Goal: Task Accomplishment & Management: Use online tool/utility

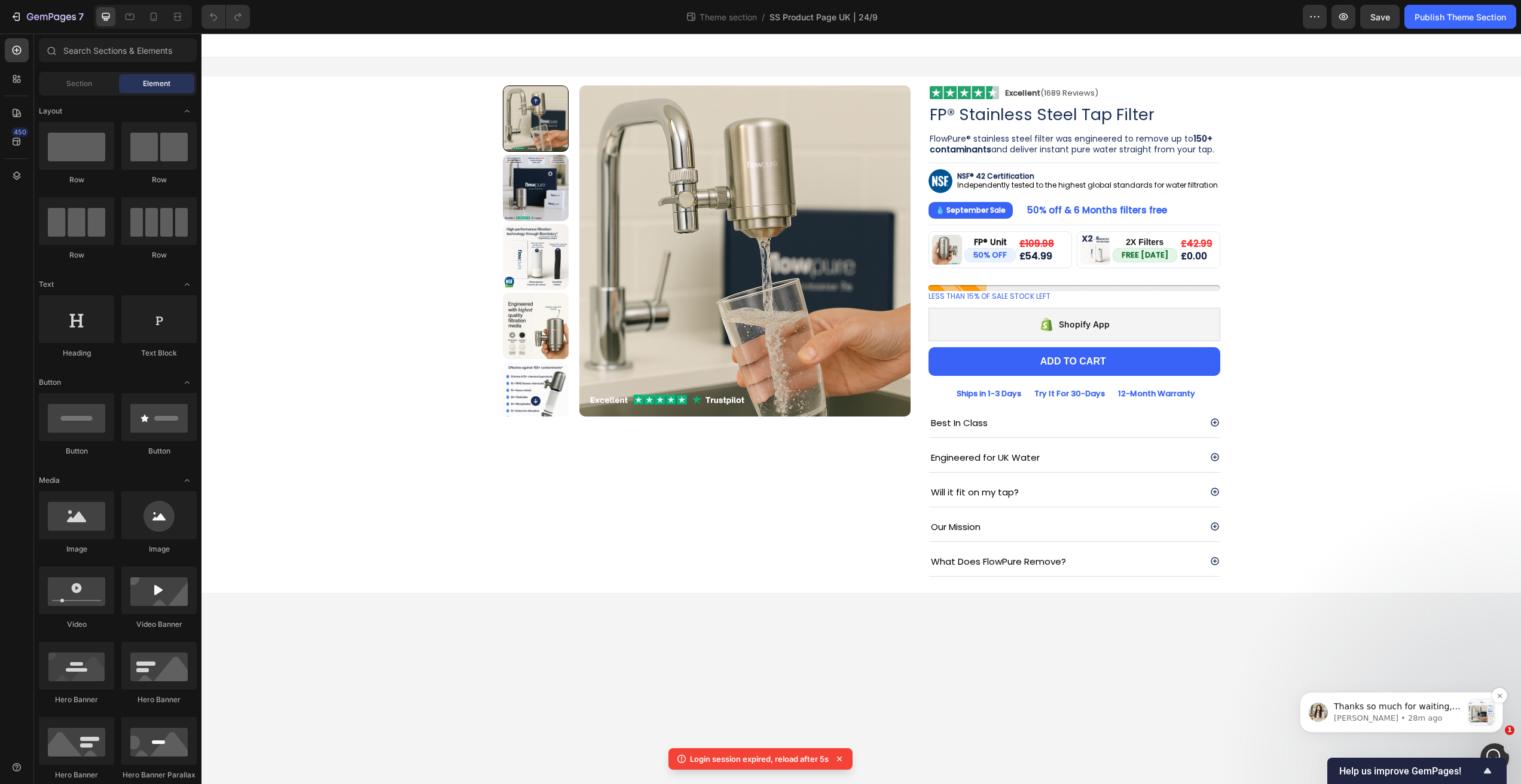
click at [1388, 703] on span "Thanks so much for waiting, [PERSON_NAME]. For your concern, it seems that the …" at bounding box center [1398, 754] width 129 height 104
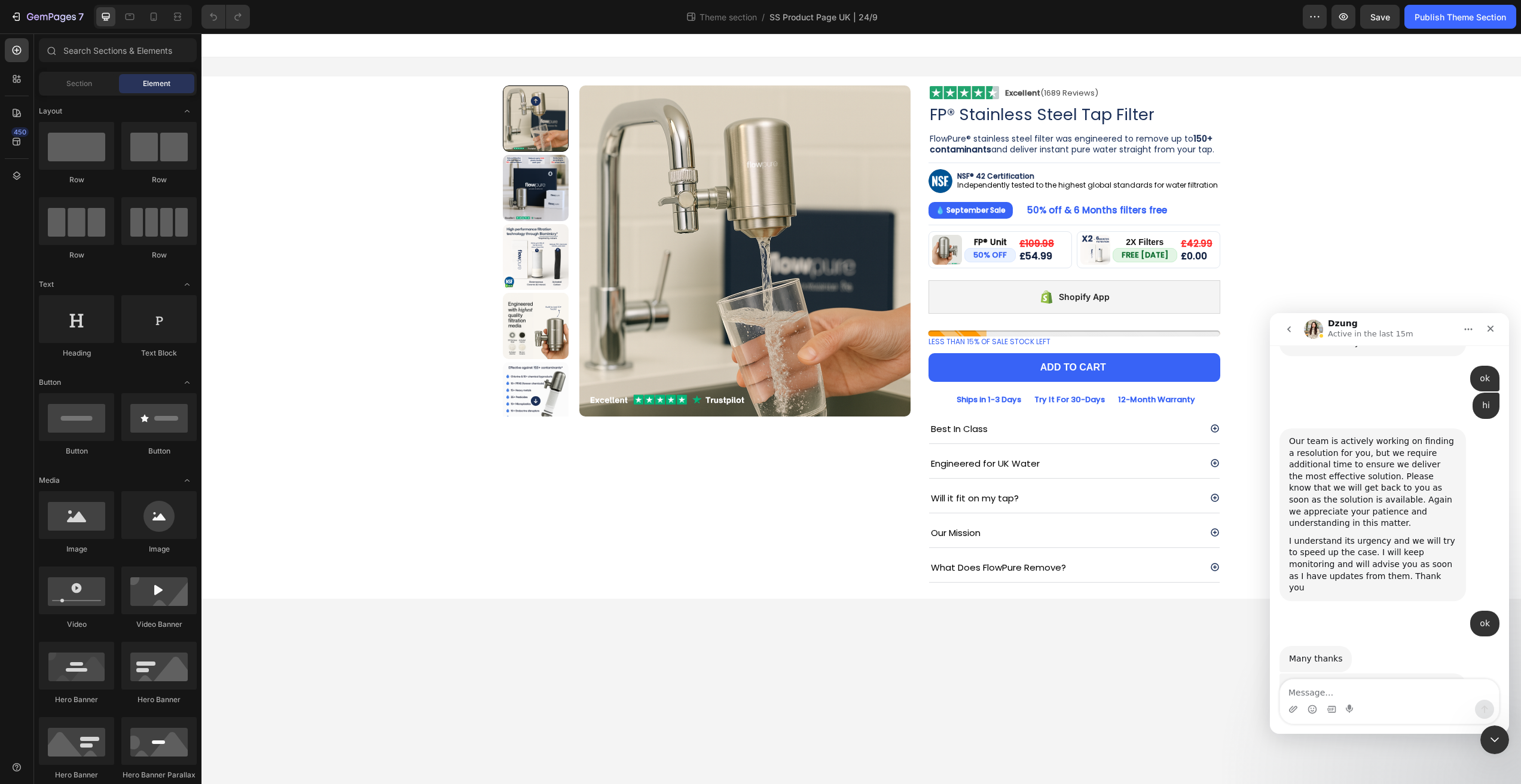
scroll to position [7220, 0]
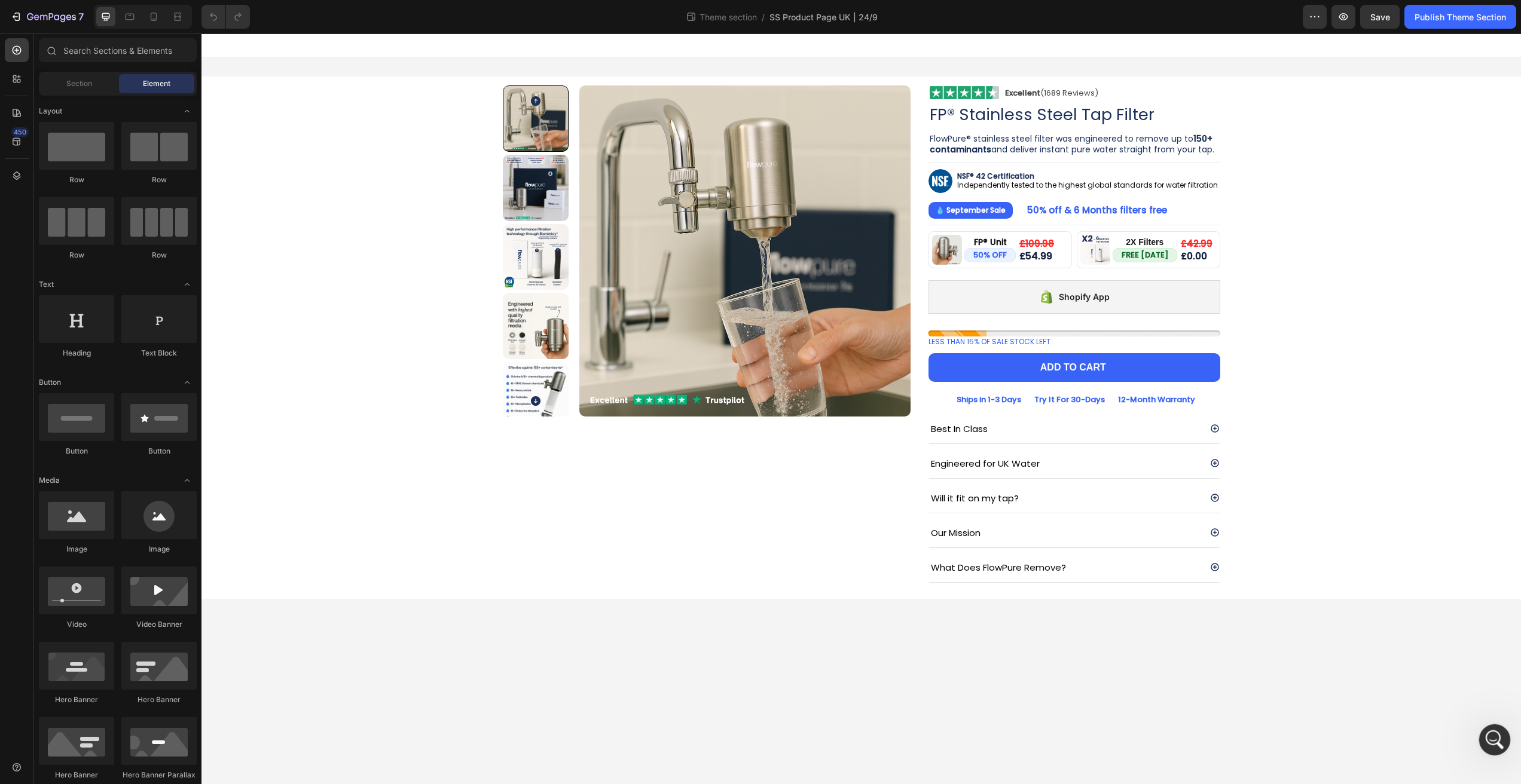
scroll to position [0, 0]
click at [1504, 740] on div "Open Intercom Messenger" at bounding box center [1492, 738] width 39 height 39
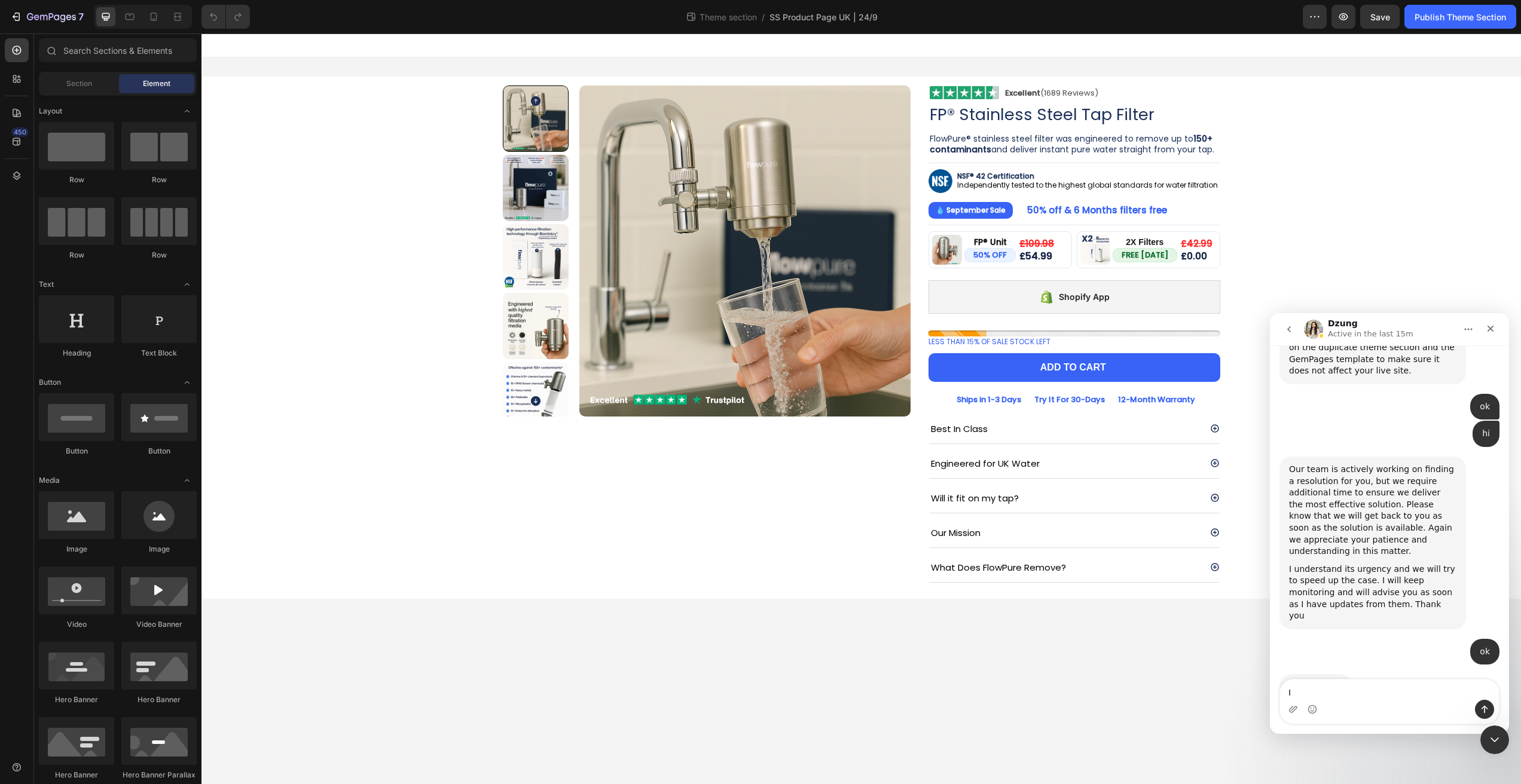
scroll to position [7220, 0]
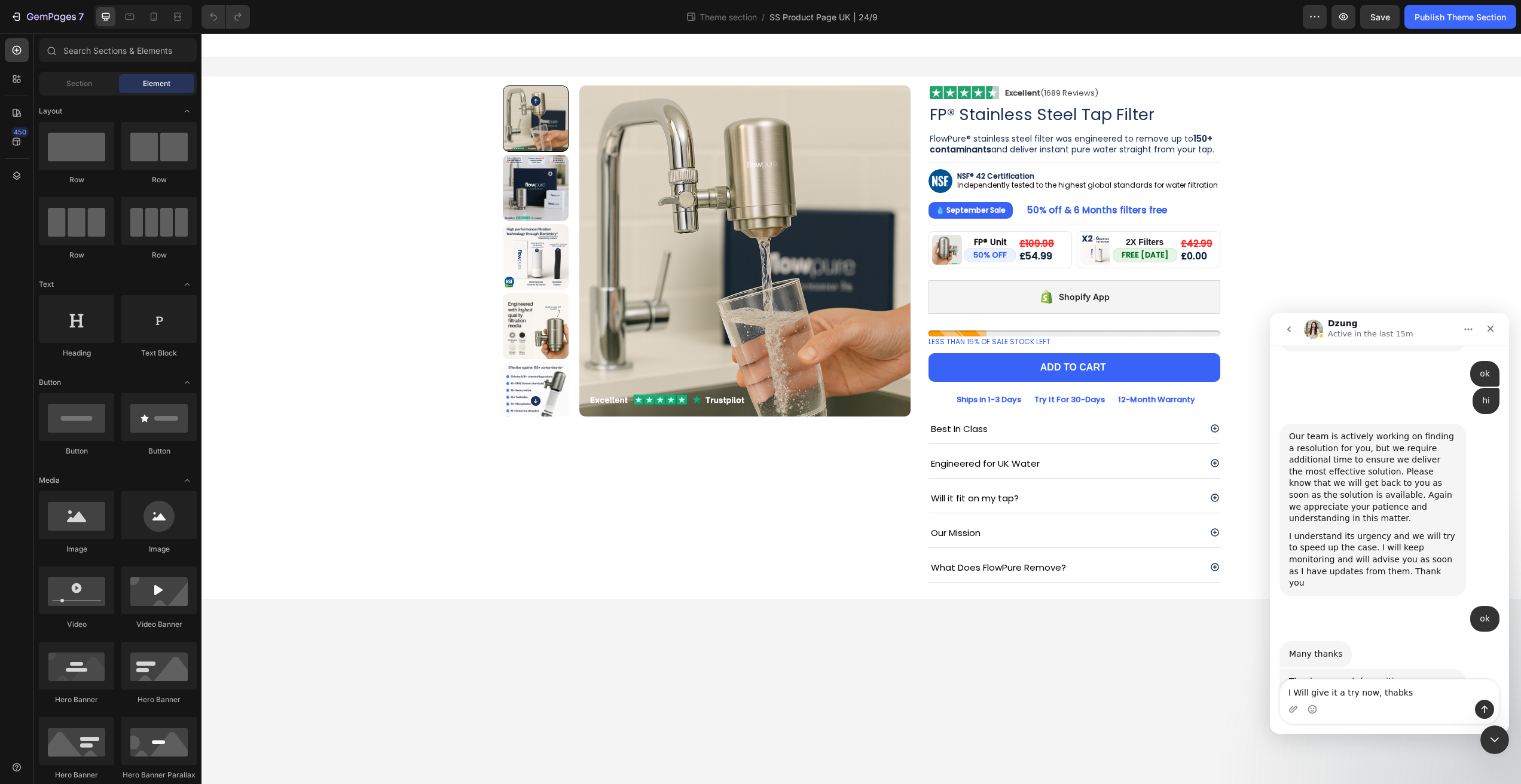
type textarea "I Will give it a try now, thabks!"
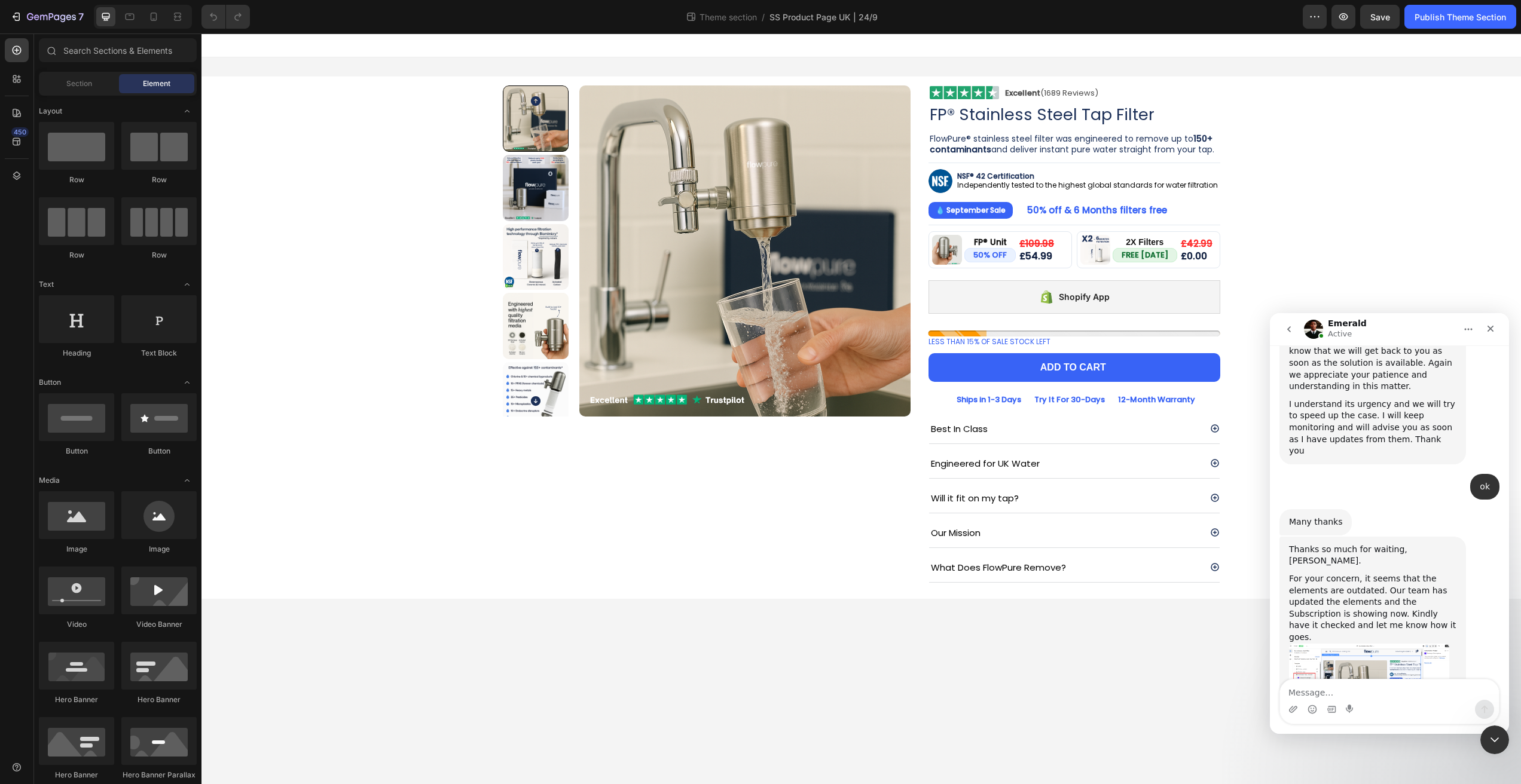
scroll to position [7353, 0]
click at [1362, 694] on textarea "Message…" at bounding box center [1389, 689] width 219 height 20
click at [984, 297] on div "Shopify App" at bounding box center [1074, 297] width 292 height 33
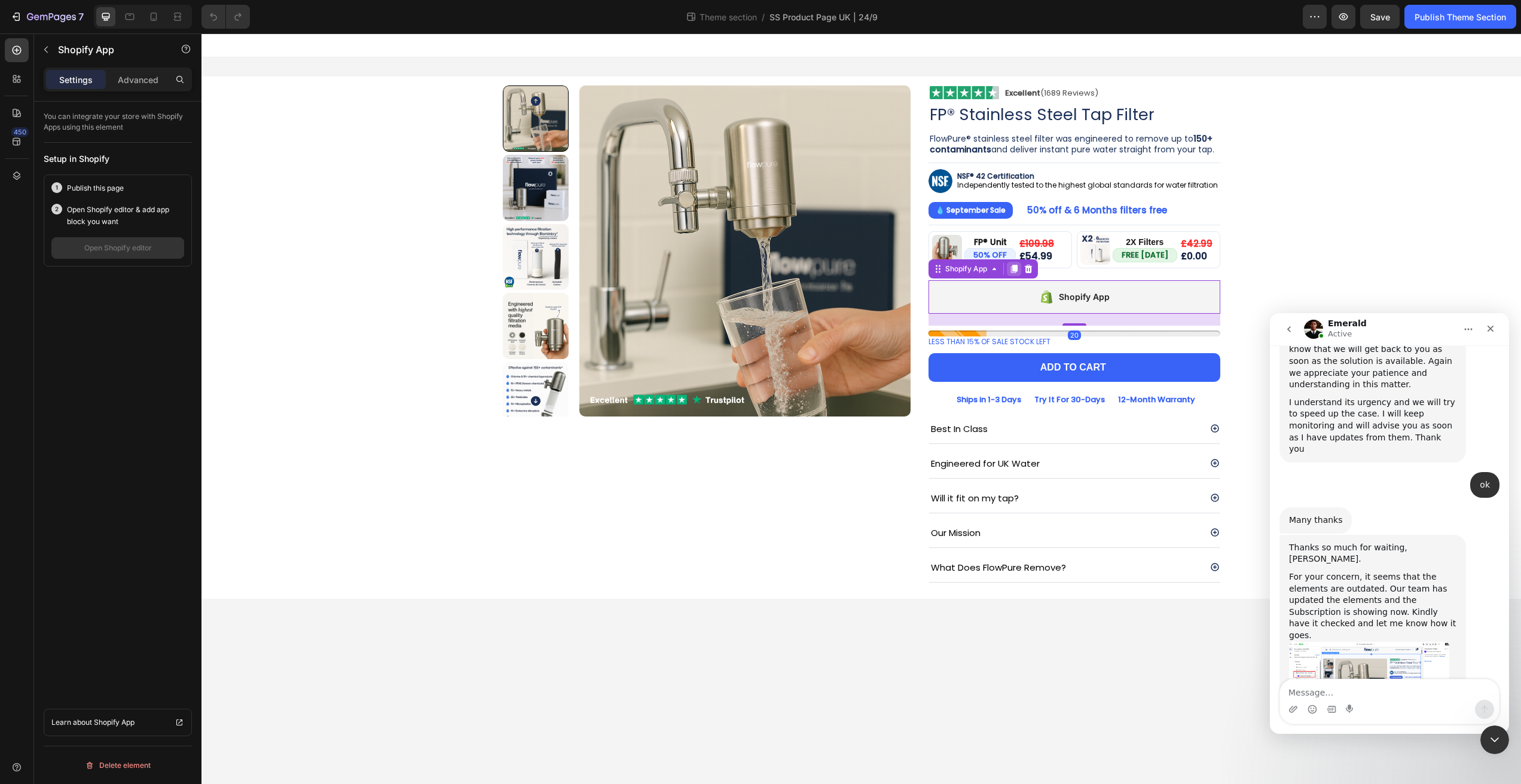
click at [1014, 268] on icon at bounding box center [1014, 269] width 7 height 8
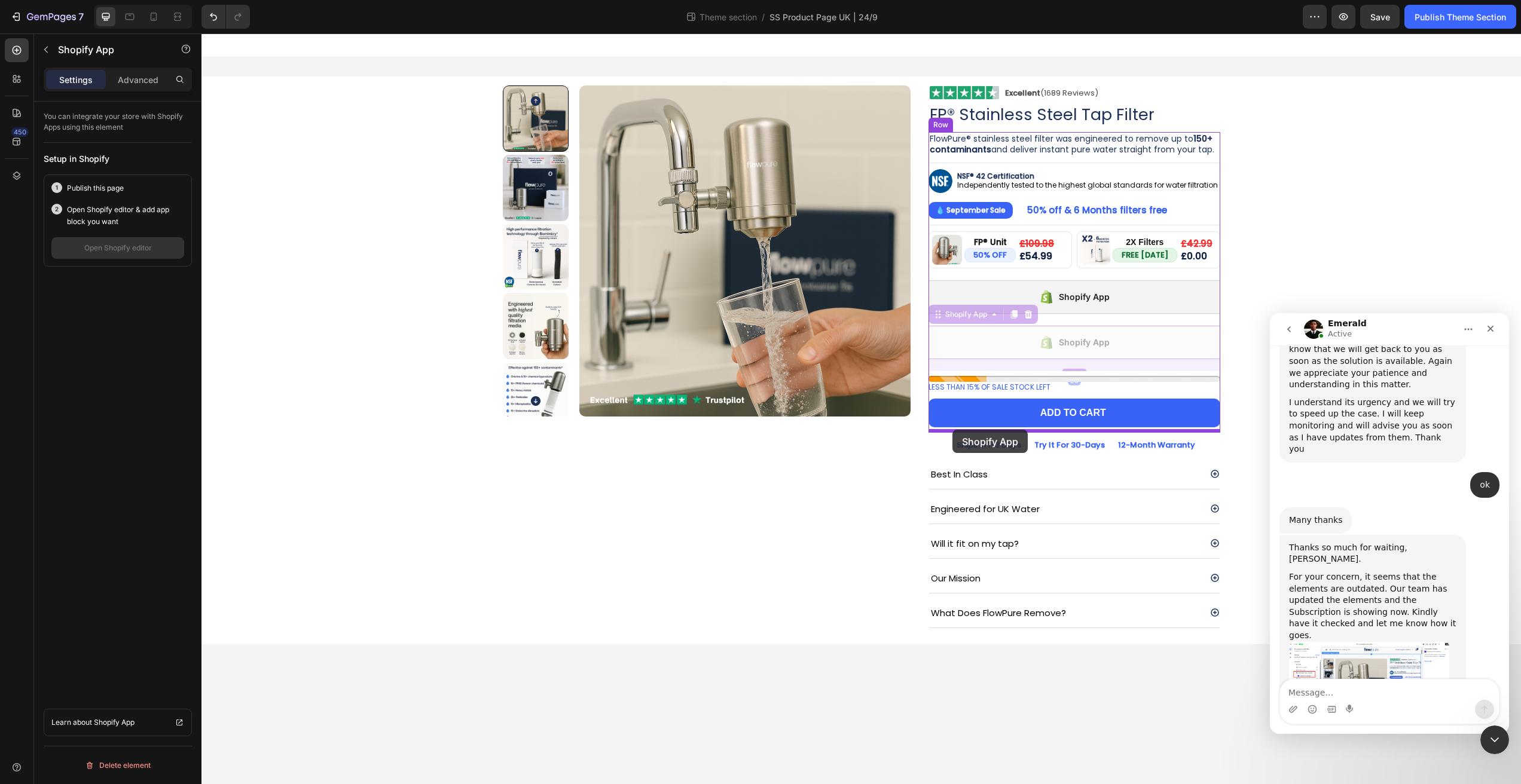
drag, startPoint x: 934, startPoint y: 316, endPoint x: 952, endPoint y: 430, distance: 115.4
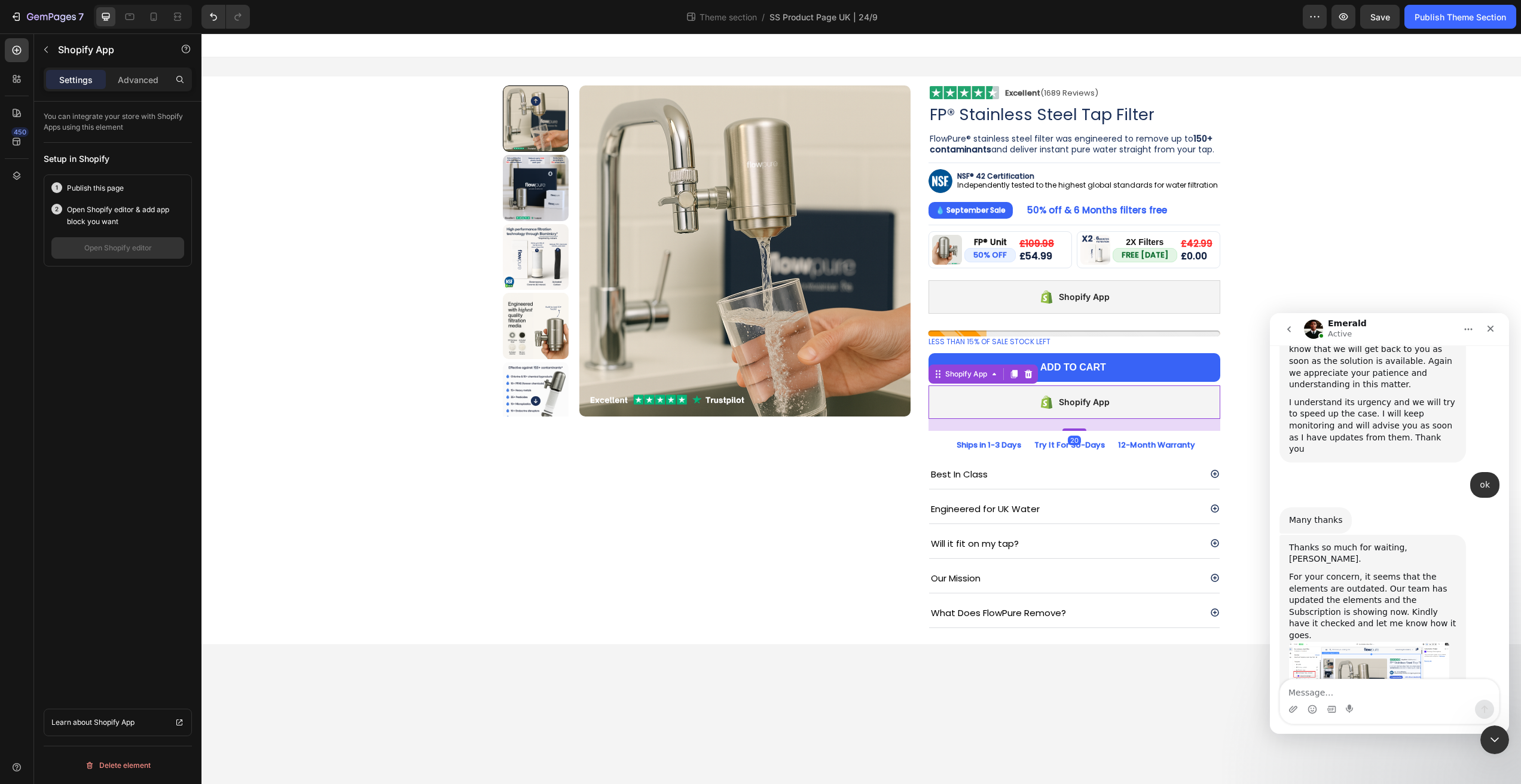
click at [725, 508] on div "Product Images" at bounding box center [706, 360] width 408 height 549
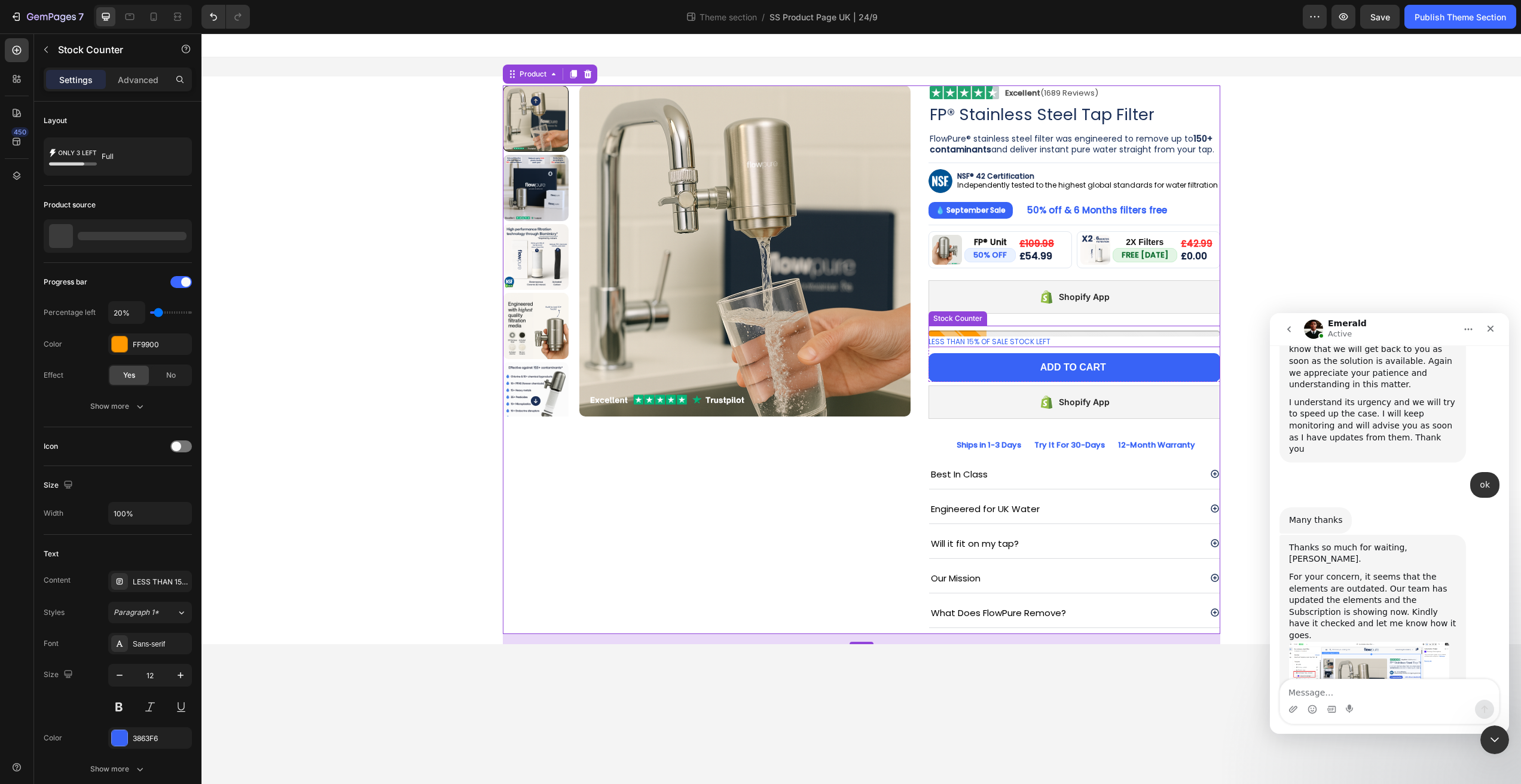
click at [1068, 339] on div "LESS THAN 15% OF SALE STOCK LEFT" at bounding box center [1074, 342] width 292 height 11
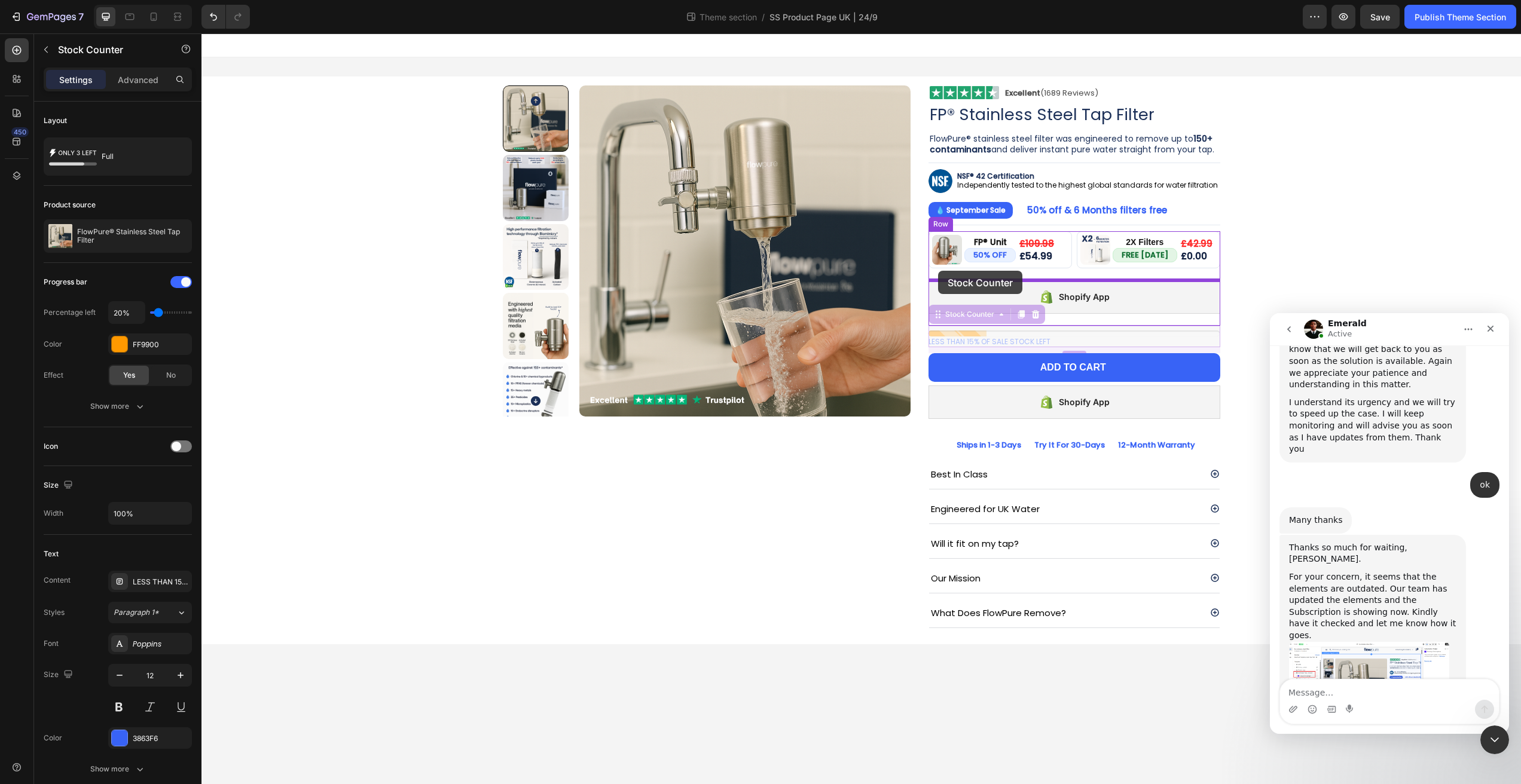
drag, startPoint x: 935, startPoint y: 317, endPoint x: 938, endPoint y: 271, distance: 46.1
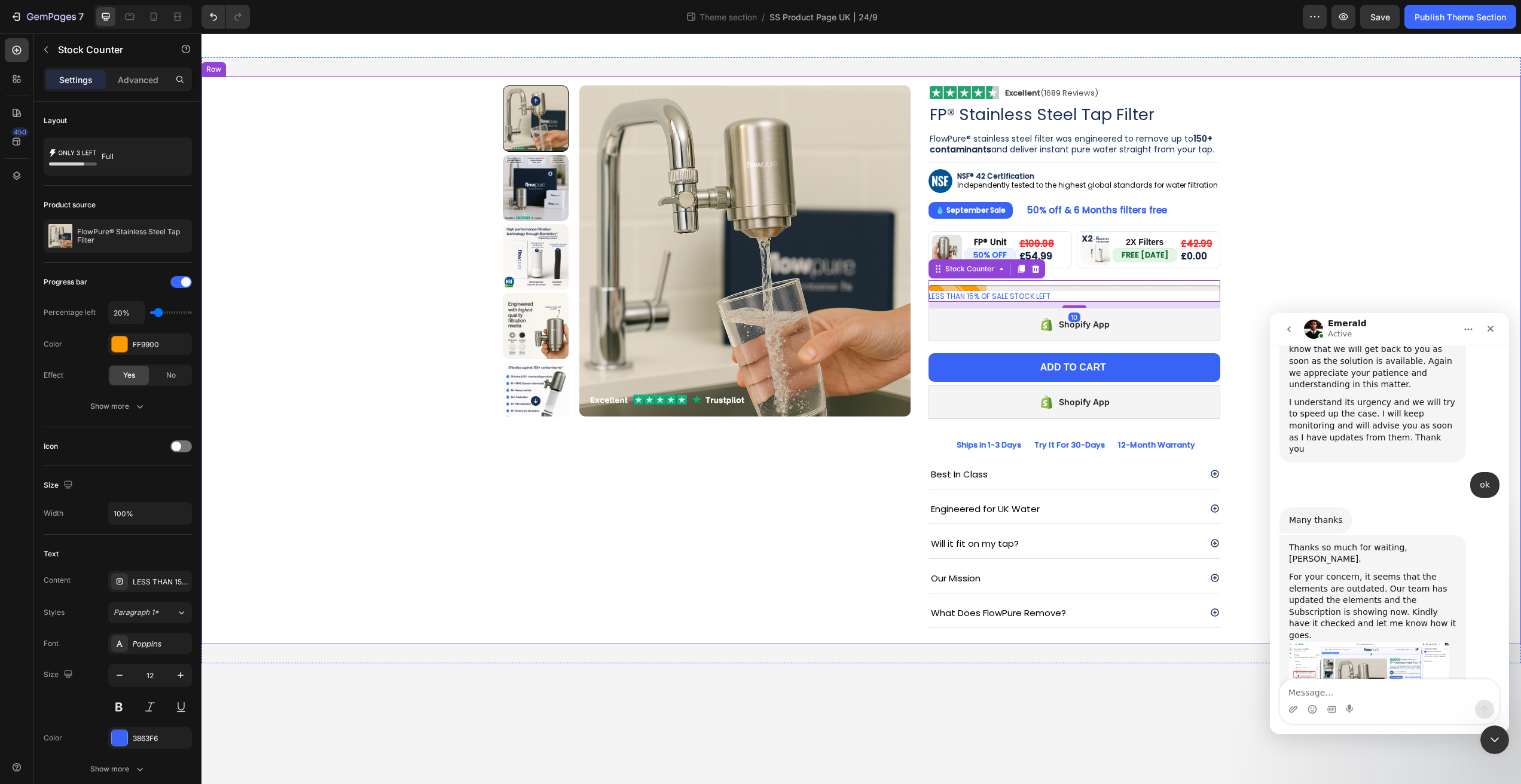
click at [1282, 246] on div "Product Images Image Excellent (1689 Reviews) Heading Row Row FP® Stainless Ste…" at bounding box center [861, 360] width 1301 height 568
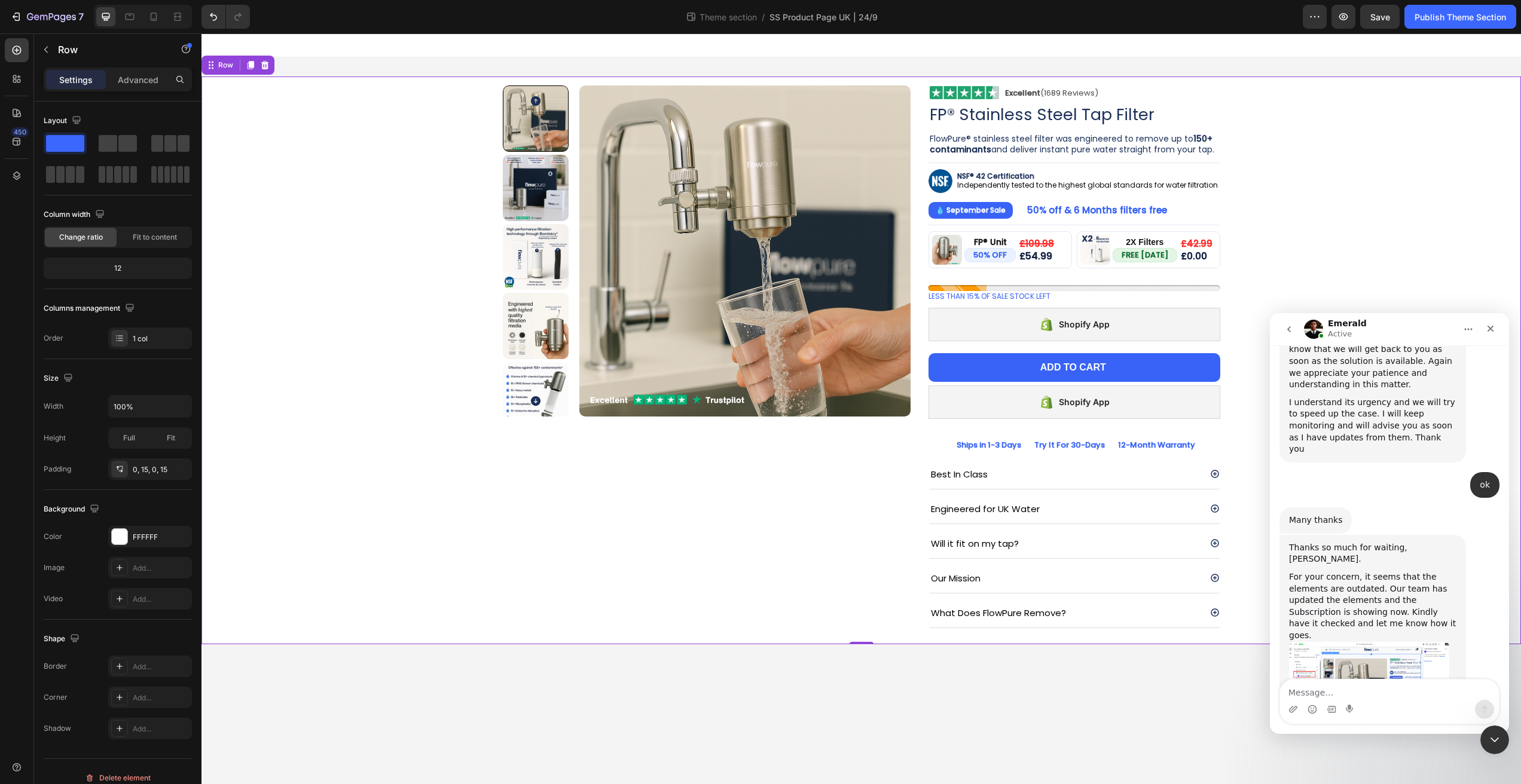
click at [1260, 183] on div "Product Images Image Excellent (1689 Reviews) Heading Row Row FP® Stainless Ste…" at bounding box center [861, 360] width 1301 height 568
click at [1381, 20] on span "Save" at bounding box center [1380, 17] width 20 height 10
click at [158, 22] on div at bounding box center [154, 17] width 19 height 19
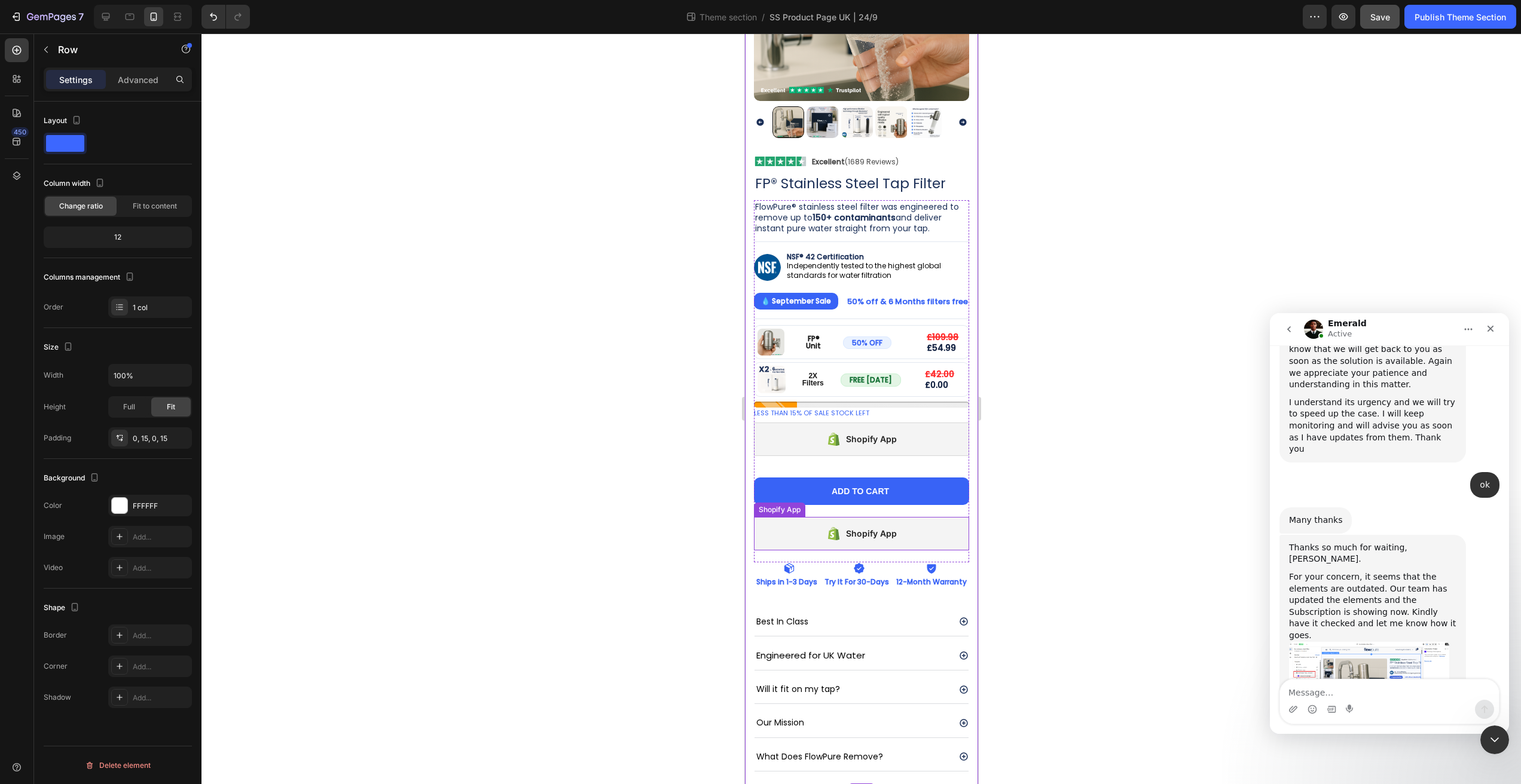
scroll to position [180, 0]
click at [879, 433] on div "Shopify App" at bounding box center [871, 440] width 51 height 15
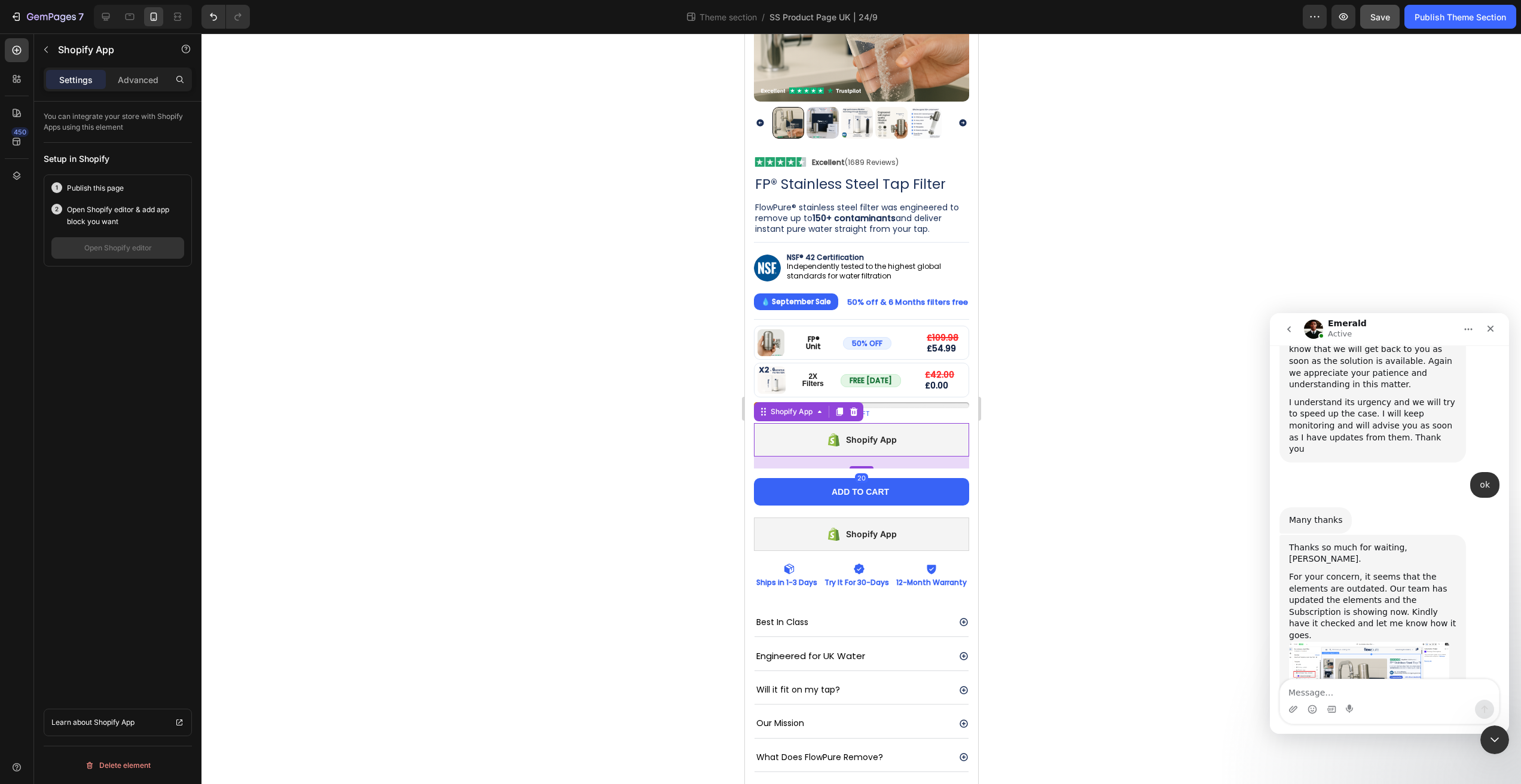
scroll to position [171, 0]
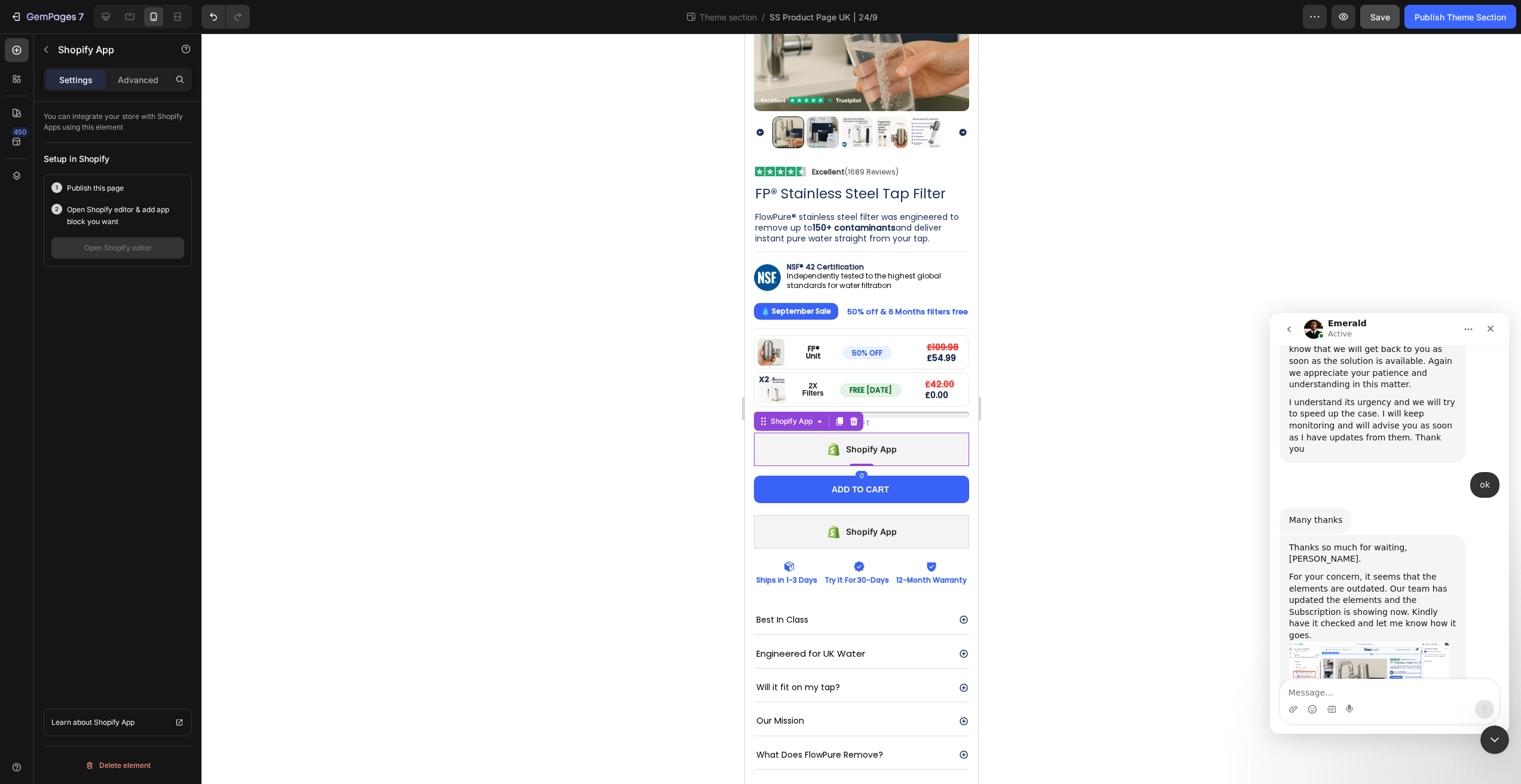
drag, startPoint x: 860, startPoint y: 455, endPoint x: 892, endPoint y: 384, distance: 77.9
click at [892, 382] on div "Image FP® Unit Text Block 50% OFF Button £109.98 Compare Price Compare Price £5…" at bounding box center [861, 405] width 215 height 140
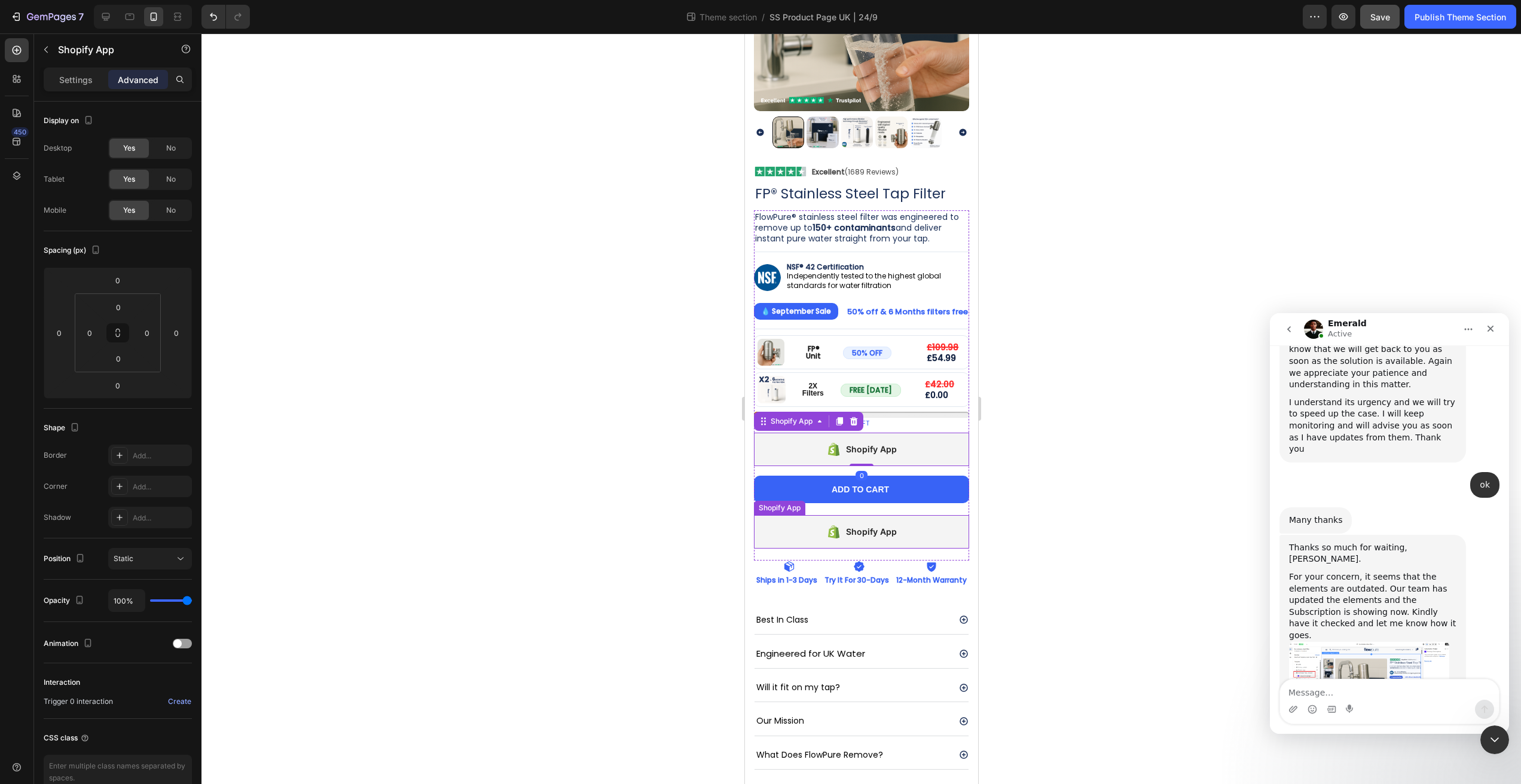
click at [915, 515] on div "Shopify App" at bounding box center [861, 532] width 215 height 33
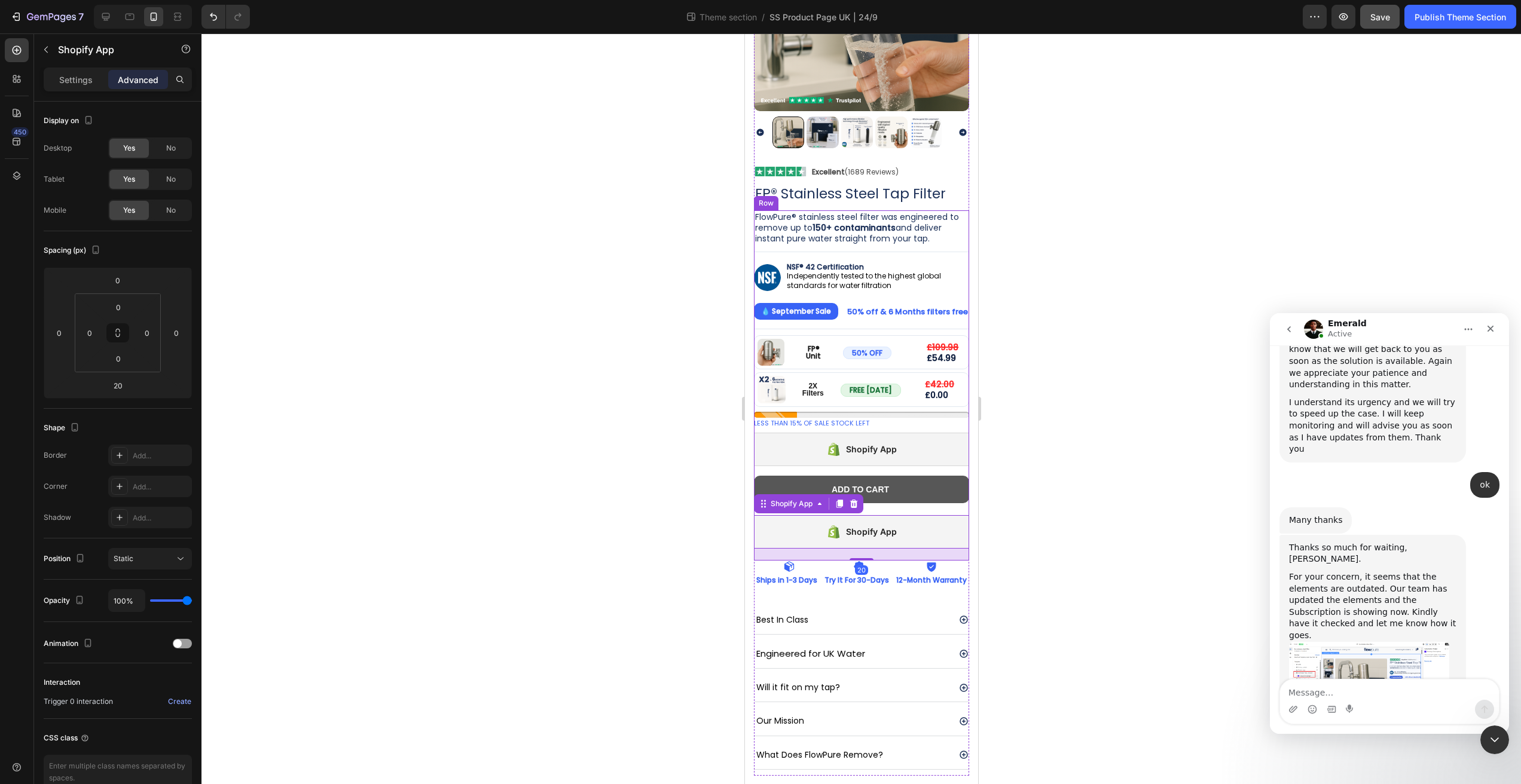
click at [917, 484] on button "Add to cart" at bounding box center [861, 489] width 215 height 27
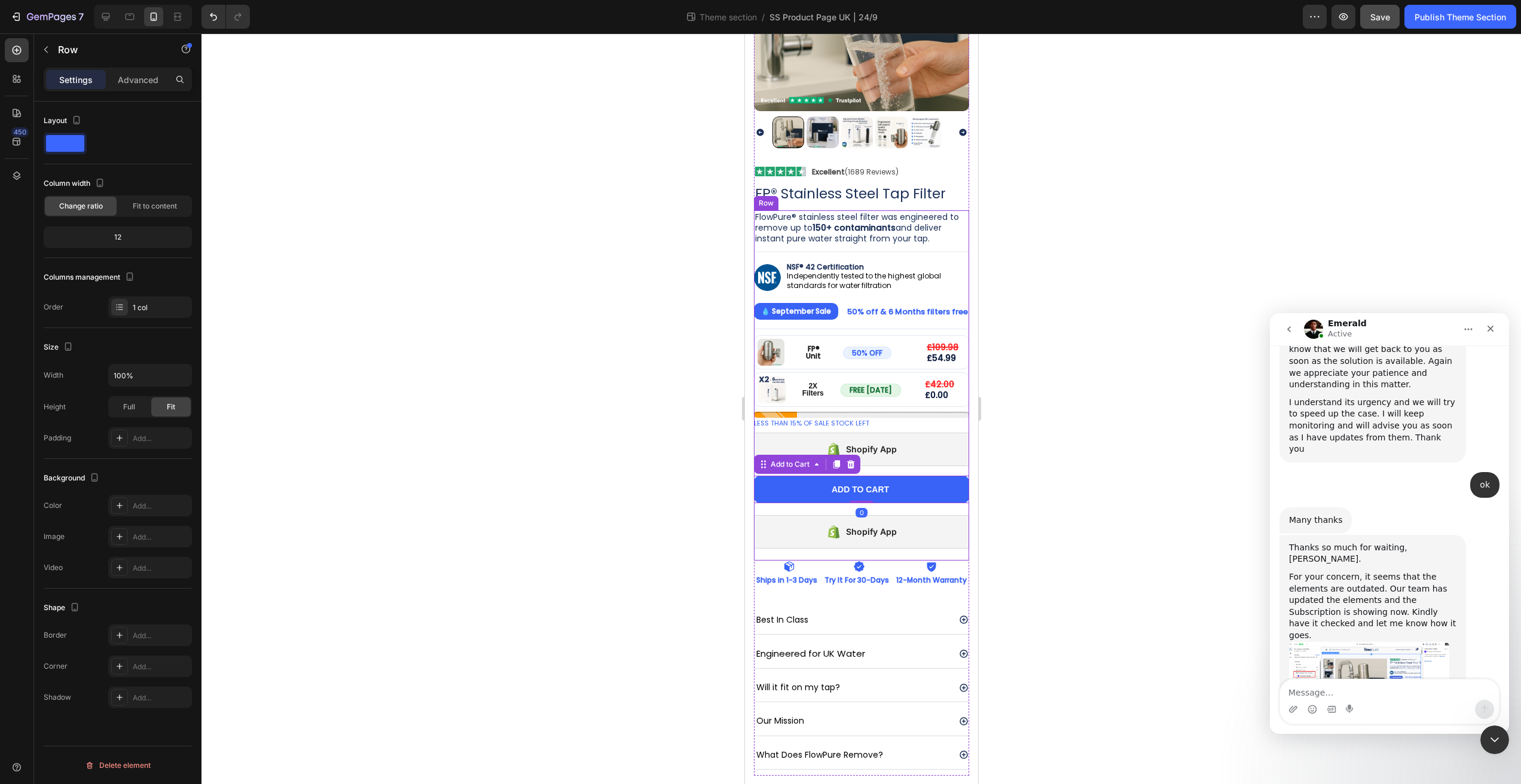
click at [871, 495] on div "FlowPure® stainless steel filter was engineered to remove up to 150+ contaminan…" at bounding box center [861, 385] width 215 height 350
click at [865, 491] on div "FlowPure® stainless steel filter was engineered to remove up to 150+ contaminan…" at bounding box center [861, 385] width 215 height 350
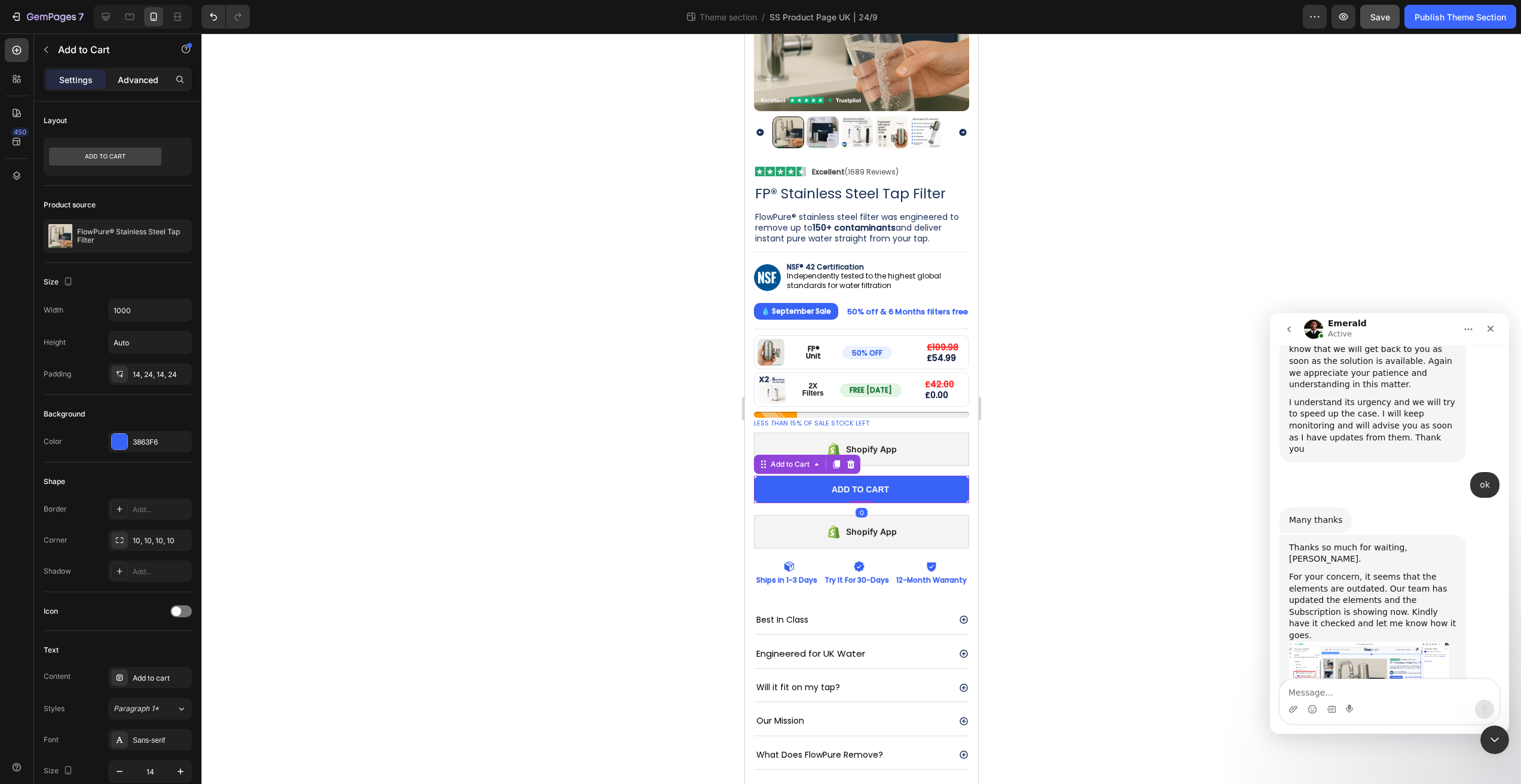
click at [124, 76] on p "Advanced" at bounding box center [138, 79] width 41 height 13
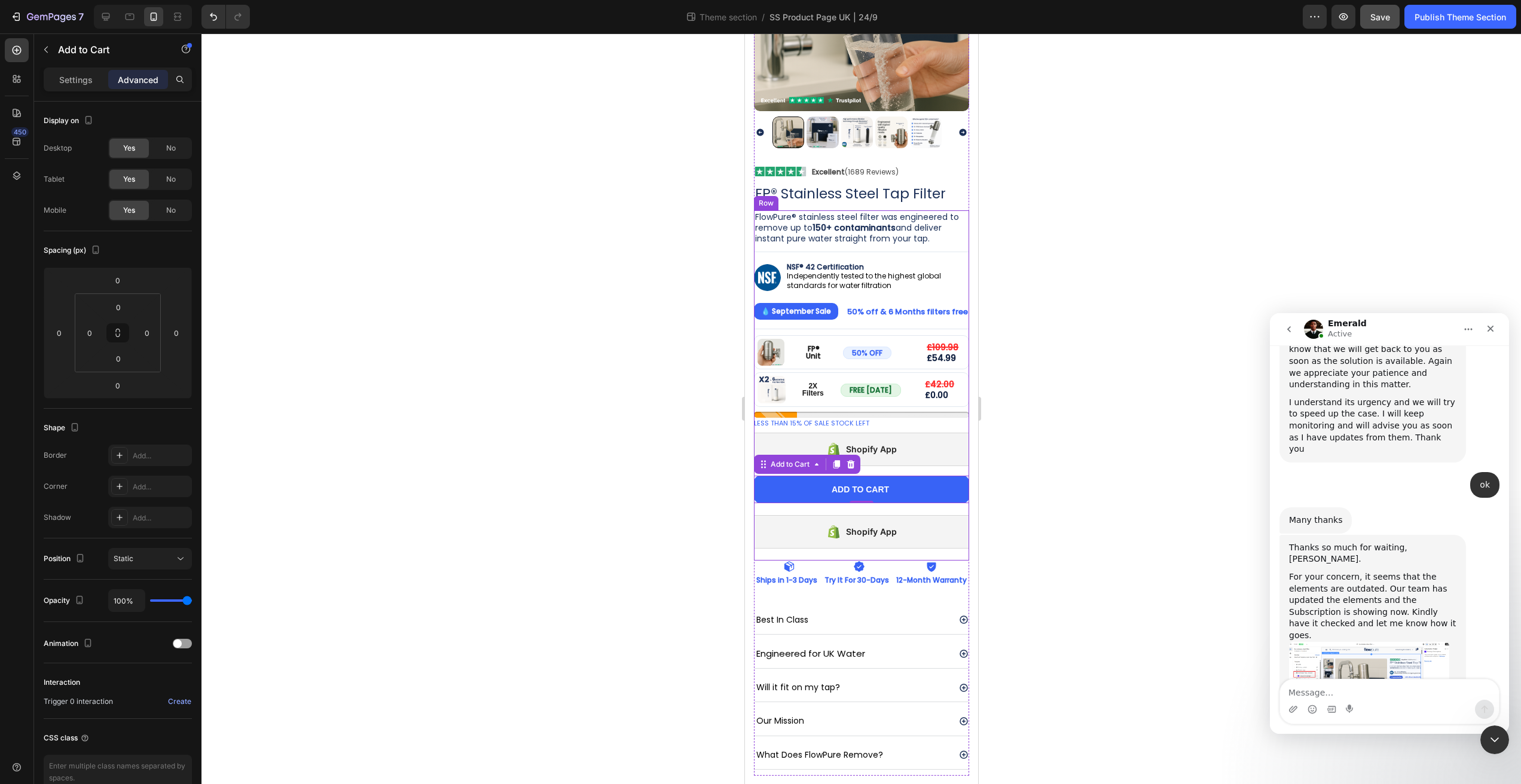
click at [942, 499] on div "FlowPure® stainless steel filter was engineered to remove up to 150+ contaminan…" at bounding box center [861, 385] width 215 height 350
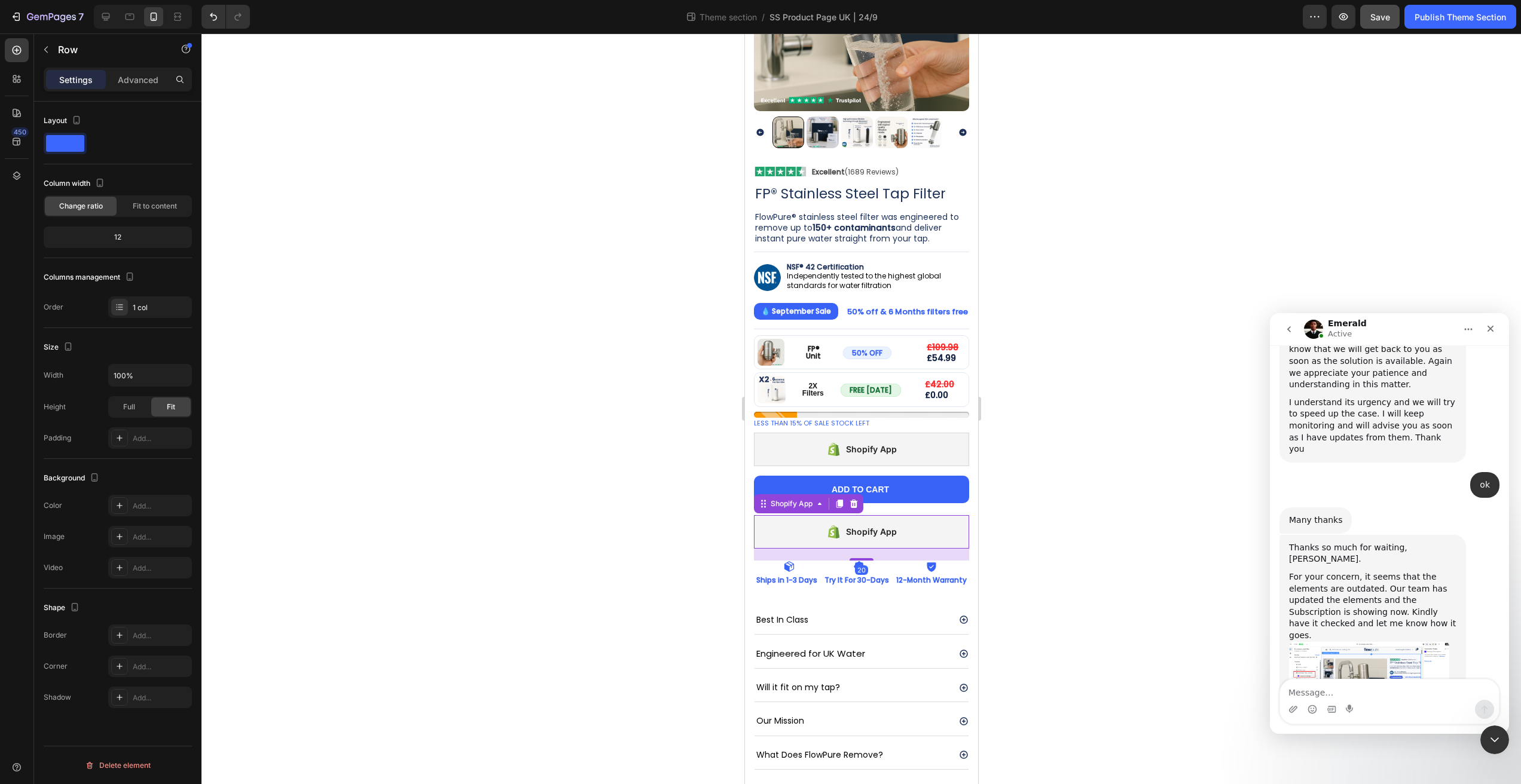
click at [908, 517] on div "Shopify App" at bounding box center [861, 532] width 215 height 33
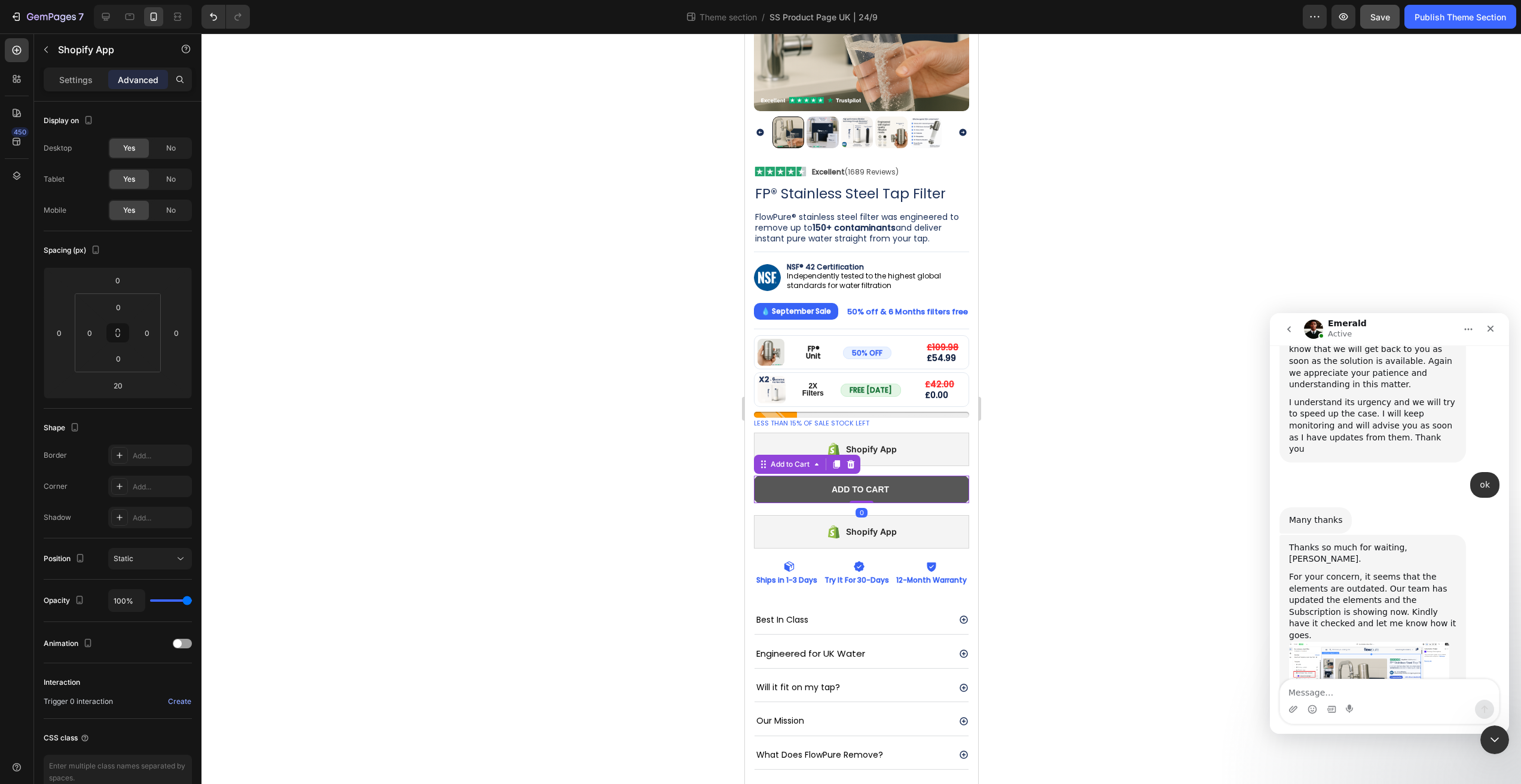
click at [933, 489] on button "Add to cart" at bounding box center [861, 489] width 215 height 27
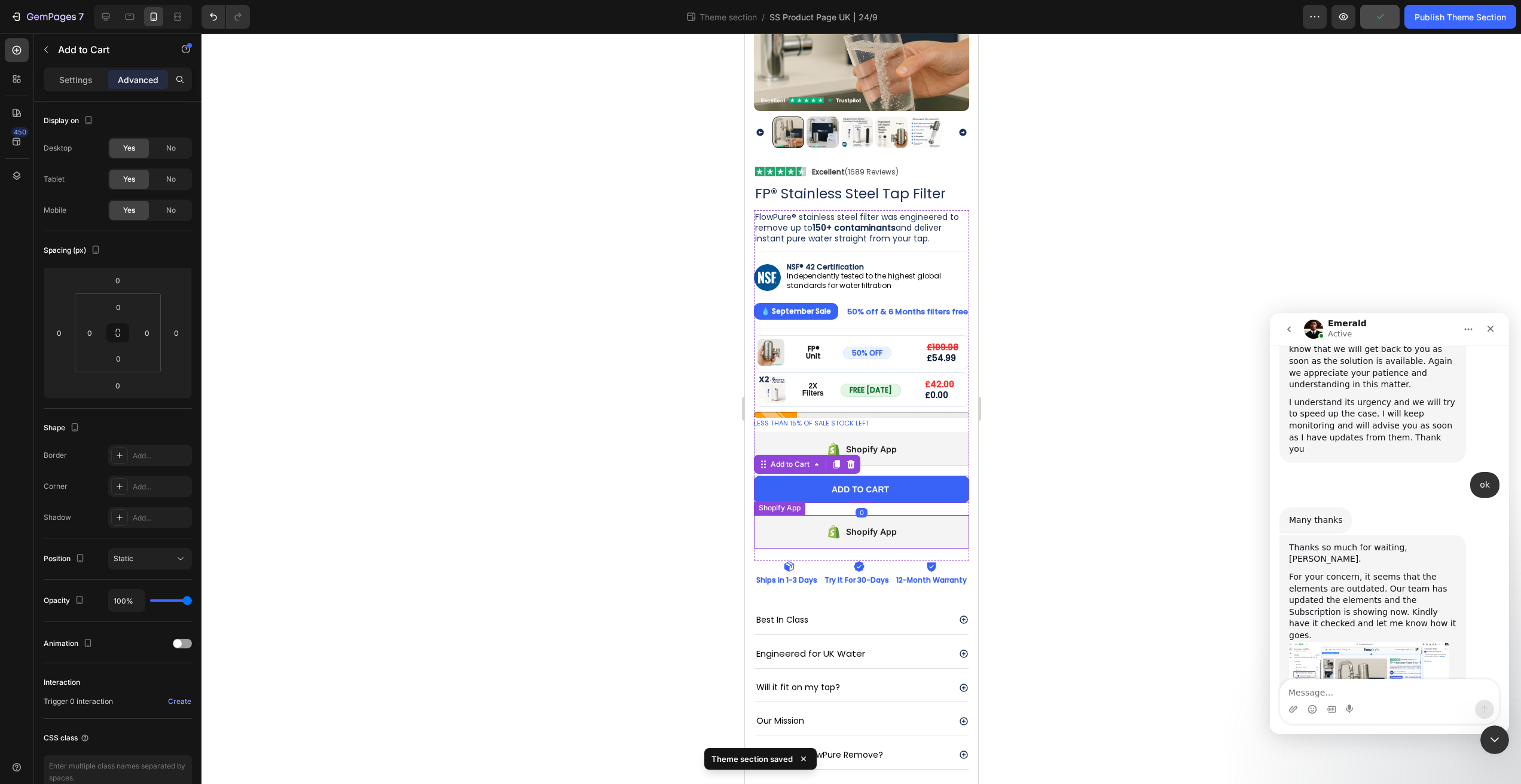
click at [822, 515] on div "Shopify App" at bounding box center [861, 532] width 215 height 33
drag, startPoint x: 760, startPoint y: 495, endPoint x: 782, endPoint y: 488, distance: 23.1
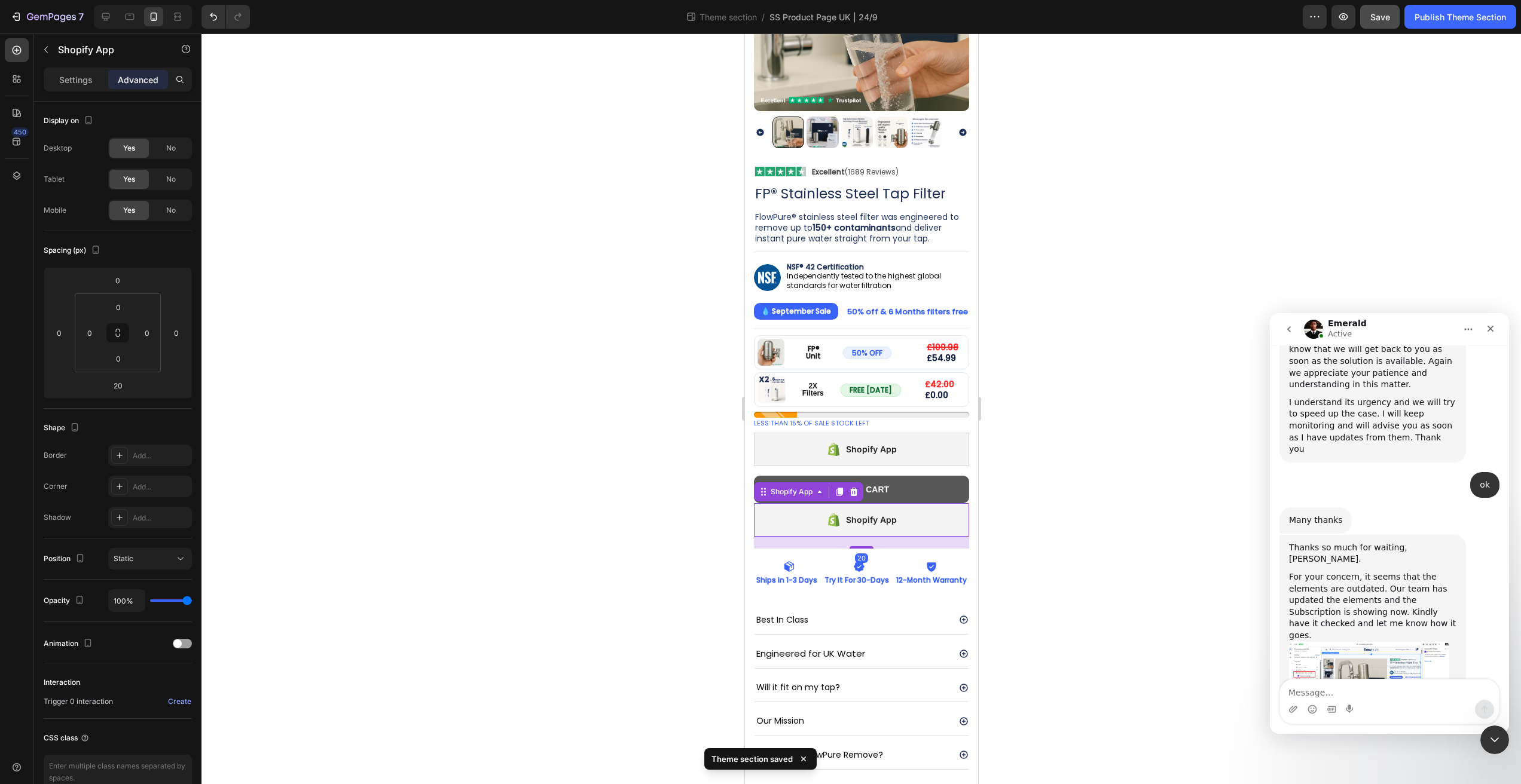
click at [922, 479] on button "Add to cart" at bounding box center [861, 489] width 215 height 27
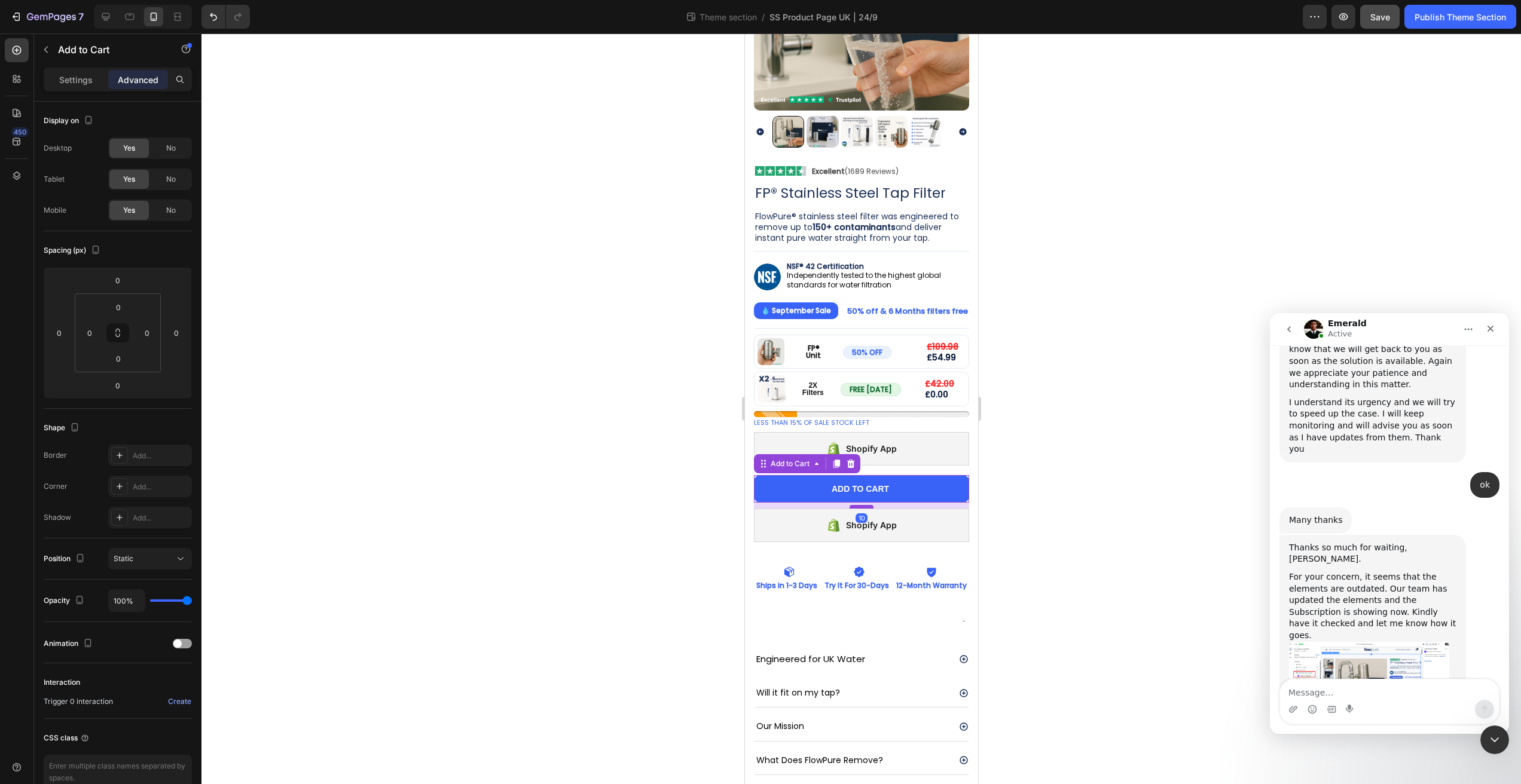
drag, startPoint x: 856, startPoint y: 490, endPoint x: 858, endPoint y: 496, distance: 6.3
click at [858, 505] on div at bounding box center [861, 507] width 24 height 4
type input "10"
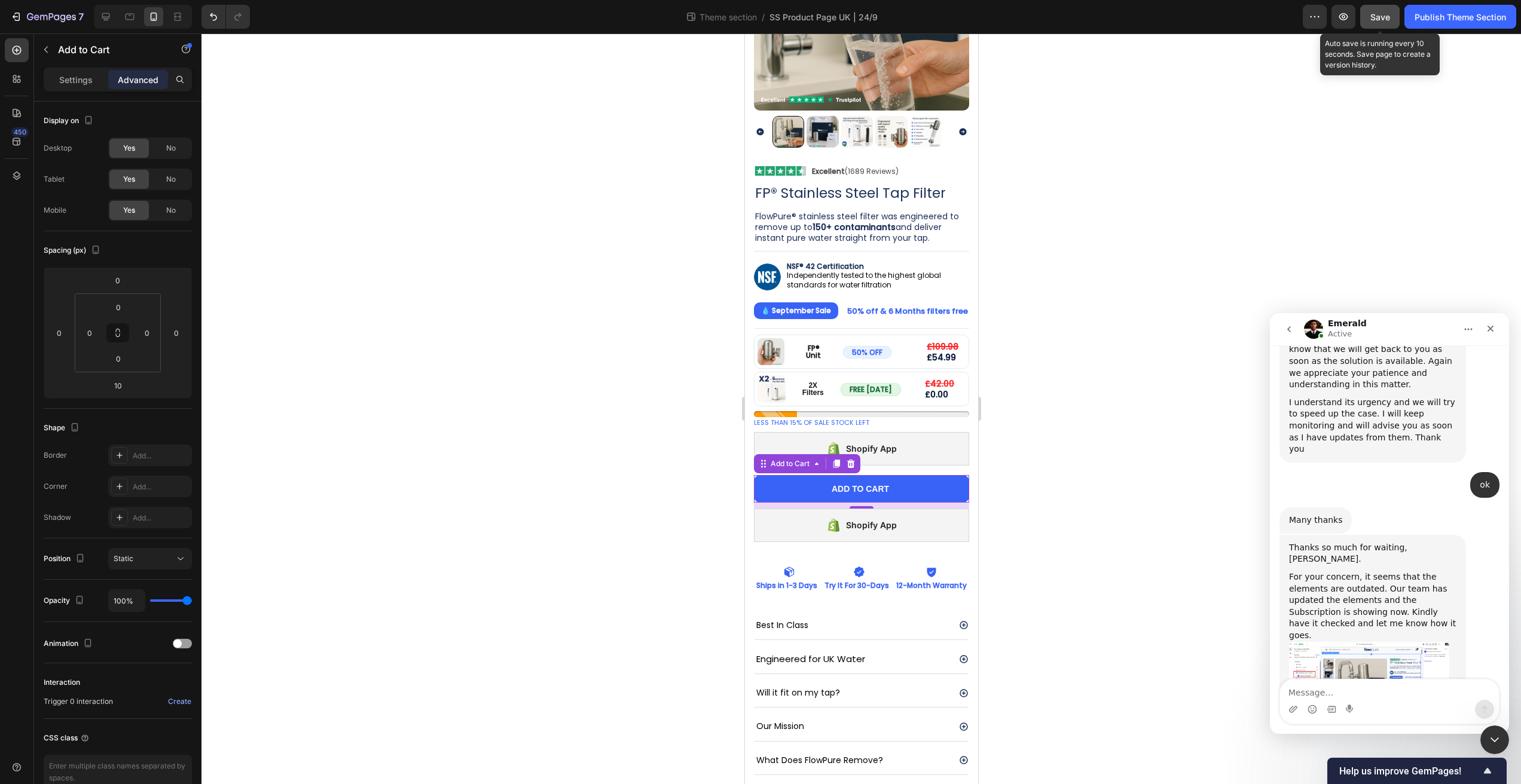
click at [1387, 21] on span "Save" at bounding box center [1380, 17] width 20 height 10
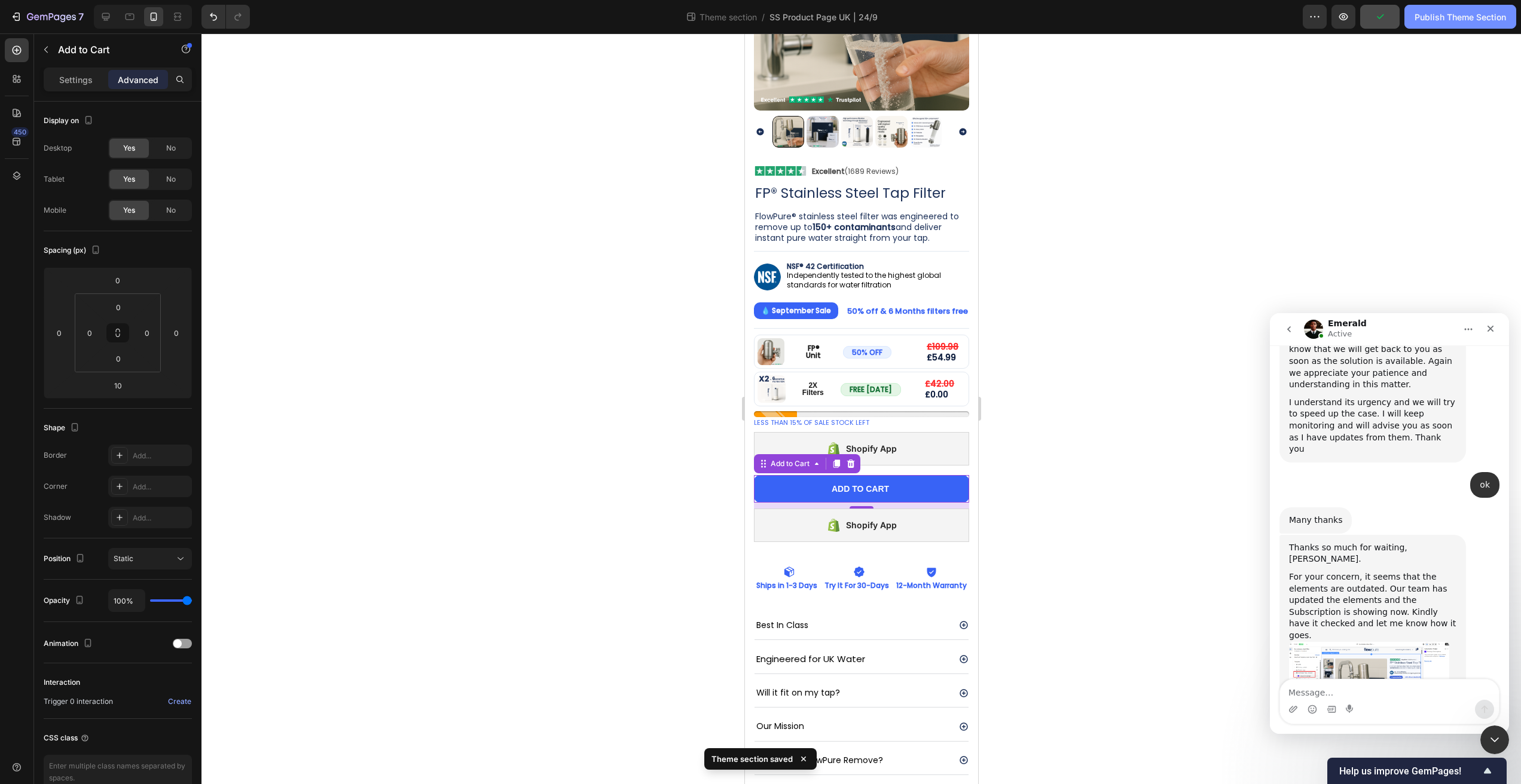
click at [1420, 20] on div "Publish Theme Section" at bounding box center [1460, 17] width 92 height 13
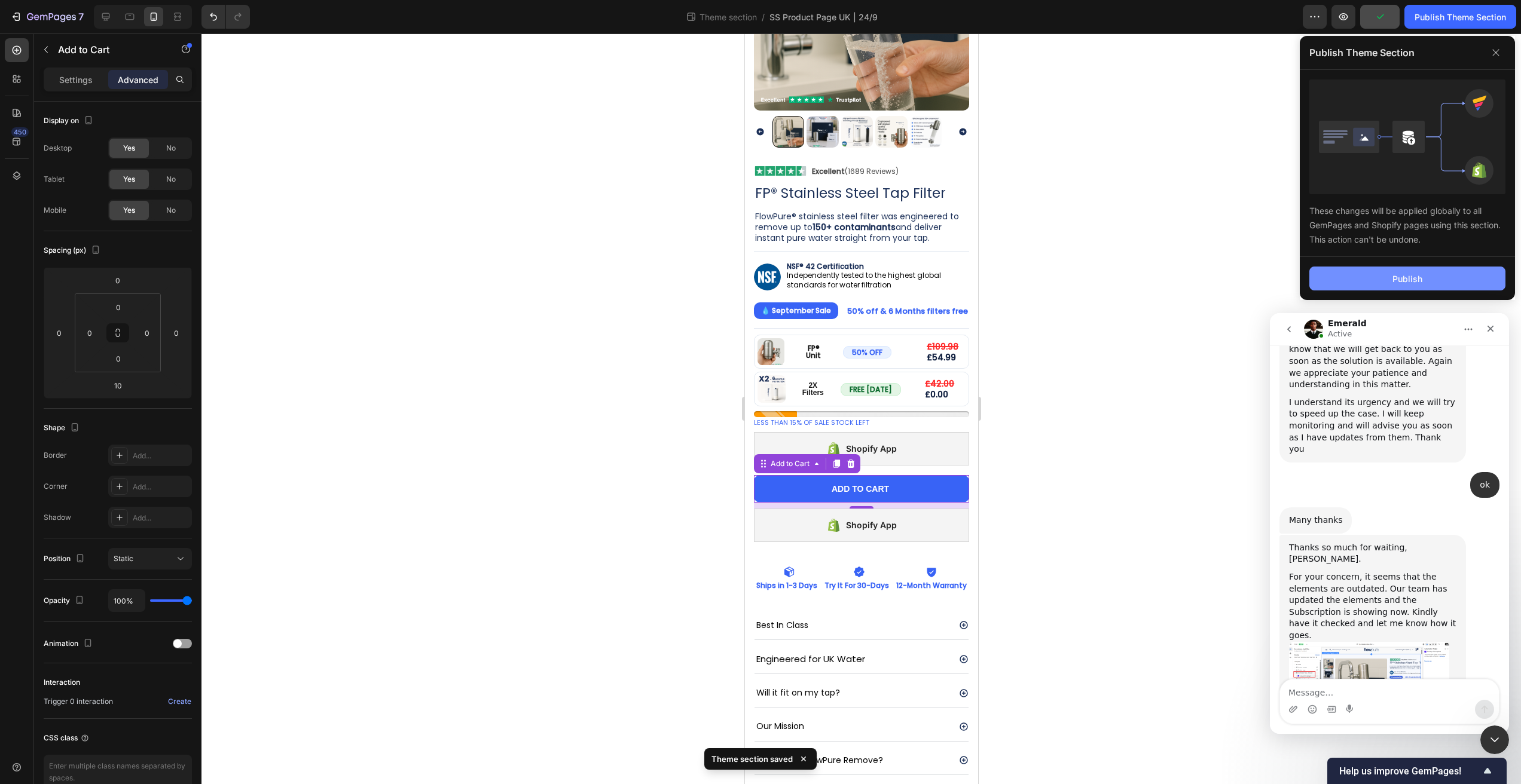
click at [1389, 269] on button "Publish" at bounding box center [1407, 278] width 196 height 24
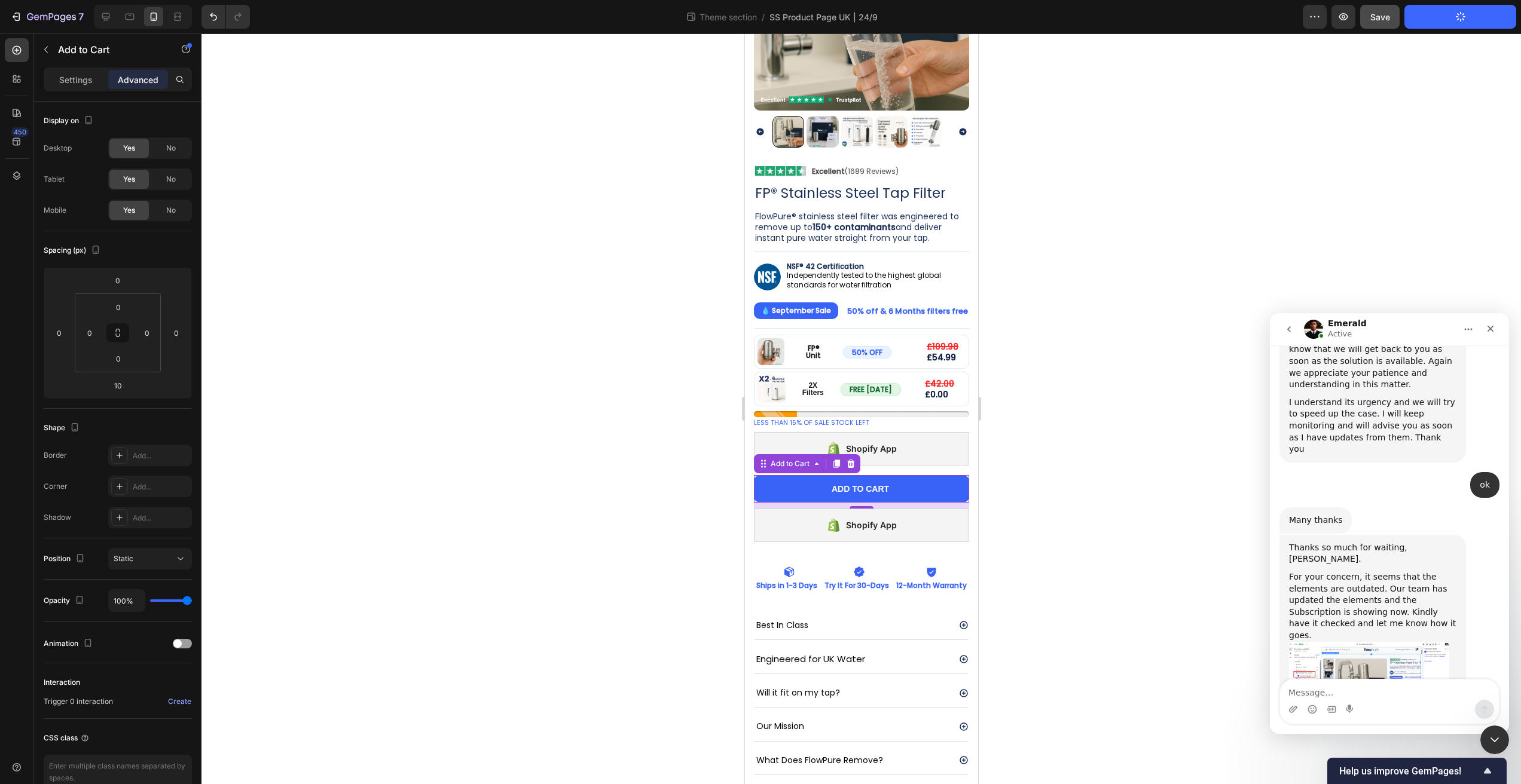
click at [1099, 158] on div at bounding box center [861, 408] width 1319 height 751
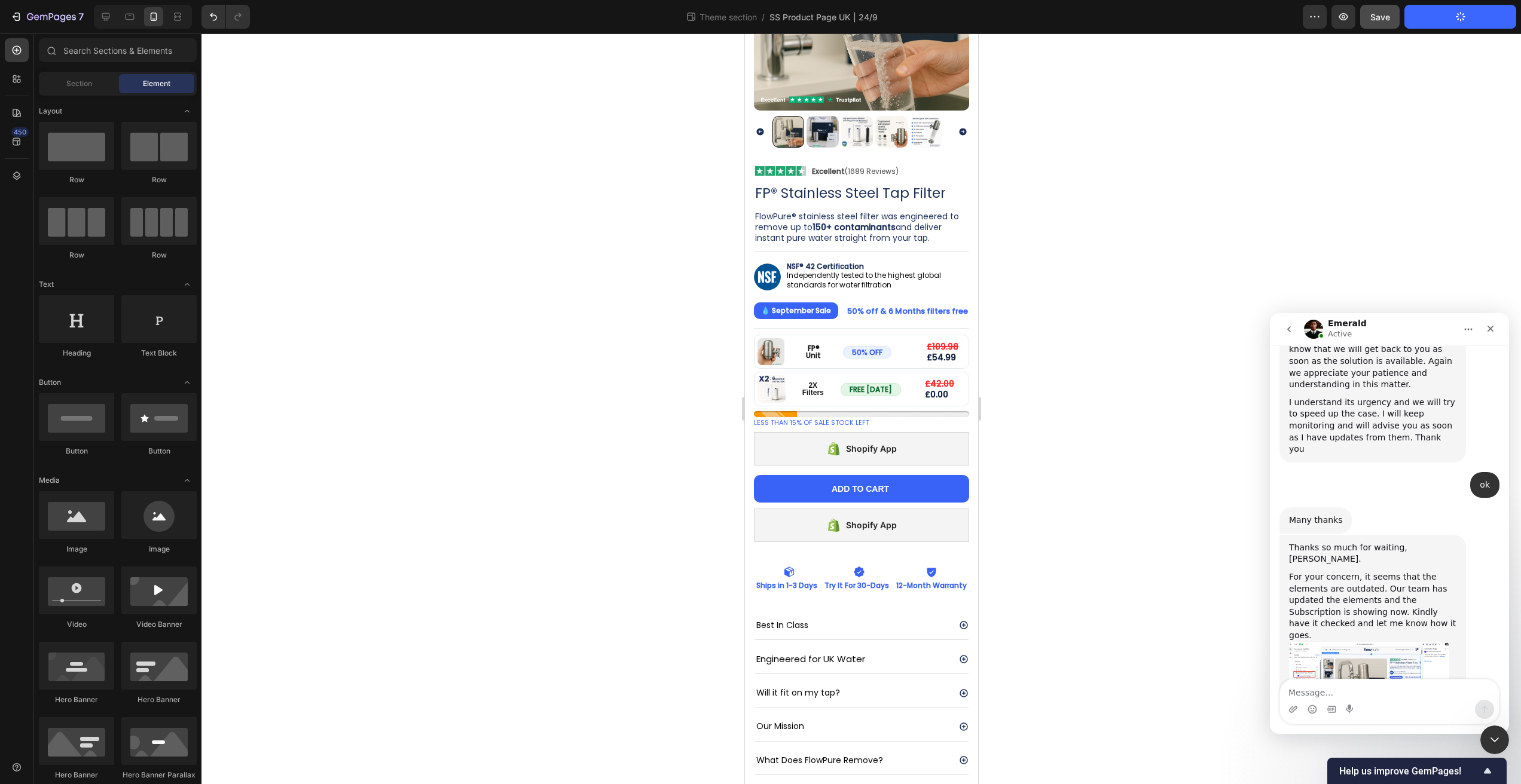
click at [1099, 158] on div at bounding box center [861, 408] width 1319 height 751
click at [1420, 23] on button "Publish Theme Section" at bounding box center [1460, 16] width 112 height 24
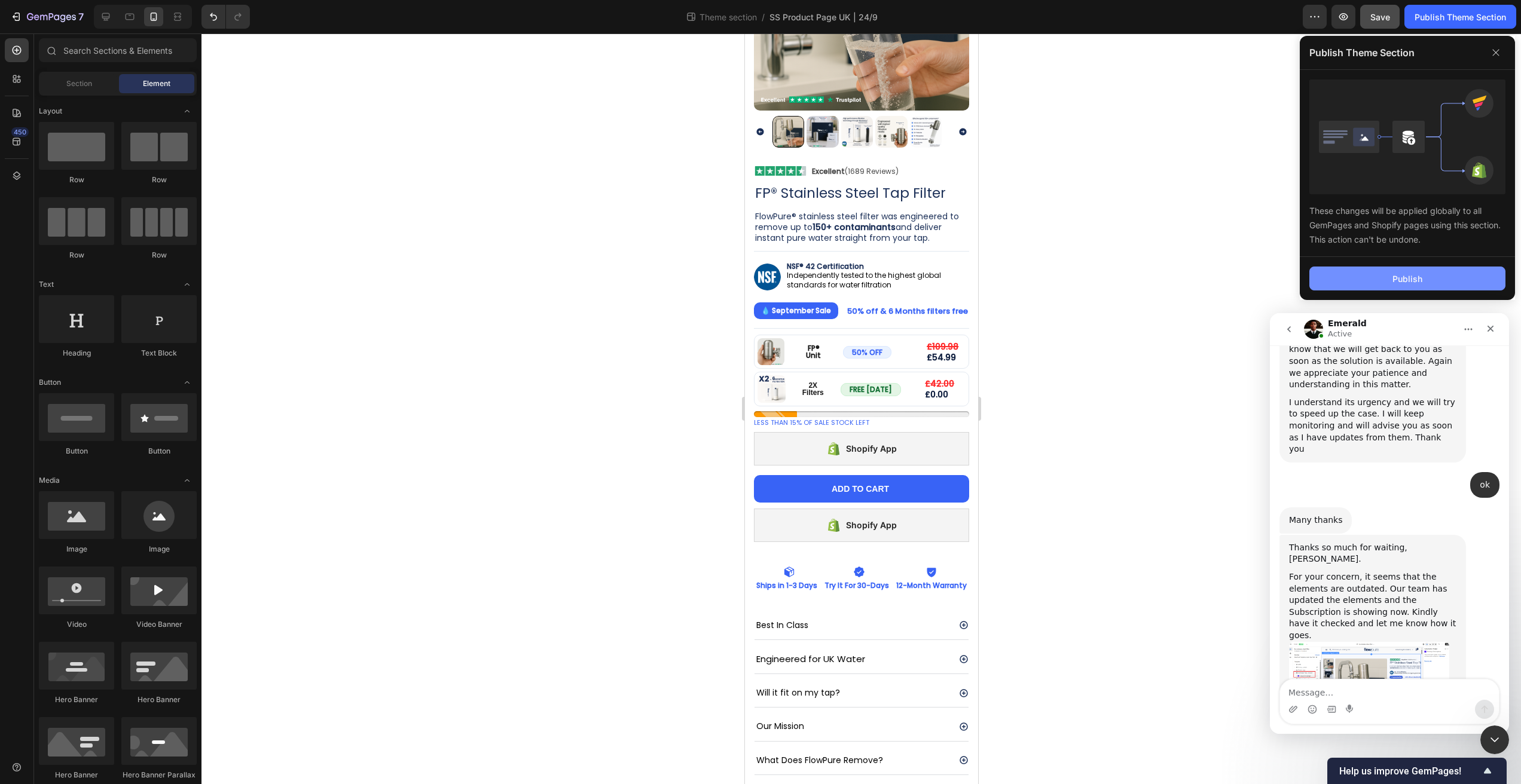
click at [1394, 275] on div "Publish" at bounding box center [1407, 279] width 30 height 13
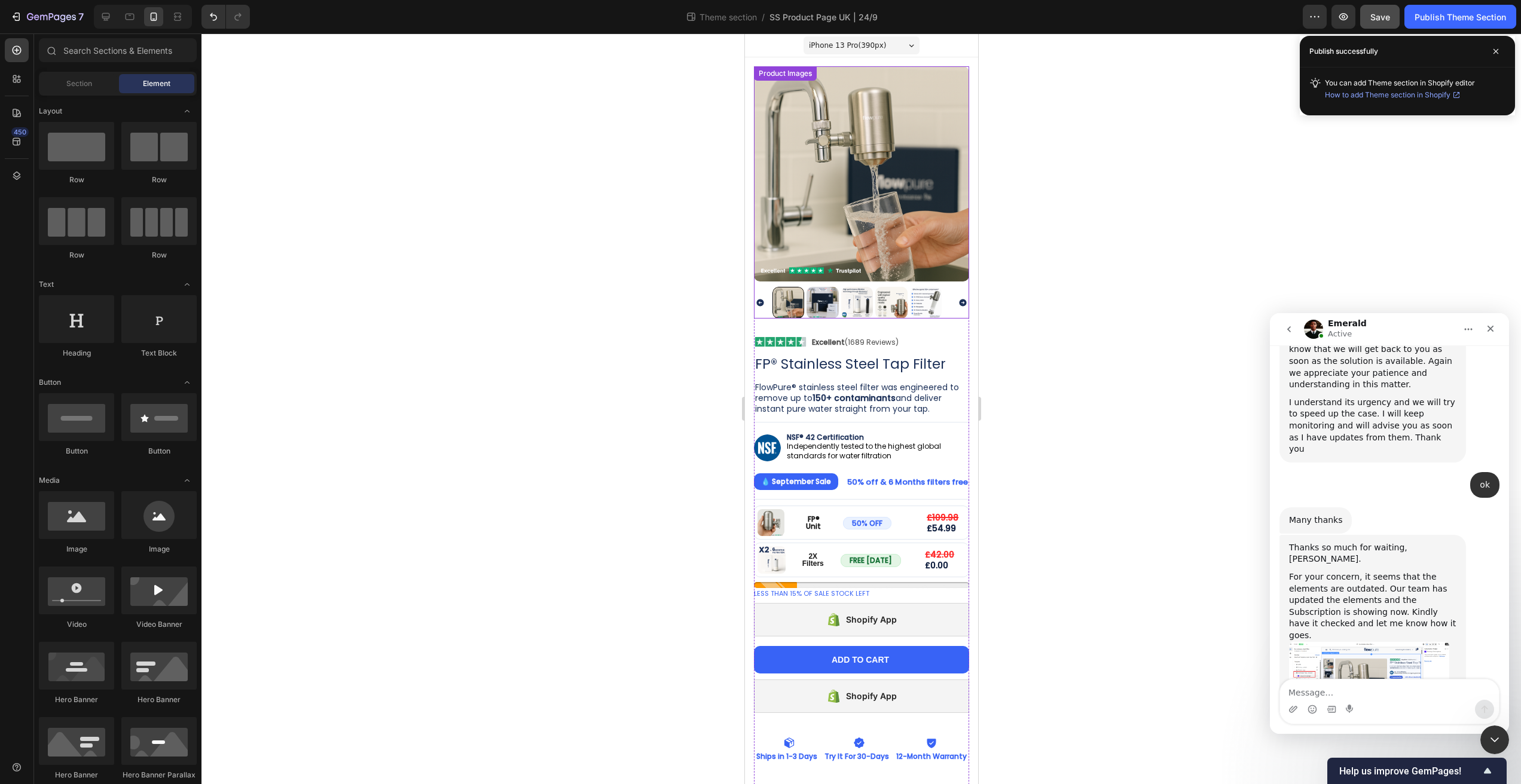
scroll to position [177, 0]
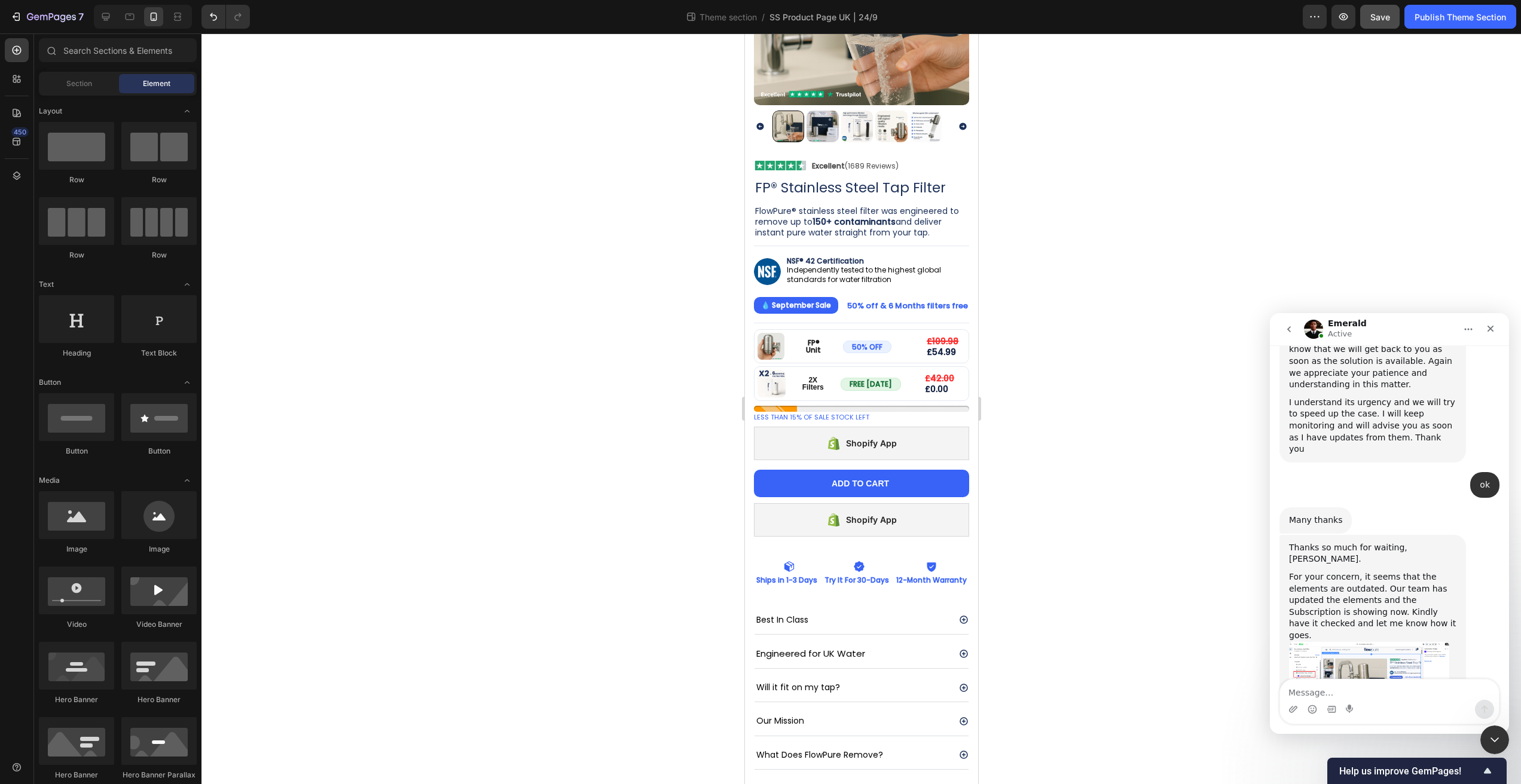
drag, startPoint x: 1113, startPoint y: 432, endPoint x: 1100, endPoint y: 428, distance: 13.6
click at [920, 300] on strong "50% off & 6 Months filters free" at bounding box center [907, 306] width 121 height 12
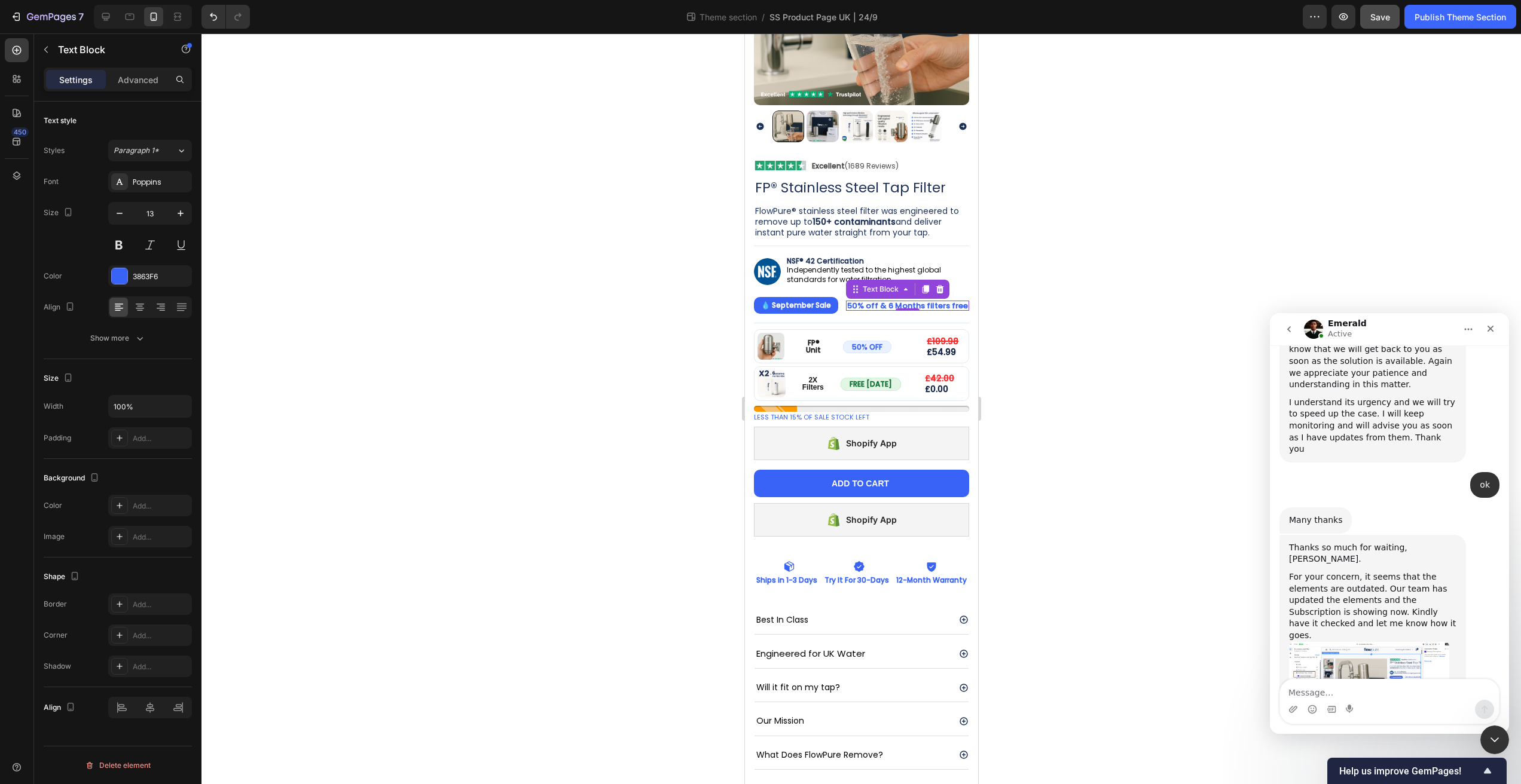
drag, startPoint x: 1054, startPoint y: 279, endPoint x: 1043, endPoint y: 265, distance: 17.8
click at [1043, 265] on div at bounding box center [861, 408] width 1319 height 751
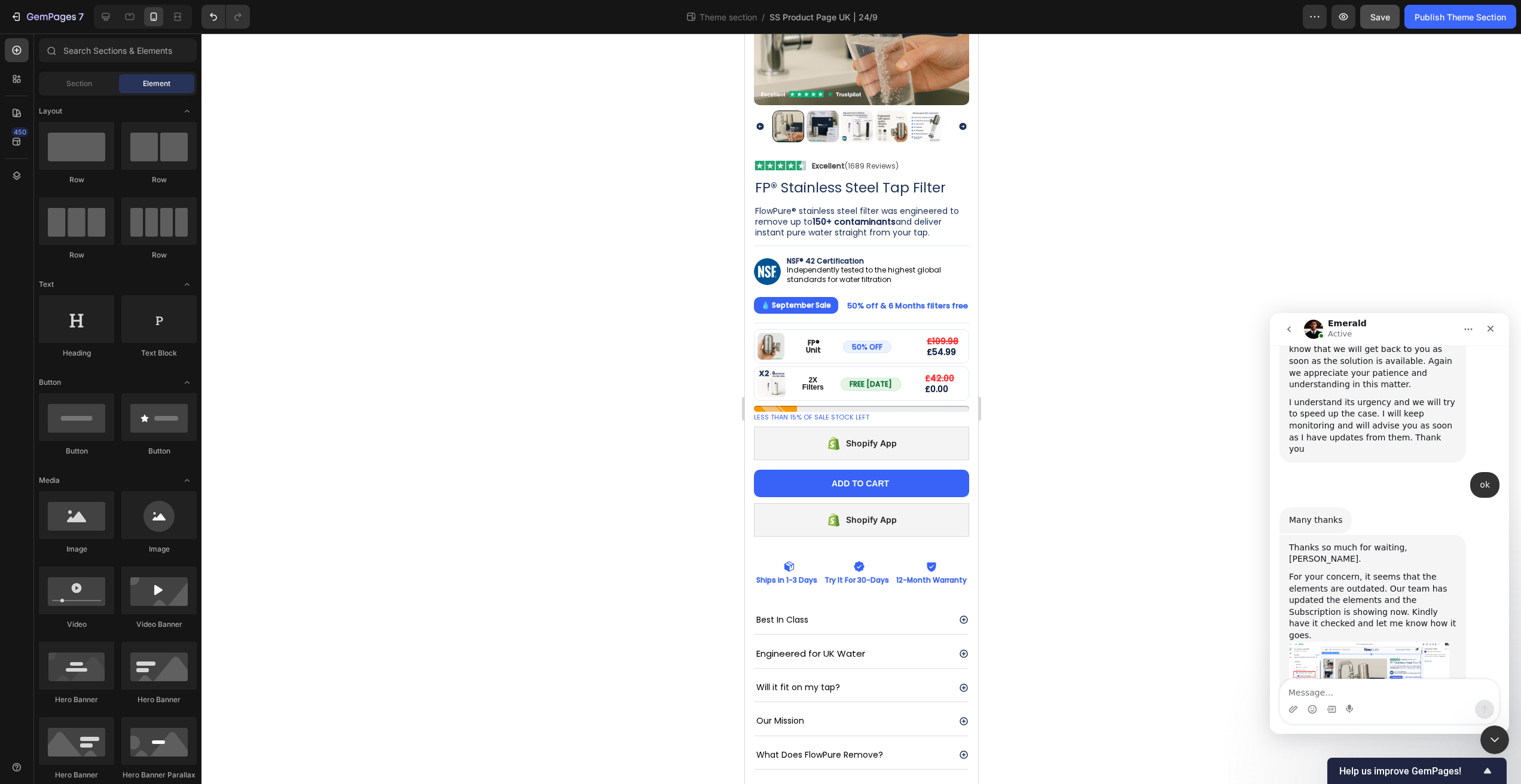
click at [1043, 265] on div at bounding box center [861, 408] width 1319 height 751
click at [904, 384] on div "Image 2X Filters Text Block FREE TODAY Button £42.00 Text Block £0.00 Text Bloc…" at bounding box center [861, 384] width 215 height 35
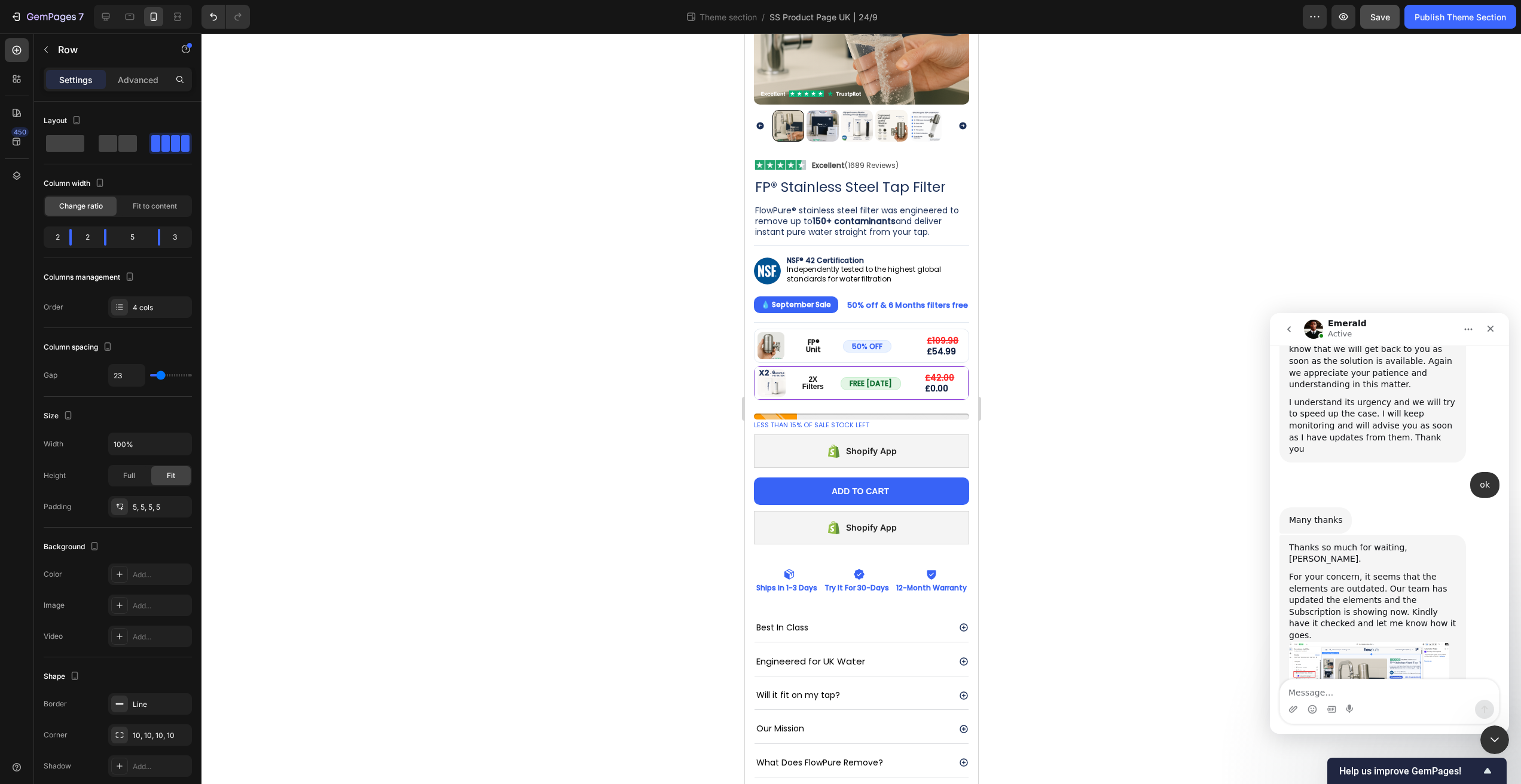
drag, startPoint x: 856, startPoint y: 385, endPoint x: 858, endPoint y: 394, distance: 9.2
click at [858, 394] on div "Image FP® Unit Text Block 50% OFF Button £109.98 Compare Price Compare Price £5…" at bounding box center [861, 403] width 215 height 149
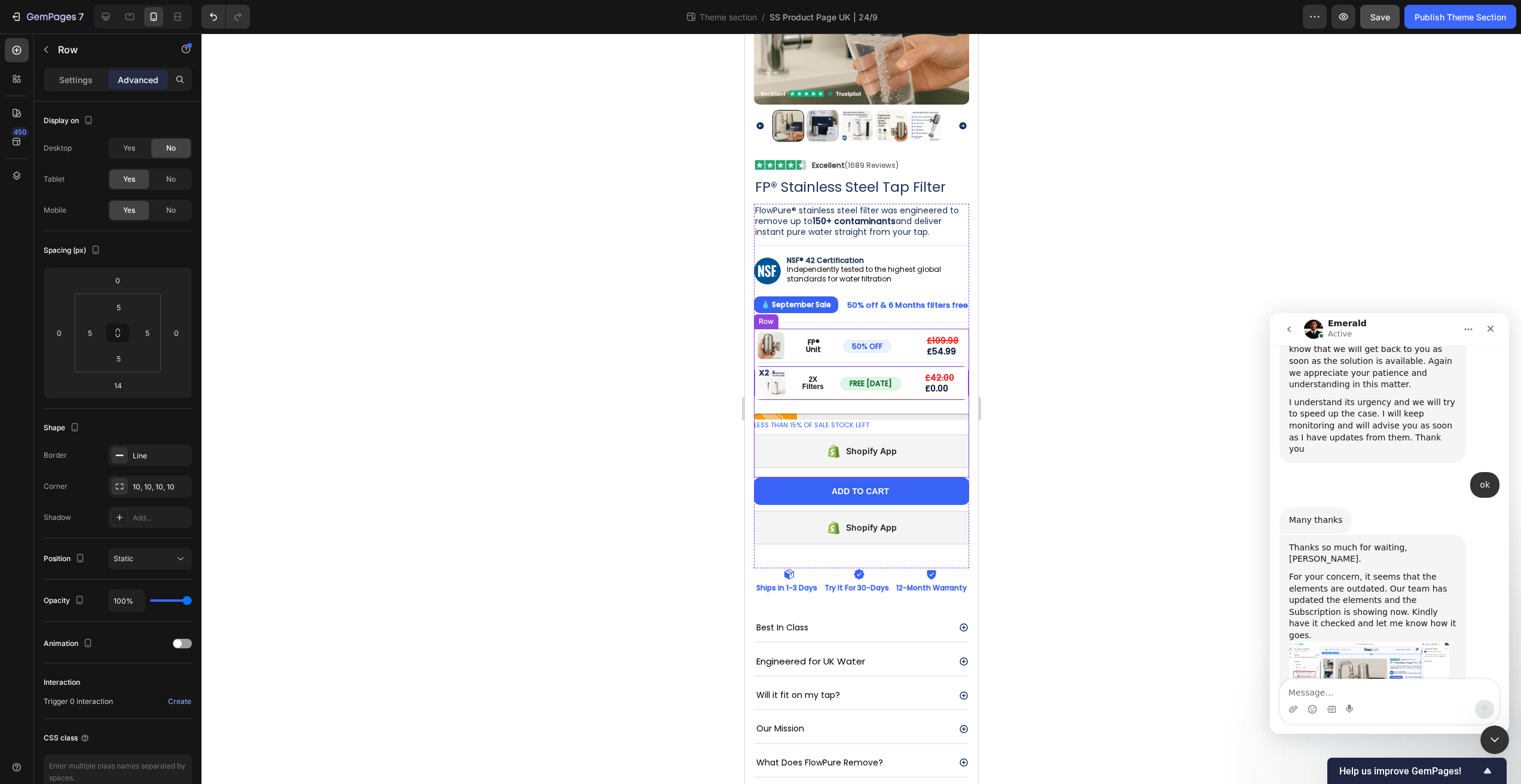
type input "0"
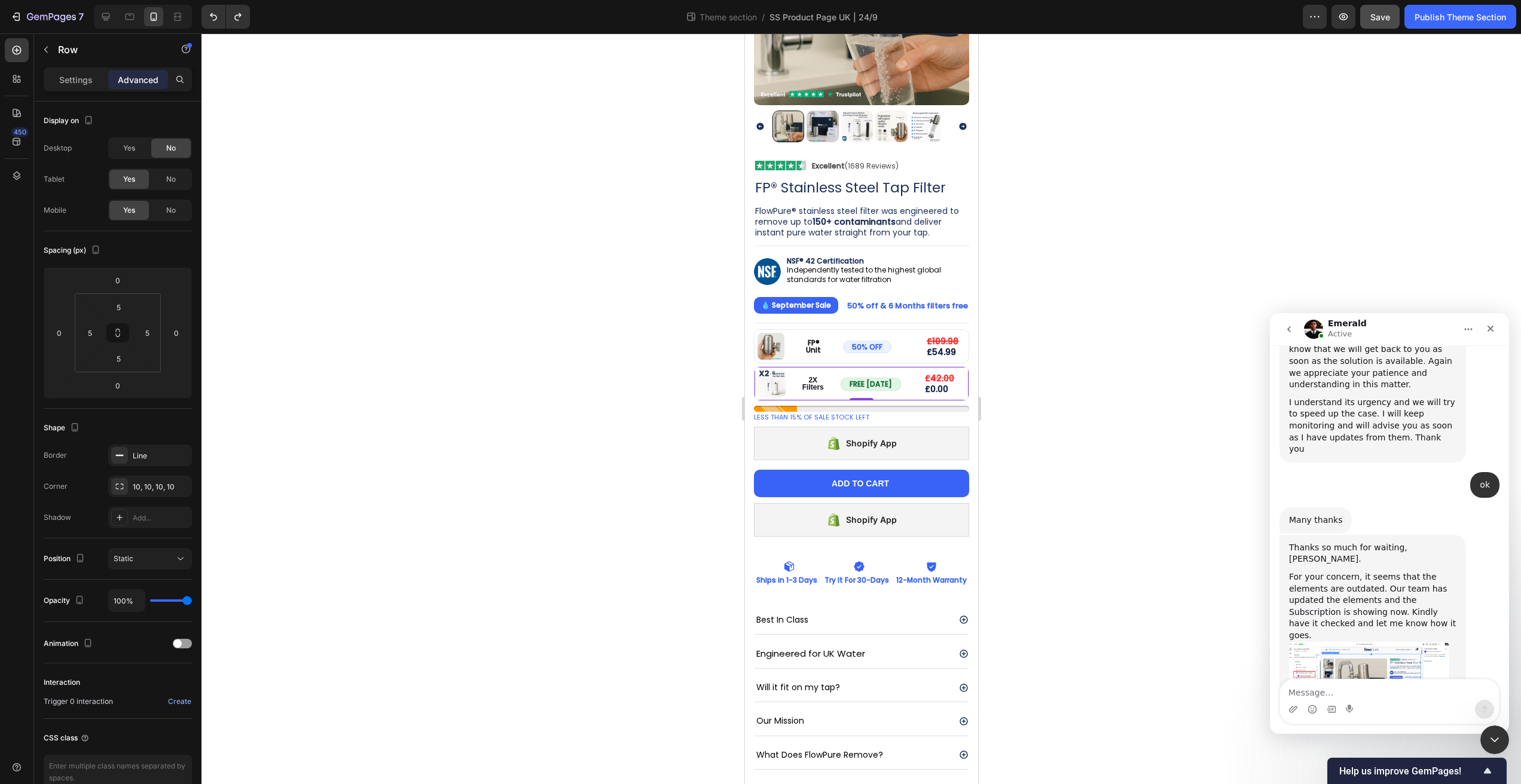
click at [942, 385] on div "Image 2X Filters Text Block FREE TODAY Button £42.00 Text Block £0.00 Text Bloc…" at bounding box center [861, 384] width 215 height 35
click at [862, 401] on div "LESS THAN 15% OF SALE STOCK LEFT" at bounding box center [861, 412] width 215 height 22
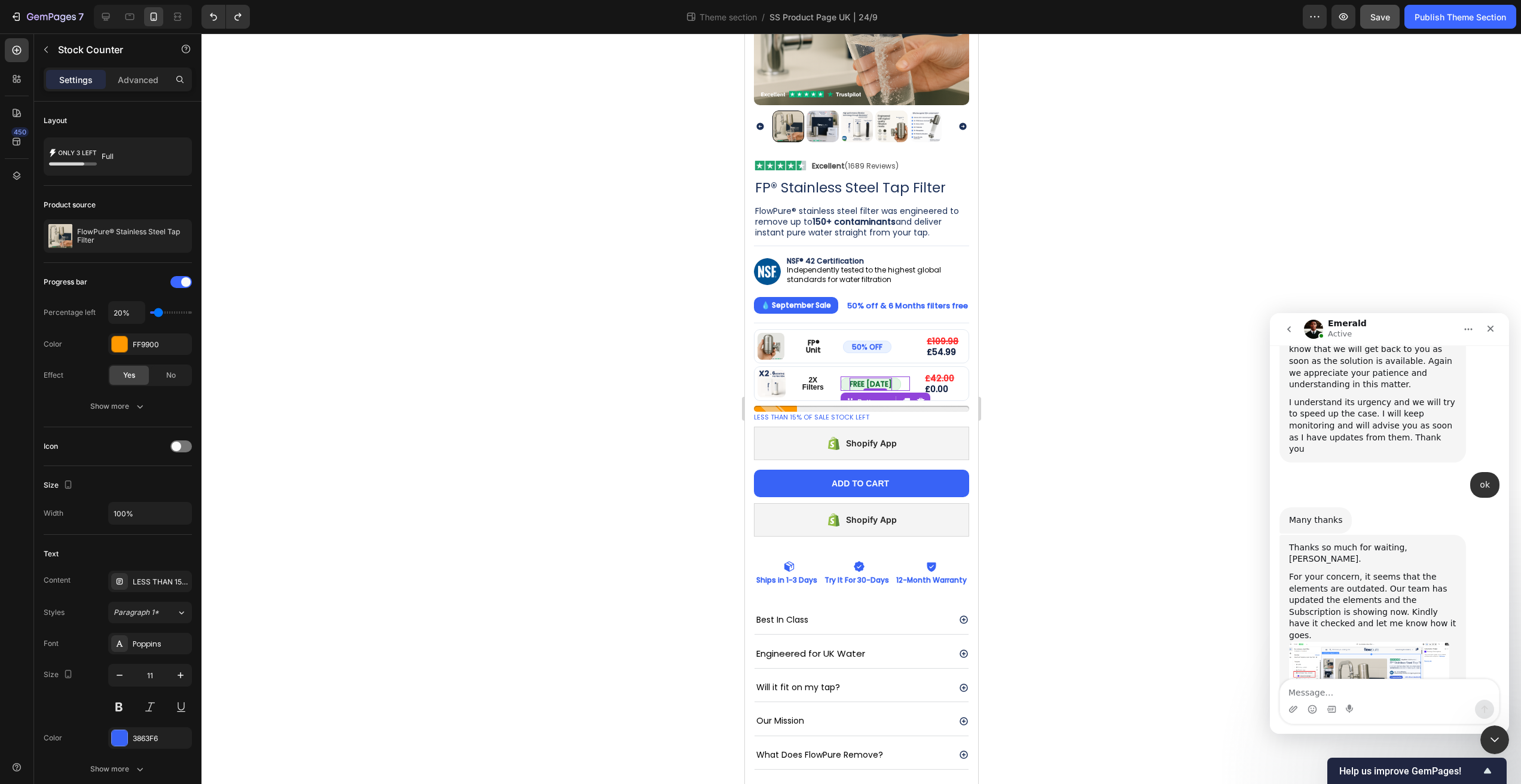
click at [877, 377] on div "FREE TODAY Button 0" at bounding box center [875, 384] width 69 height 15
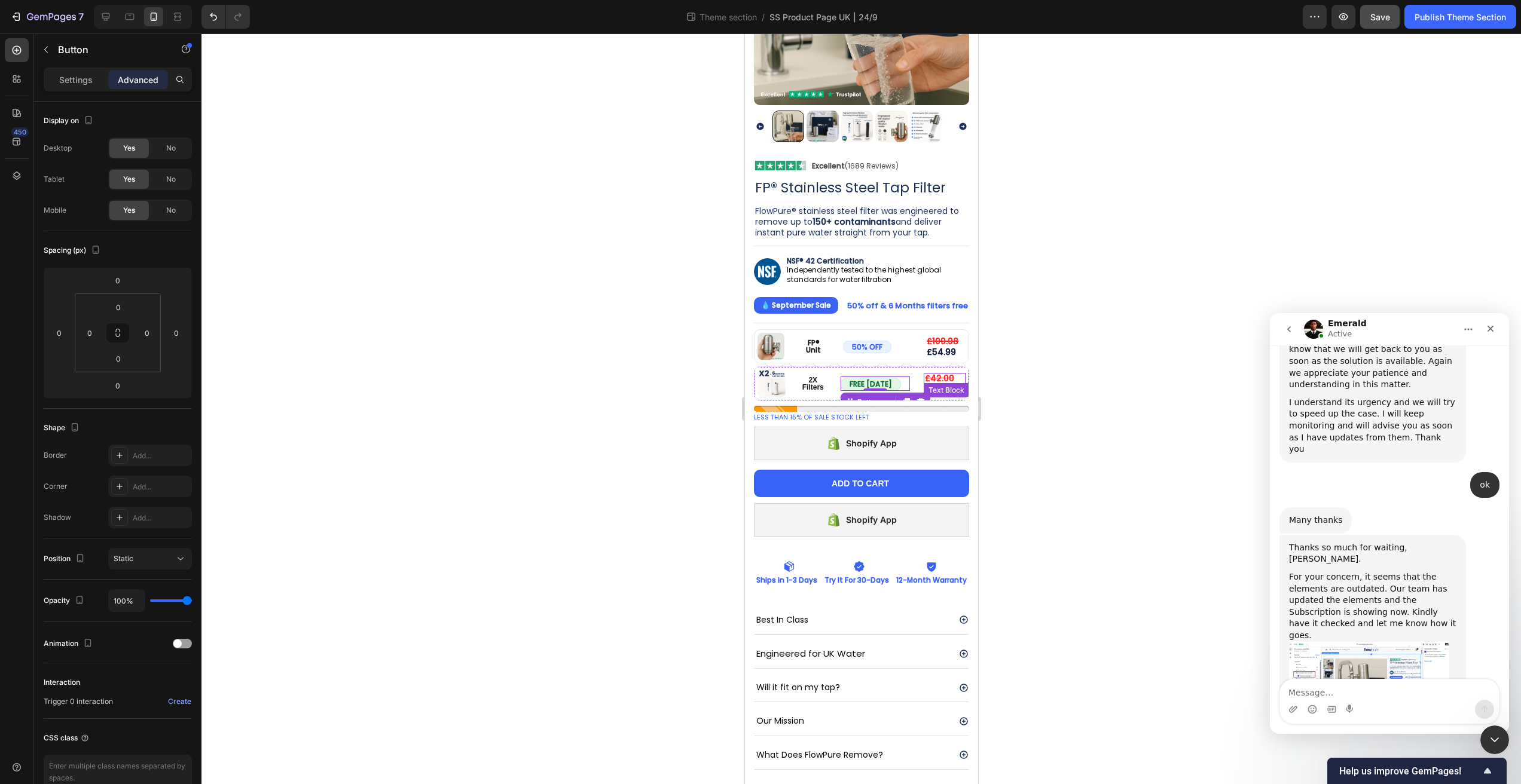
click at [937, 373] on s "£42.00" at bounding box center [939, 379] width 29 height 12
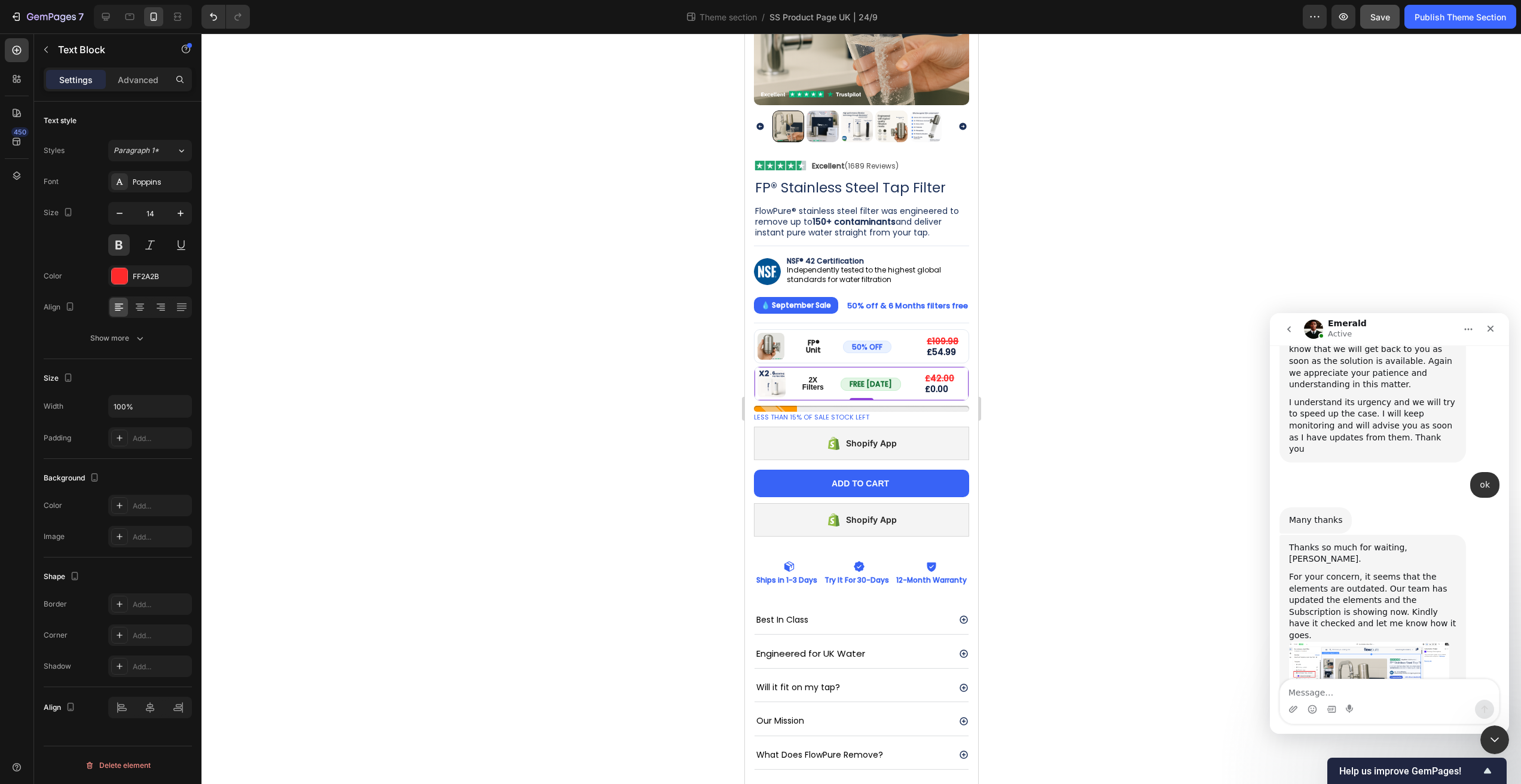
click at [902, 382] on div "FREE TODAY Button" at bounding box center [875, 384] width 69 height 28
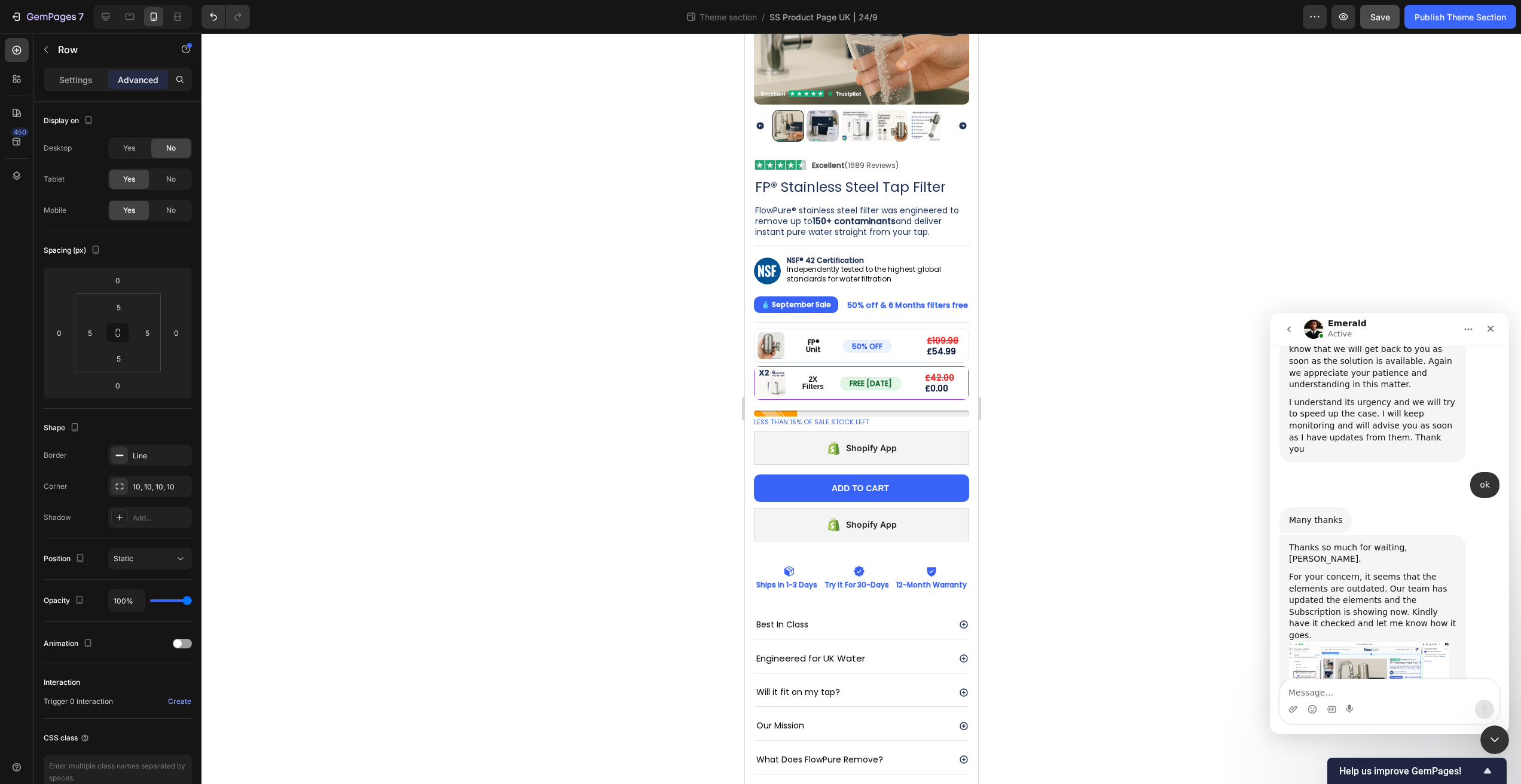
drag, startPoint x: 853, startPoint y: 386, endPoint x: 856, endPoint y: 391, distance: 5.8
click at [856, 391] on div "Image FP® Unit Text Block 50% OFF Button £109.98 Compare Price Compare Price £5…" at bounding box center [861, 402] width 215 height 146
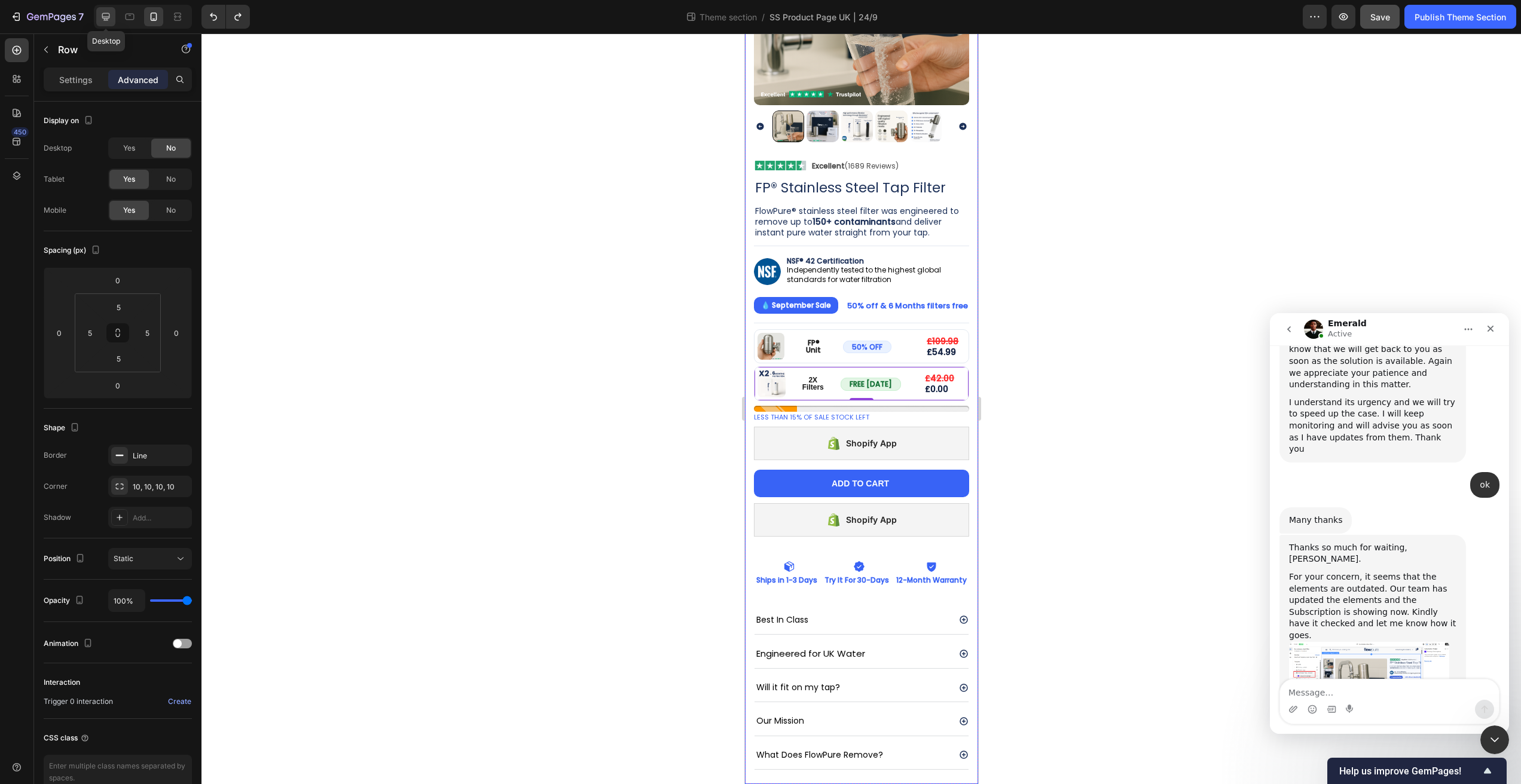
click at [110, 16] on icon at bounding box center [106, 17] width 12 height 12
type input "20"
type input "0"
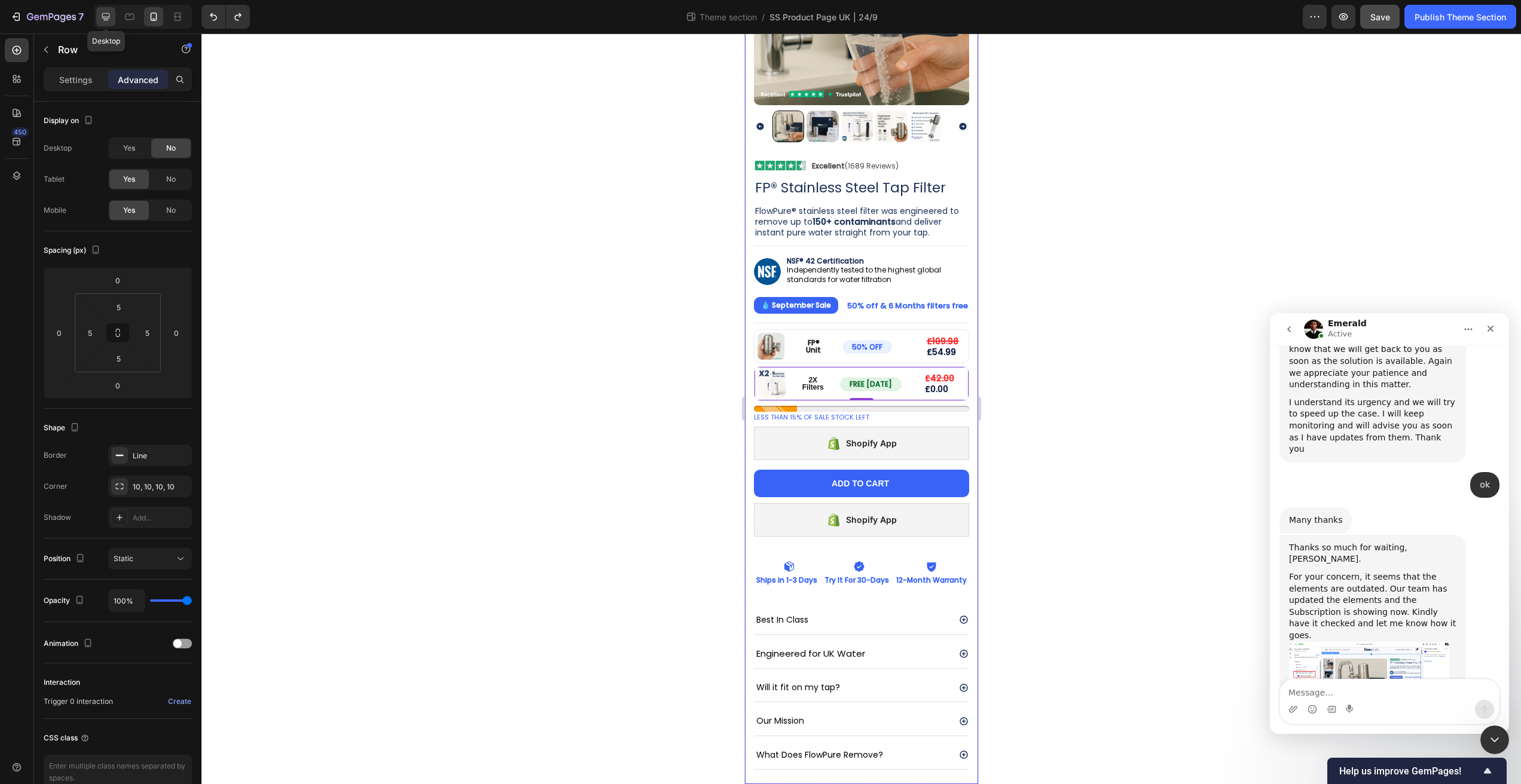
type input "0"
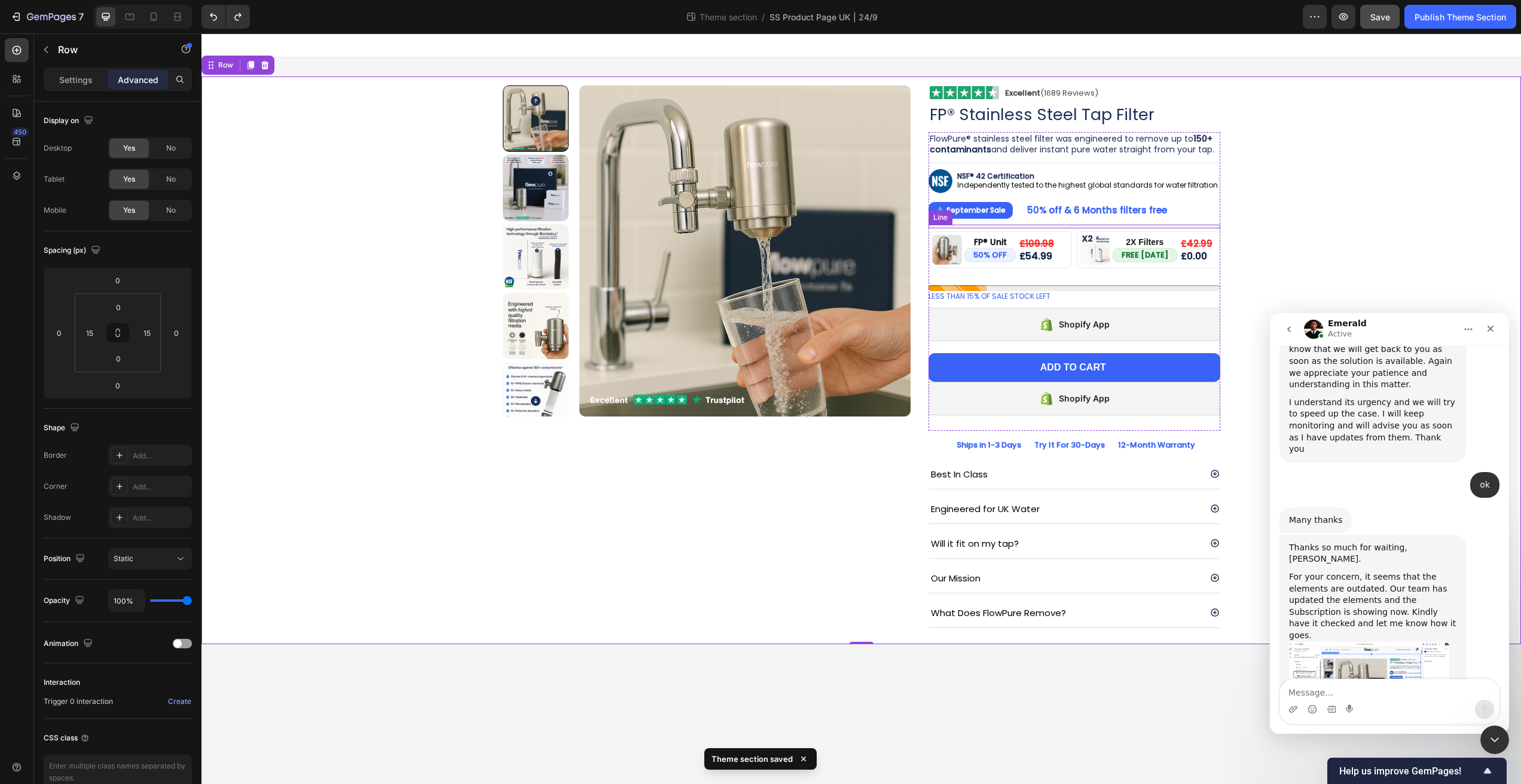
click at [1098, 225] on div at bounding box center [1074, 225] width 292 height 1
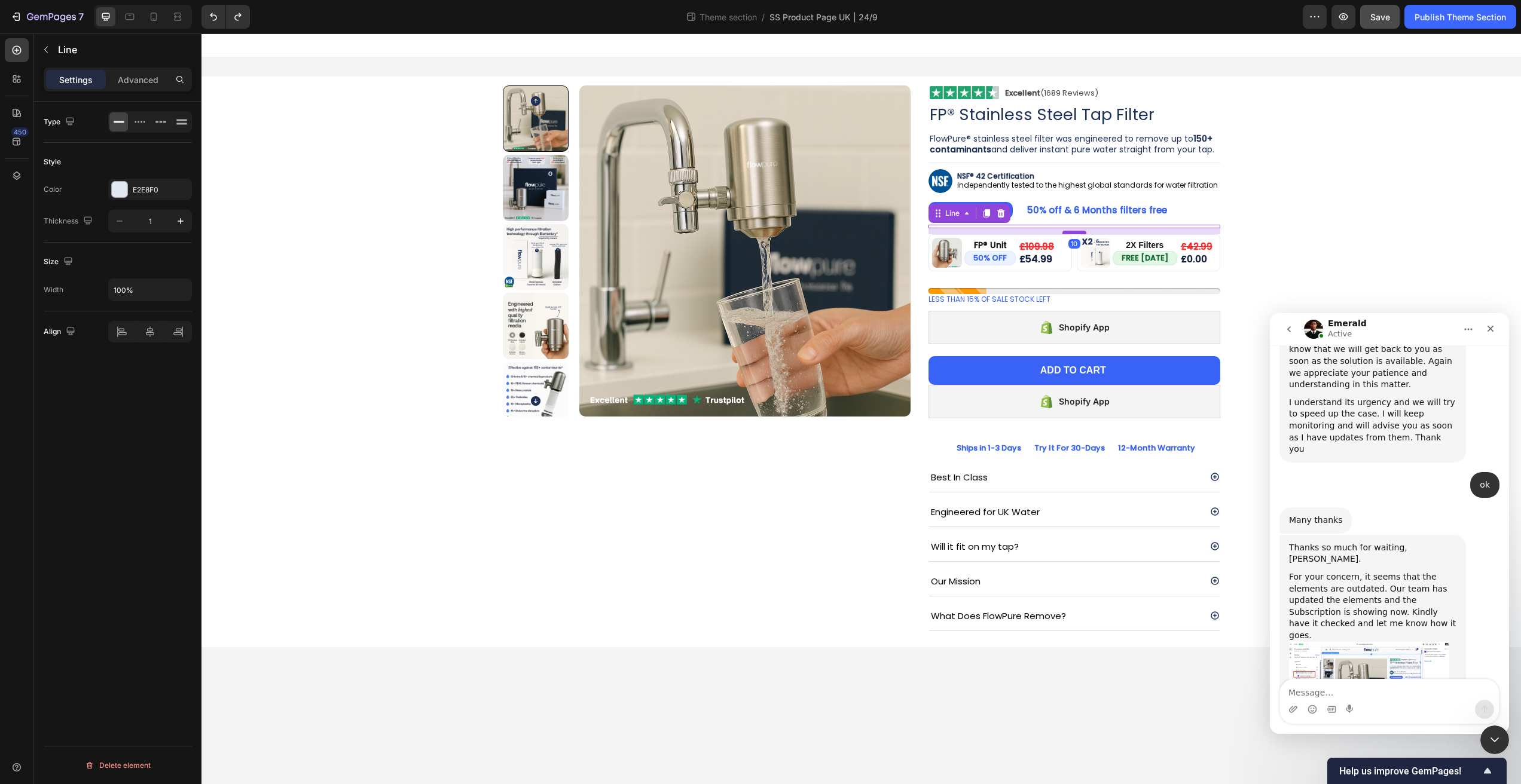
click at [1077, 231] on div at bounding box center [1074, 232] width 24 height 4
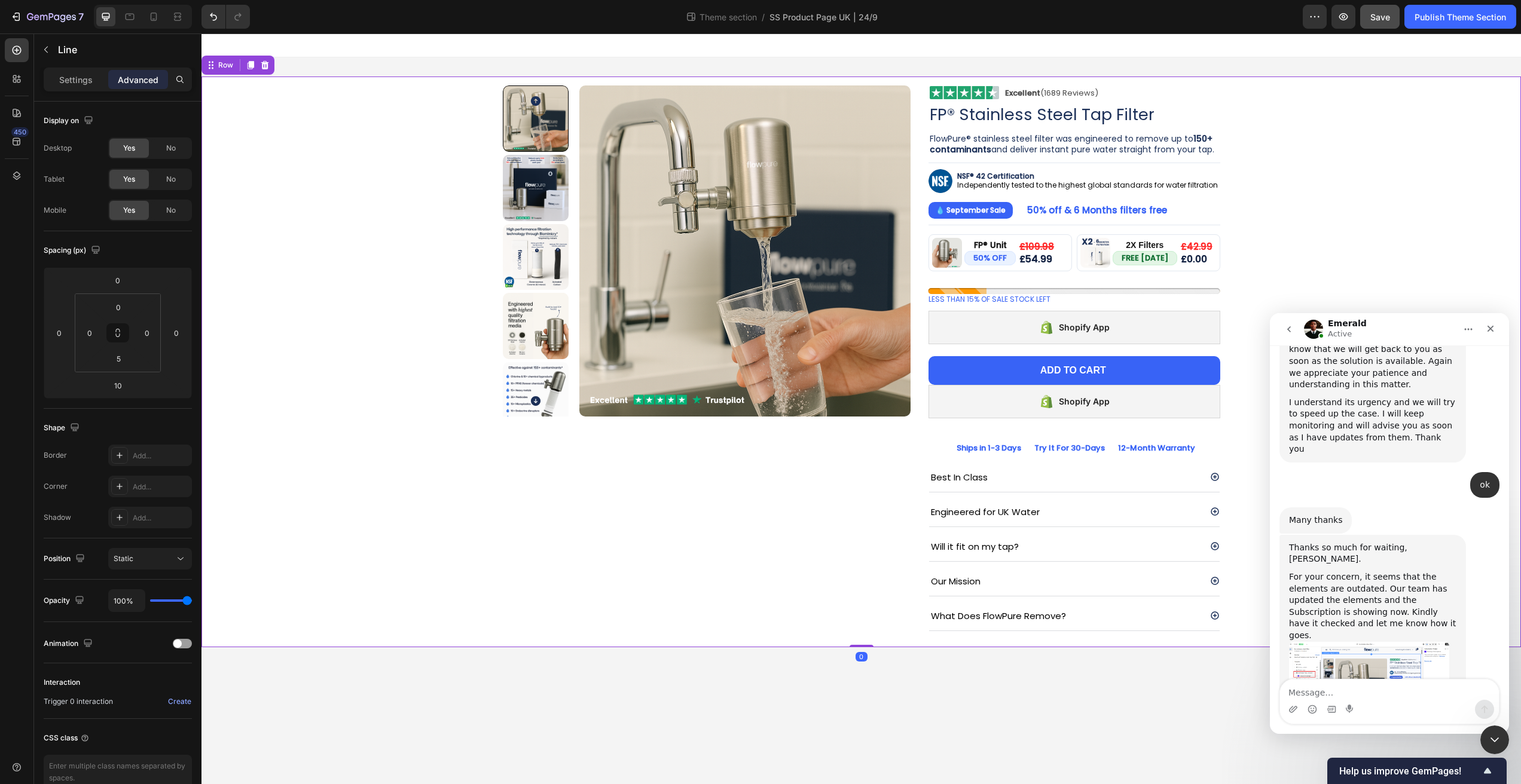
click at [1312, 195] on div "Product Images Image Excellent (1689 Reviews) Heading Row Row FP® Stainless Ste…" at bounding box center [861, 362] width 1301 height 571
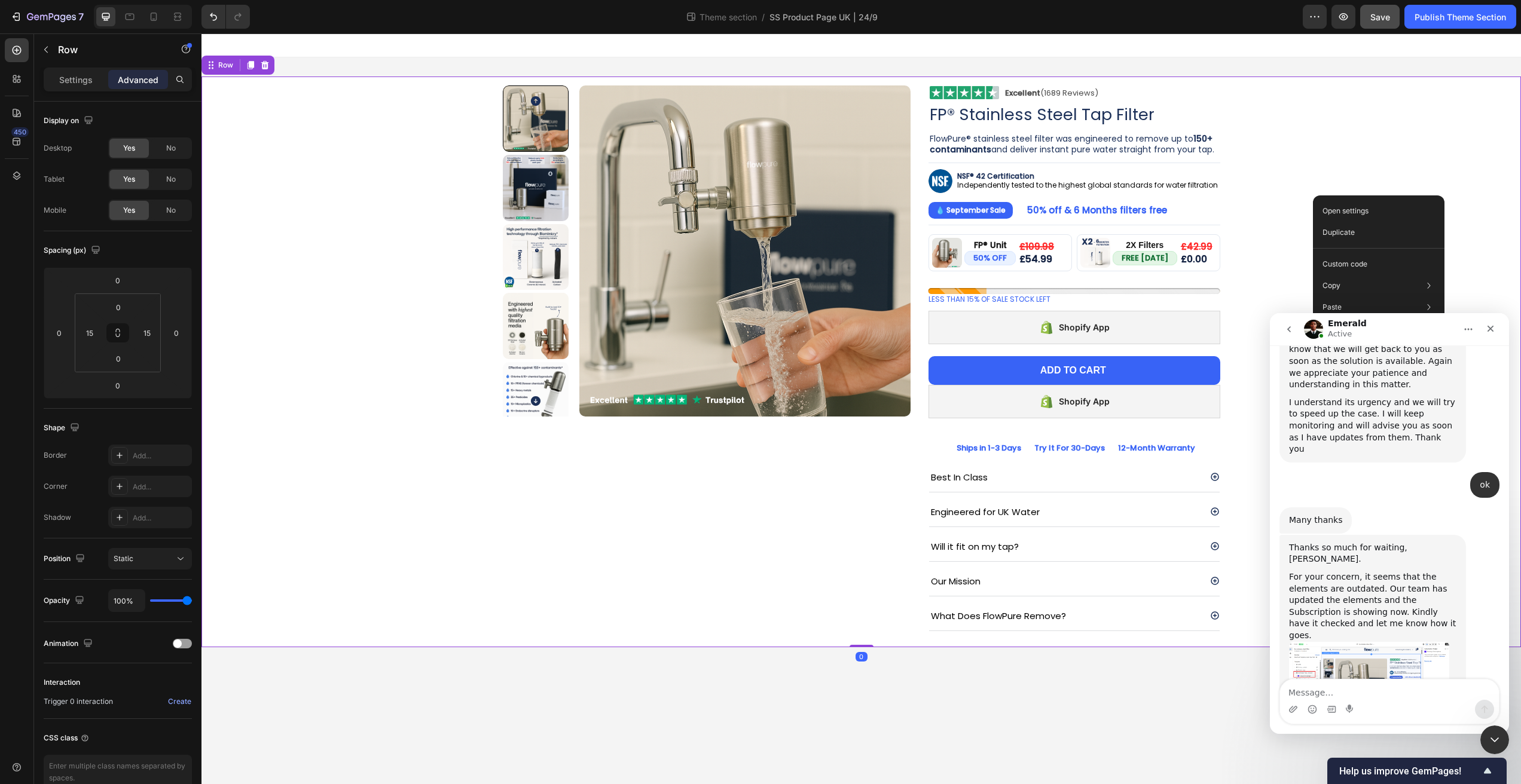
drag, startPoint x: 1313, startPoint y: 195, endPoint x: 1301, endPoint y: 164, distance: 33.2
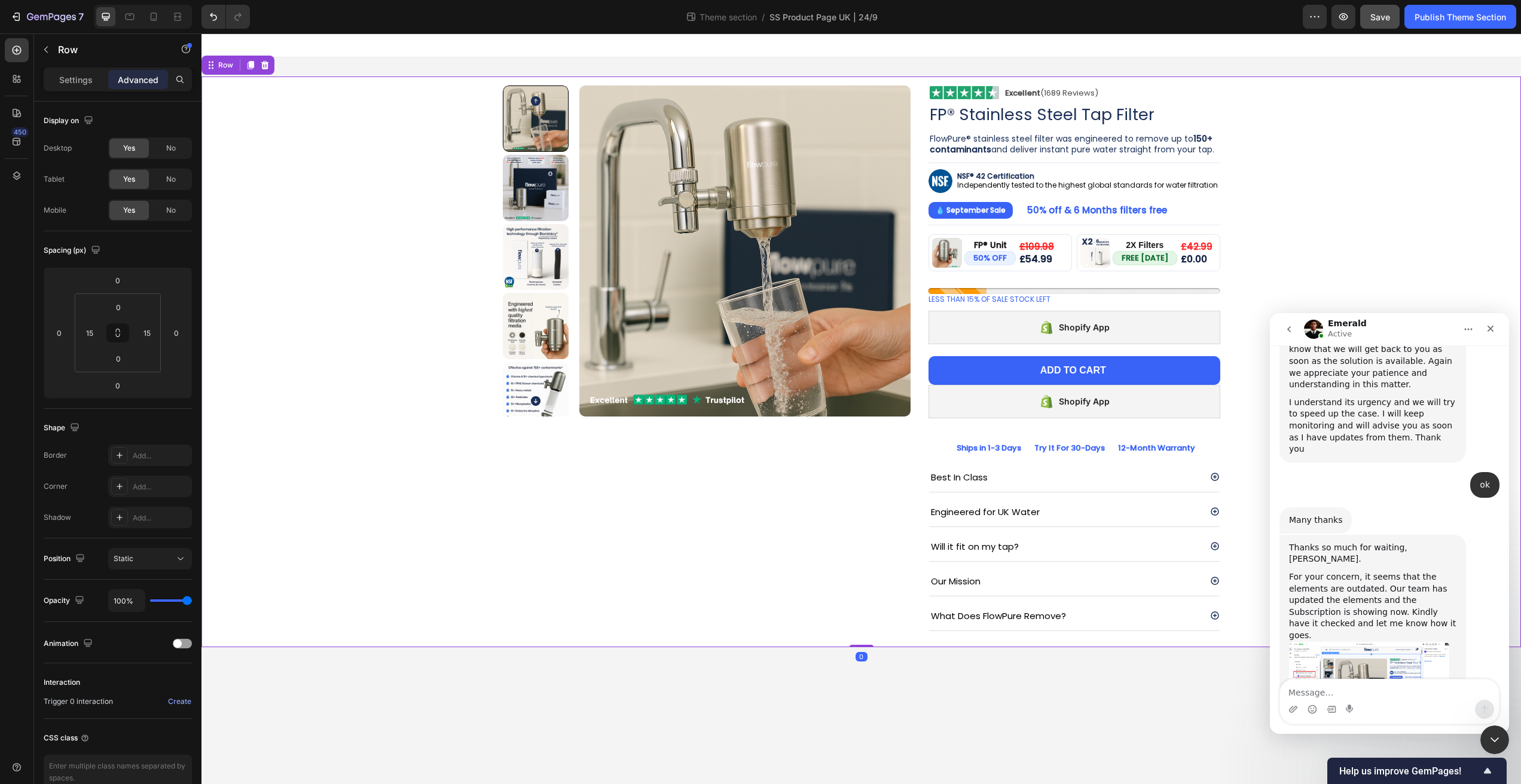
click at [1299, 162] on div "Product Images Image Excellent (1689 Reviews) Heading Row Row FP® Stainless Ste…" at bounding box center [861, 362] width 1301 height 571
click at [155, 20] on icon at bounding box center [154, 17] width 12 height 12
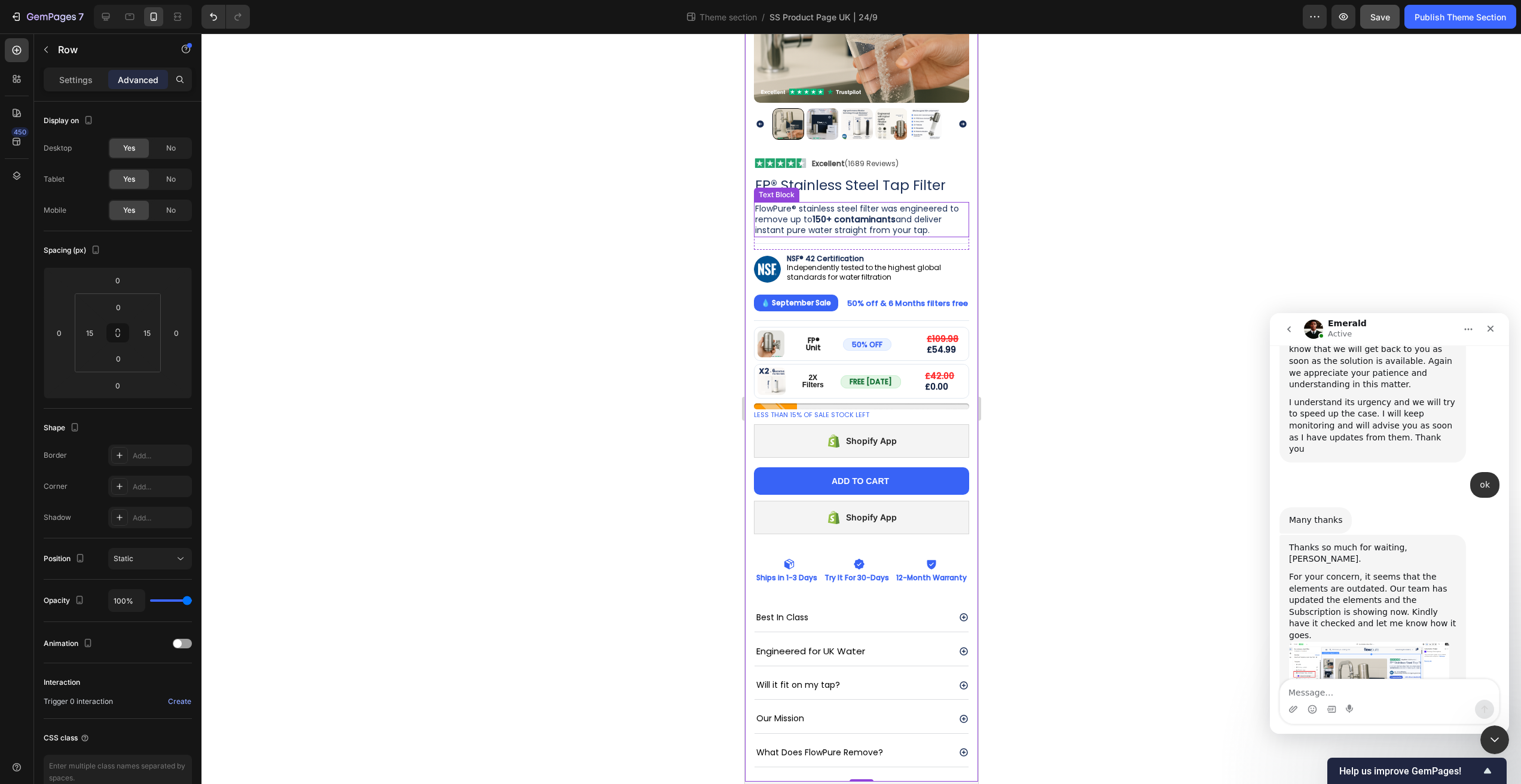
scroll to position [180, 0]
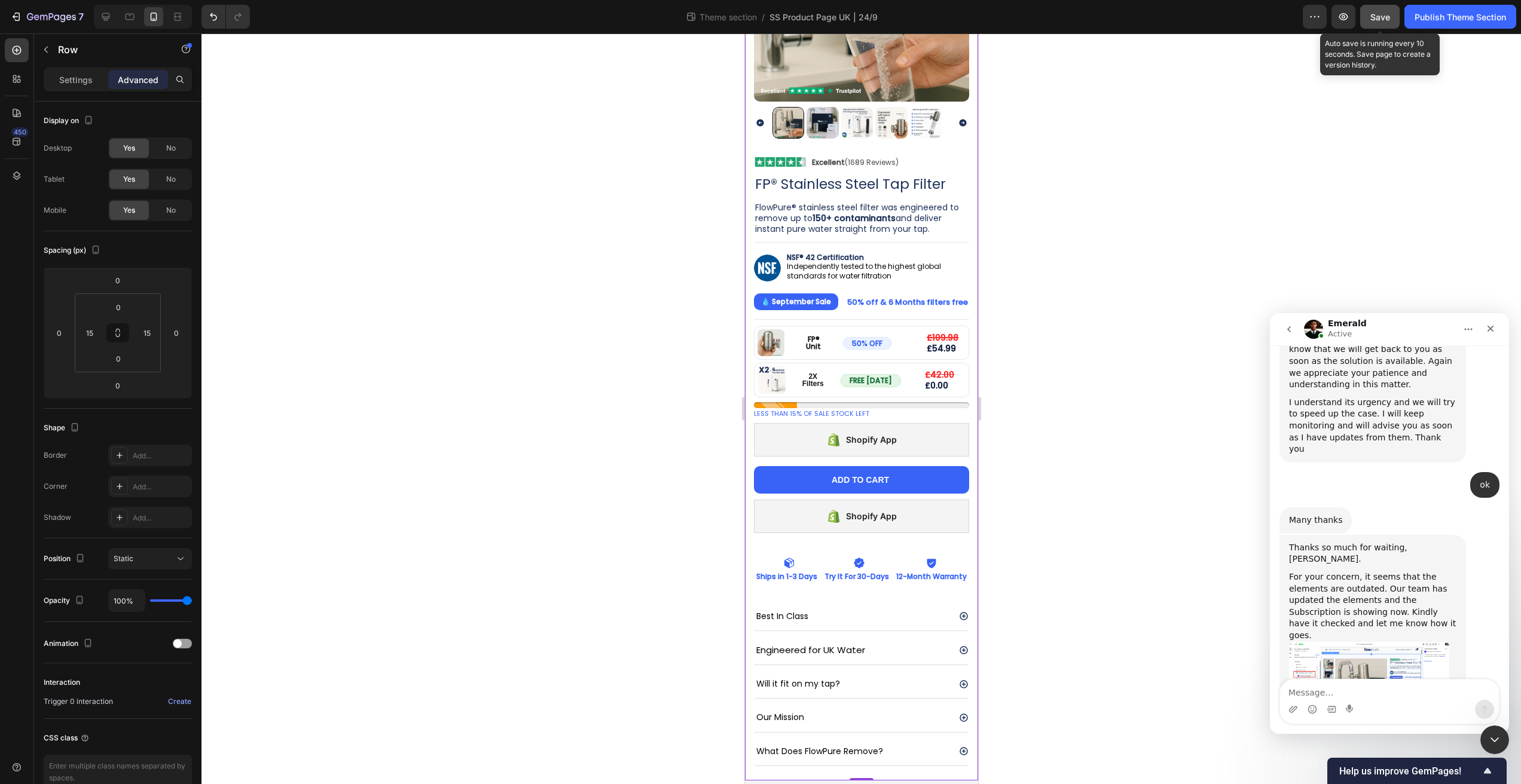
click at [1383, 19] on span "Save" at bounding box center [1380, 17] width 20 height 10
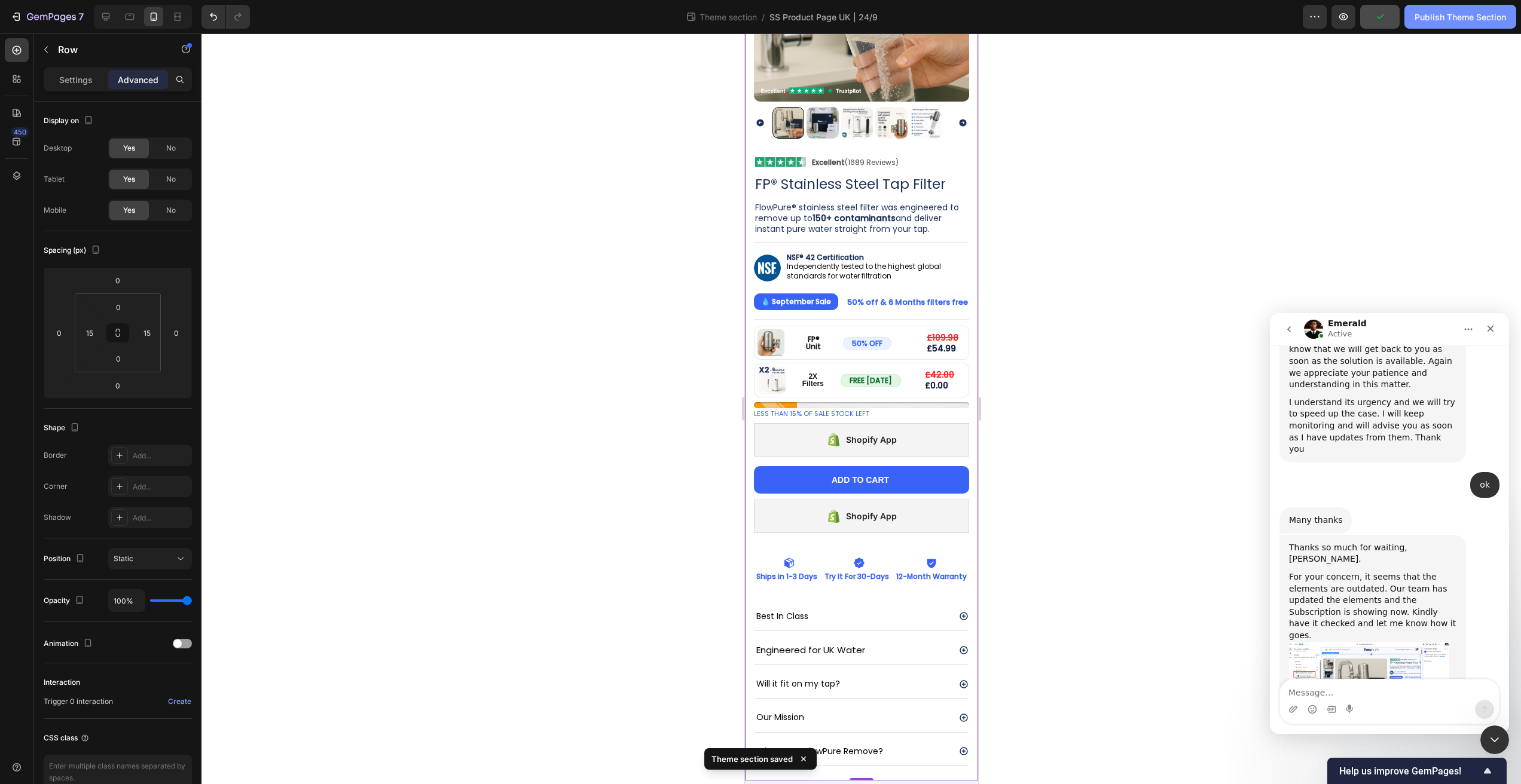
click at [1470, 21] on div "Publish Theme Section" at bounding box center [1460, 17] width 92 height 13
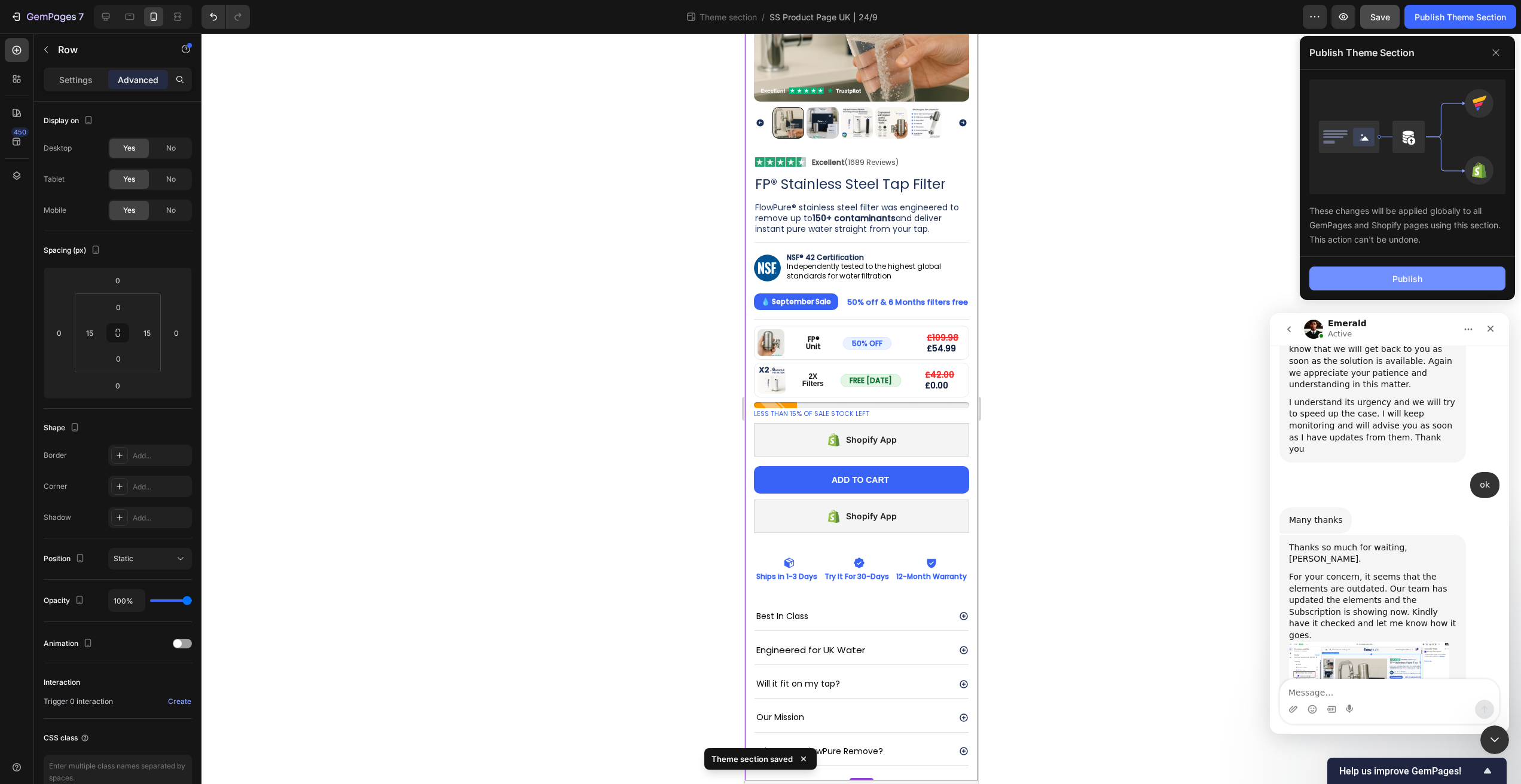
click at [1422, 272] on button "Publish" at bounding box center [1407, 278] width 196 height 24
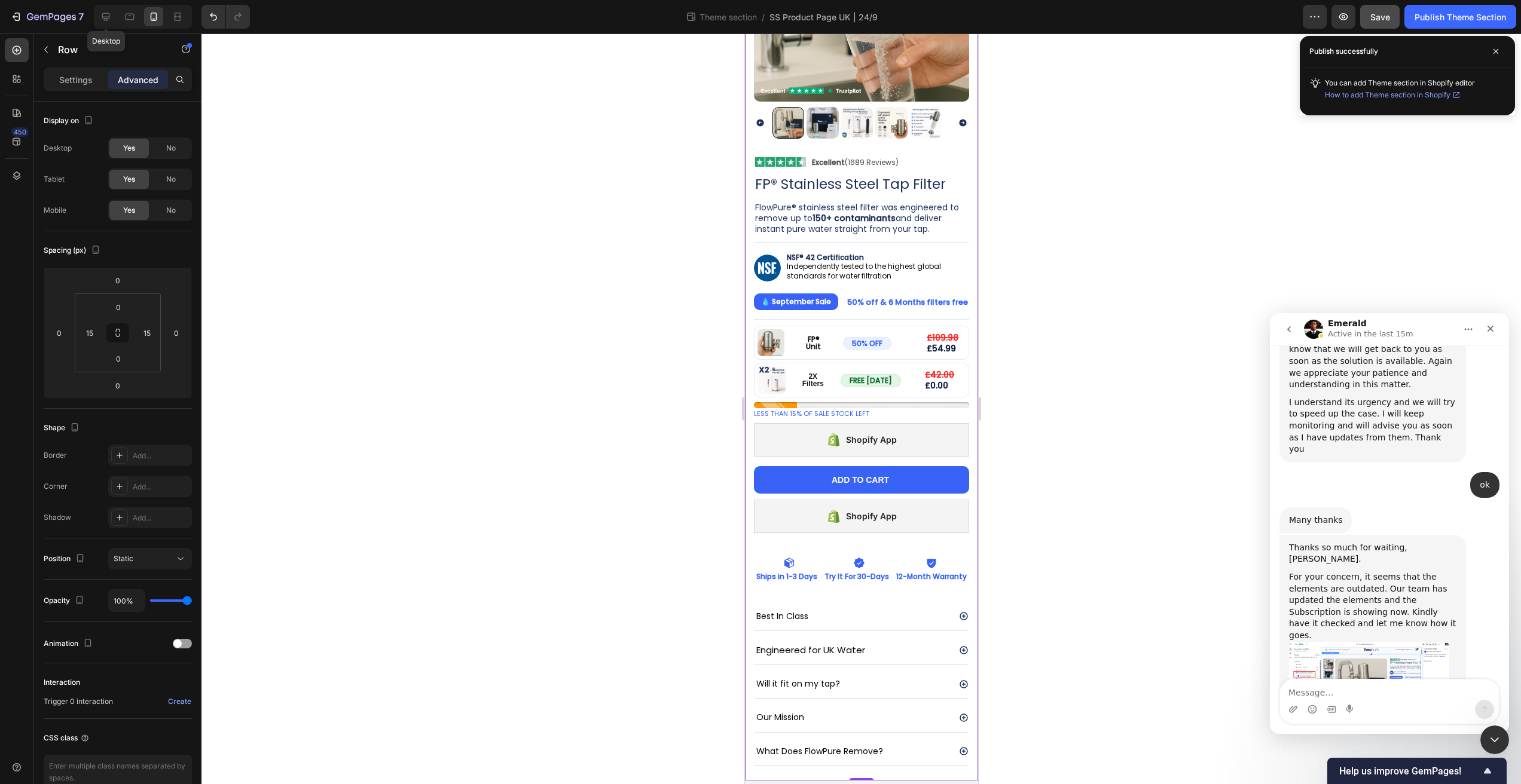
drag, startPoint x: 110, startPoint y: 19, endPoint x: 325, endPoint y: 86, distance: 225.2
click at [110, 20] on icon at bounding box center [106, 17] width 12 height 12
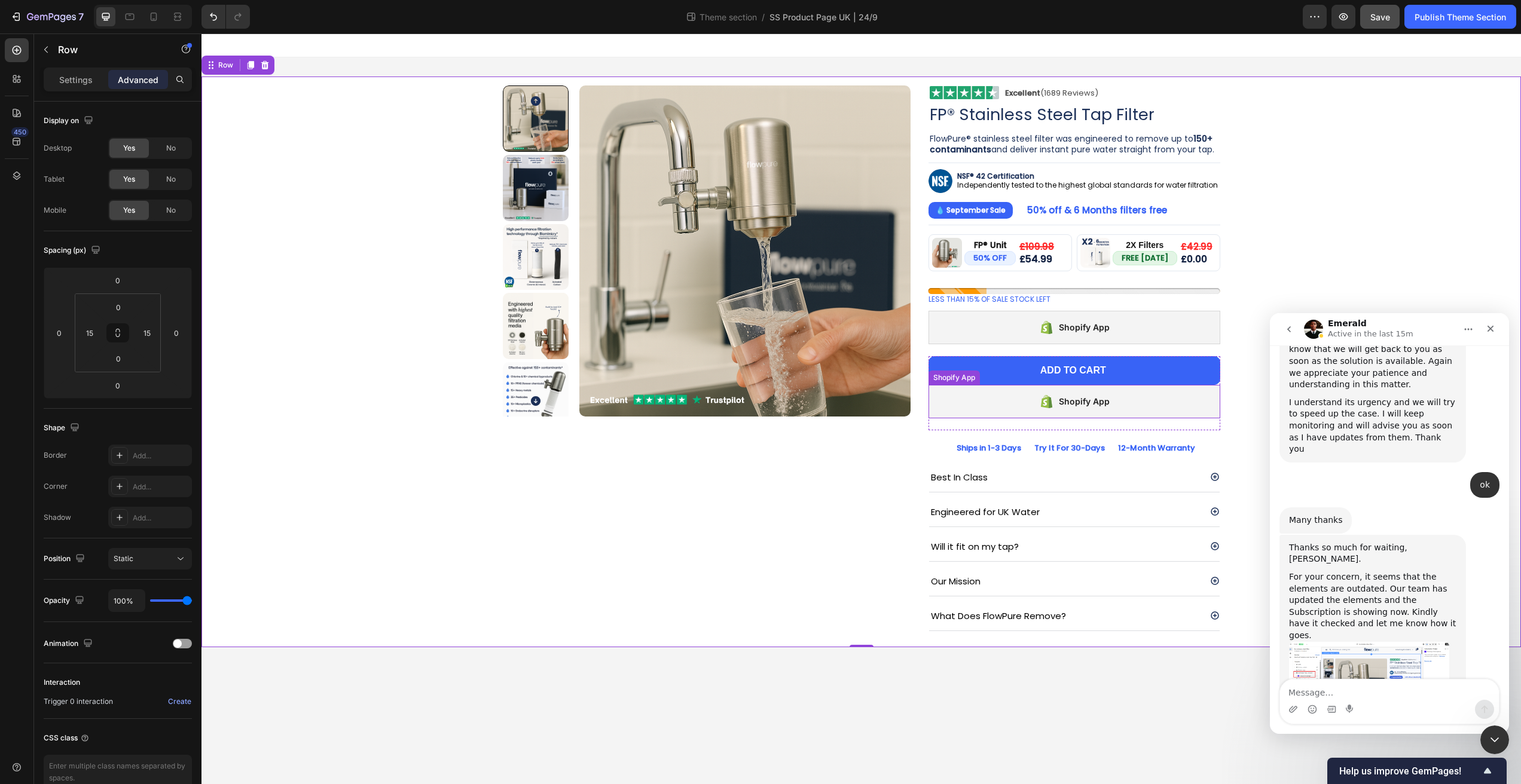
click at [1043, 385] on div "Shopify App" at bounding box center [1074, 401] width 292 height 33
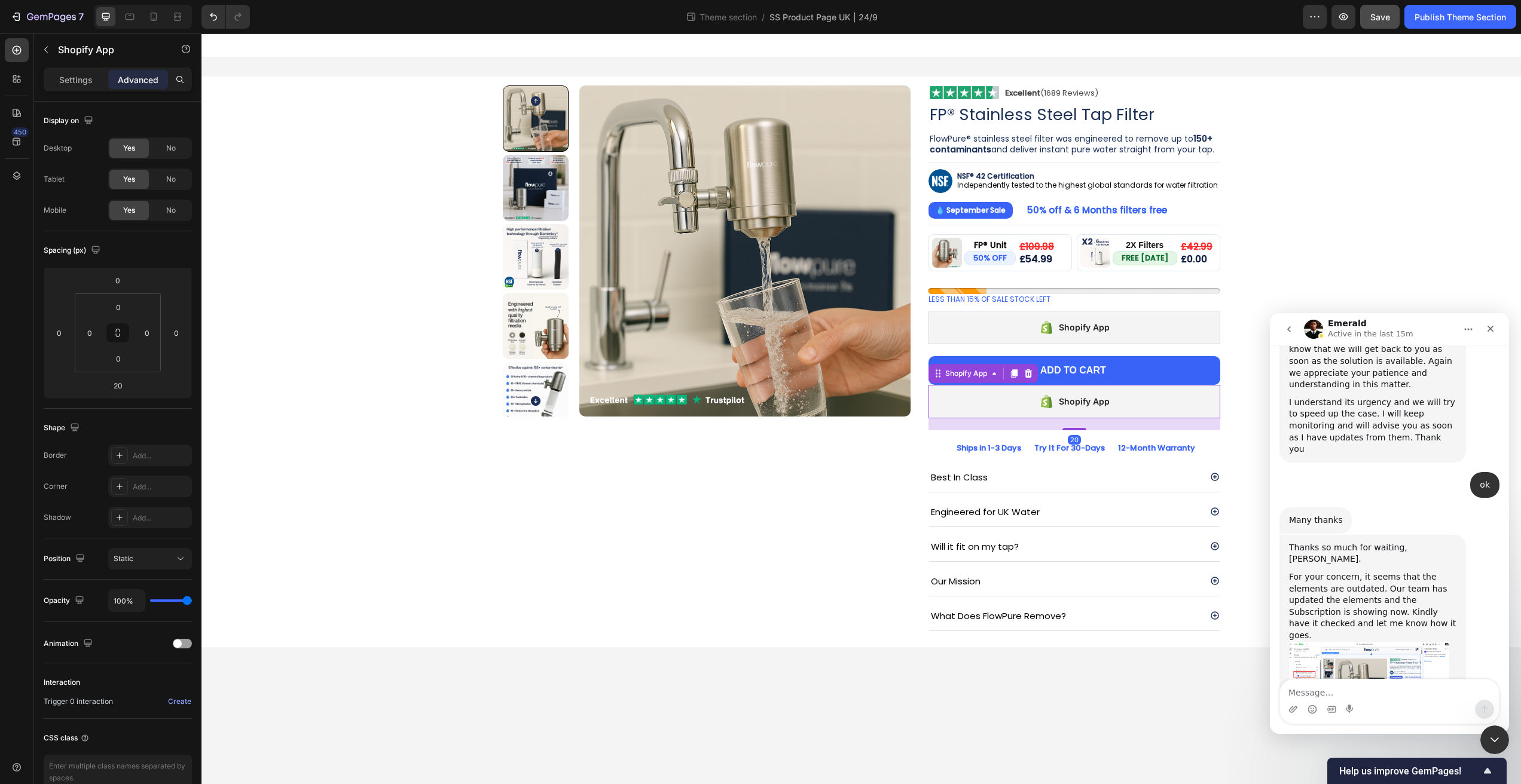
click at [1031, 399] on div "Shopify App" at bounding box center [1074, 401] width 292 height 33
click at [1031, 376] on icon at bounding box center [1028, 374] width 8 height 8
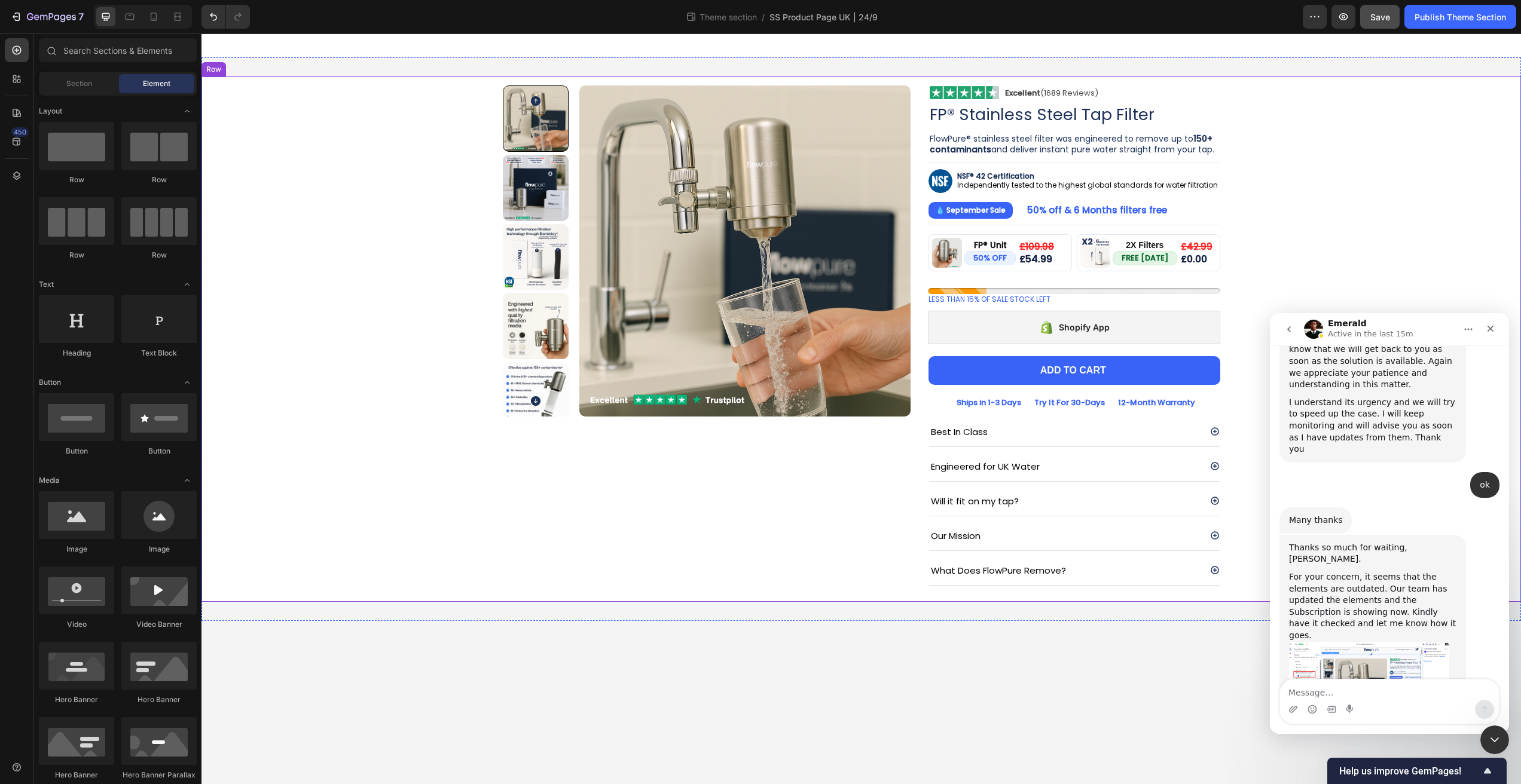
click at [1360, 254] on div "Product Images Image Excellent (1689 Reviews) Heading Row Row FP® Stainless Ste…" at bounding box center [861, 339] width 1301 height 525
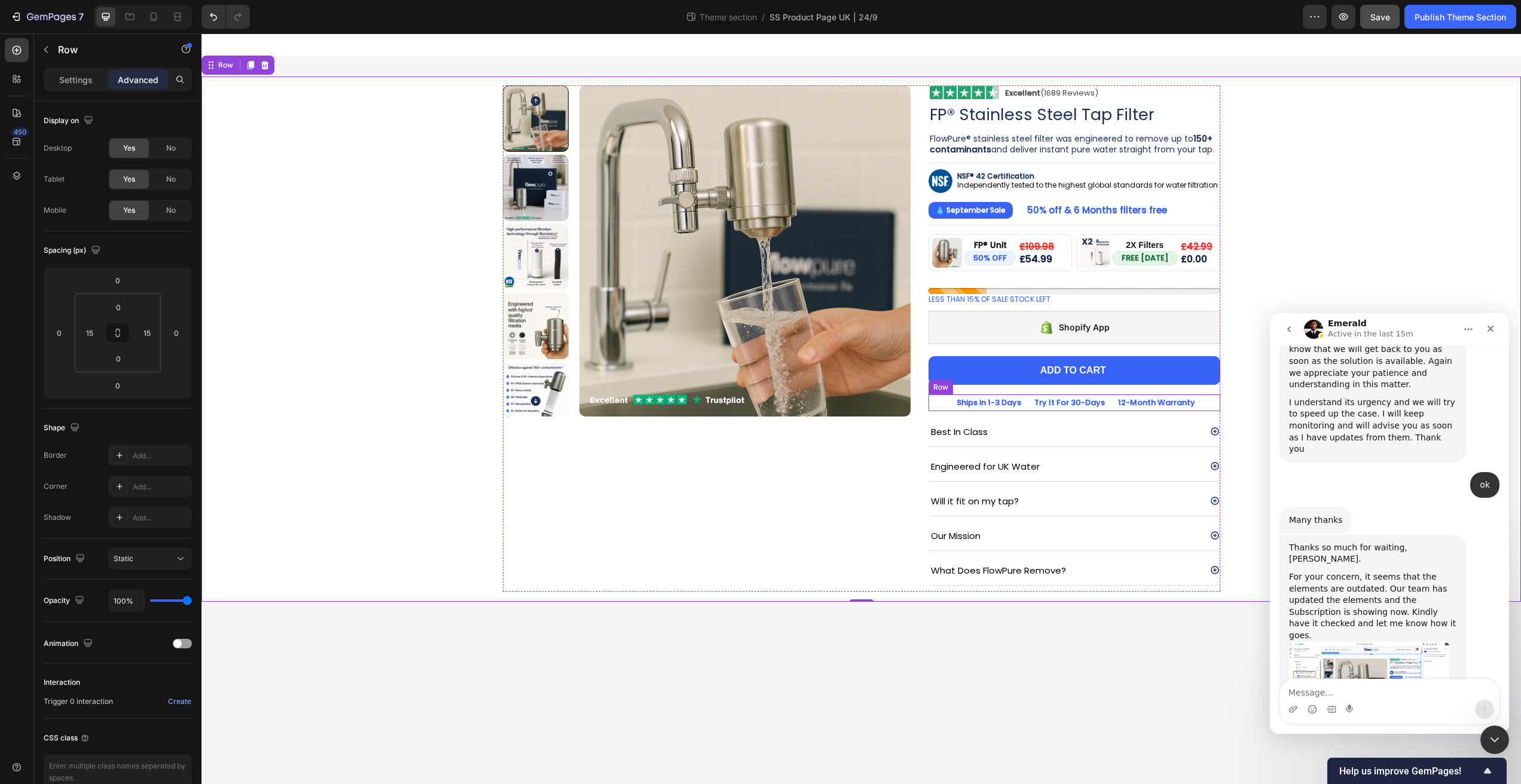
click at [942, 403] on div "Icon Icon Icon Ships in 1-3 Days Text Block Try It For 30-Days Text Block 12-Mo…" at bounding box center [1074, 402] width 292 height 16
click at [1398, 263] on div "Product Images Image Excellent (1689 Reviews) Heading Row Row FP® Stainless Ste…" at bounding box center [861, 339] width 1301 height 525
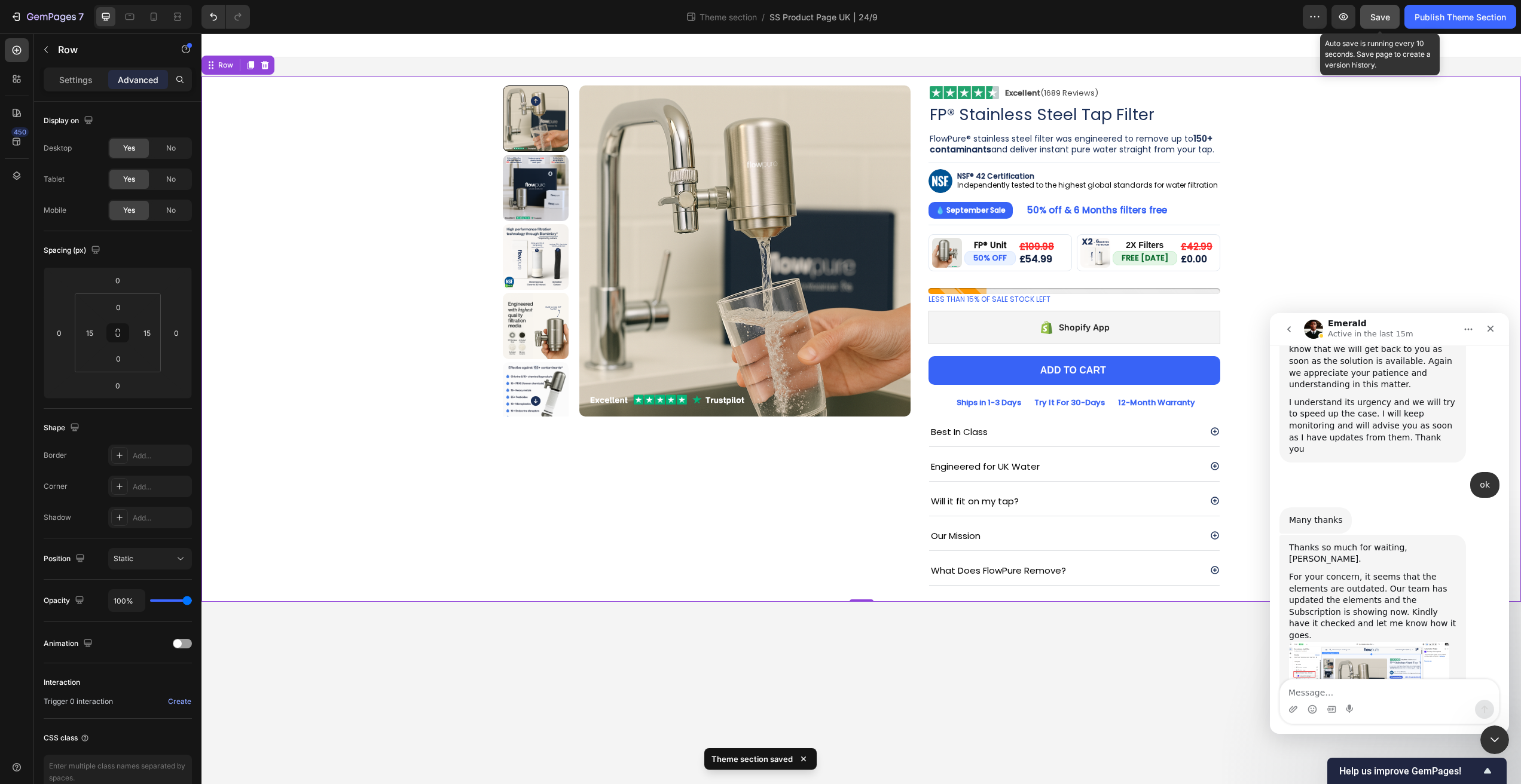
click at [1371, 25] on button "Save" at bounding box center [1380, 16] width 39 height 24
click at [1428, 15] on div "Publish Theme Section" at bounding box center [1460, 17] width 92 height 13
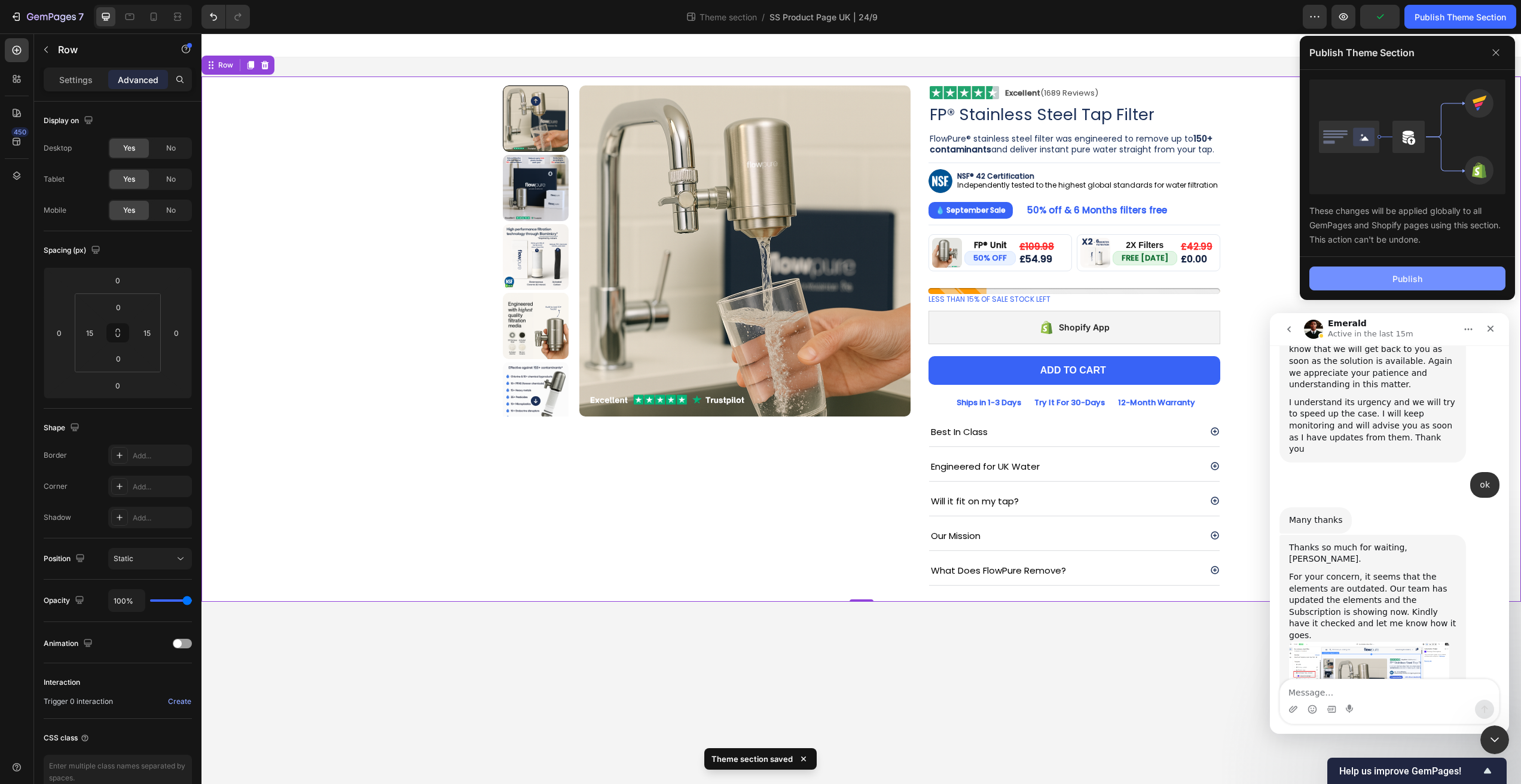
click at [1400, 286] on button "Publish" at bounding box center [1407, 278] width 196 height 24
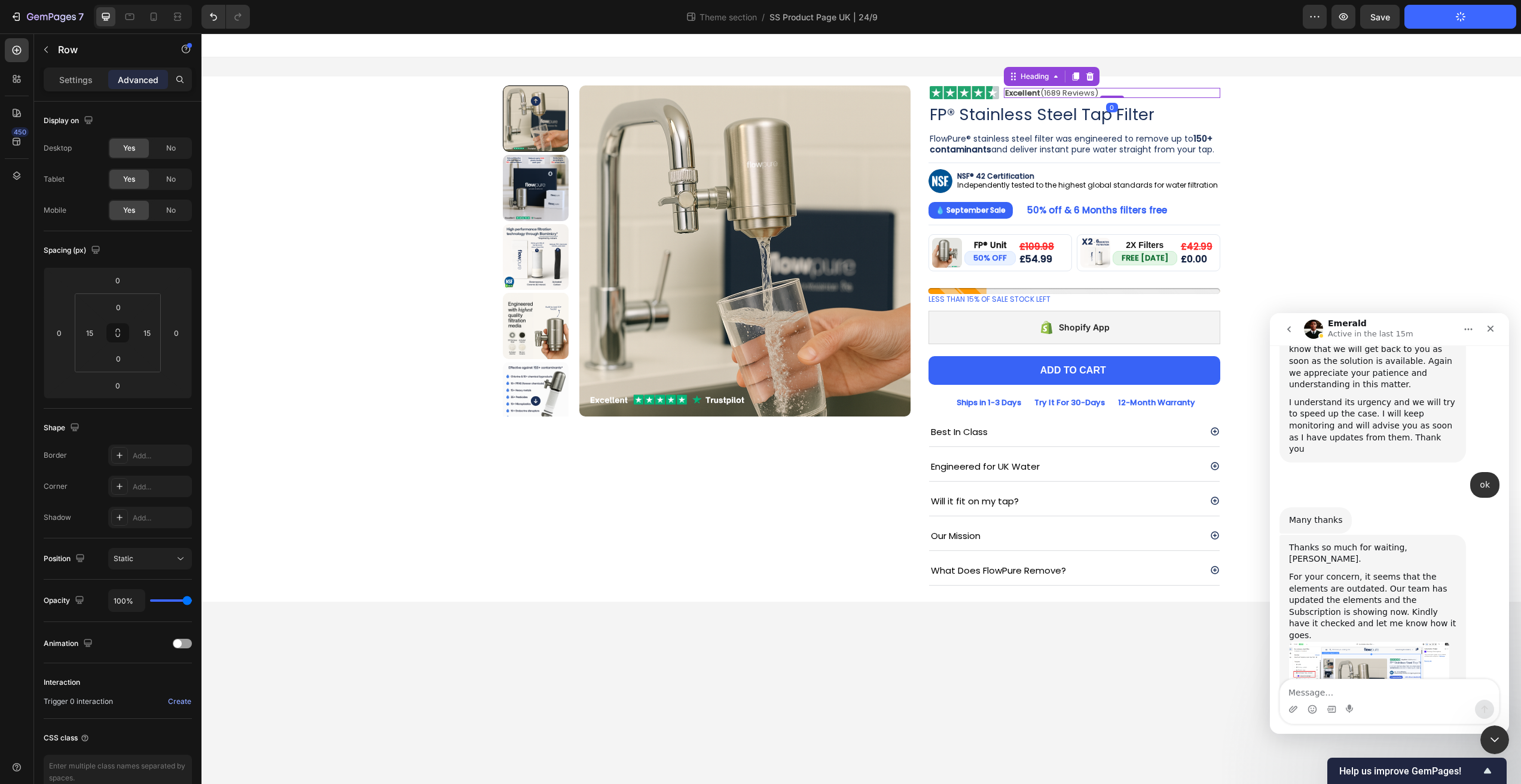
click at [1091, 95] on h2 "Excellent (1689 Reviews)" at bounding box center [1112, 93] width 216 height 10
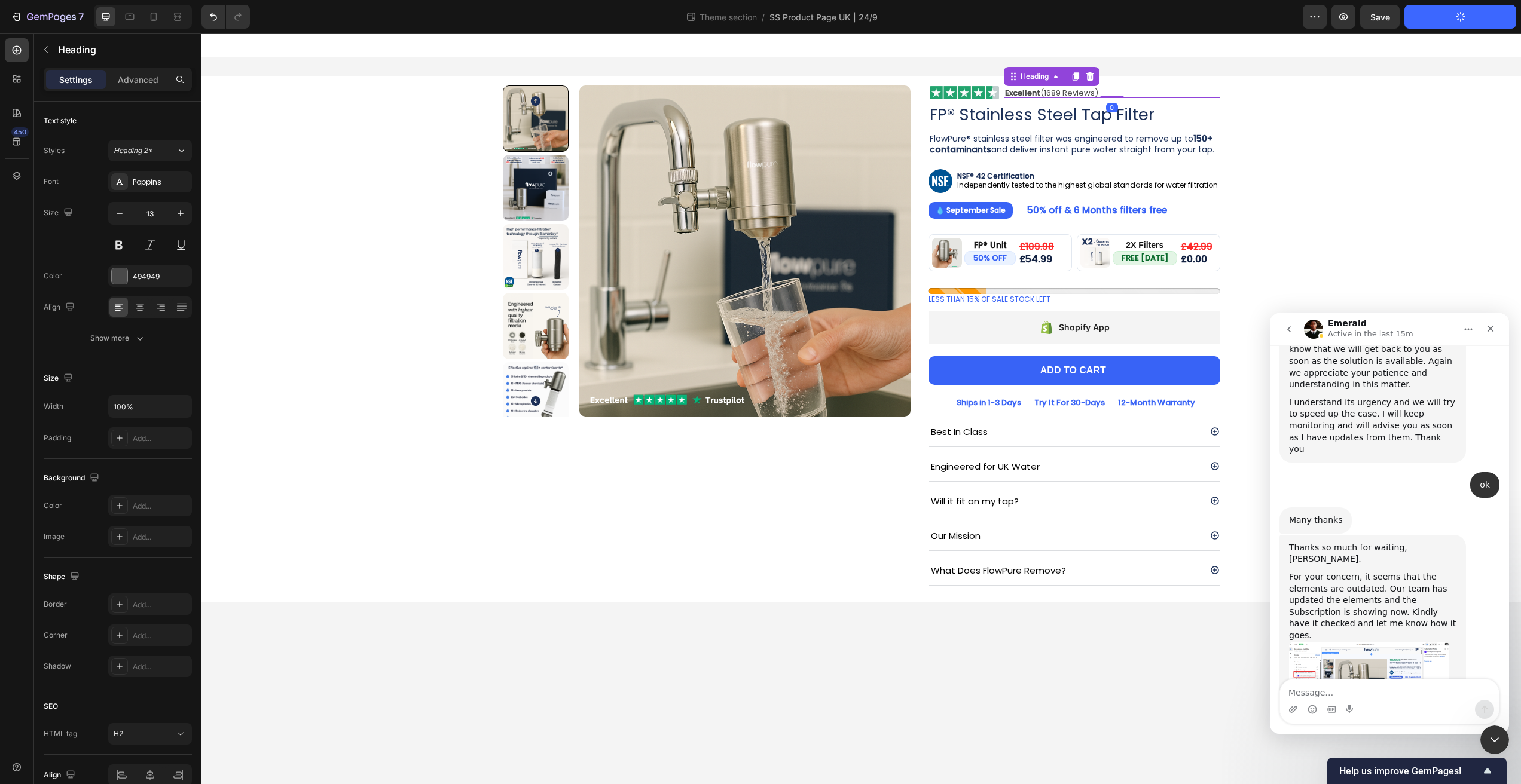
click at [1091, 95] on h2 "Excellent (1689 Reviews)" at bounding box center [1112, 93] width 216 height 10
click at [1091, 95] on p "Excellent (1689 Reviews)" at bounding box center [1112, 93] width 214 height 8
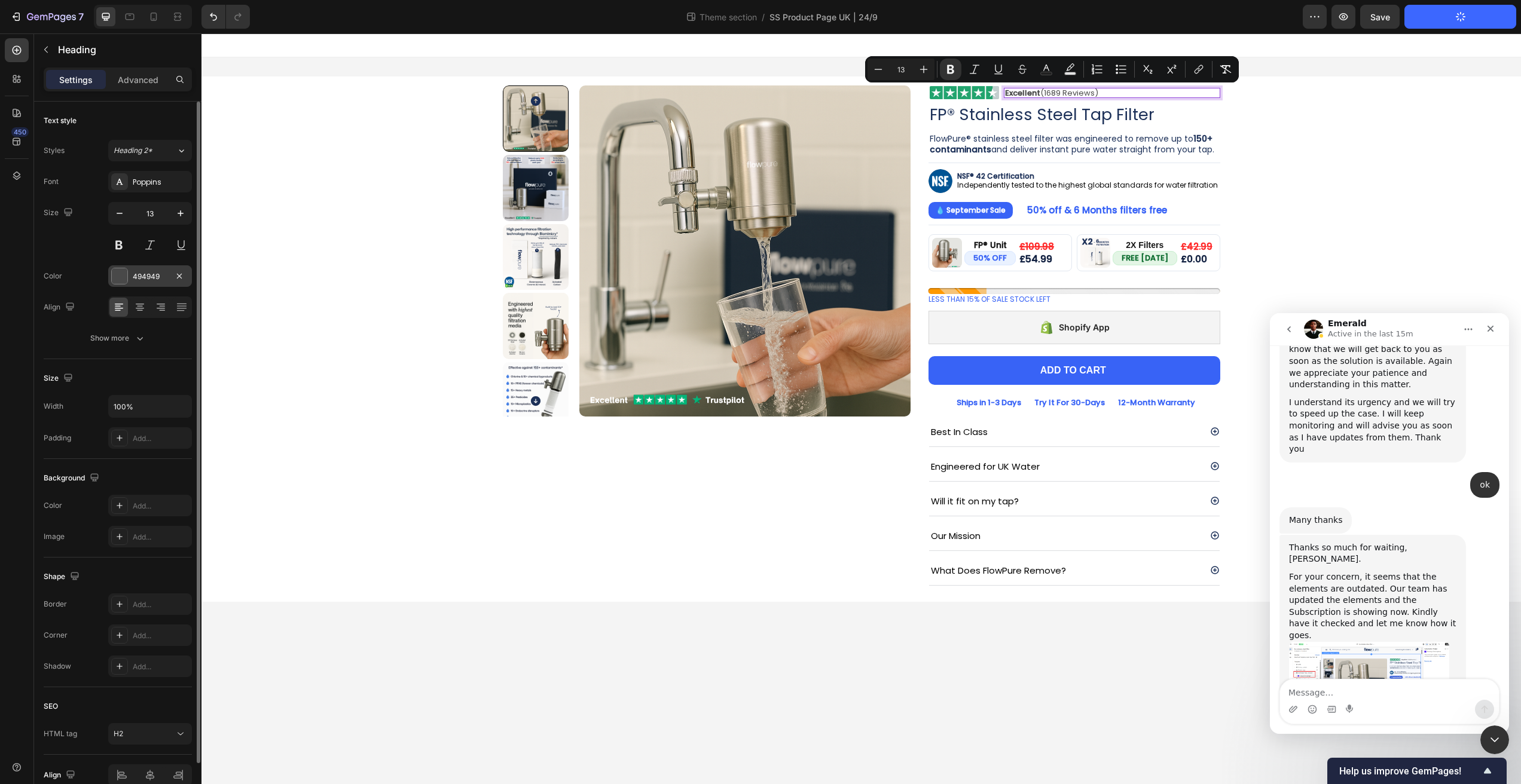
click at [108, 274] on div "494949" at bounding box center [150, 275] width 84 height 21
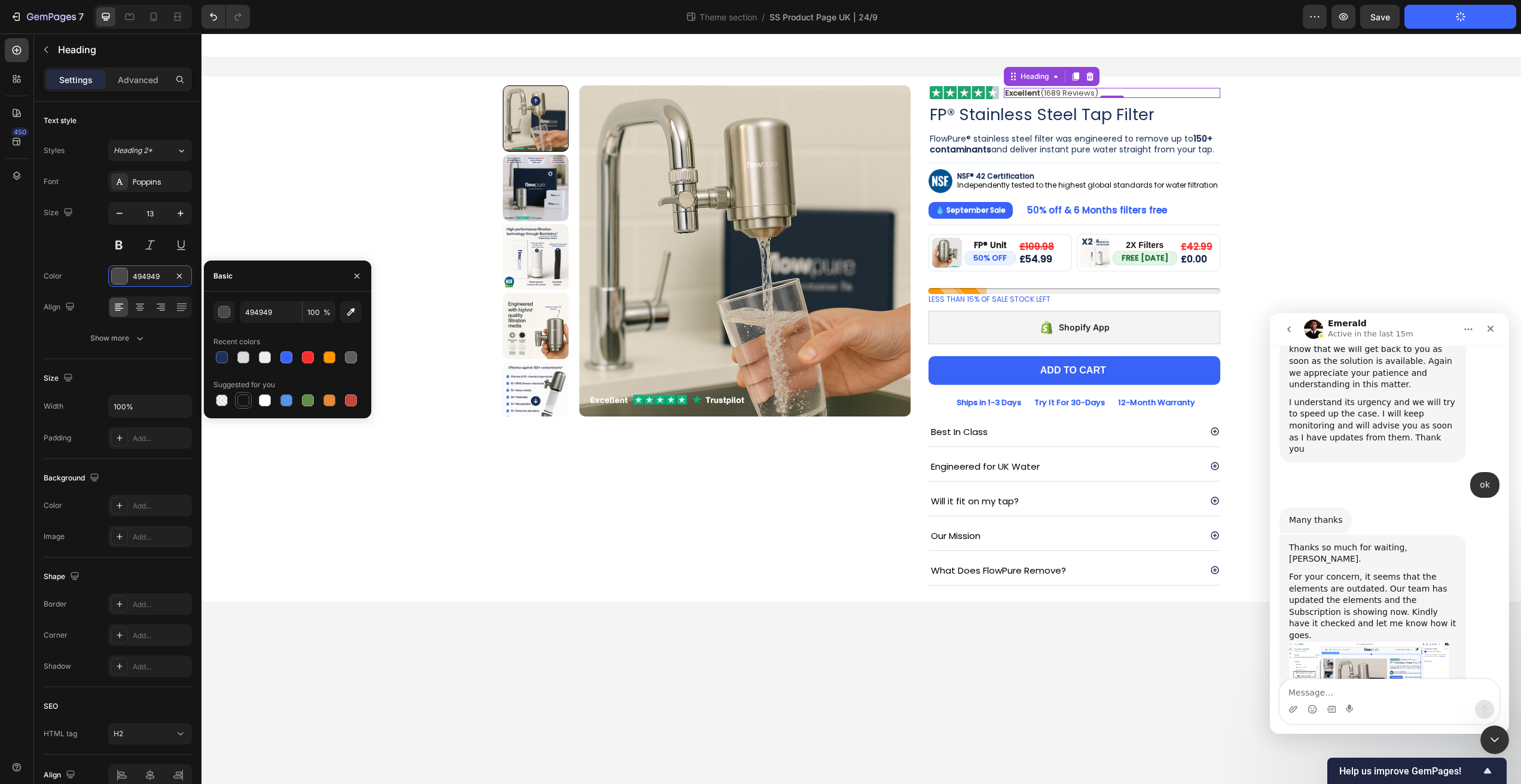
click at [240, 404] on div at bounding box center [243, 400] width 12 height 12
type input "151515"
click at [521, 617] on div "Product Images Image ⁠⁠⁠⁠⁠⁠⁠ Excellent (1689 Reviews) Heading 0 Row Row FP® Sta…" at bounding box center [861, 339] width 1319 height 564
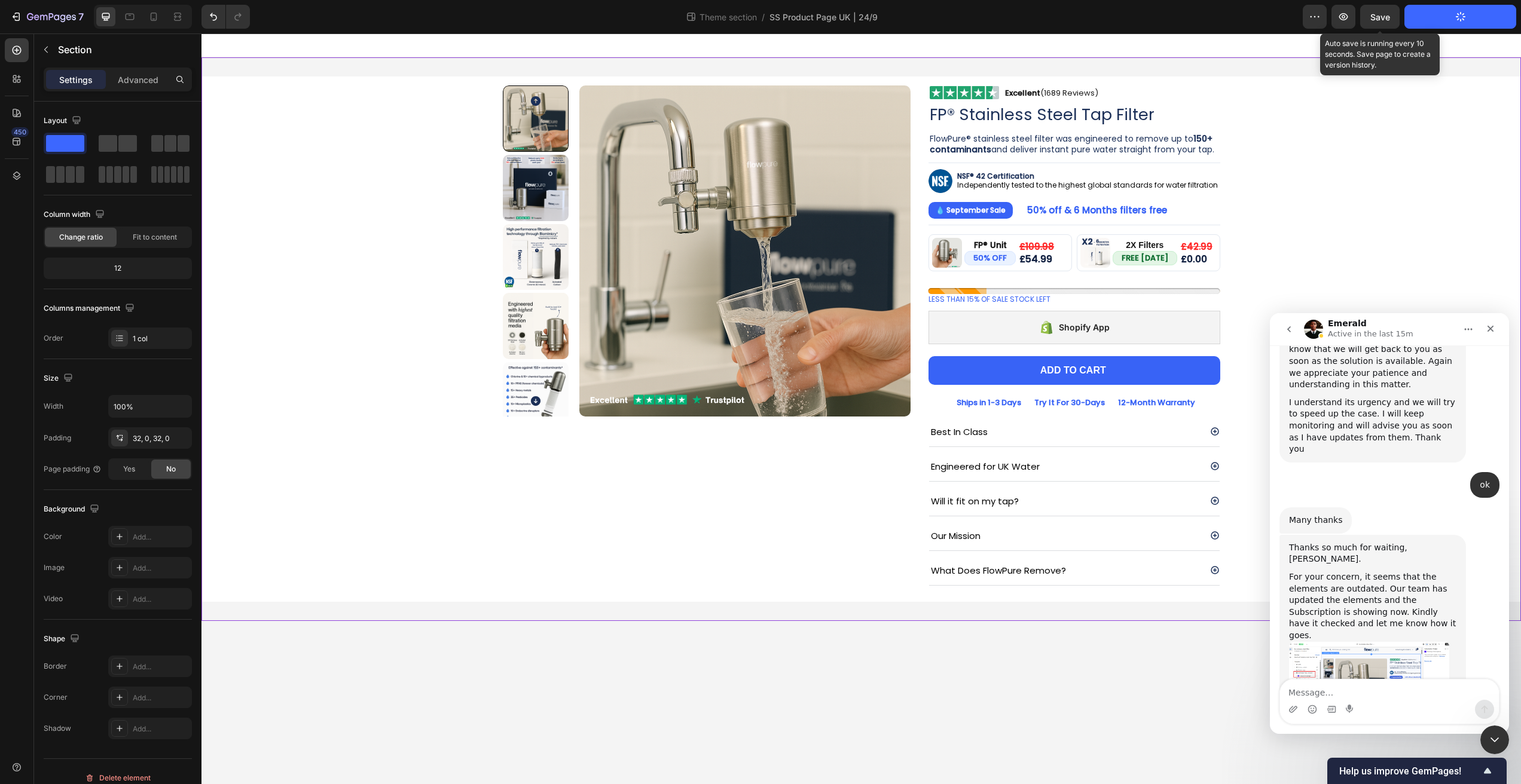
click at [1378, 19] on span "Save" at bounding box center [1380, 17] width 20 height 10
click at [1427, 29] on div "7 Theme section / SS Product Page UK | 24/9 Preview Save Publish Theme Section" at bounding box center [760, 17] width 1521 height 34
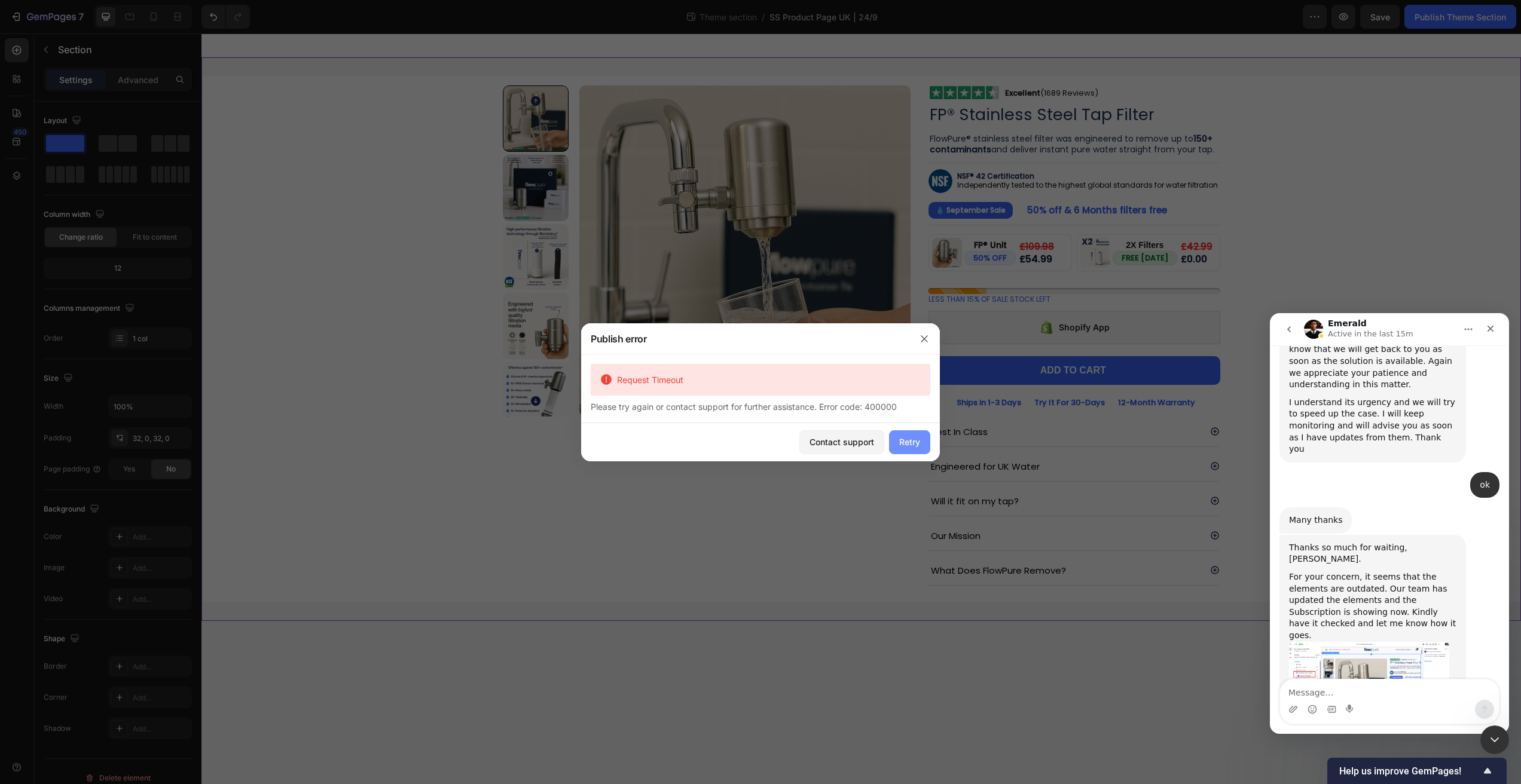
click at [916, 447] on div "Retry" at bounding box center [910, 442] width 21 height 13
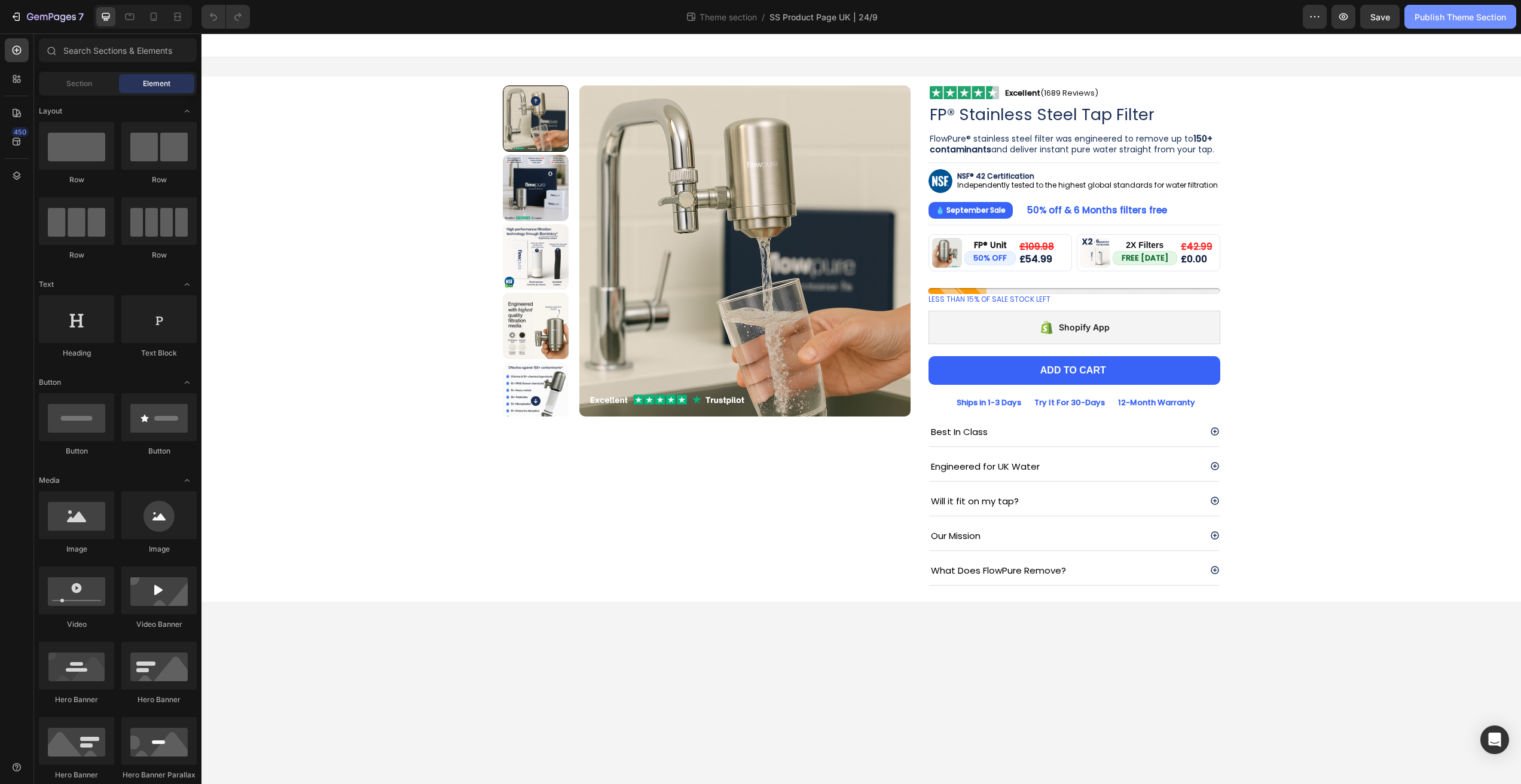
click at [1439, 19] on div "Publish Theme Section" at bounding box center [1460, 17] width 92 height 13
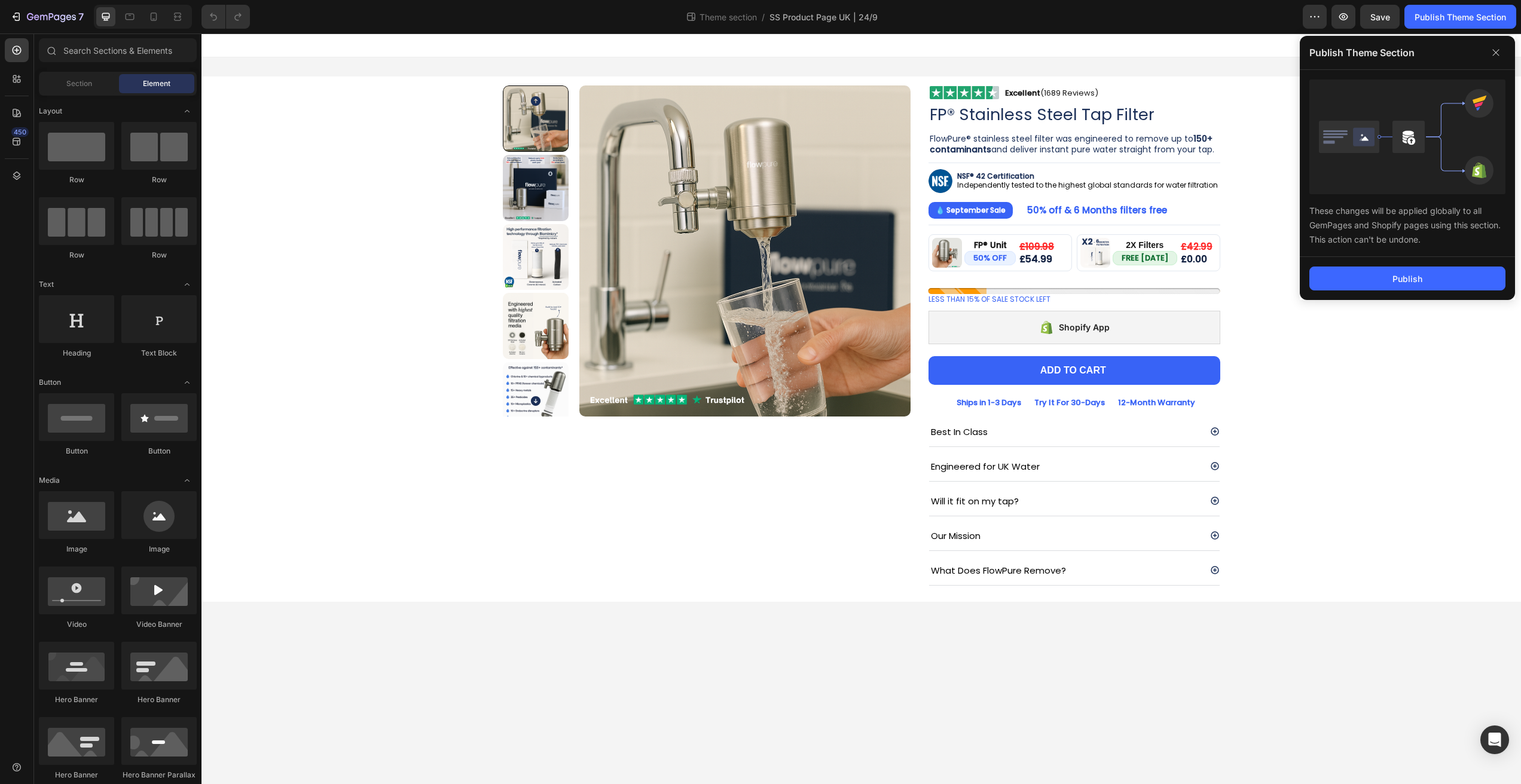
click at [1361, 265] on div "Publish" at bounding box center [1408, 279] width 215 height 43
click at [1360, 275] on button "Publish" at bounding box center [1407, 278] width 196 height 24
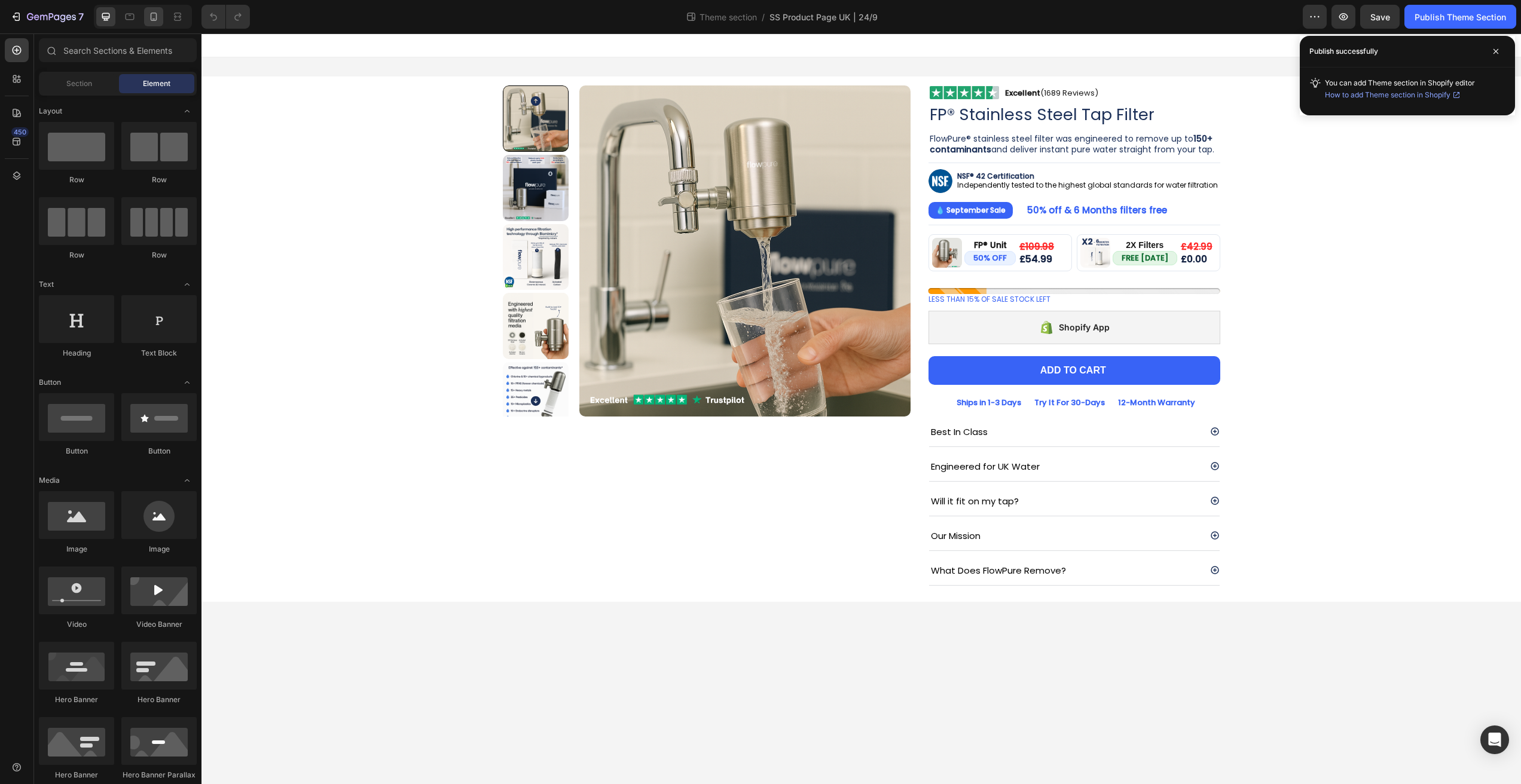
click at [154, 22] on div at bounding box center [154, 17] width 19 height 19
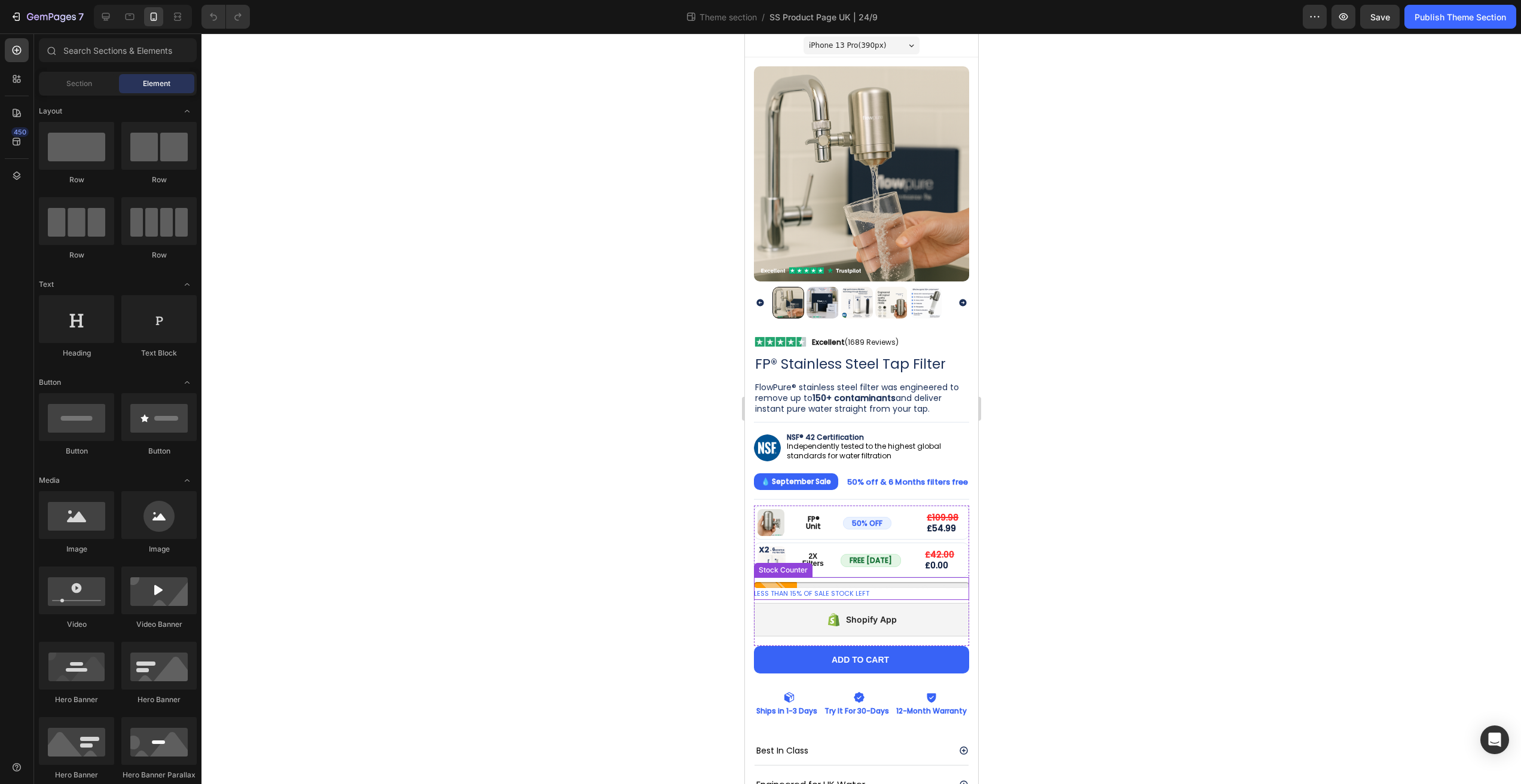
click at [920, 588] on div "LESS THAN 15% OF SALE STOCK LEFT" at bounding box center [861, 594] width 215 height 12
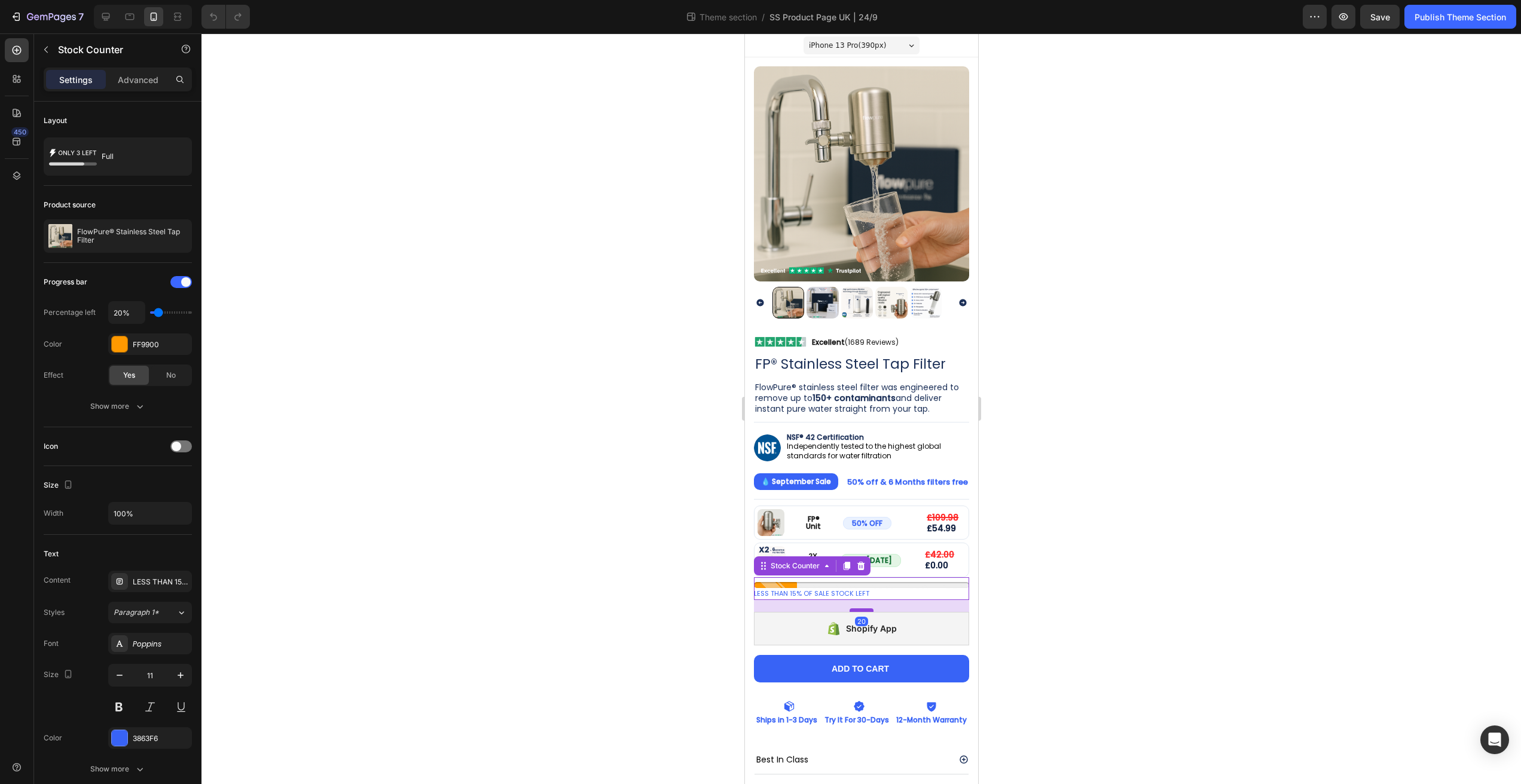
drag, startPoint x: 861, startPoint y: 589, endPoint x: 864, endPoint y: 598, distance: 9.5
click at [864, 609] on div at bounding box center [861, 610] width 24 height 4
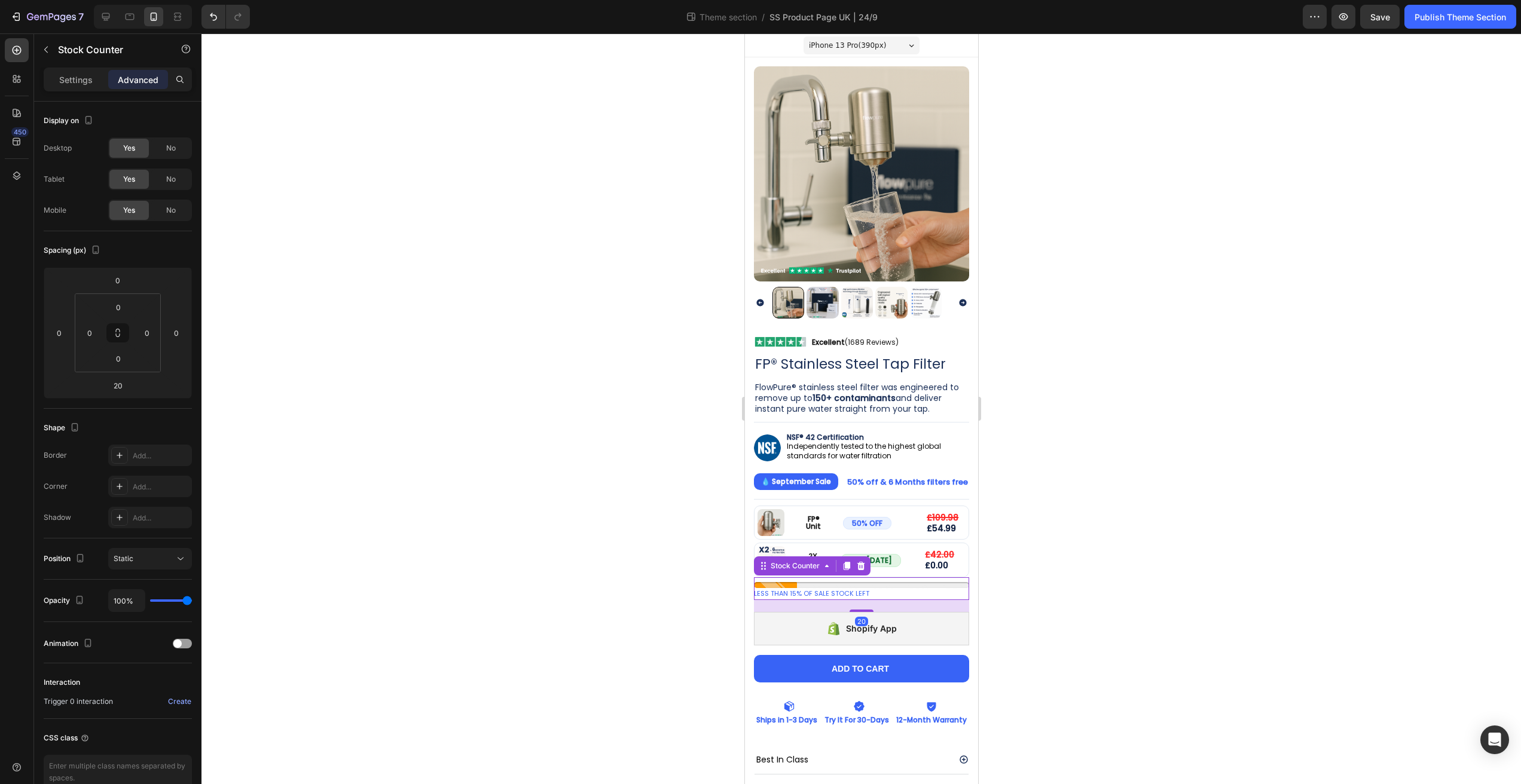
click at [1220, 531] on div at bounding box center [861, 408] width 1319 height 751
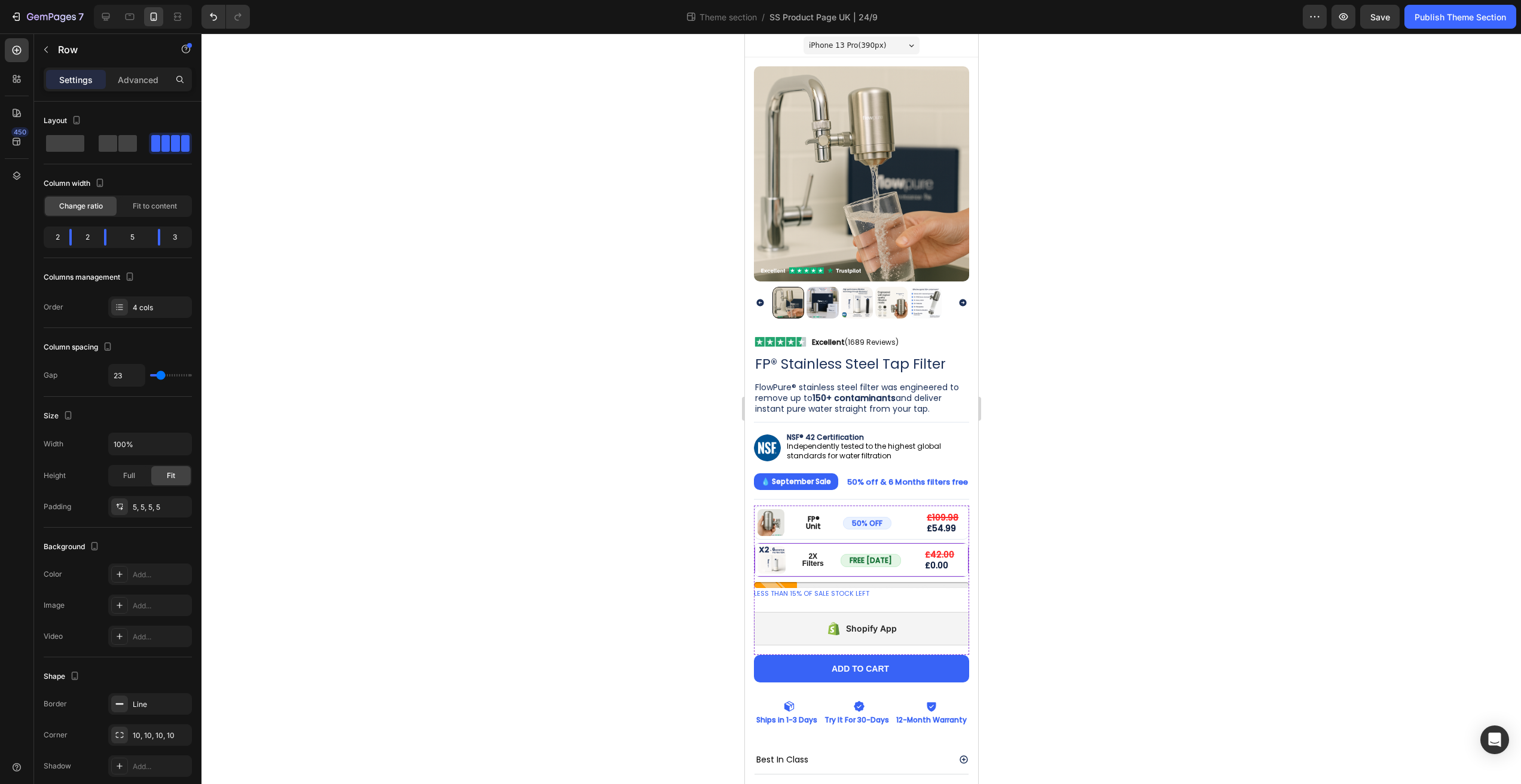
click at [903, 563] on div "Image 2X Filters Text Block FREE TODAY Button £42.00 Text Block £0.00 Text Bloc…" at bounding box center [861, 560] width 215 height 35
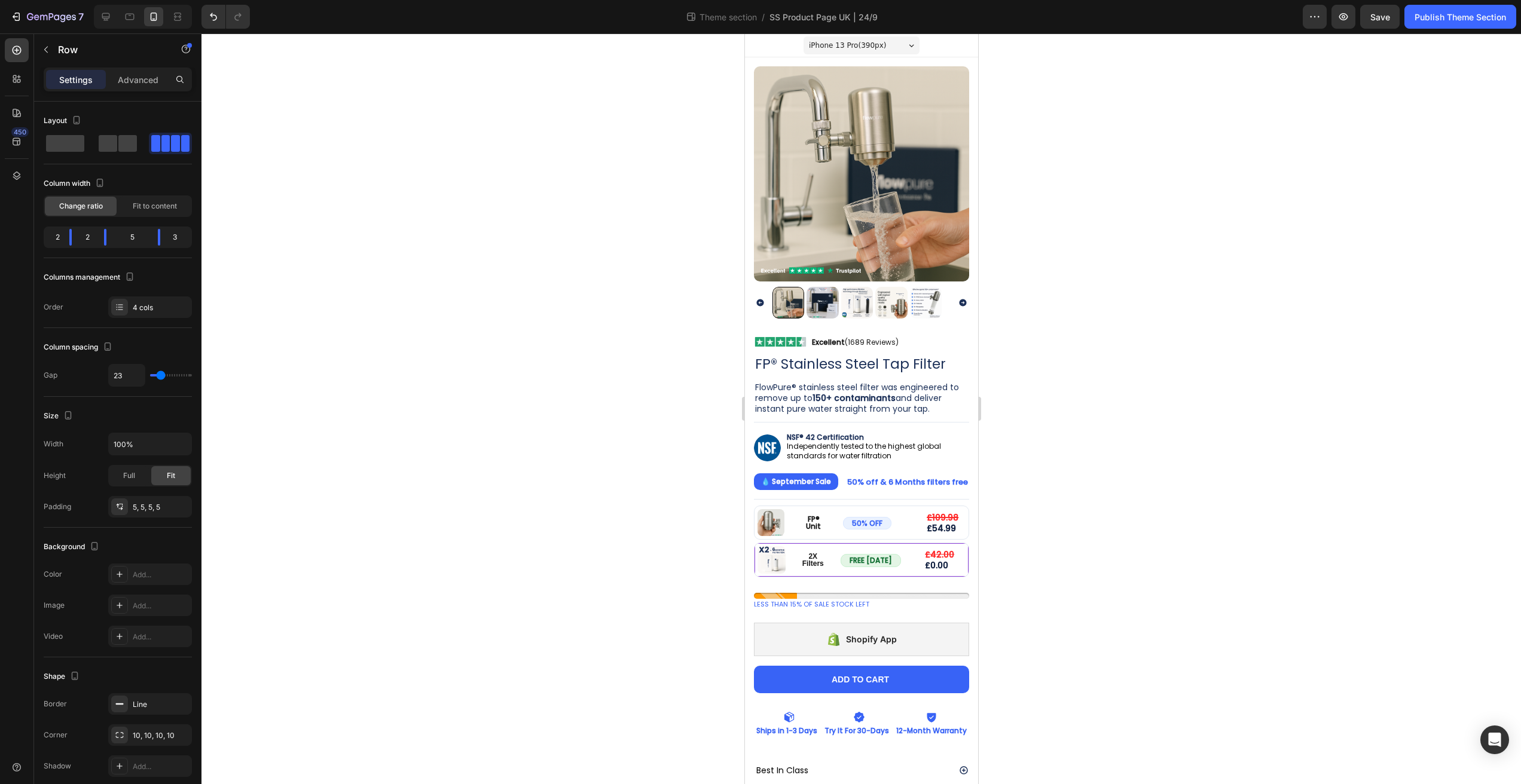
drag, startPoint x: 866, startPoint y: 564, endPoint x: 868, endPoint y: 575, distance: 11.2
click at [868, 575] on div "Image FP® Unit Text Block 50% OFF Button £109.98 Compare Price Compare Price £5…" at bounding box center [861, 586] width 215 height 160
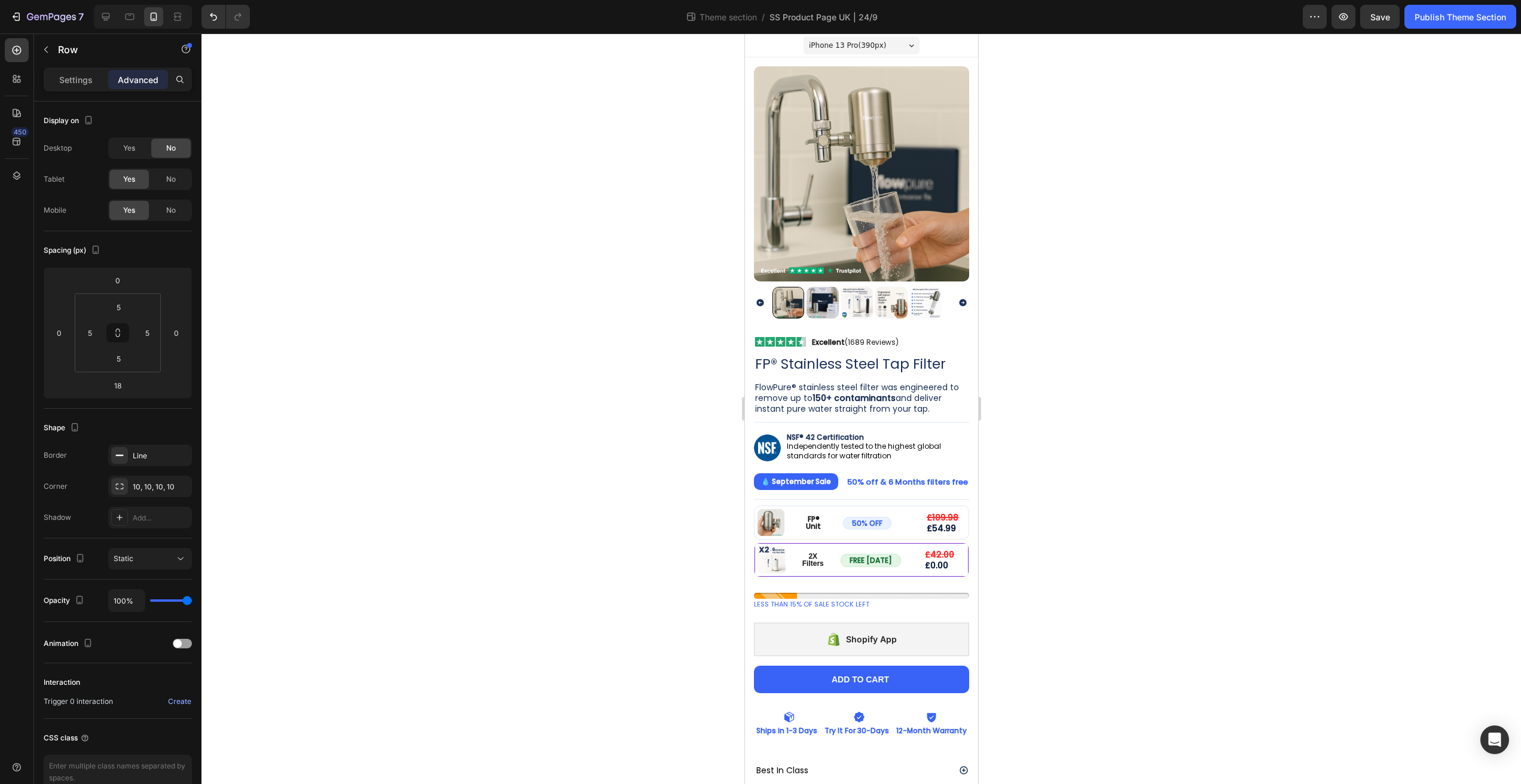
click at [1100, 573] on div at bounding box center [861, 408] width 1319 height 751
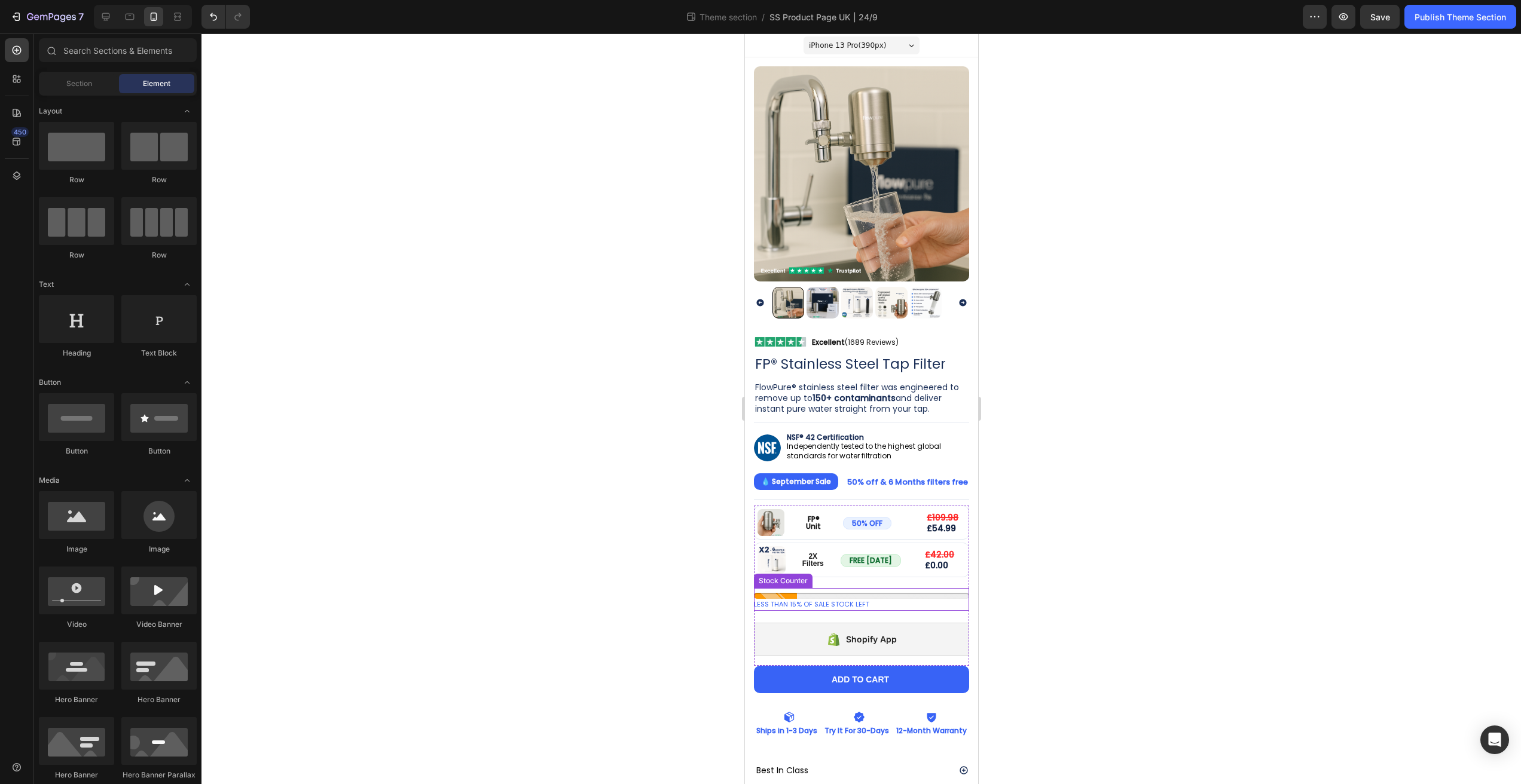
click at [890, 599] on div "LESS THAN 15% OF SALE STOCK LEFT" at bounding box center [861, 605] width 215 height 12
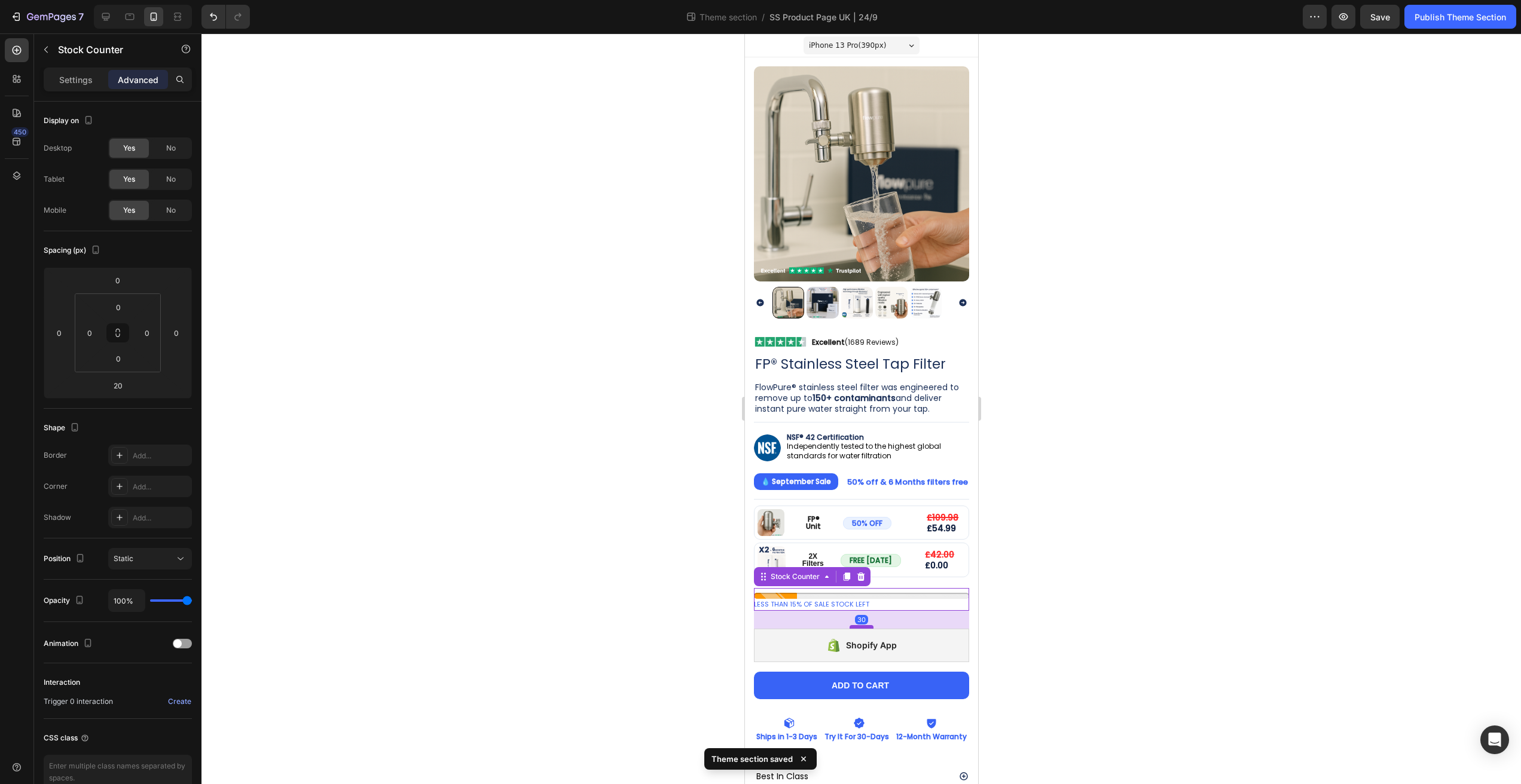
drag, startPoint x: 864, startPoint y: 609, endPoint x: 1407, endPoint y: 632, distance: 543.5
click at [863, 625] on div at bounding box center [861, 627] width 24 height 4
type input "30"
click at [661, 599] on div at bounding box center [861, 408] width 1319 height 751
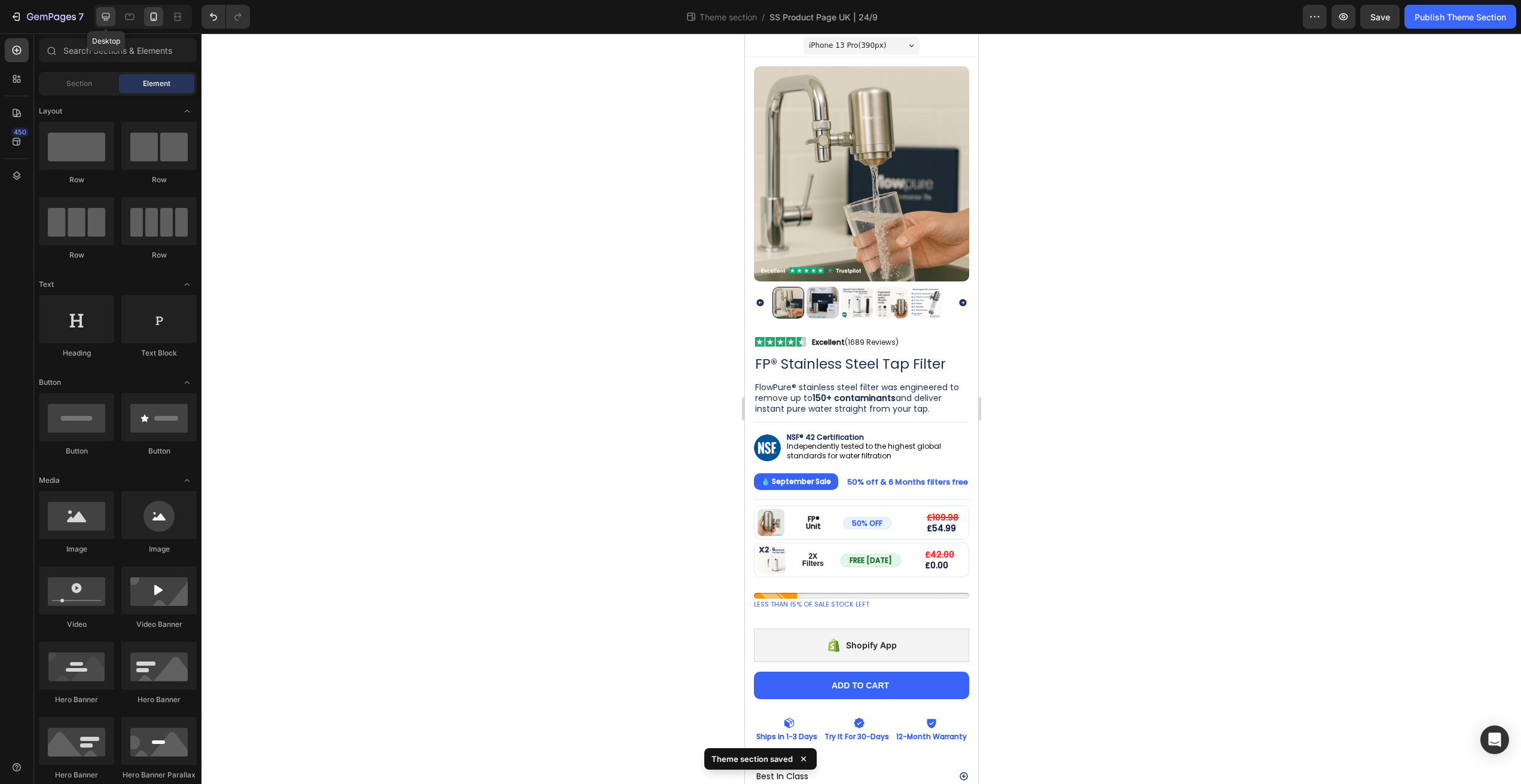
click at [107, 16] on icon at bounding box center [106, 17] width 8 height 8
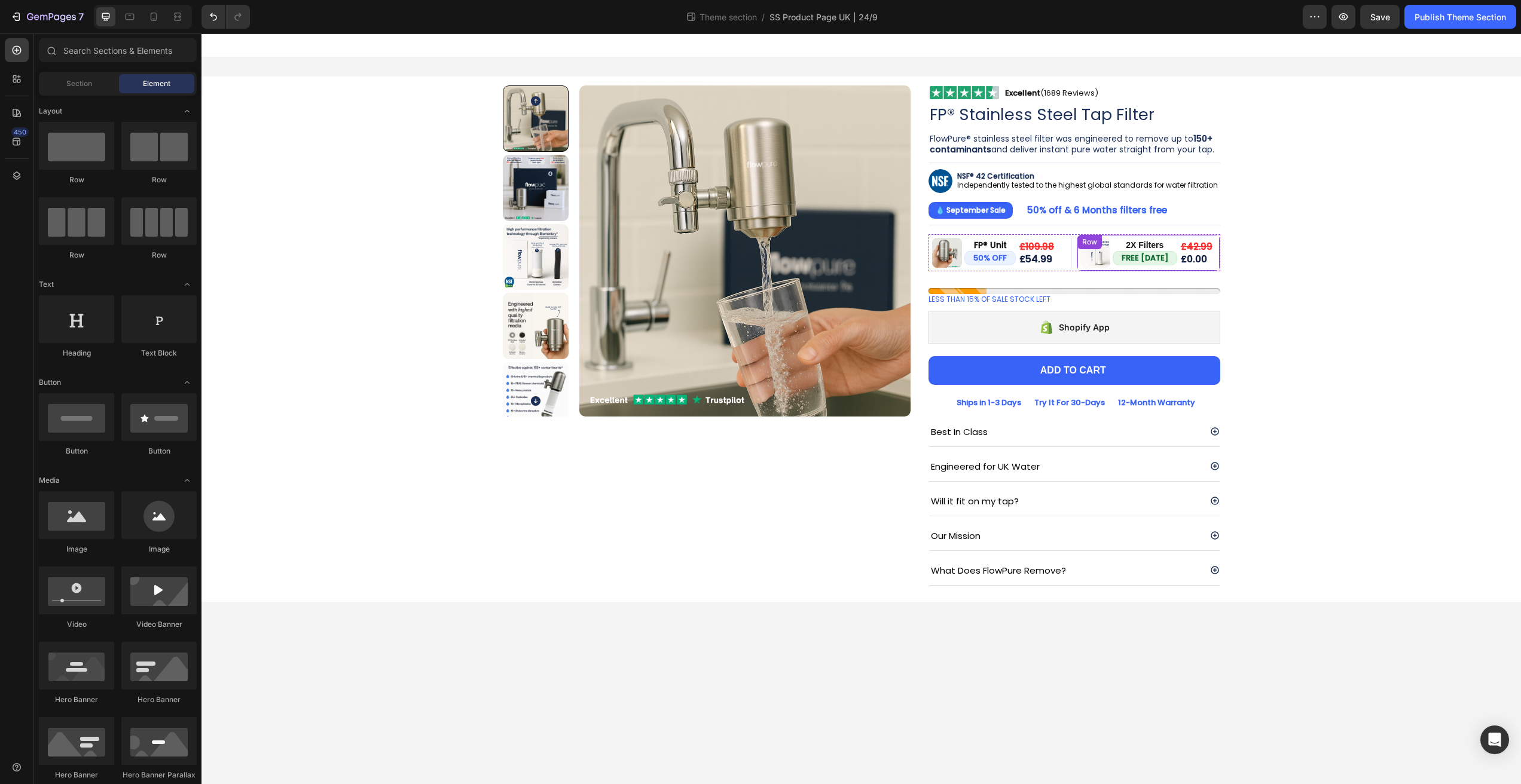
click at [1140, 270] on div "Image 2X Filters Text Block FREE TODAY Button £42.99 Text Block £0.00 Text Bloc…" at bounding box center [1148, 252] width 143 height 37
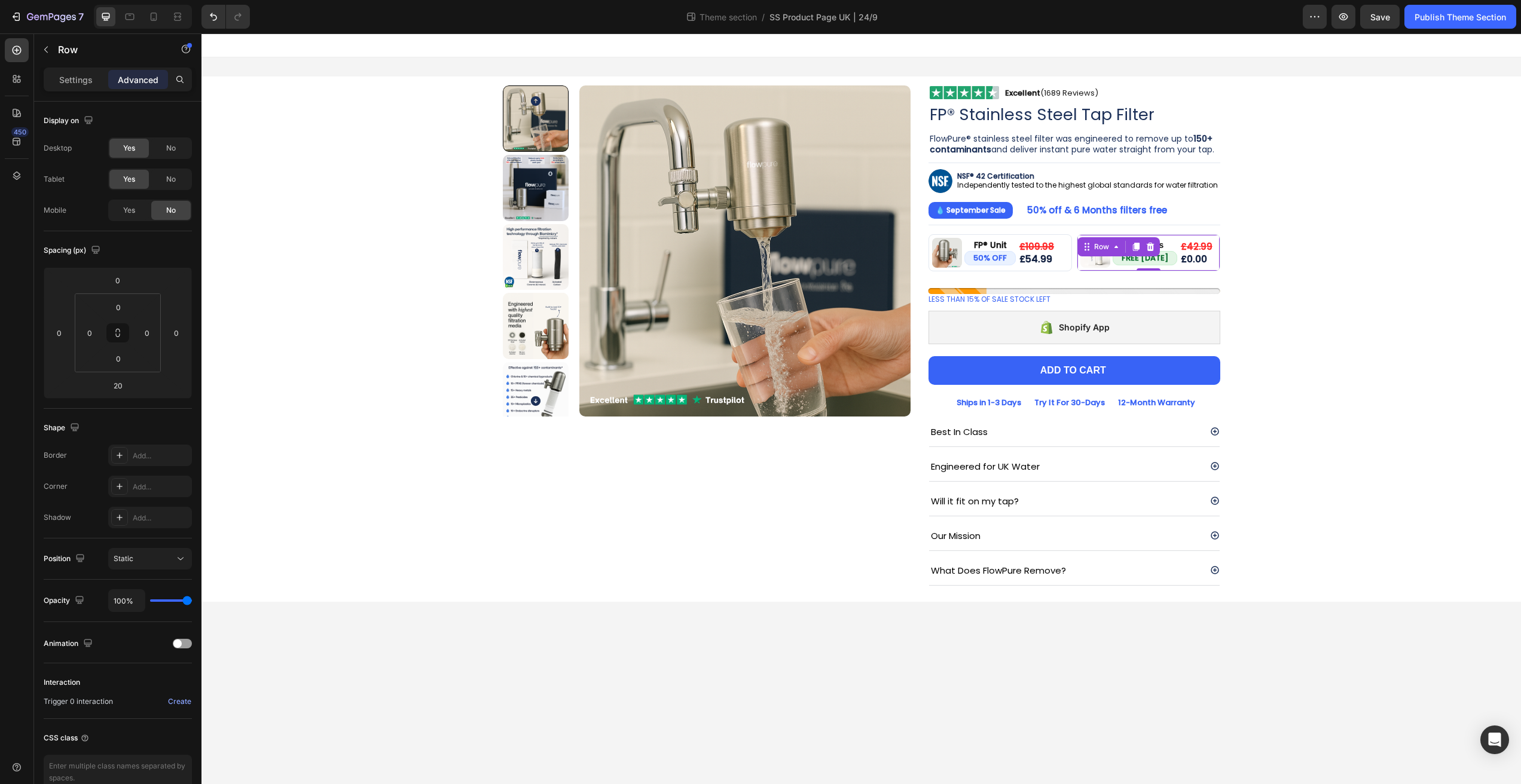
click at [1072, 265] on div "Image FP® Unit Text Block 50% OFF Button £109.98 Compare Price Compare Price £5…" at bounding box center [1074, 252] width 292 height 37
click at [1282, 273] on div "Product Images Image Excellent (1689 Reviews) Heading Row Row FP® Stainless Ste…" at bounding box center [861, 339] width 1301 height 525
click at [1133, 299] on div "LESS THAN 15% OF SALE STOCK LEFT" at bounding box center [1074, 300] width 292 height 11
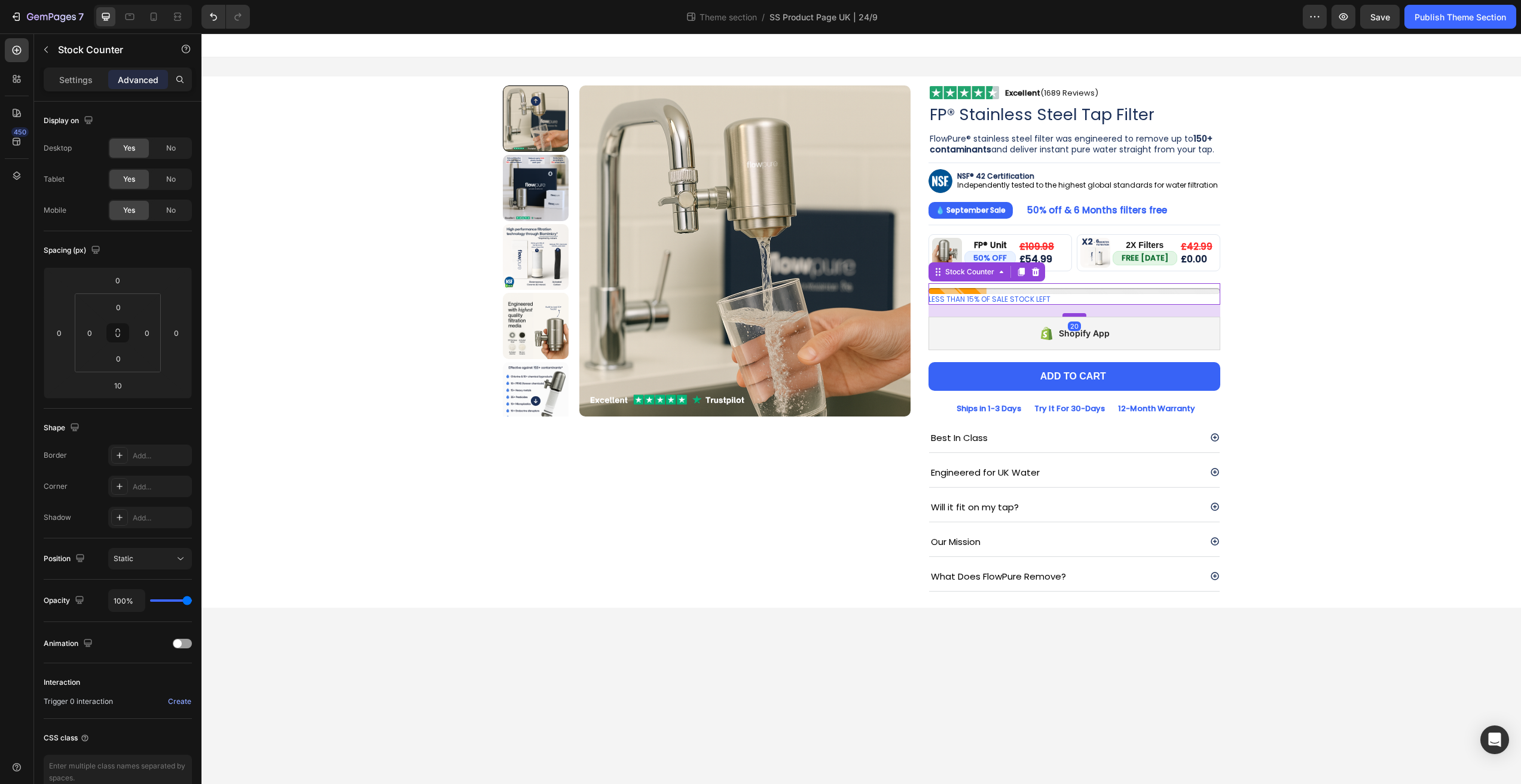
drag, startPoint x: 1078, startPoint y: 309, endPoint x: 1079, endPoint y: 316, distance: 7.1
click at [1079, 316] on div at bounding box center [1074, 315] width 24 height 4
type input "20"
click at [1350, 286] on div "Product Images Image Excellent (1689 Reviews) Heading Row Row FP® Stainless Ste…" at bounding box center [861, 342] width 1301 height 532
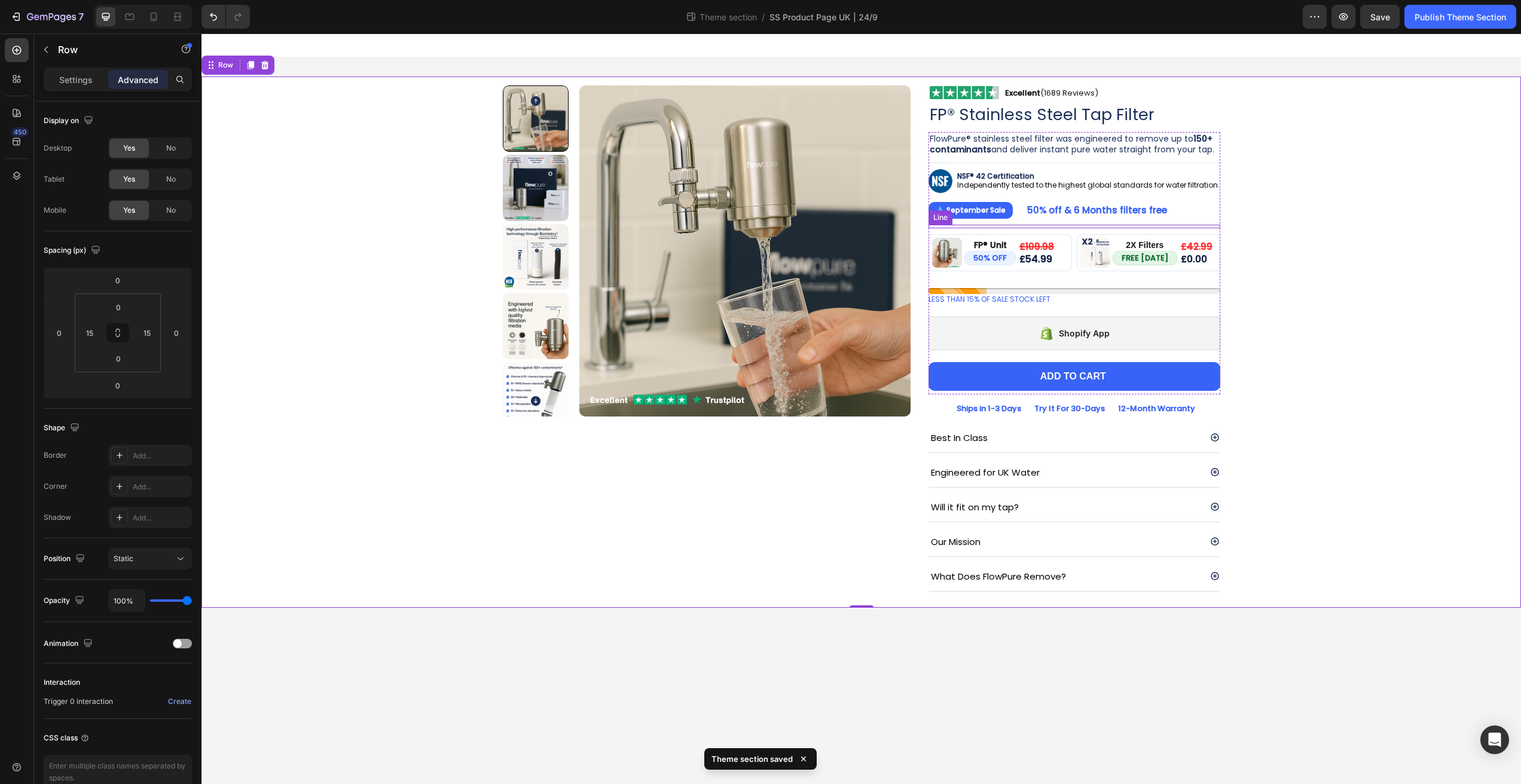
click at [1081, 226] on div "Title Line" at bounding box center [1074, 226] width 292 height 4
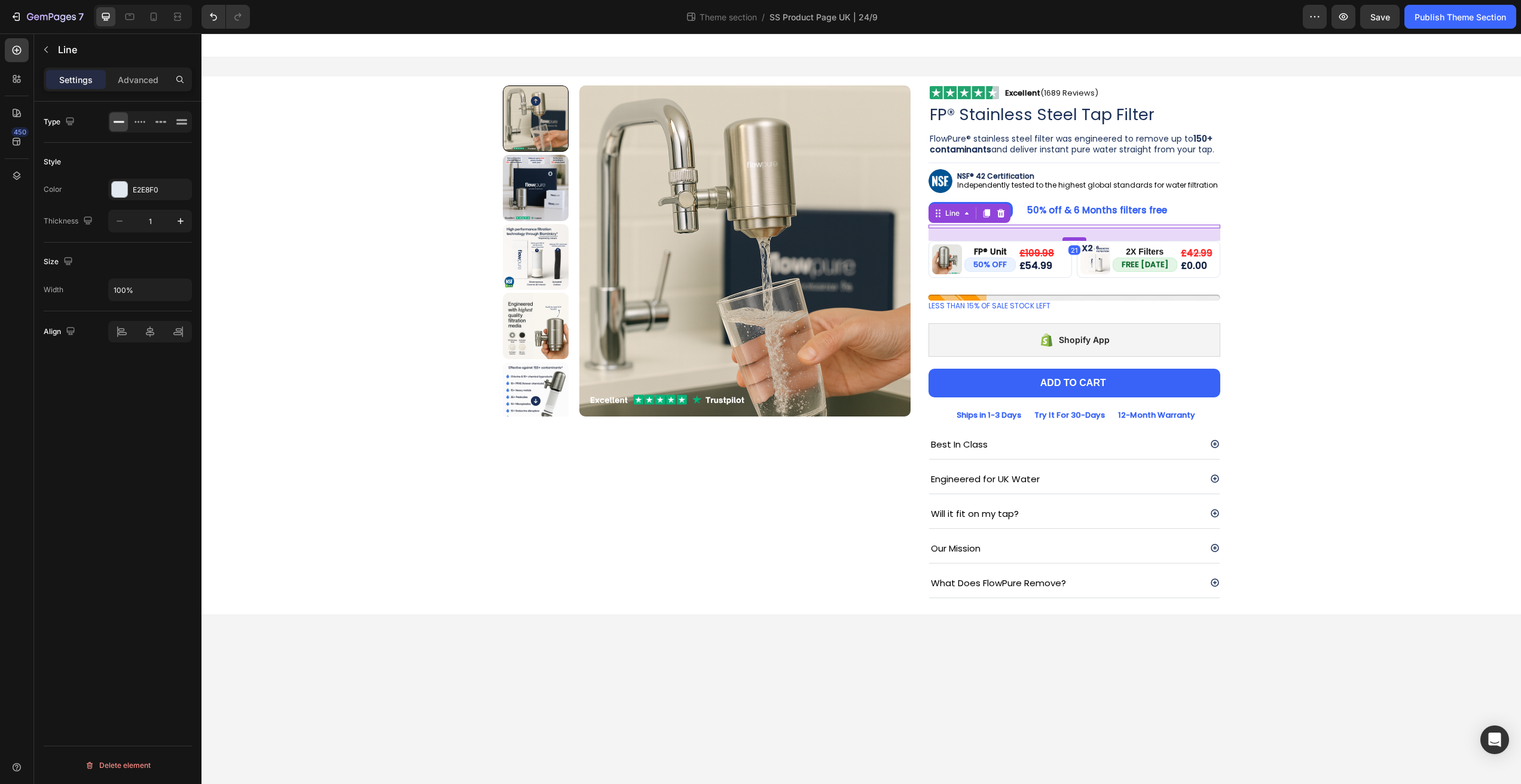
drag, startPoint x: 1075, startPoint y: 233, endPoint x: 1077, endPoint y: 240, distance: 7.3
click at [1077, 240] on div at bounding box center [1074, 239] width 24 height 4
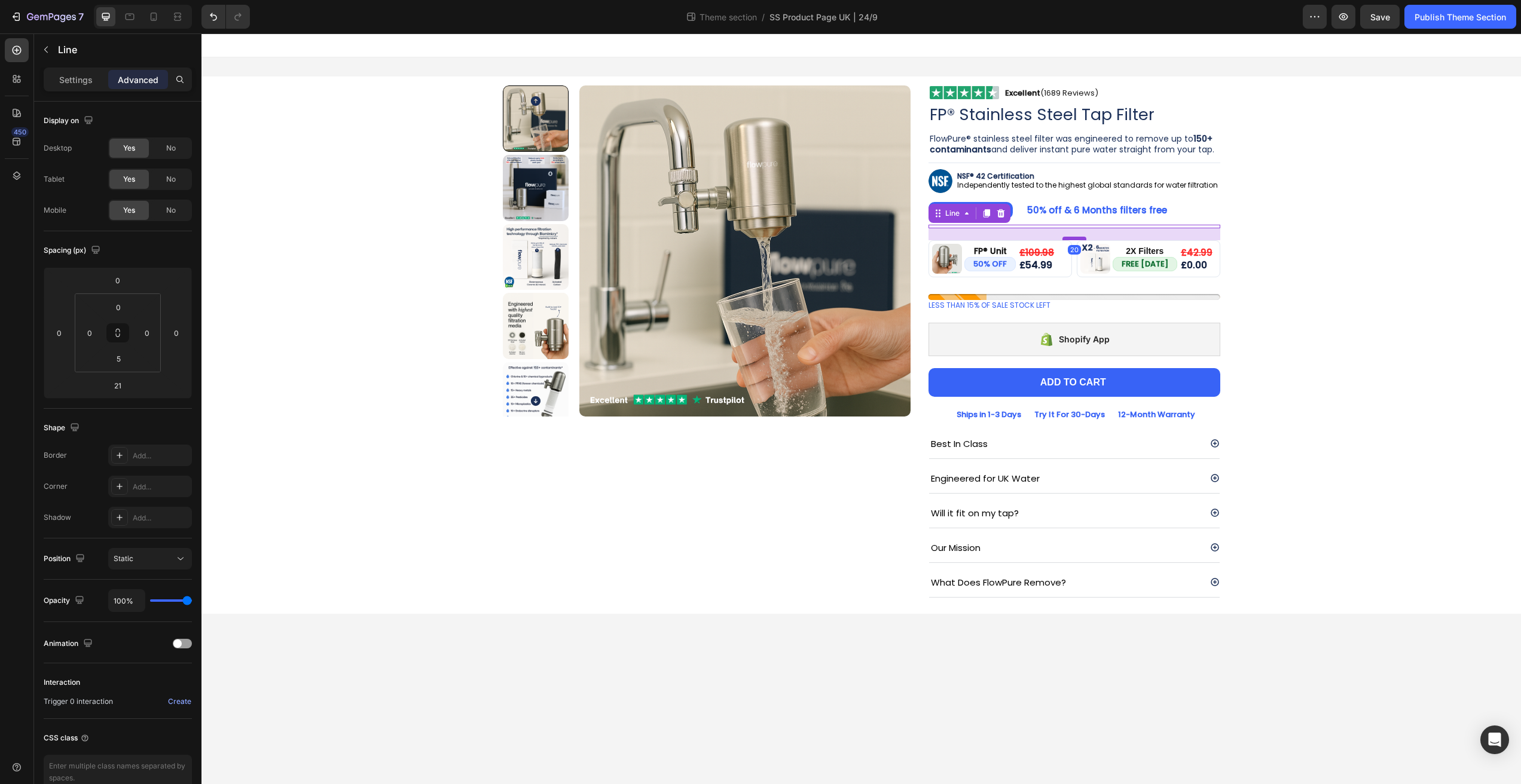
click at [1081, 238] on div at bounding box center [1074, 238] width 24 height 4
type input "20"
click at [1272, 234] on div "Product Images Image Excellent (1689 Reviews) Heading Row Row FP® Stainless Ste…" at bounding box center [861, 345] width 1301 height 538
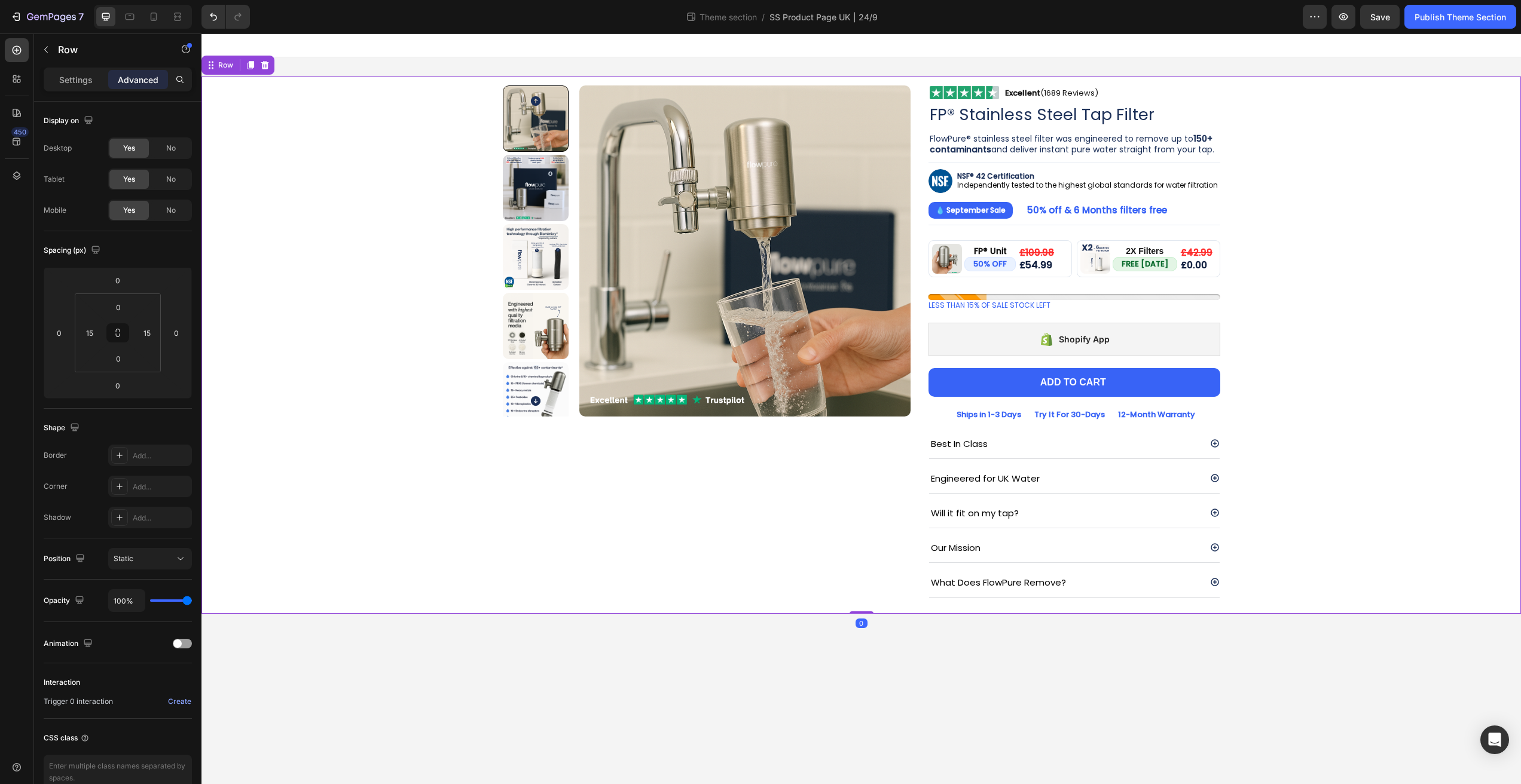
drag, startPoint x: 1298, startPoint y: 231, endPoint x: 1287, endPoint y: 217, distance: 17.8
click at [1284, 208] on div "Product Images Image Excellent (1689 Reviews) Heading Row Row FP® Stainless Ste…" at bounding box center [861, 345] width 1301 height 538
click at [1054, 222] on div "FlowPure® stainless steel filter was engineered to remove up to 150+ contaminan…" at bounding box center [1074, 266] width 292 height 268
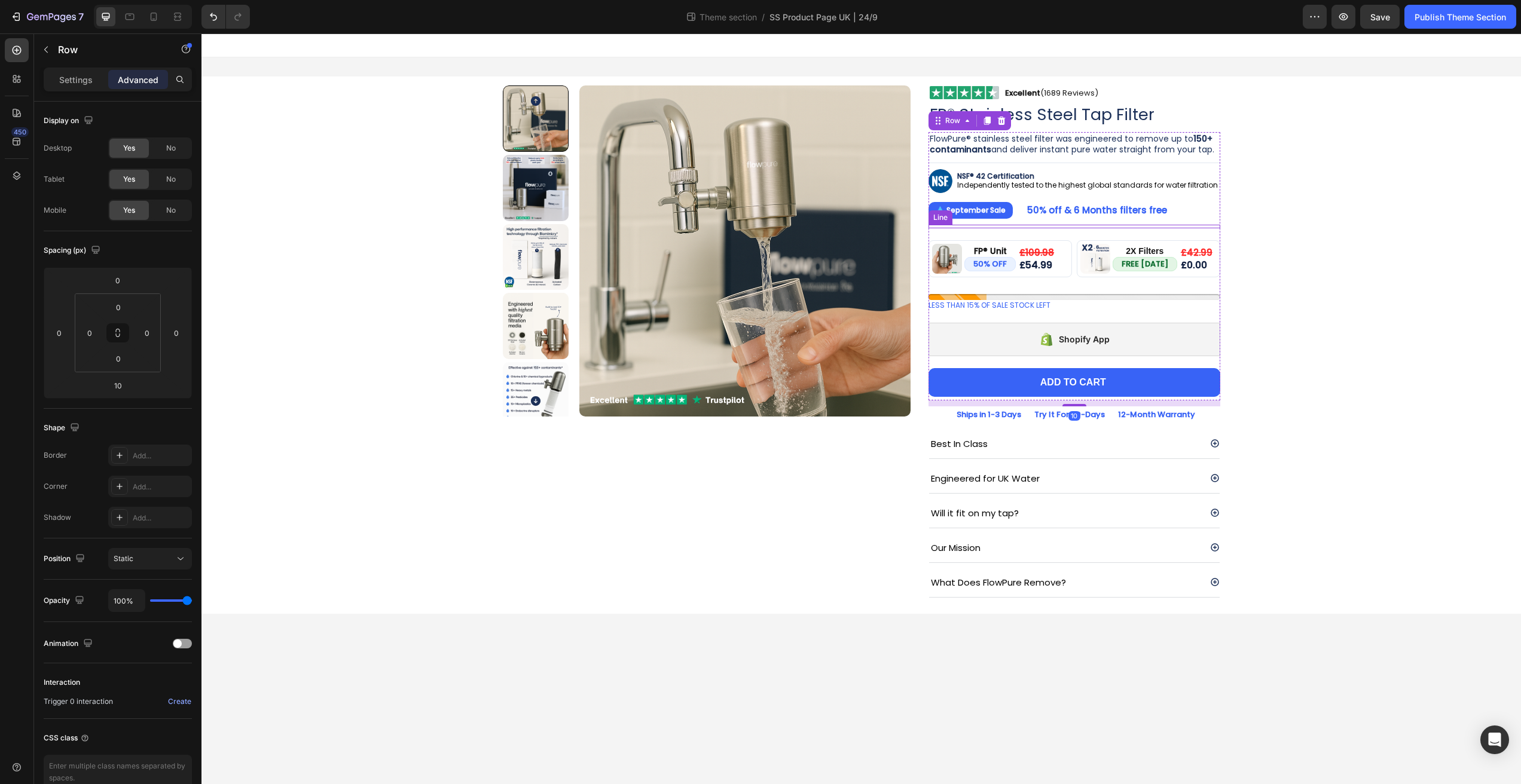
click at [1057, 225] on div at bounding box center [1074, 225] width 292 height 1
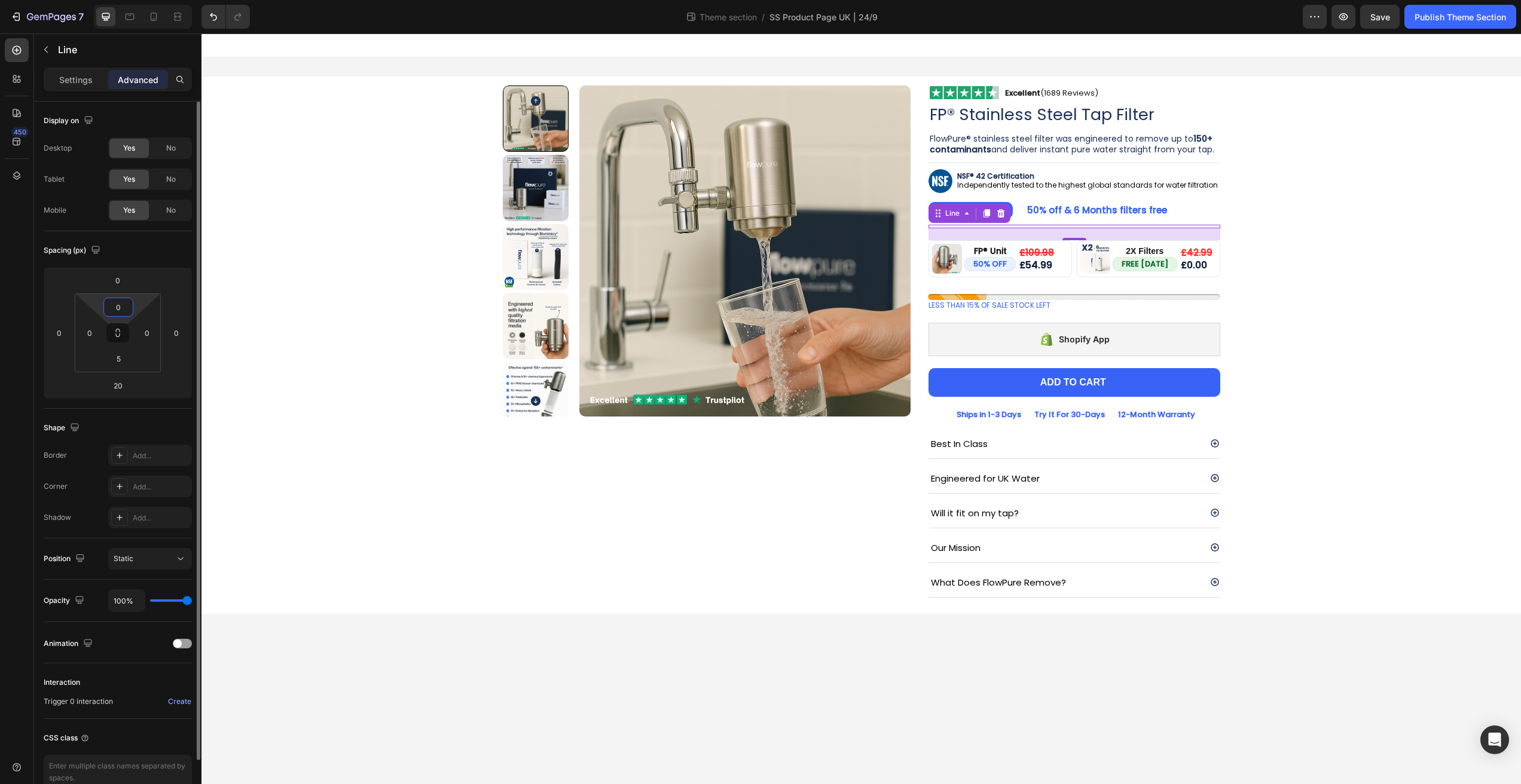
click at [123, 305] on input "0" at bounding box center [118, 308] width 24 height 18
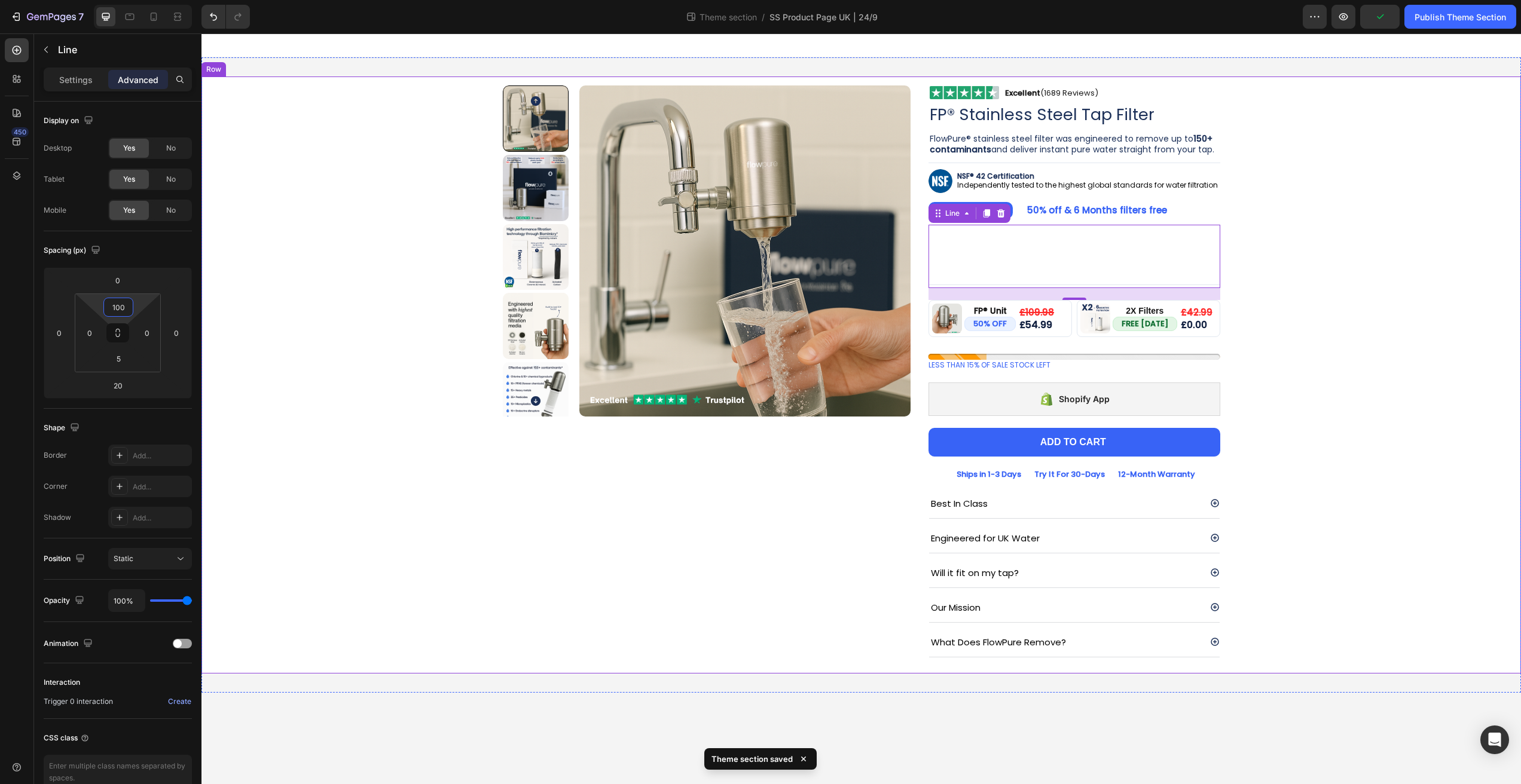
type input "10"
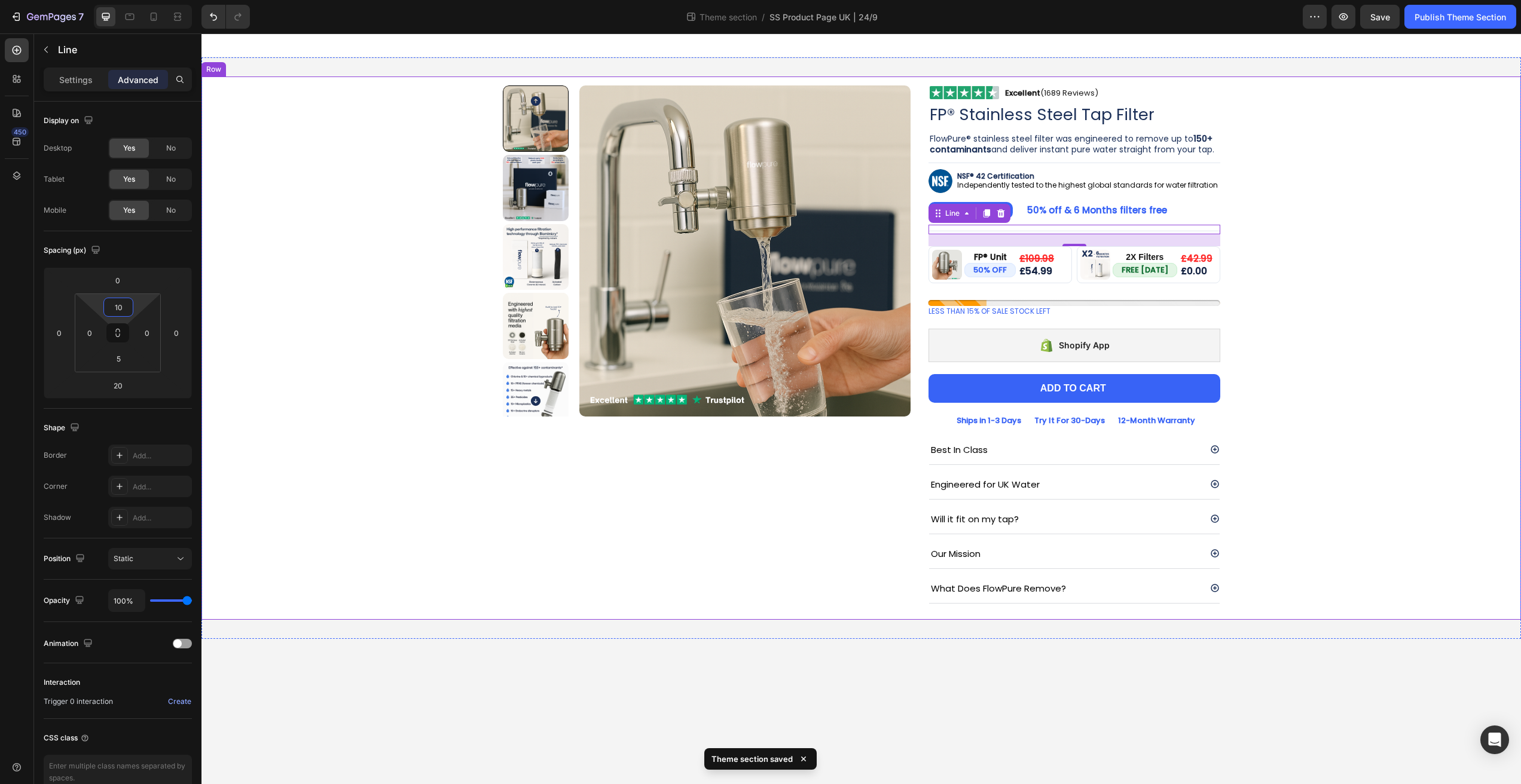
click at [1293, 181] on div "Product Images Image Excellent (1689 Reviews) Heading Row Row FP® Stainless Ste…" at bounding box center [861, 348] width 1301 height 543
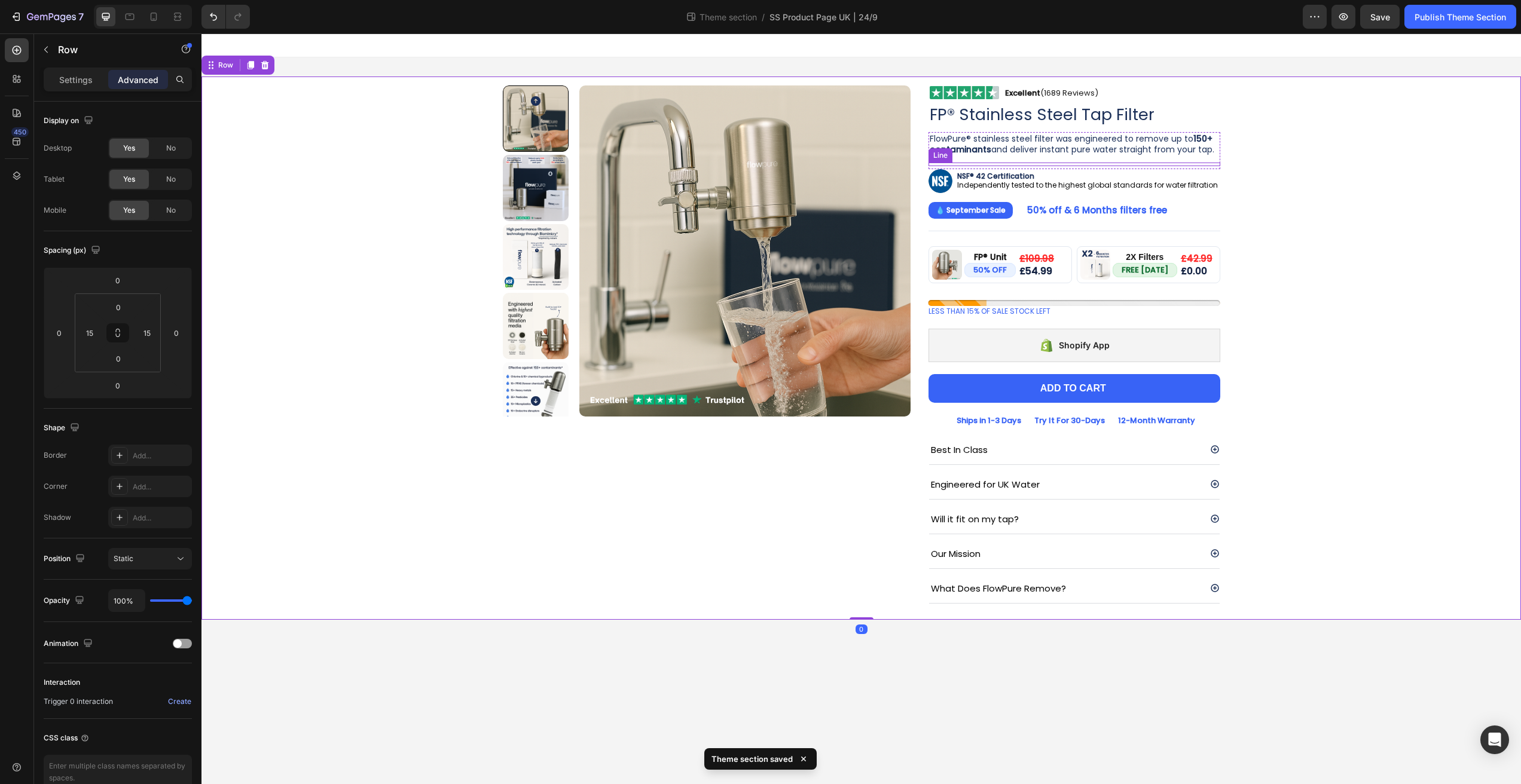
click at [1141, 163] on div at bounding box center [1074, 163] width 292 height 1
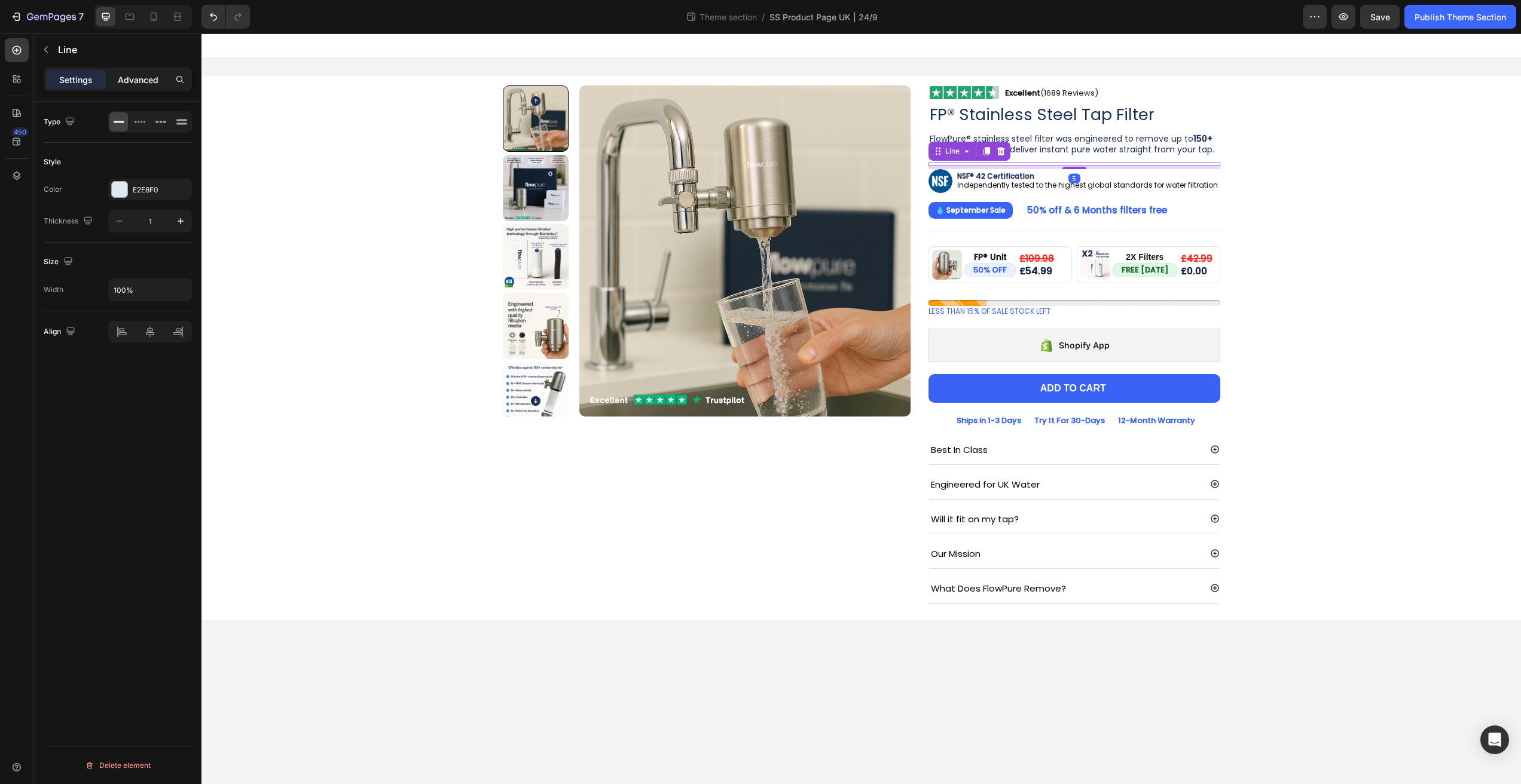
click at [132, 80] on p "Advanced" at bounding box center [138, 79] width 41 height 13
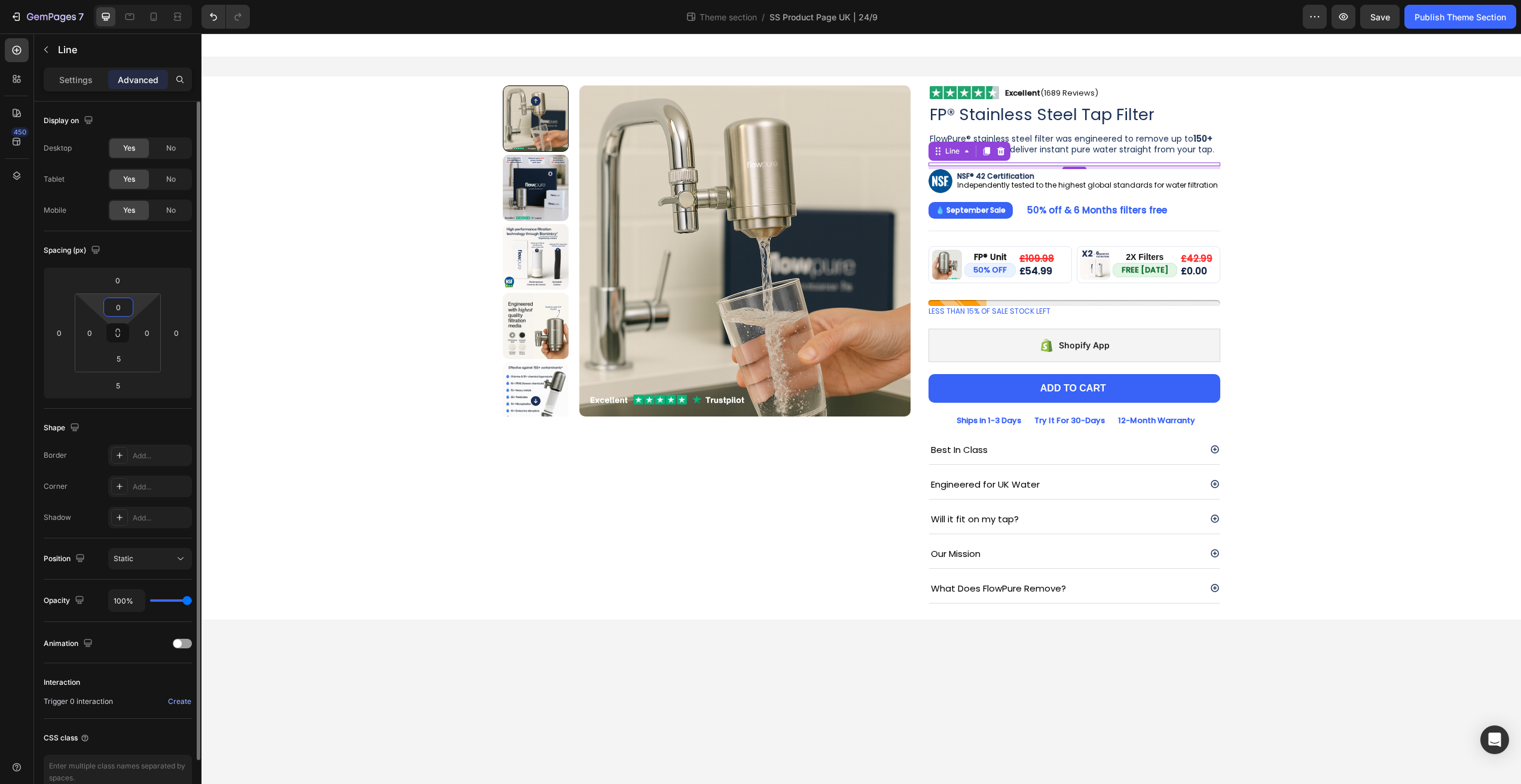
click at [123, 304] on input "0" at bounding box center [118, 308] width 24 height 18
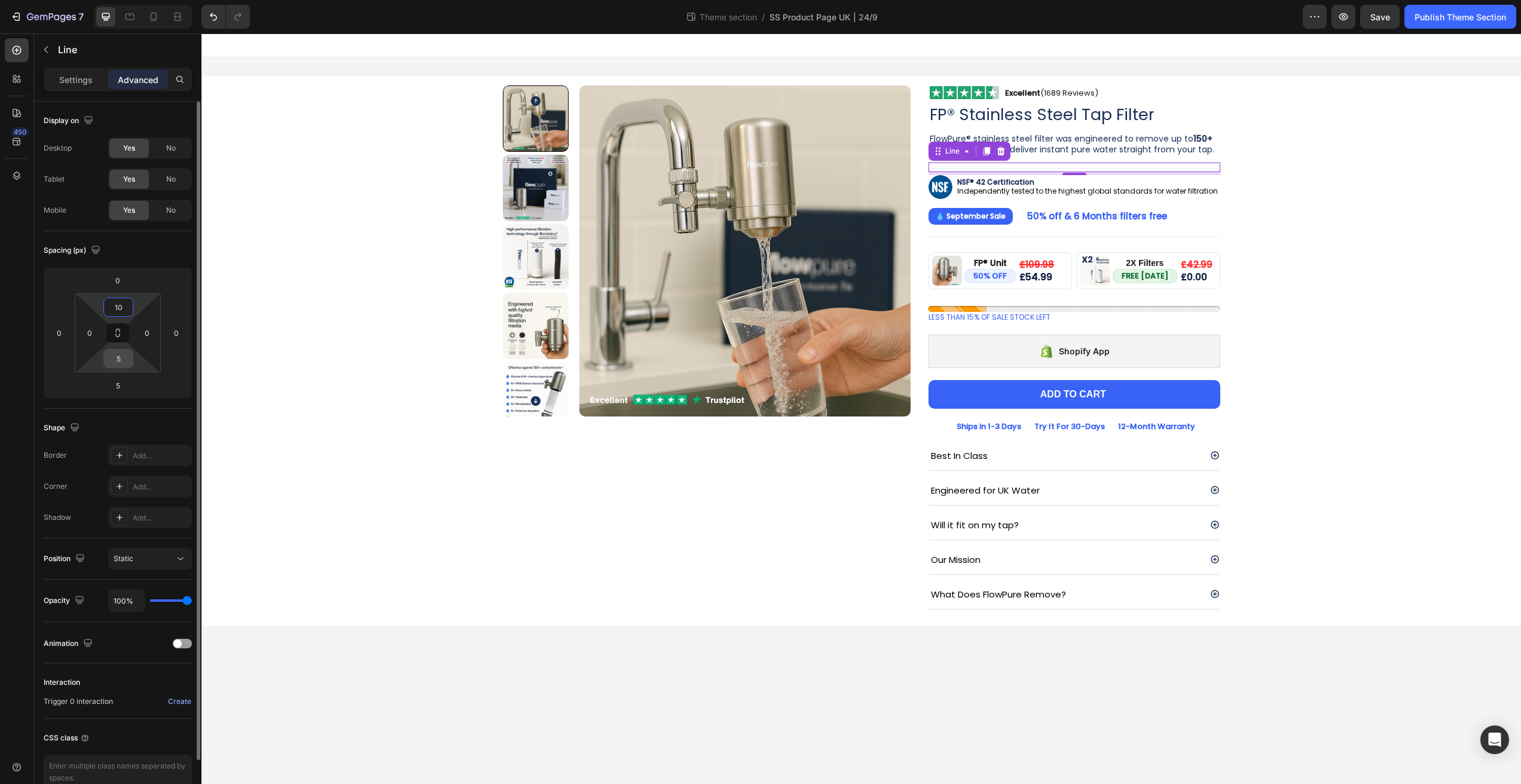
type input "10"
click at [120, 357] on input "5" at bounding box center [118, 359] width 24 height 18
click at [122, 357] on input "5" at bounding box center [118, 359] width 24 height 18
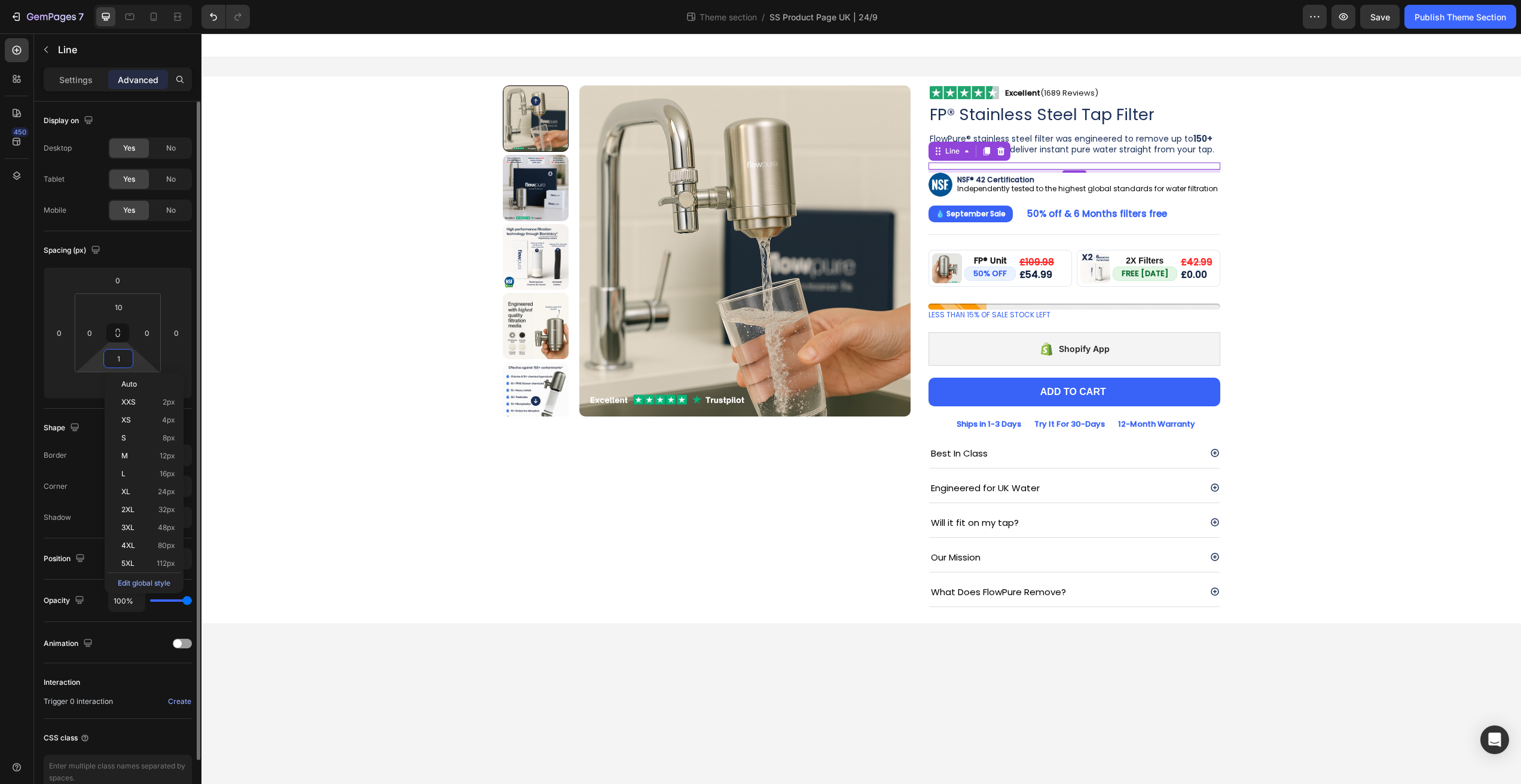
type input "10"
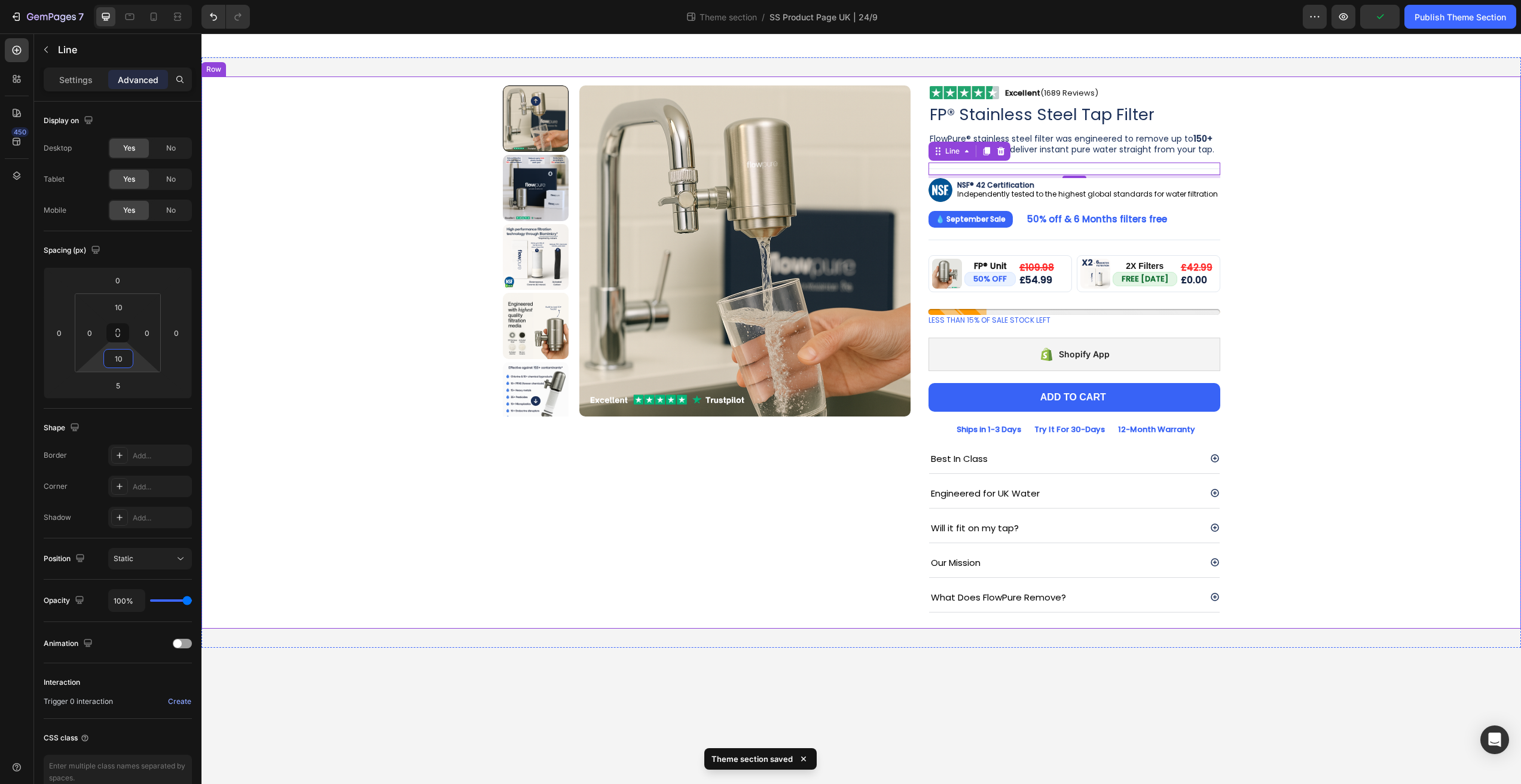
click at [324, 292] on div "Product Images Image Excellent (1689 Reviews) Heading Row Row FP® Stainless Ste…" at bounding box center [861, 353] width 1301 height 552
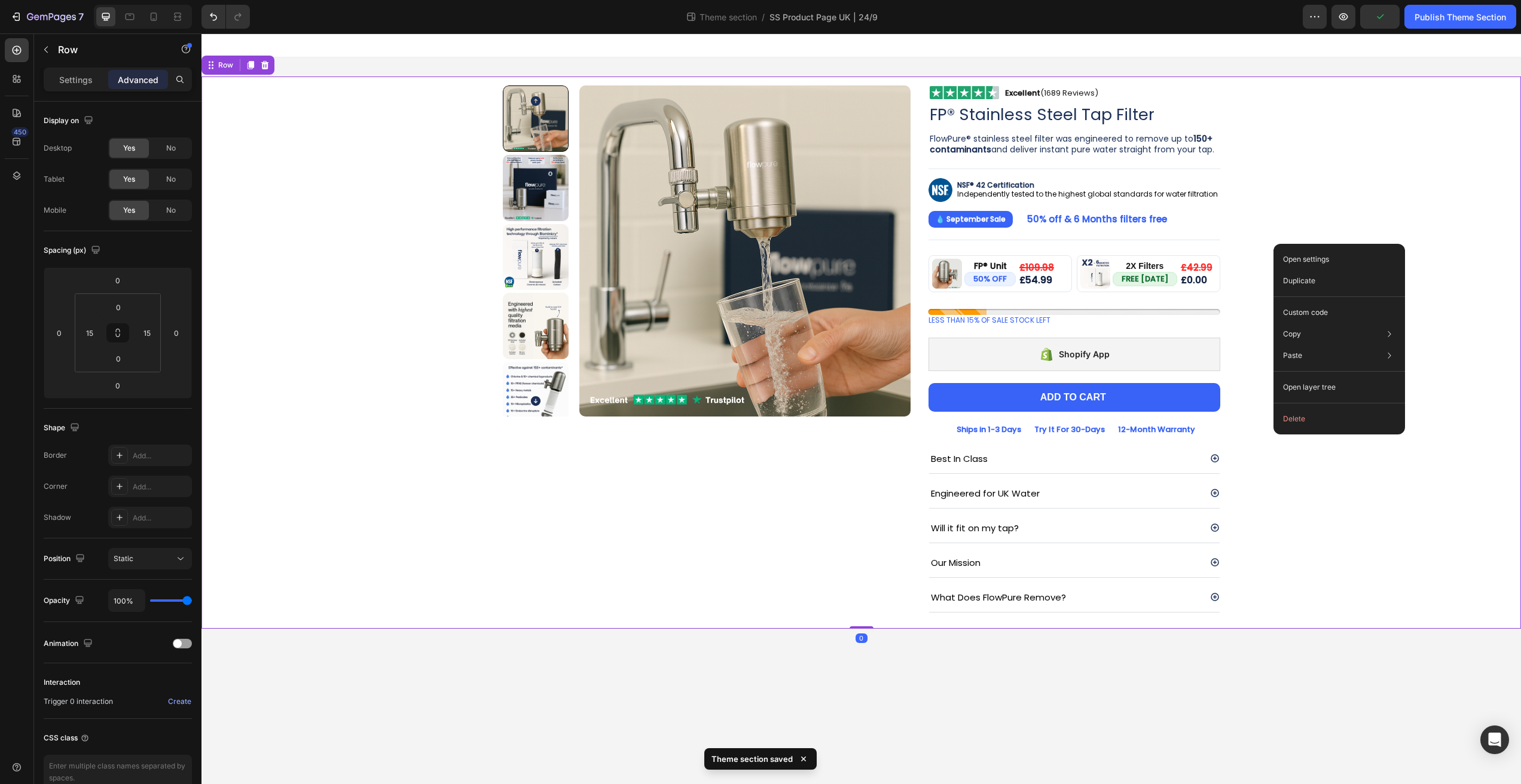
click at [1386, 221] on div "Product Images Image Excellent (1689 Reviews) Heading Row Row FP® Stainless Ste…" at bounding box center [861, 353] width 1301 height 552
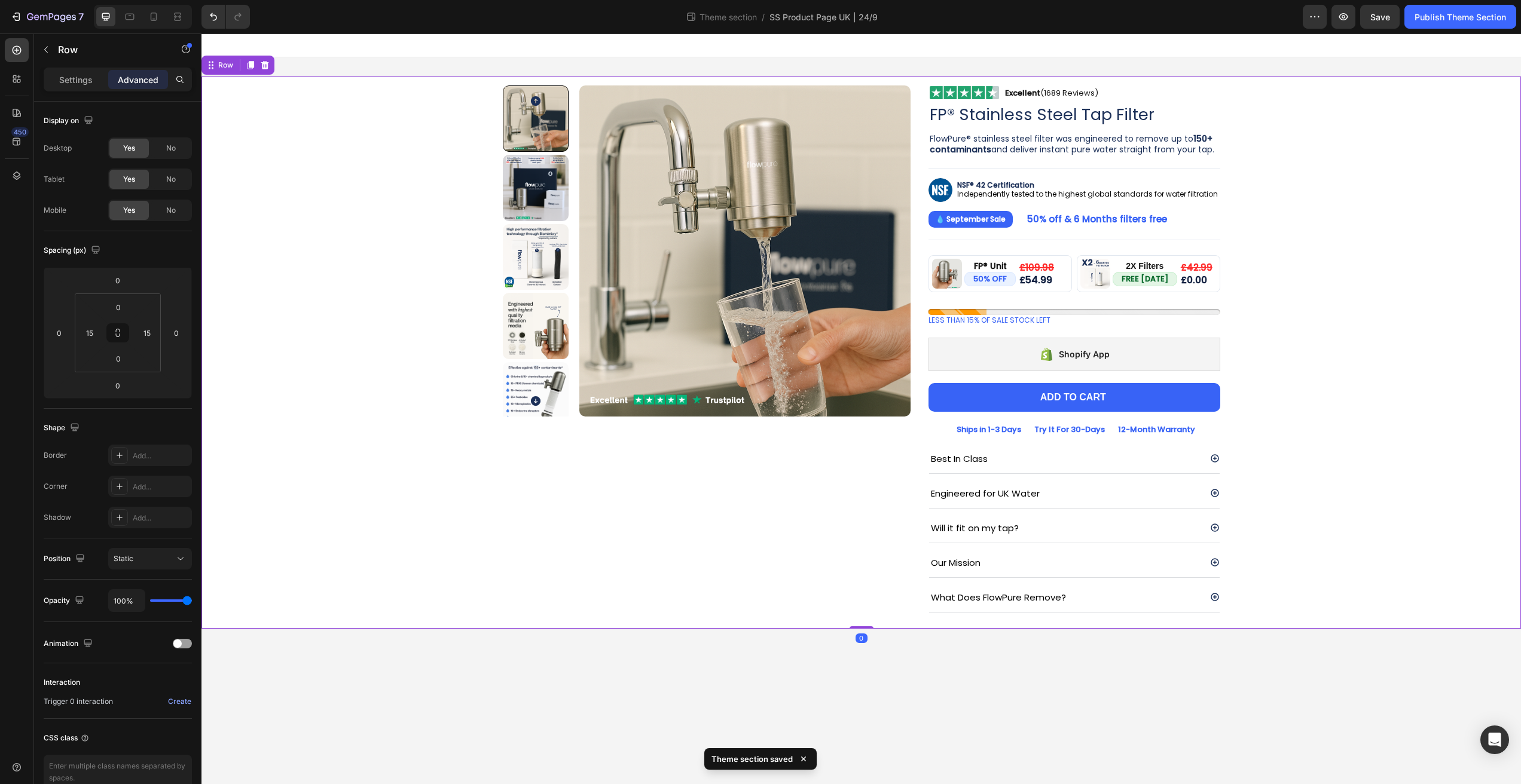
click at [1385, 221] on div "Product Images Image Excellent (1689 Reviews) Heading Row Row FP® Stainless Ste…" at bounding box center [861, 353] width 1301 height 552
click at [157, 20] on icon at bounding box center [154, 17] width 12 height 12
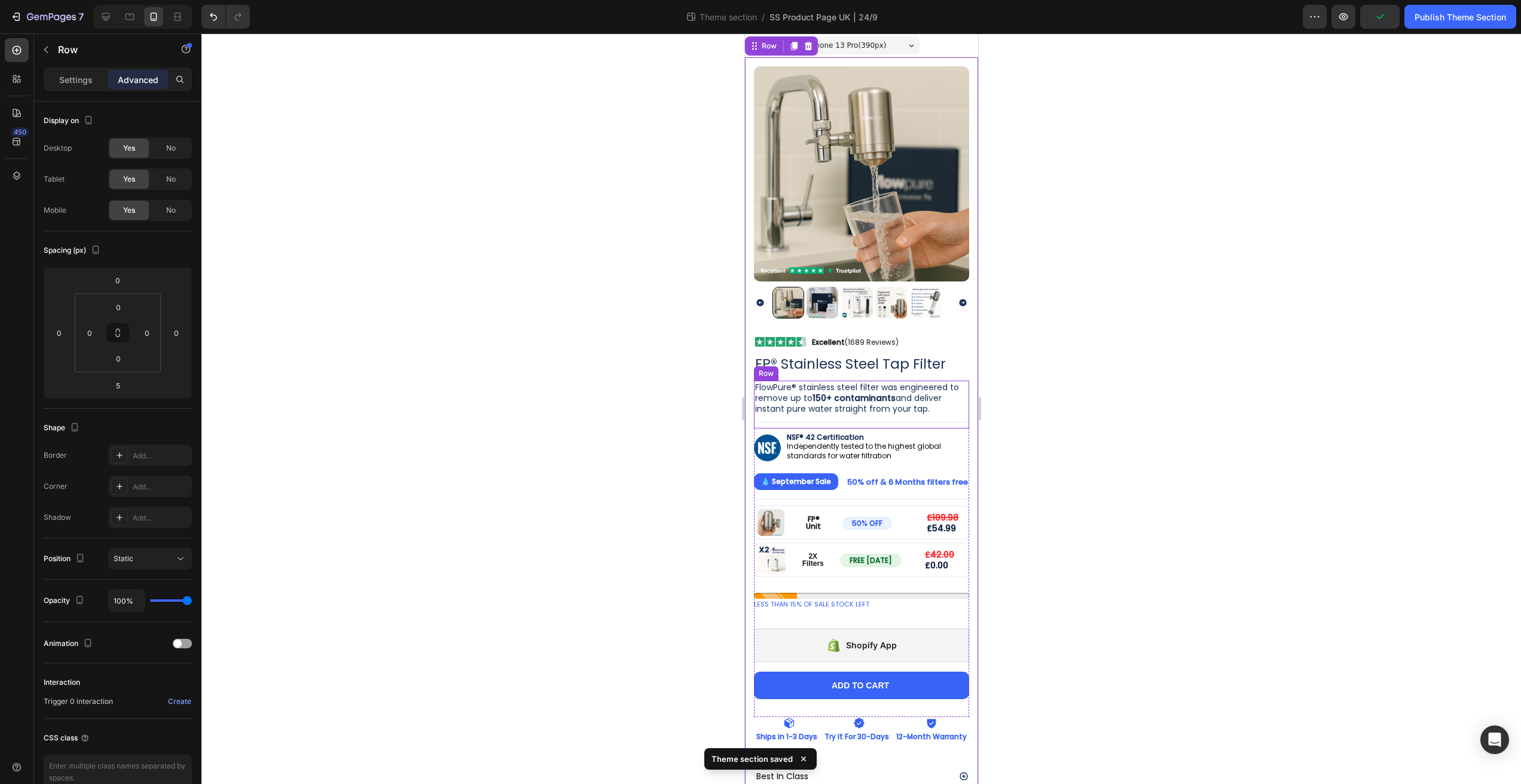
click at [854, 412] on div "FlowPure® stainless steel filter was engineered to remove up to 150+ contaminan…" at bounding box center [861, 404] width 215 height 48
click at [874, 412] on div "FlowPure® stainless steel filter was engineered to remove up to 150+ contaminan…" at bounding box center [861, 404] width 215 height 48
click at [875, 415] on div "FlowPure® stainless steel filter was engineered to remove up to 150+ contaminan…" at bounding box center [861, 404] width 215 height 48
click at [874, 413] on div "FlowPure® stainless steel filter was engineered to remove up to 150+ contaminan…" at bounding box center [861, 404] width 215 height 48
click at [901, 493] on div "Title Line" at bounding box center [861, 496] width 215 height 7
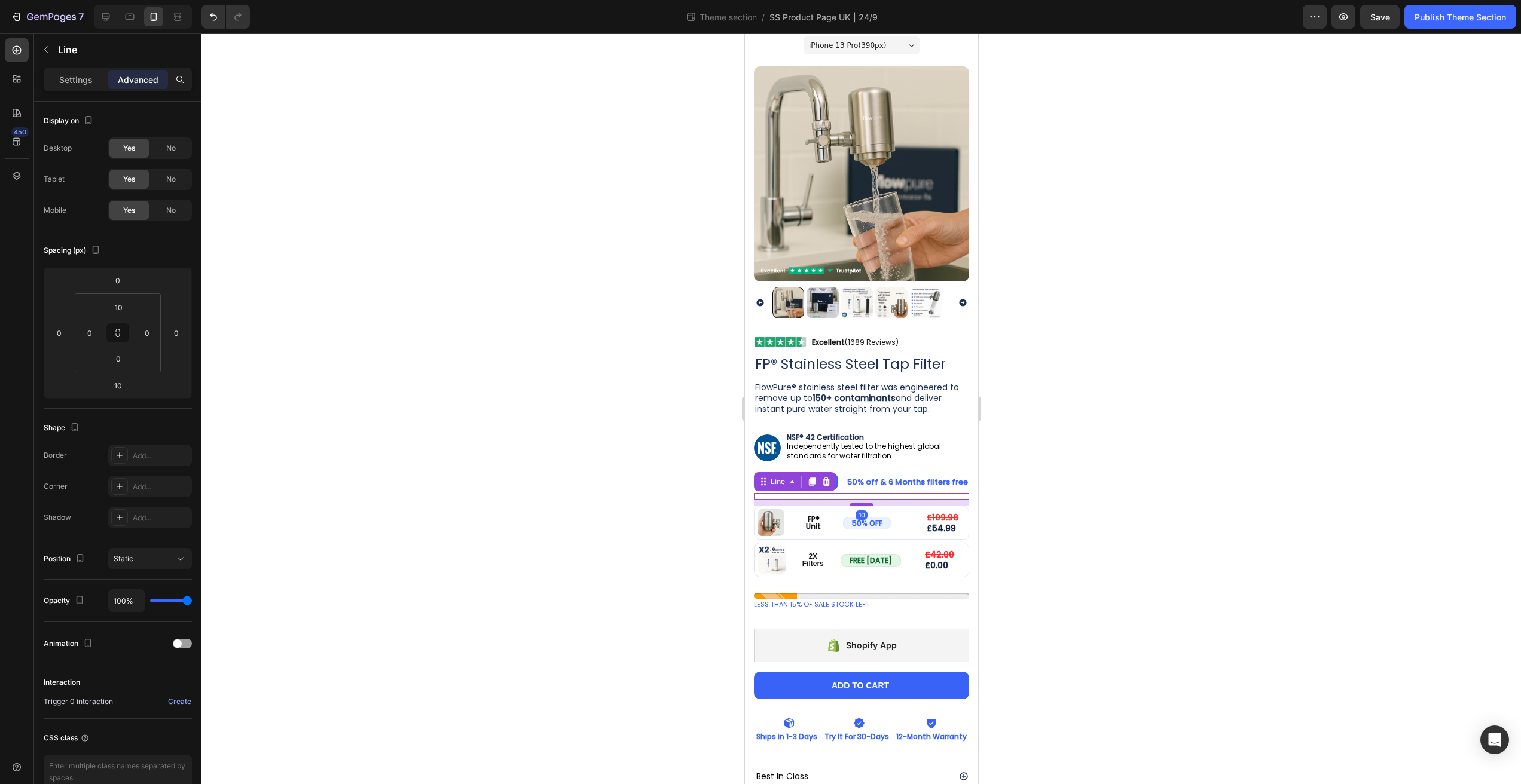
click at [1176, 453] on div at bounding box center [861, 408] width 1319 height 751
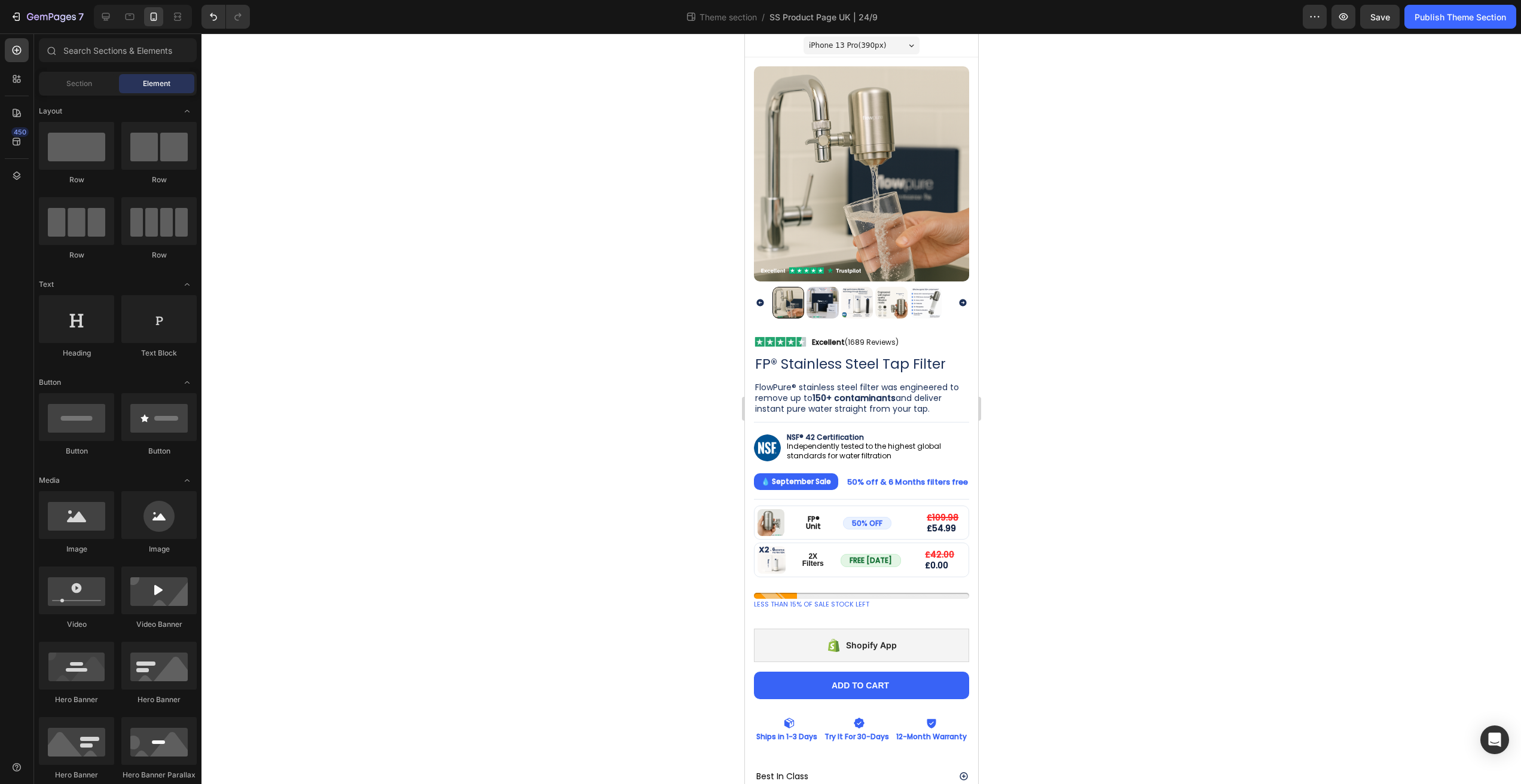
drag, startPoint x: 1165, startPoint y: 415, endPoint x: 1143, endPoint y: 400, distance: 26.6
click at [1143, 400] on div at bounding box center [861, 408] width 1319 height 751
click at [922, 354] on h2 "FP® Stainless Steel Tap Filter" at bounding box center [861, 364] width 215 height 20
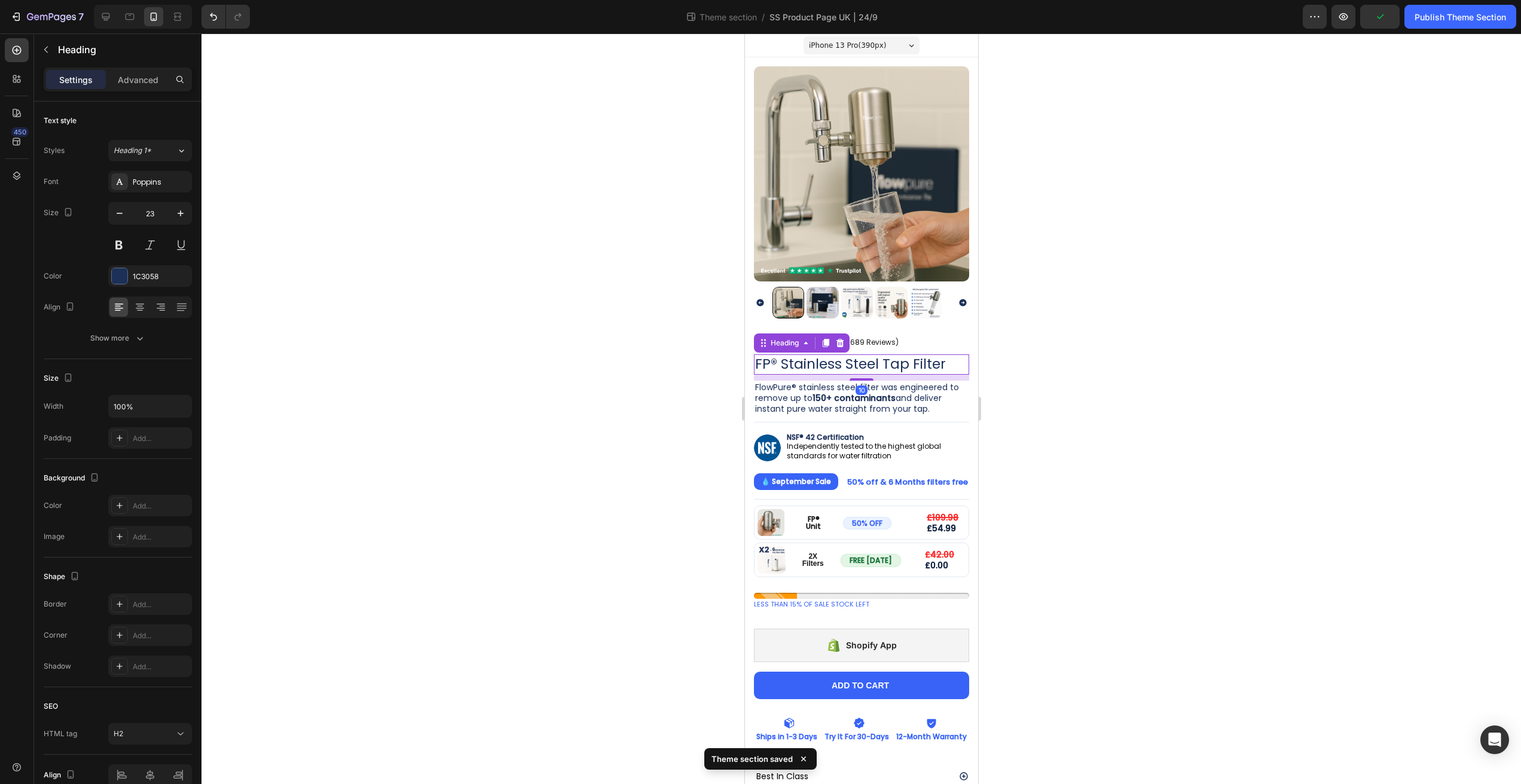
click at [1167, 330] on div at bounding box center [861, 408] width 1319 height 751
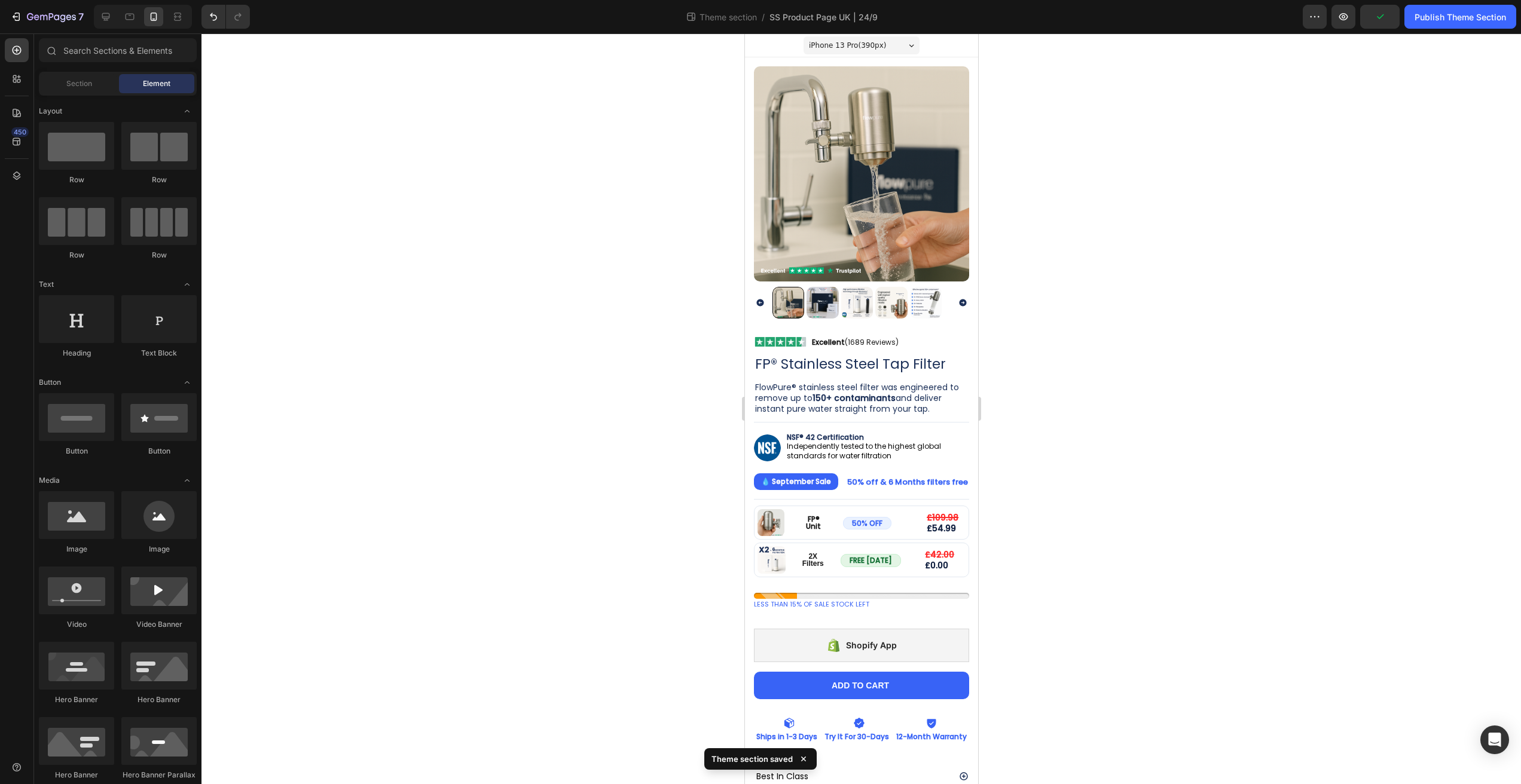
drag, startPoint x: 1162, startPoint y: 328, endPoint x: 1156, endPoint y: 324, distance: 7.2
click at [1156, 324] on div at bounding box center [861, 408] width 1319 height 751
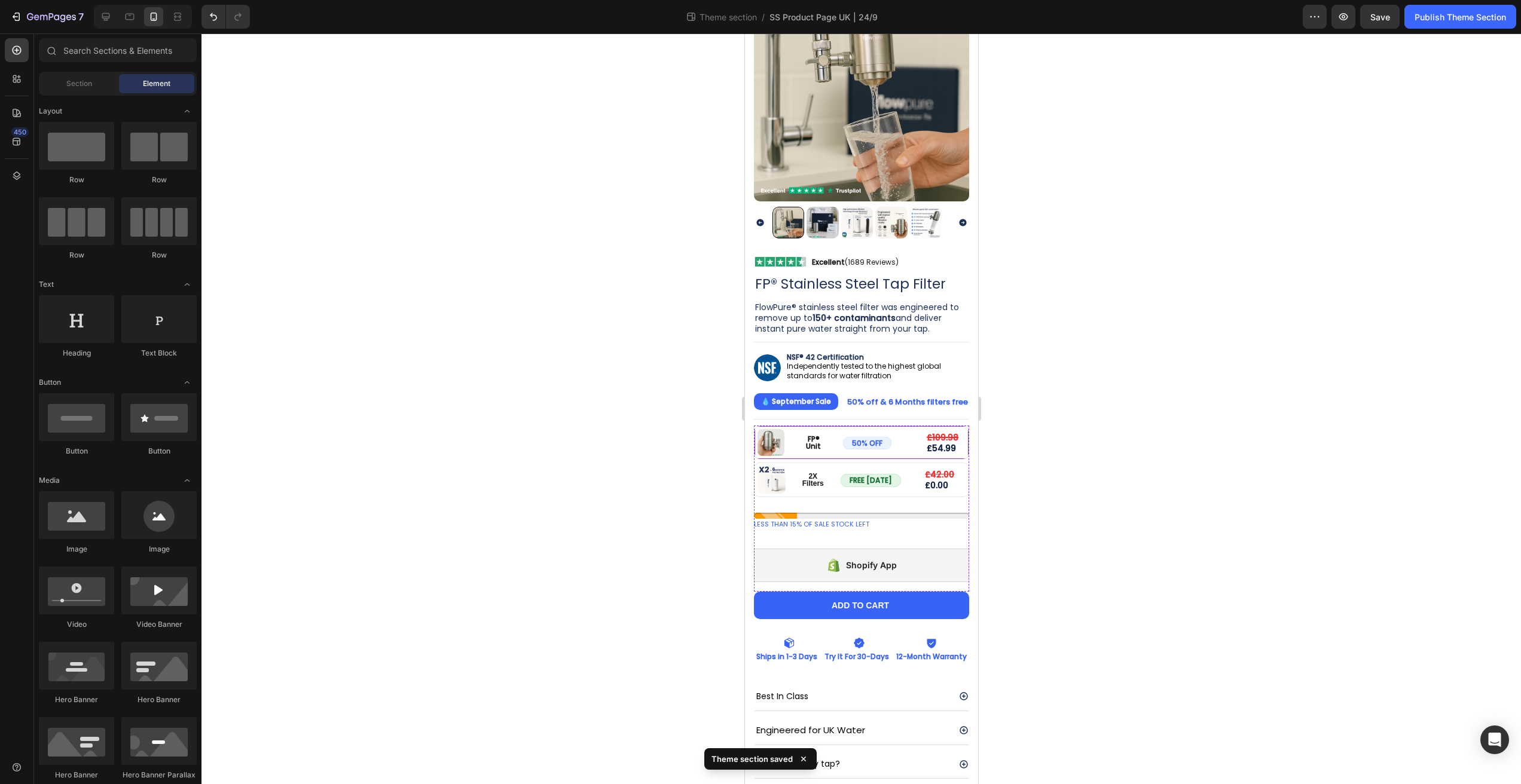
scroll to position [114, 0]
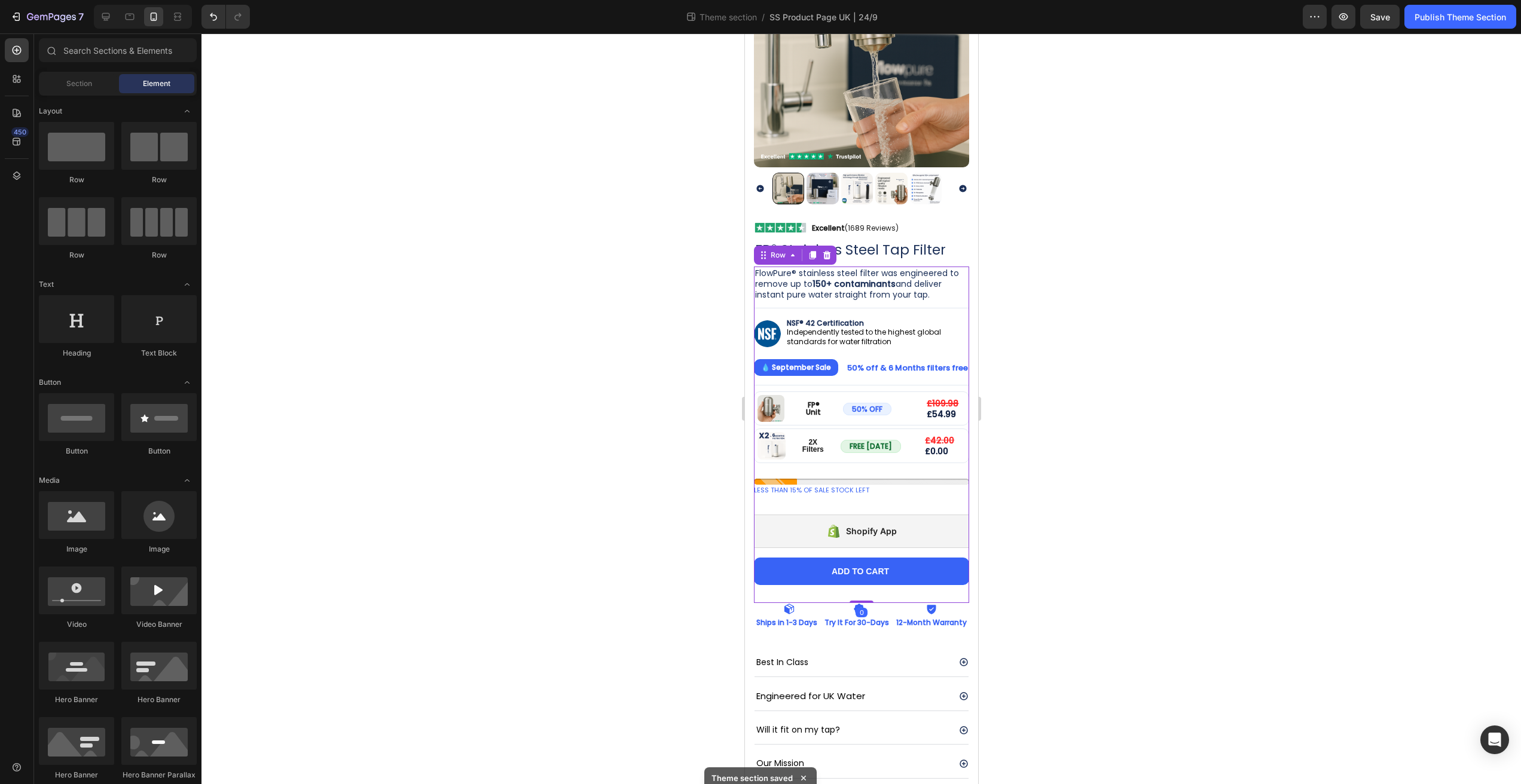
click at [887, 581] on div "FlowPure® stainless steel filter was engineered to remove up to 150+ contaminan…" at bounding box center [861, 434] width 215 height 337
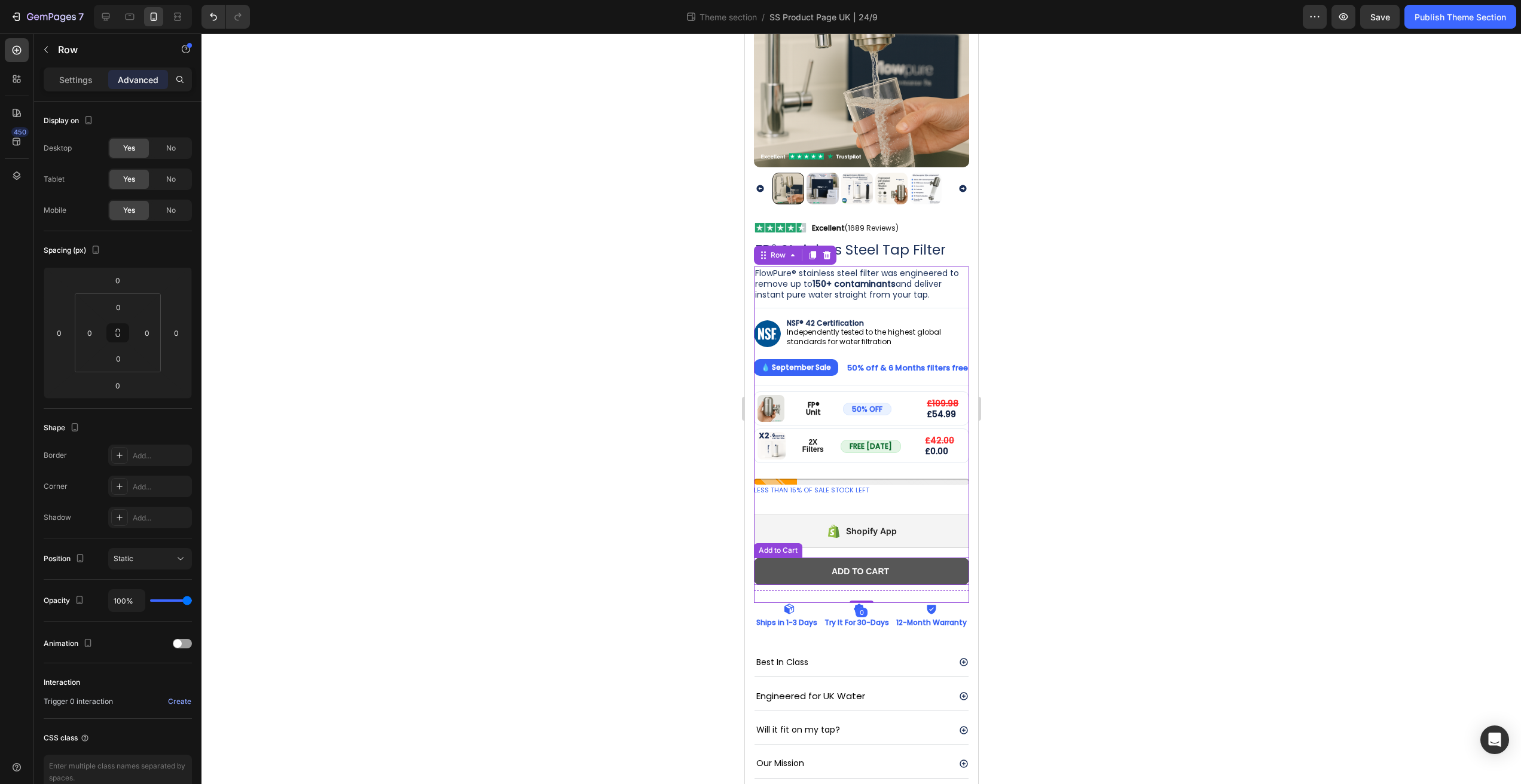
click at [884, 572] on button "Add to cart" at bounding box center [861, 571] width 215 height 27
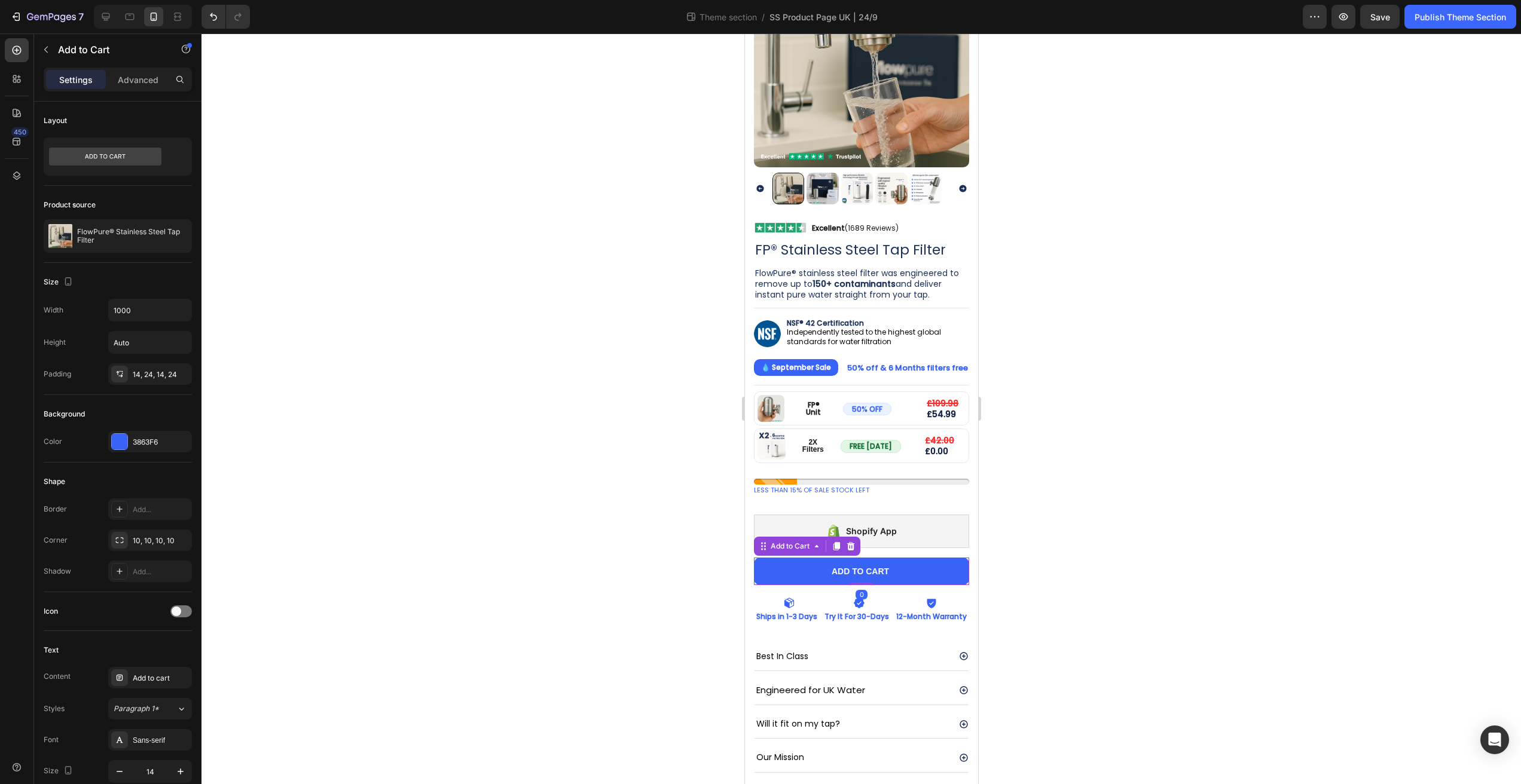
drag, startPoint x: 861, startPoint y: 580, endPoint x: 879, endPoint y: 541, distance: 43.0
click at [879, 541] on div "FlowPure® stainless steel filter was engineered to remove up to 150+ contaminan…" at bounding box center [861, 431] width 215 height 331
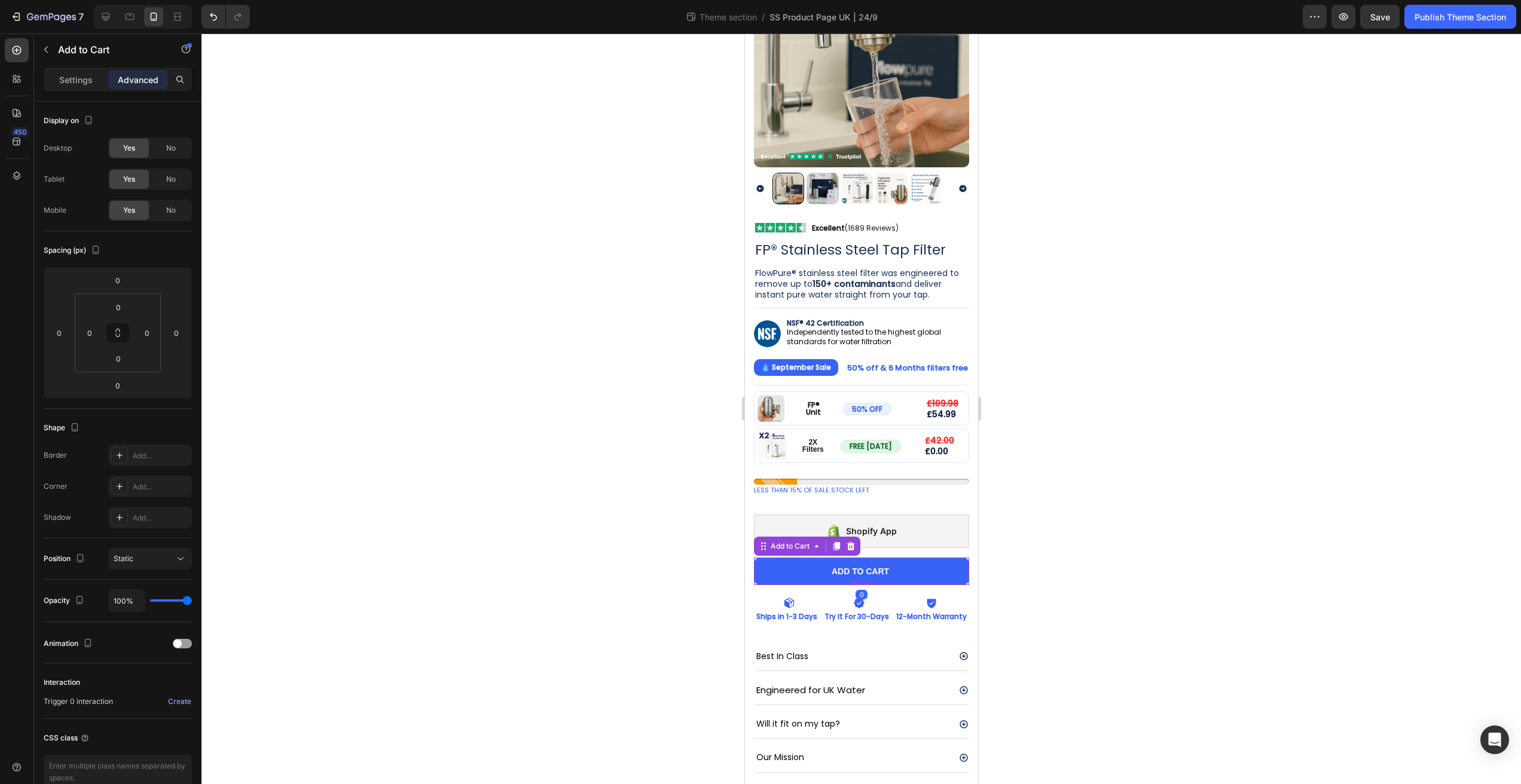
click at [1113, 541] on div at bounding box center [861, 408] width 1319 height 751
click at [895, 578] on div "FlowPure® stainless steel filter was engineered to remove up to 150+ contaminan…" at bounding box center [861, 431] width 215 height 331
click at [1085, 468] on div at bounding box center [861, 408] width 1319 height 751
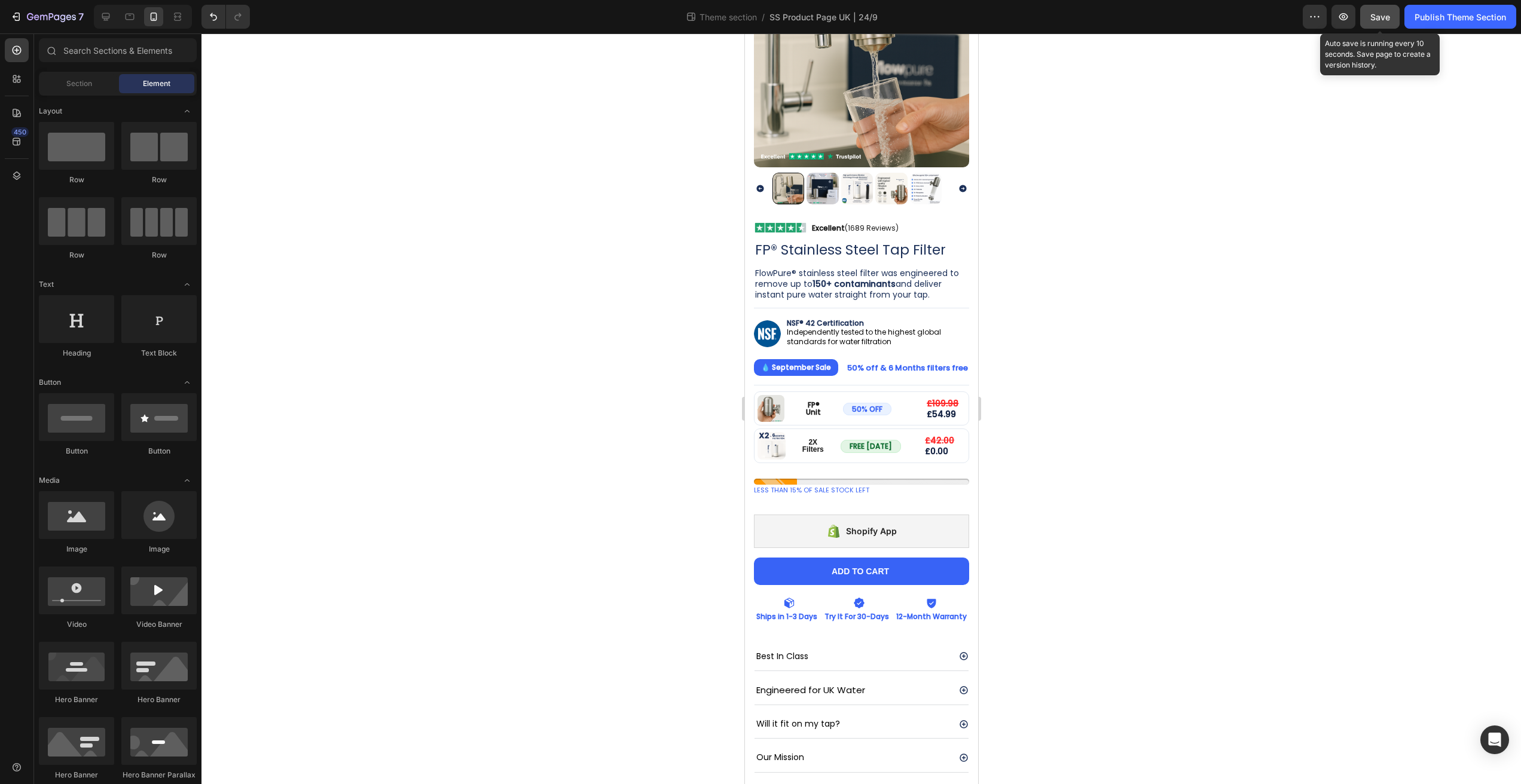
click at [1387, 22] on button "Save" at bounding box center [1380, 16] width 39 height 24
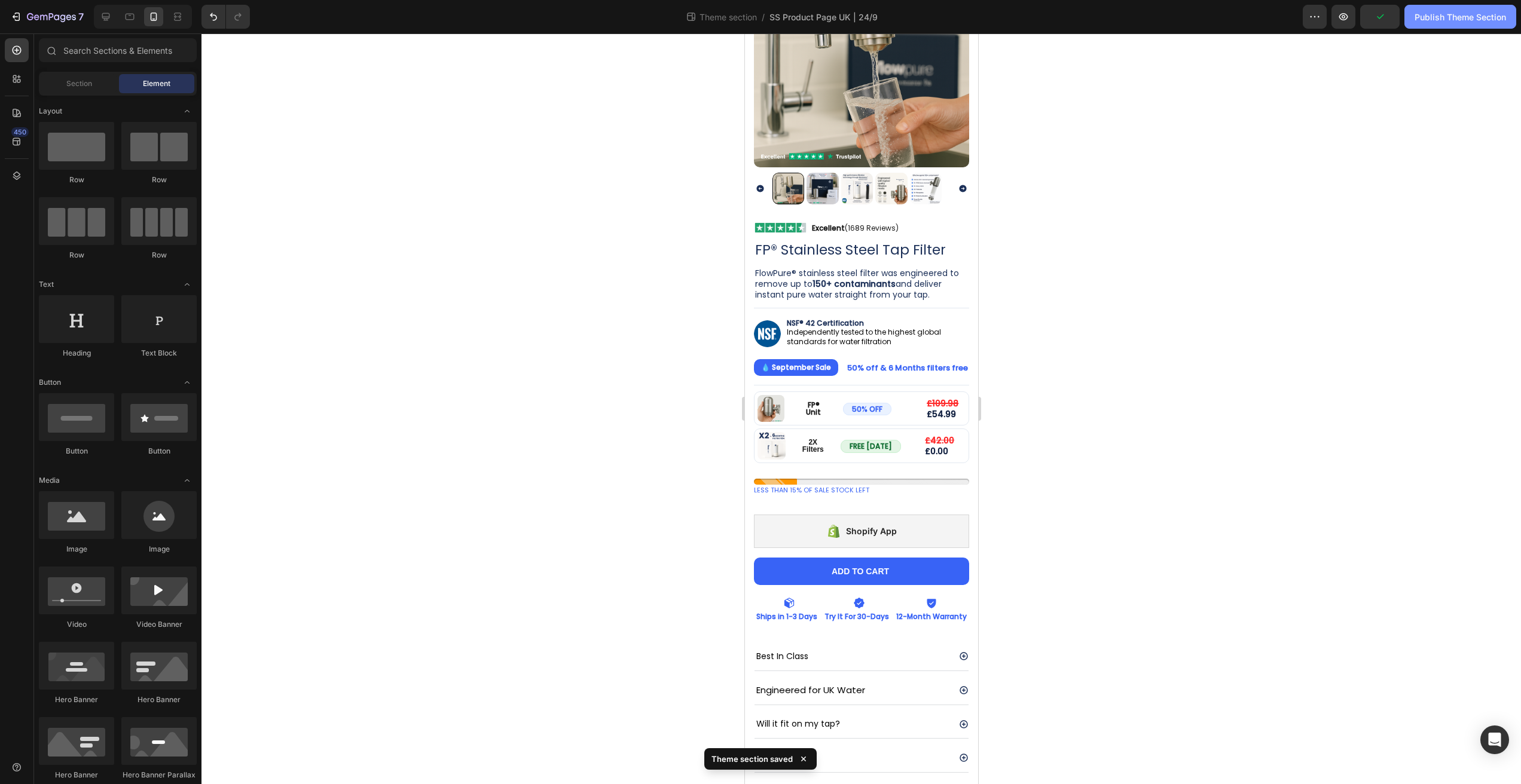
click at [1448, 27] on button "Publish Theme Section" at bounding box center [1460, 16] width 112 height 24
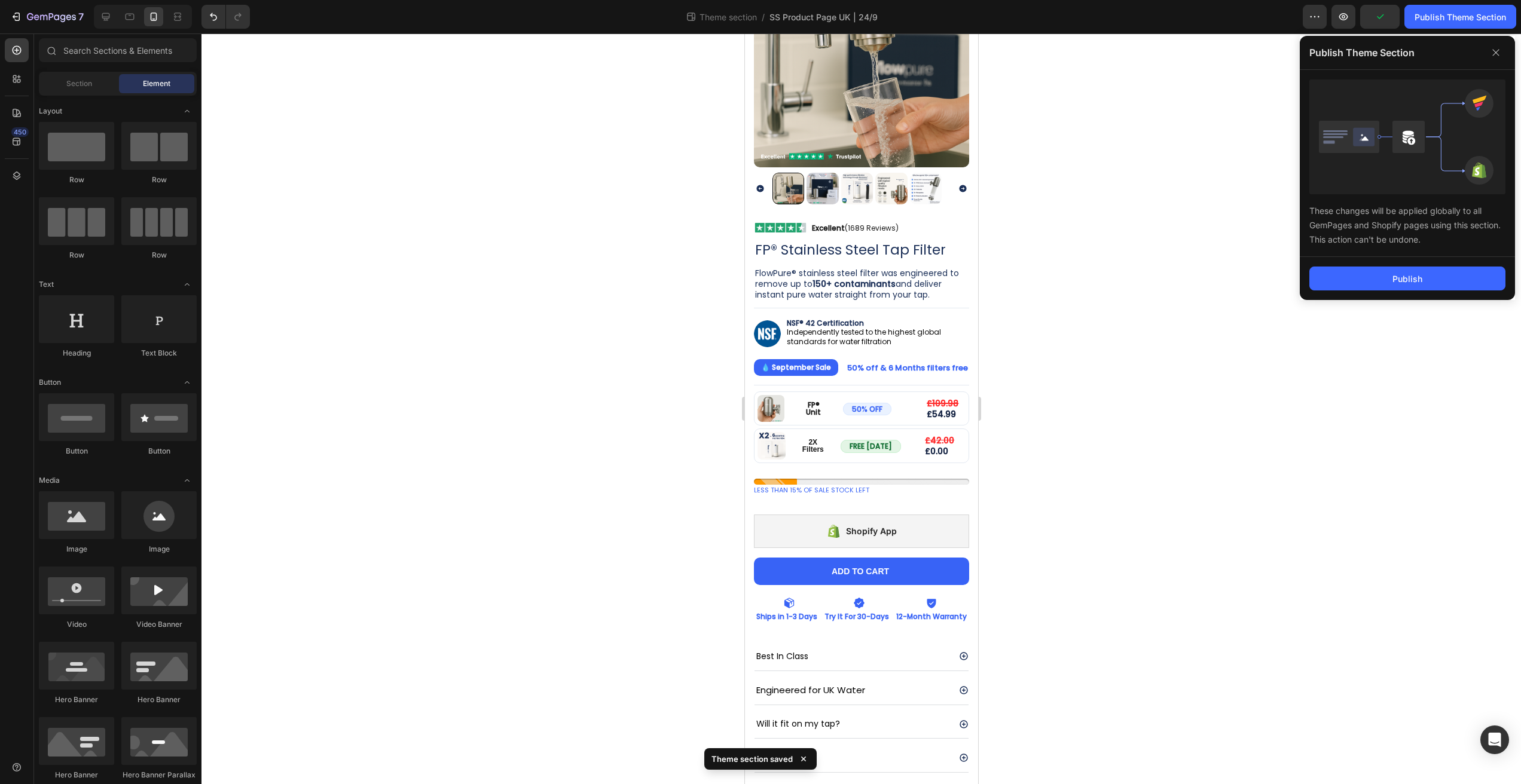
drag, startPoint x: 1109, startPoint y: 438, endPoint x: 1093, endPoint y: 475, distance: 40.3
click at [1109, 441] on div at bounding box center [861, 408] width 1319 height 751
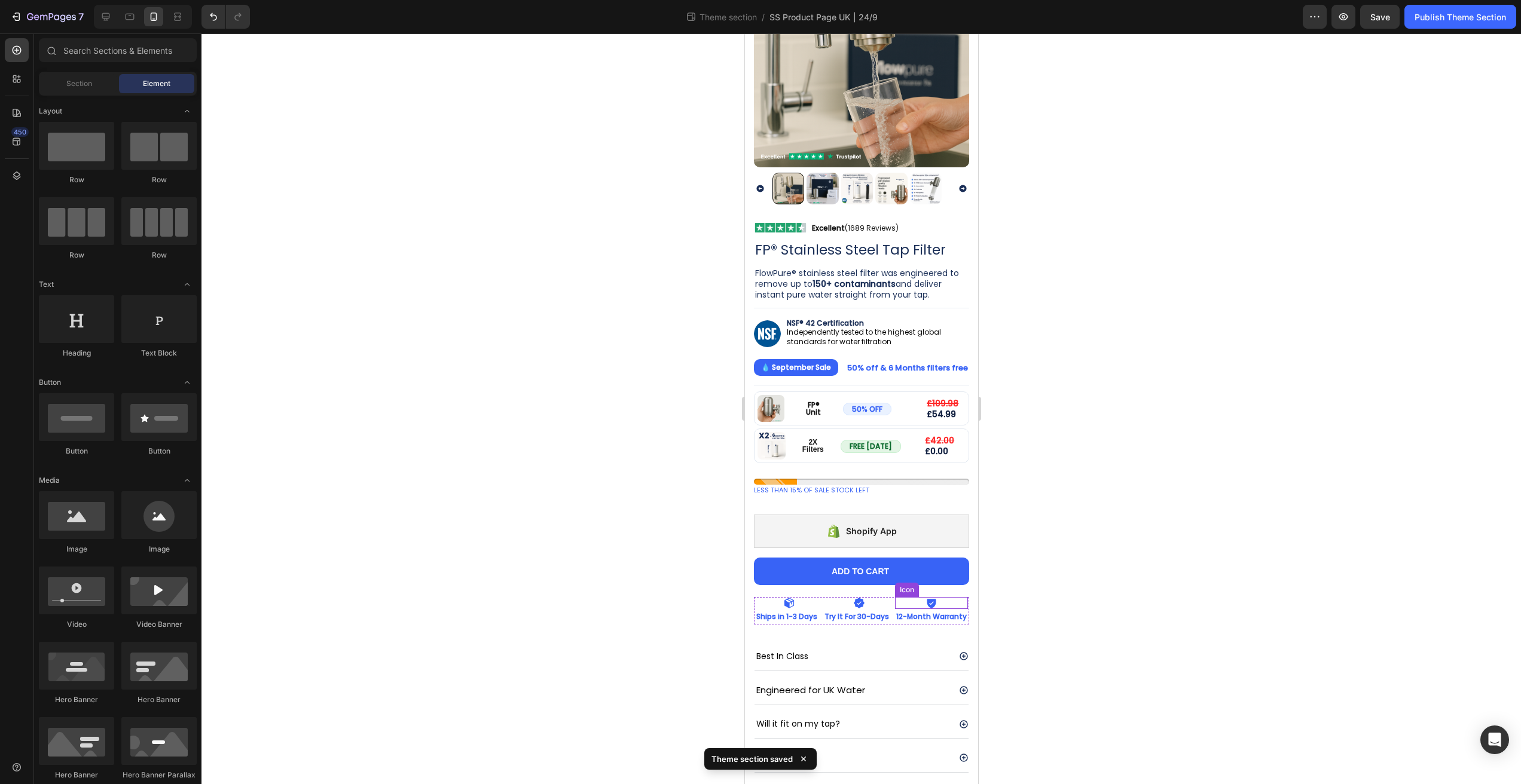
click at [946, 597] on div "Icon" at bounding box center [931, 603] width 73 height 12
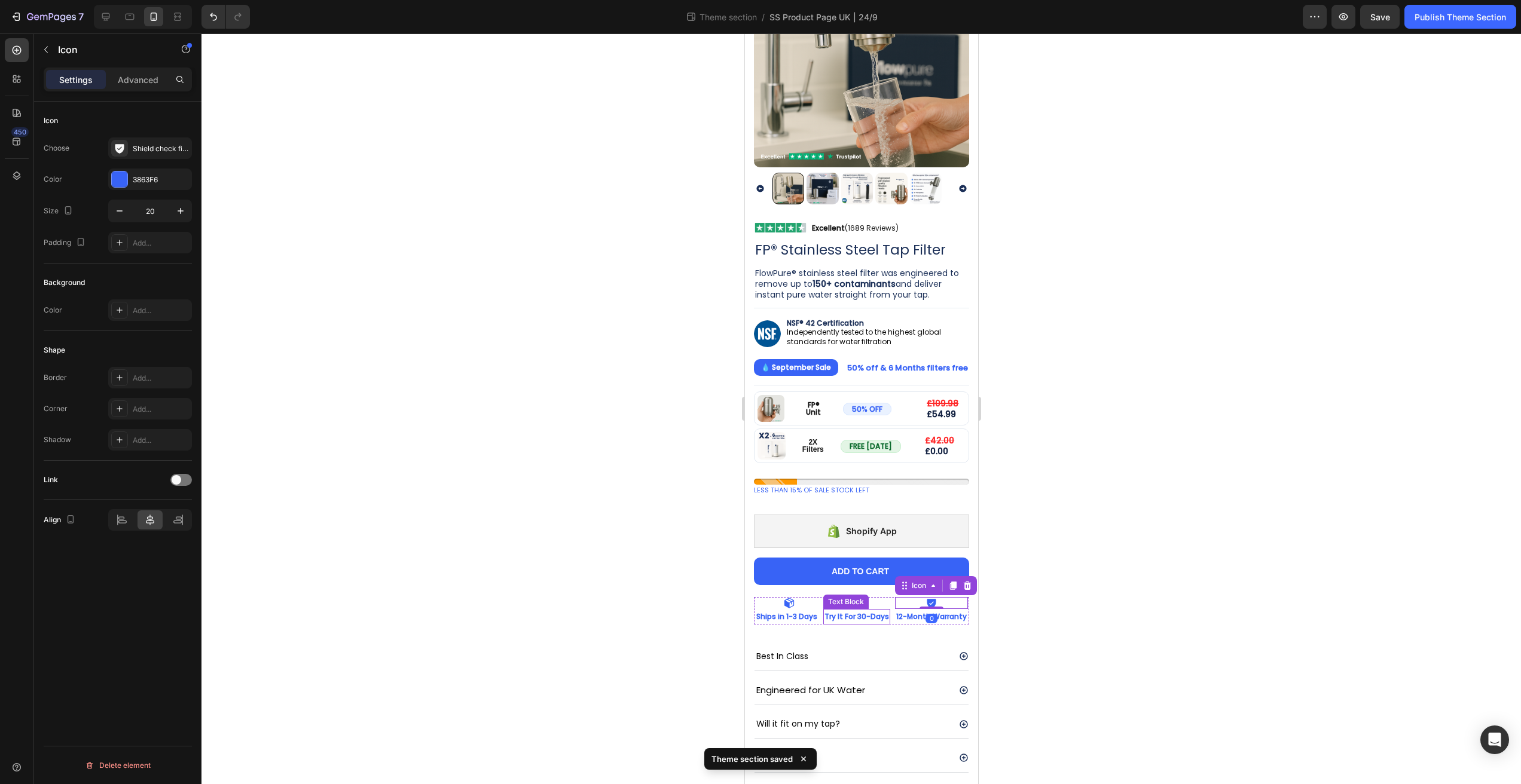
click at [882, 610] on p "Try It For 30-Days" at bounding box center [856, 617] width 64 height 13
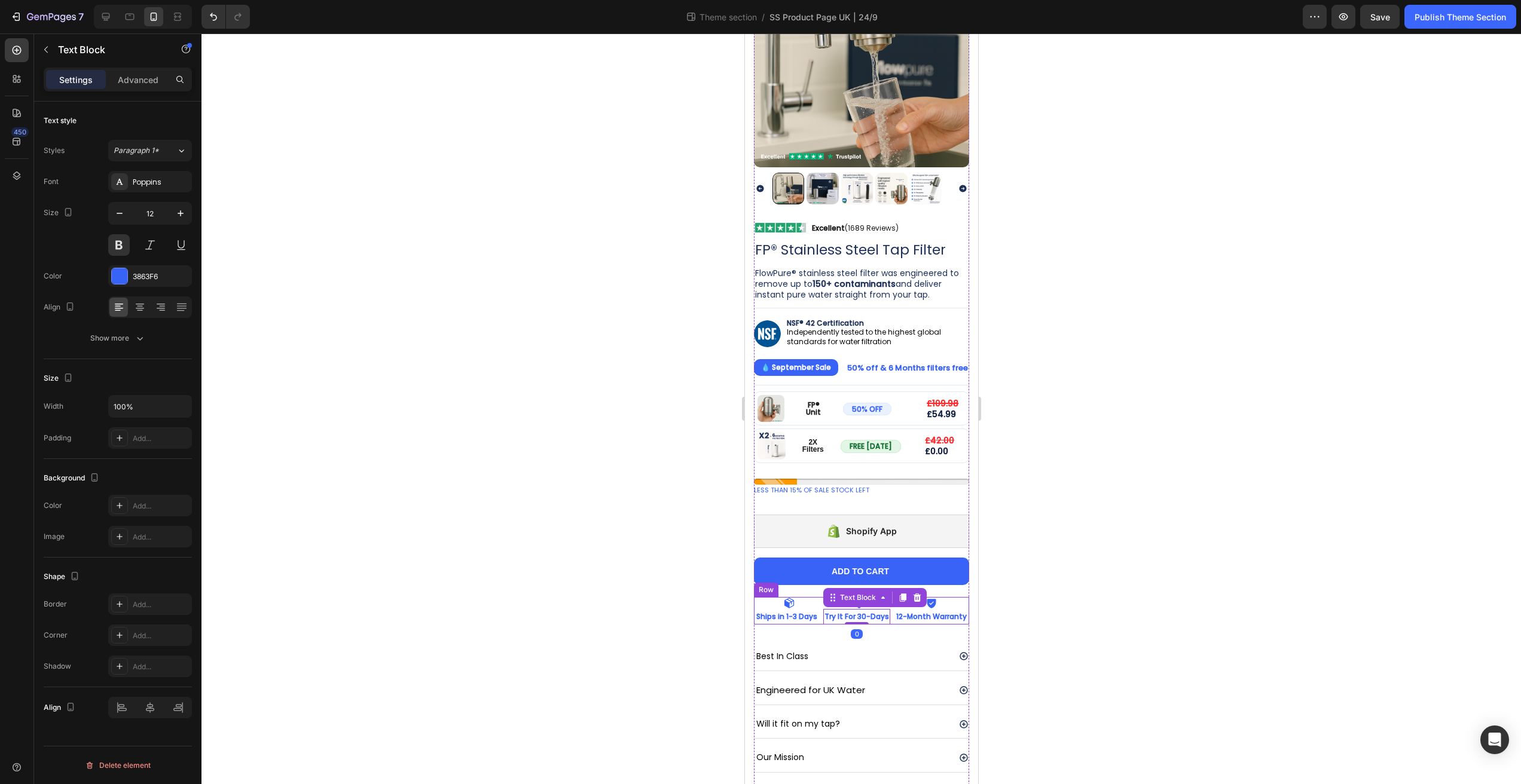
click at [815, 620] on div "Ships in 1-3 Days Text Block" at bounding box center [788, 617] width 68 height 16
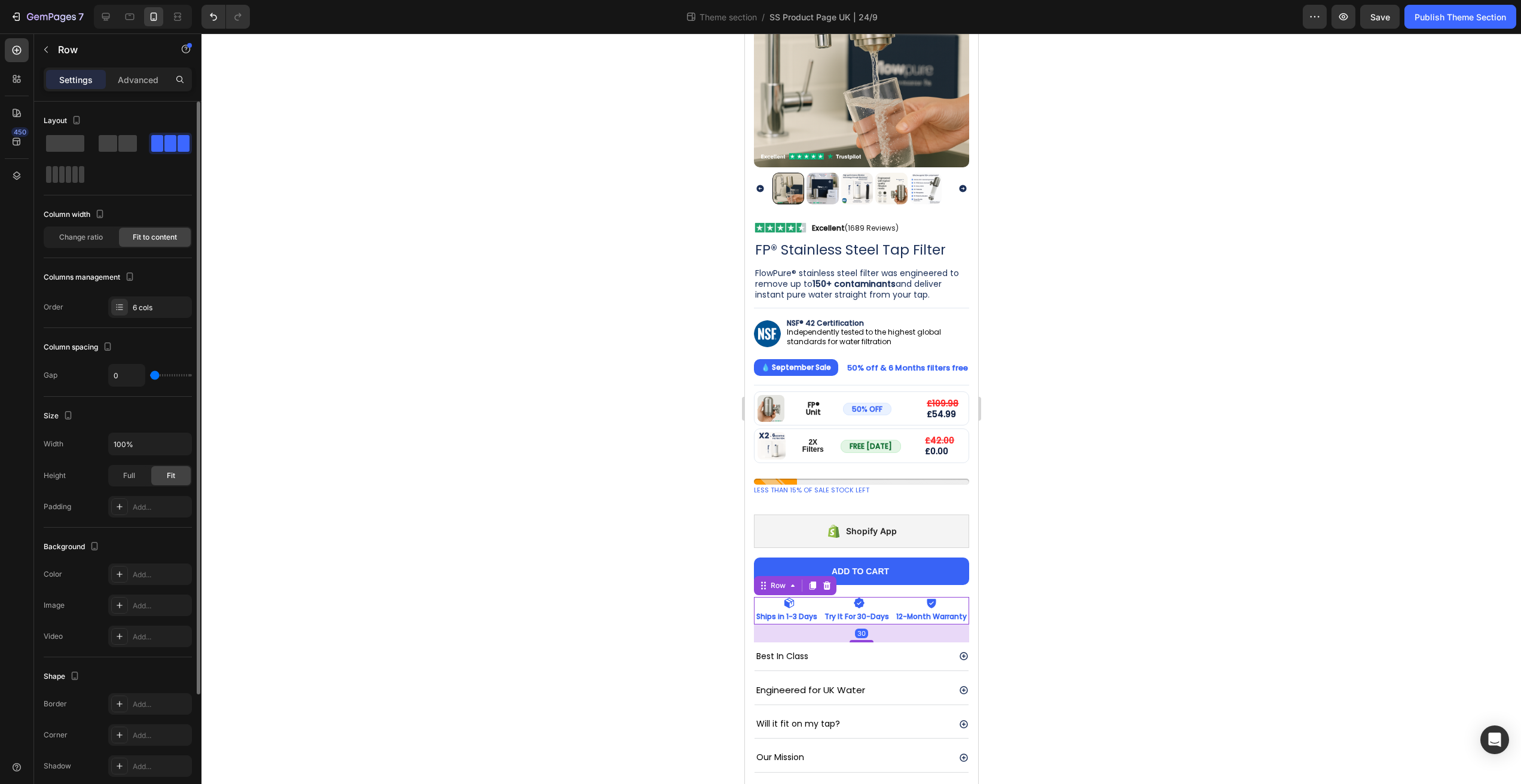
click at [67, 226] on div "Change ratio Fit to content" at bounding box center [118, 237] width 148 height 21
click at [108, 244] on div "Change ratio" at bounding box center [81, 237] width 72 height 19
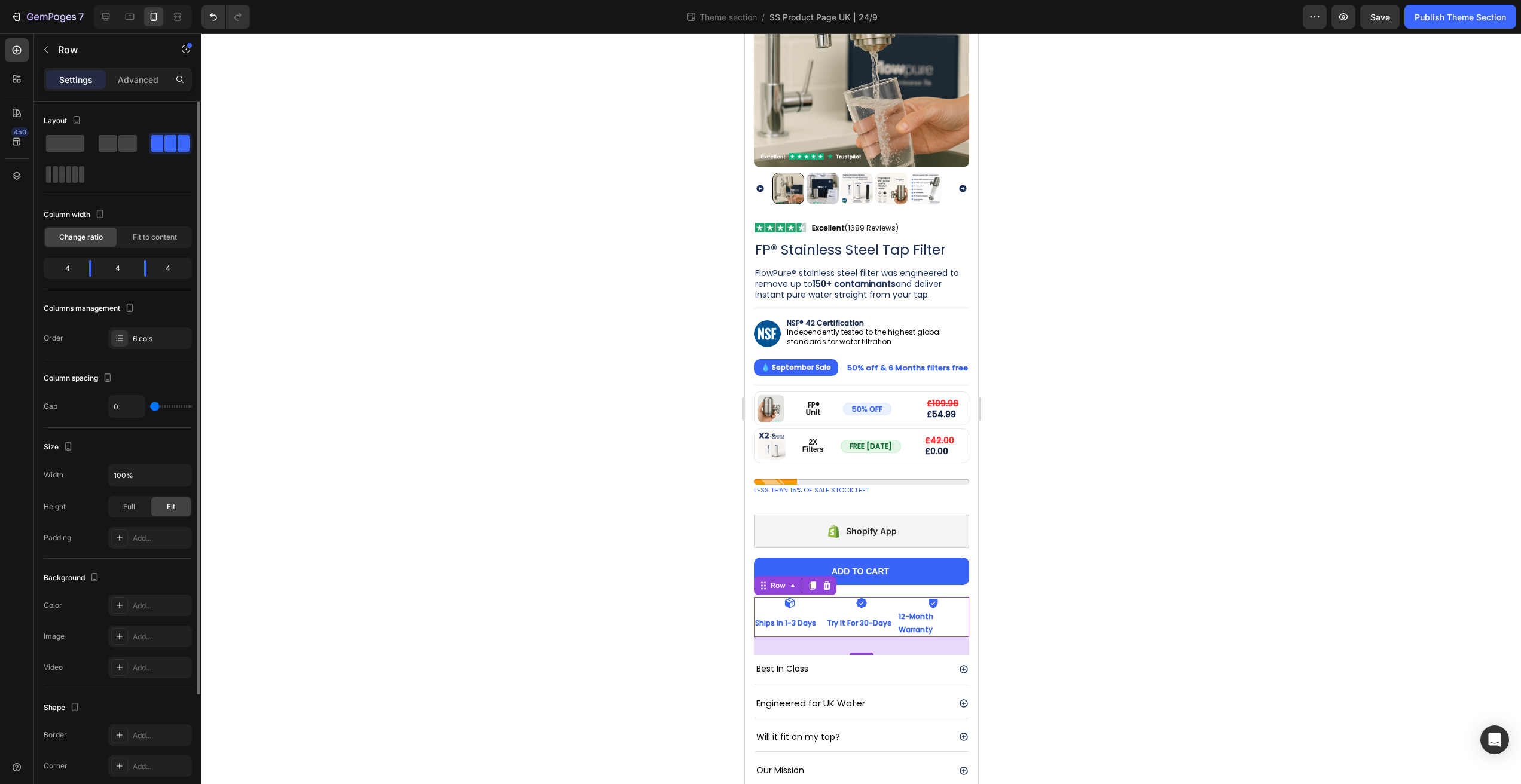
type input "50"
type input "60"
type input "63"
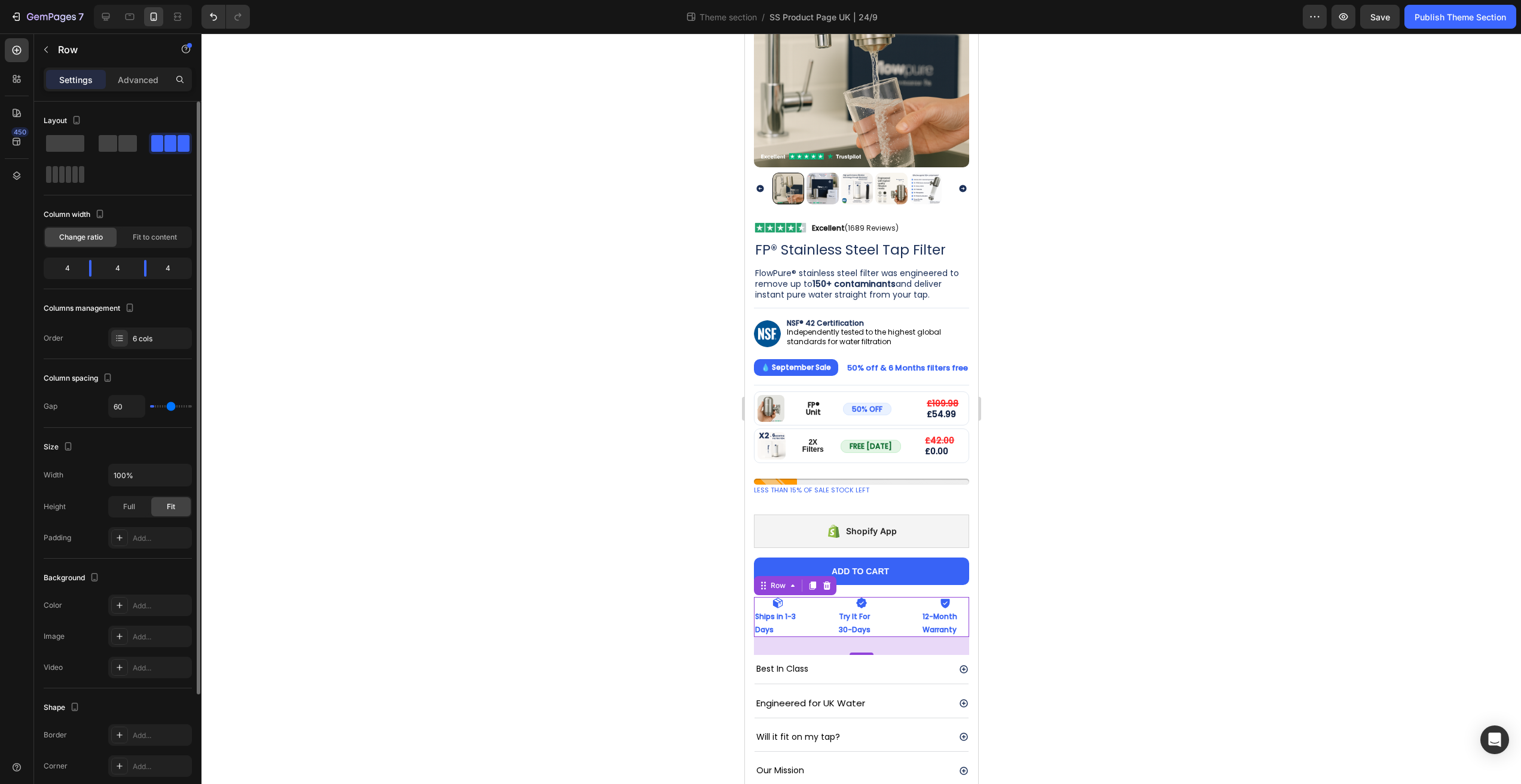
type input "63"
type input "64"
type input "66"
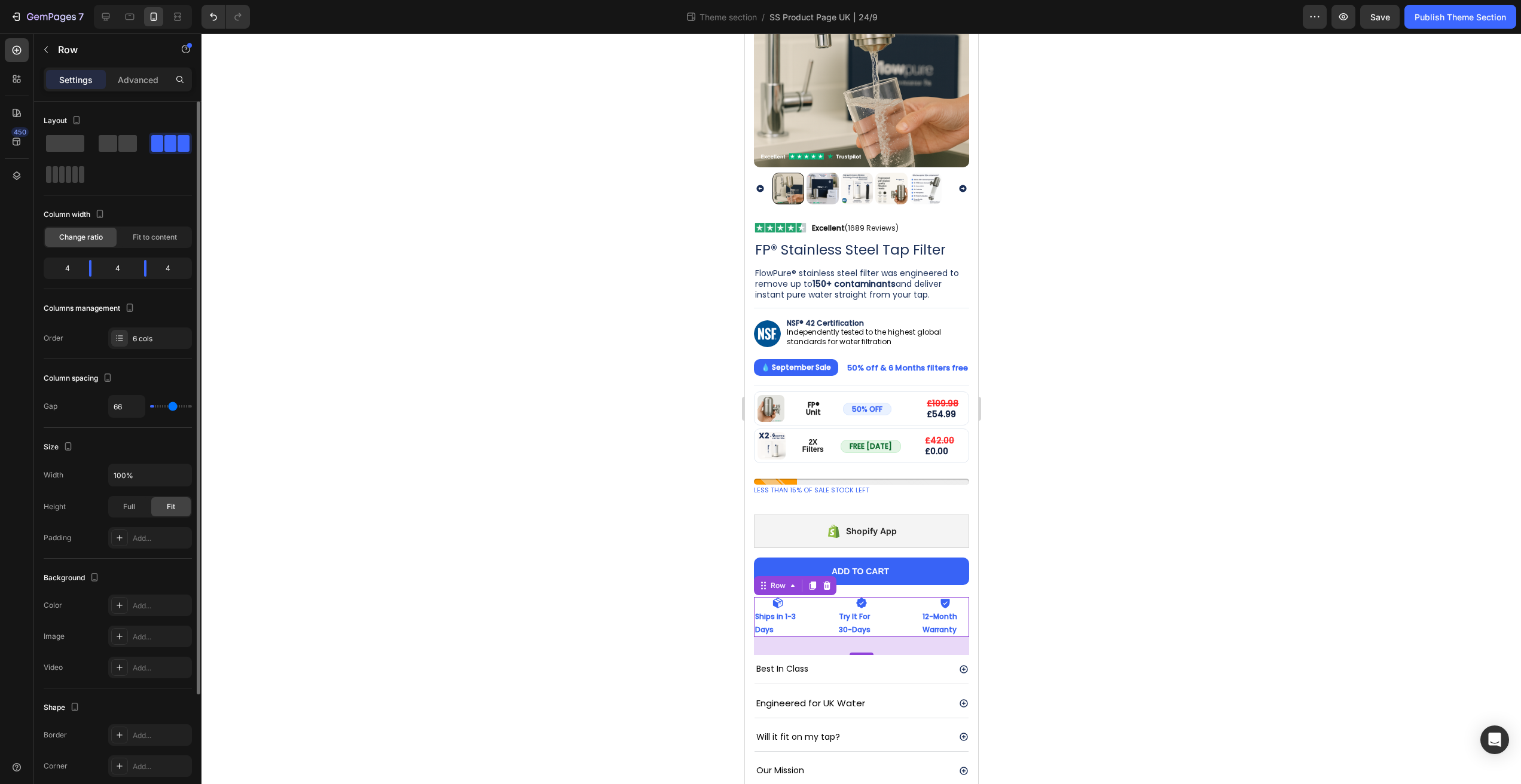
type input "70"
type input "72"
type input "77"
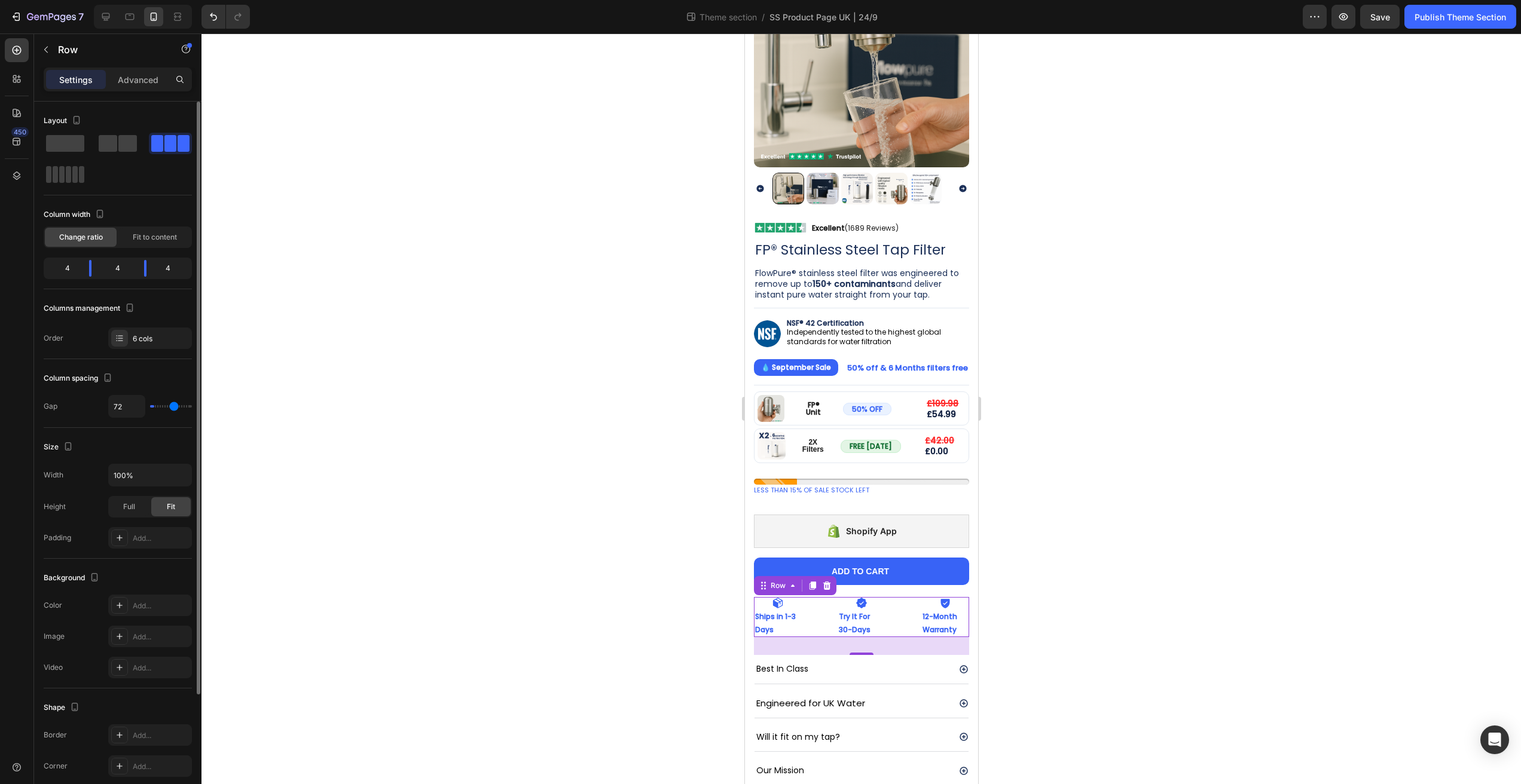
type input "77"
type input "79"
type input "80"
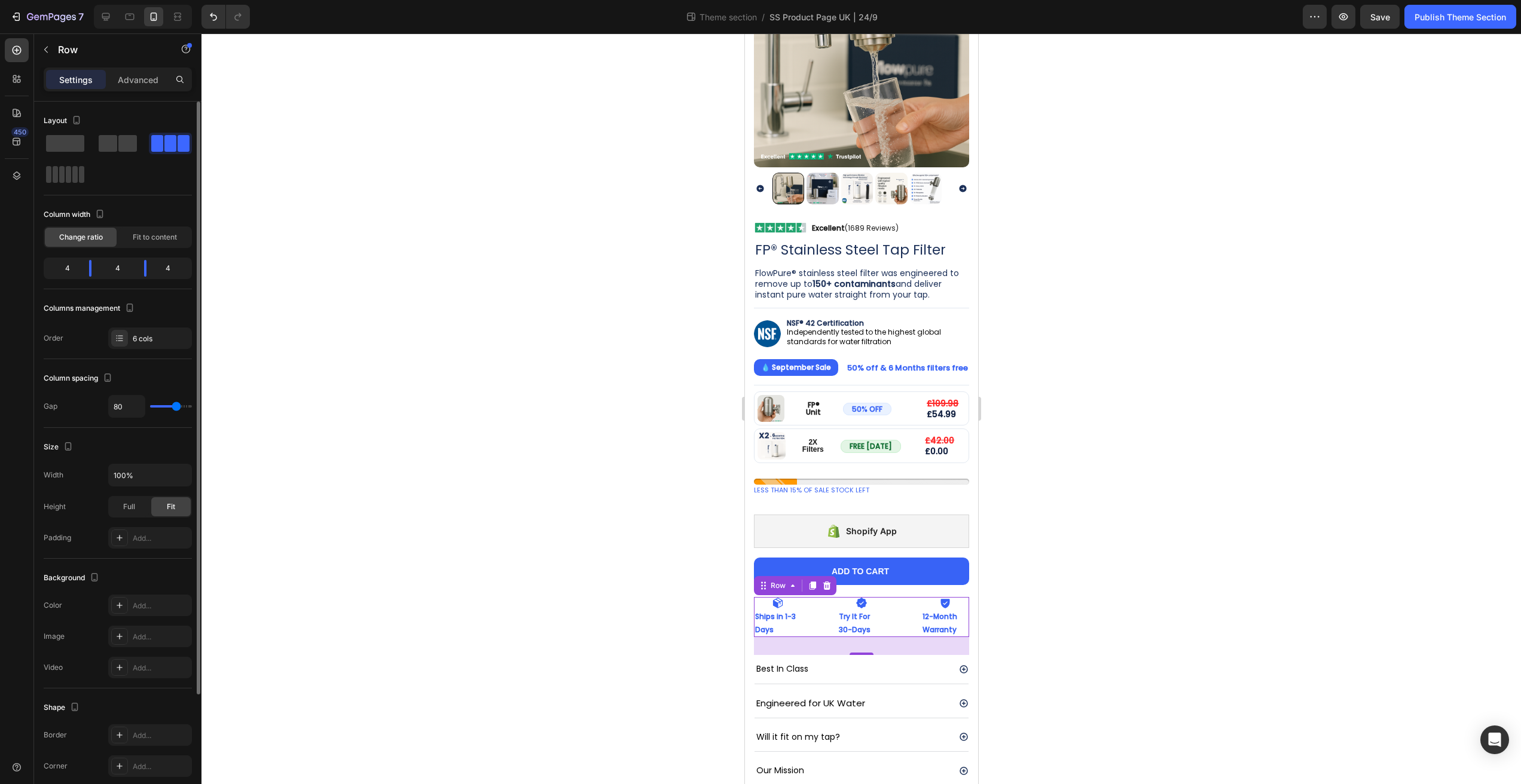
type input "82"
type input "84"
type input "87"
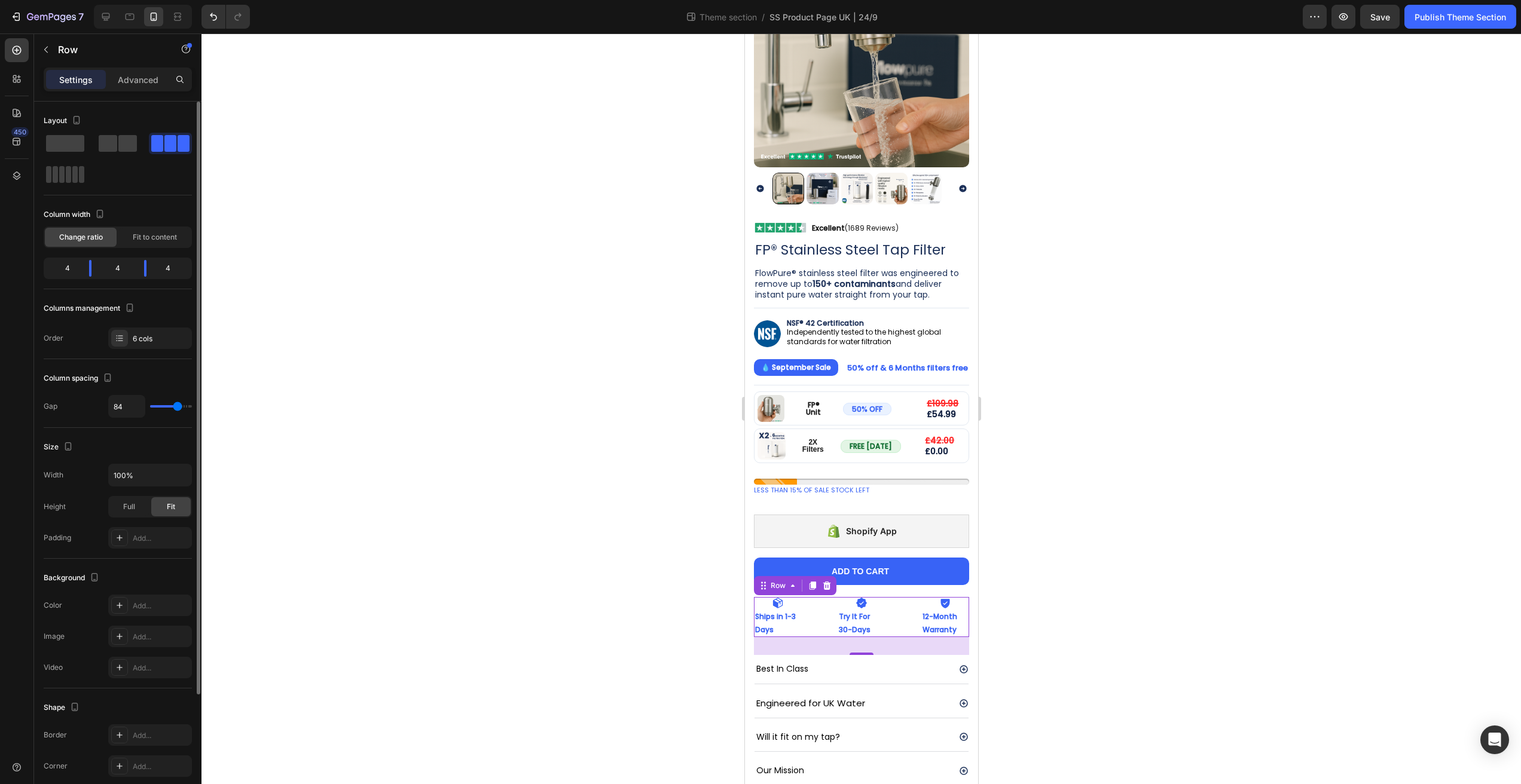
type input "87"
type input "90"
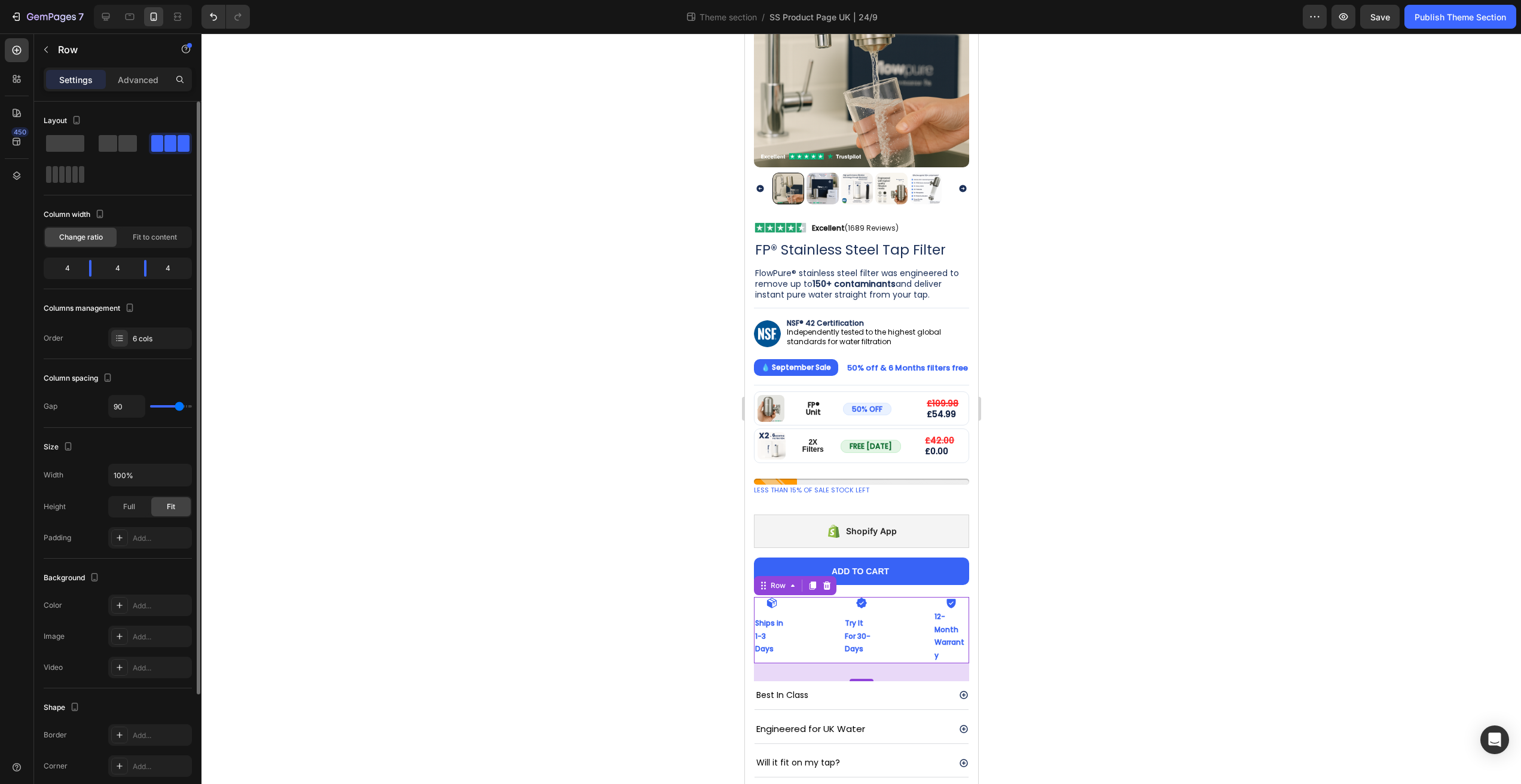
type input "91"
type input "92"
type input "89"
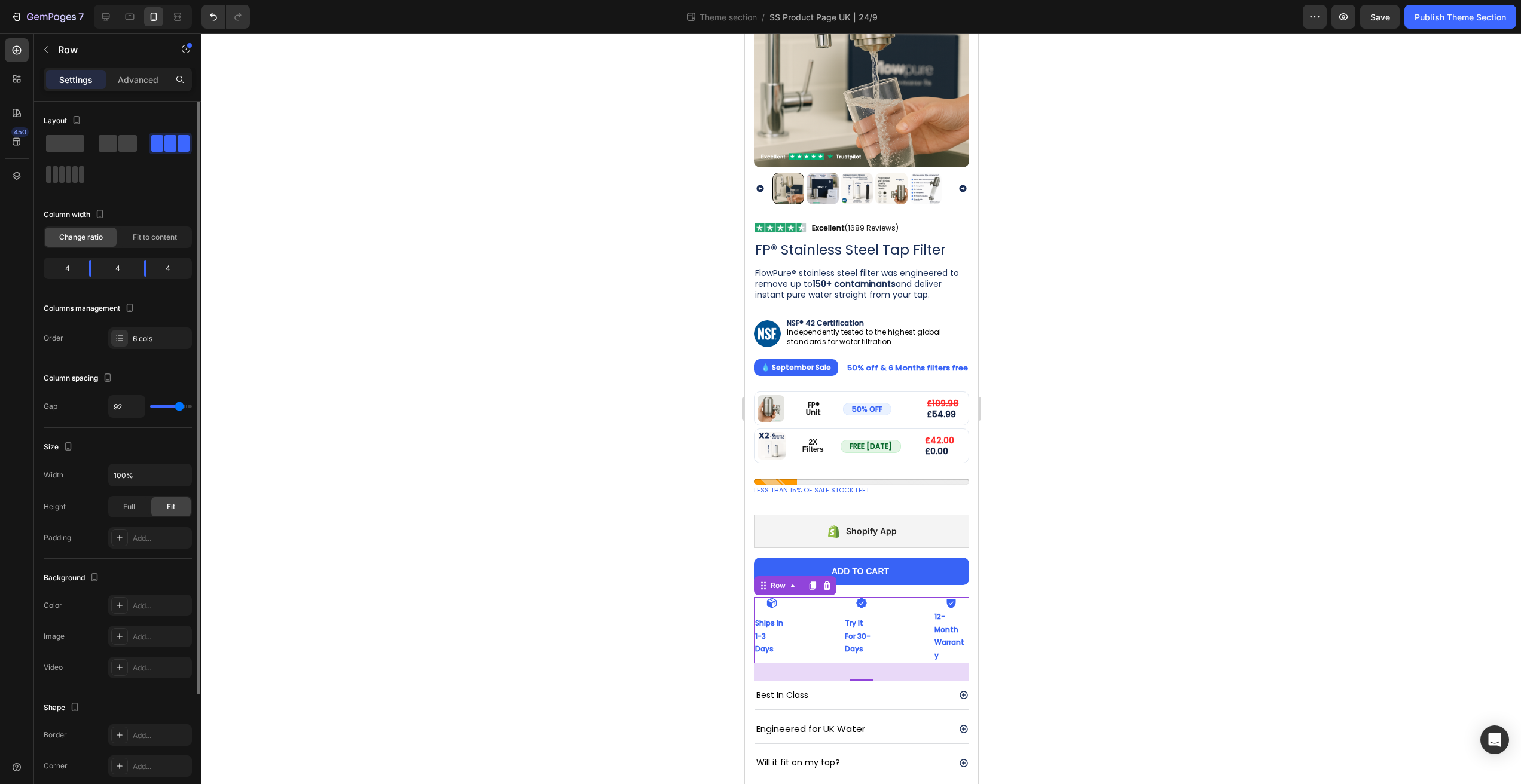
type input "89"
type input "84"
type input "80"
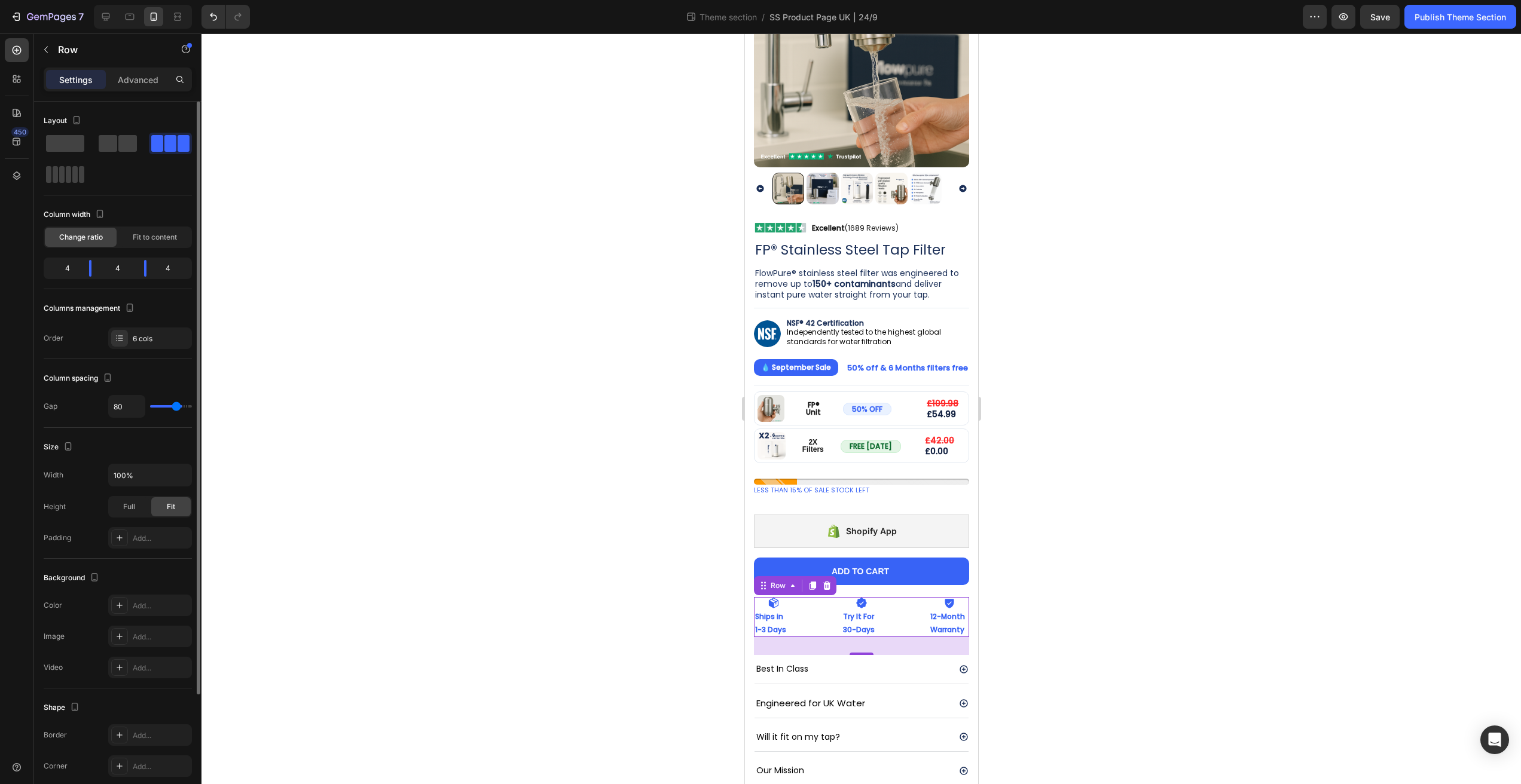
type input "78"
type input "77"
type input "74"
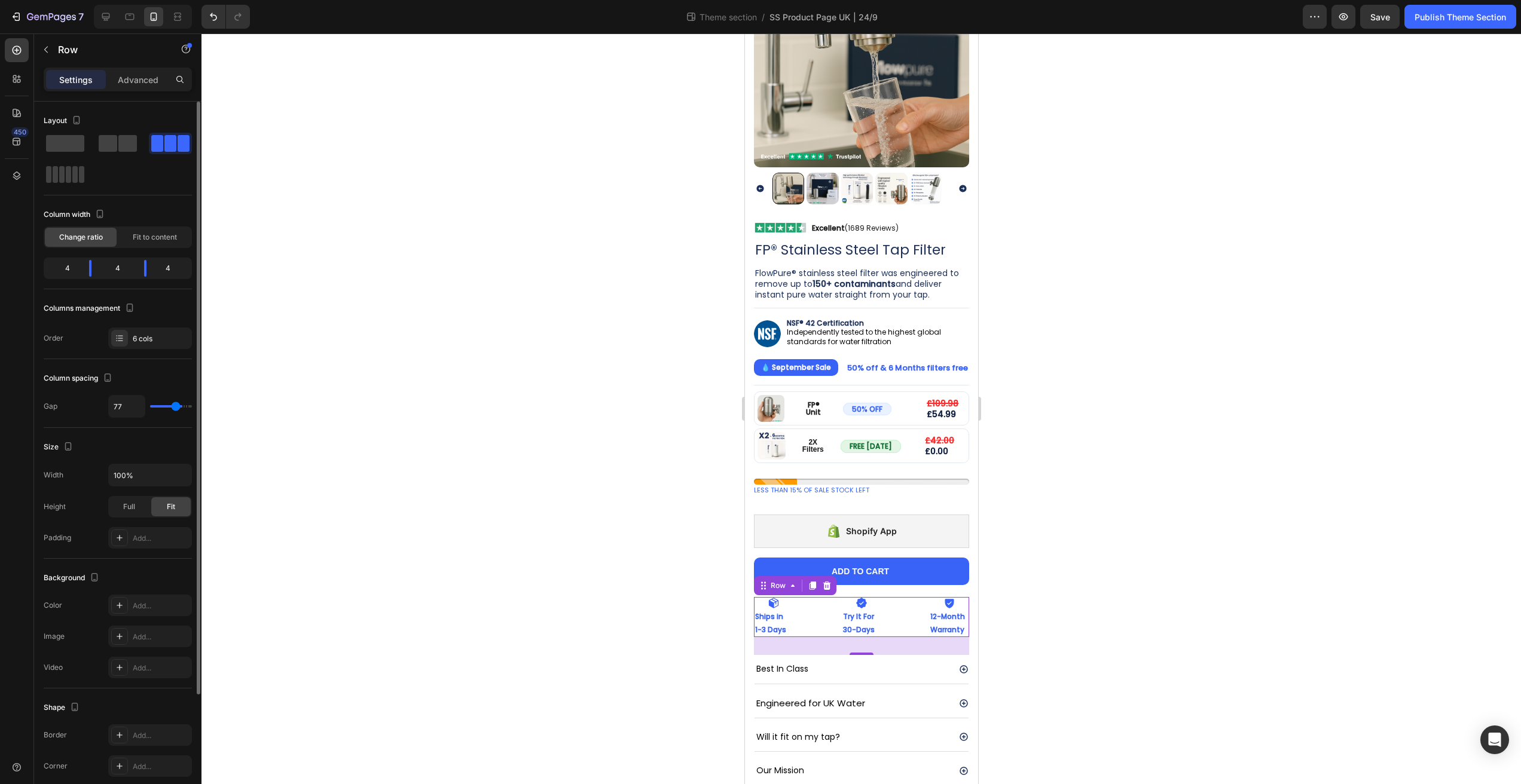
type input "74"
type input "71"
type input "63"
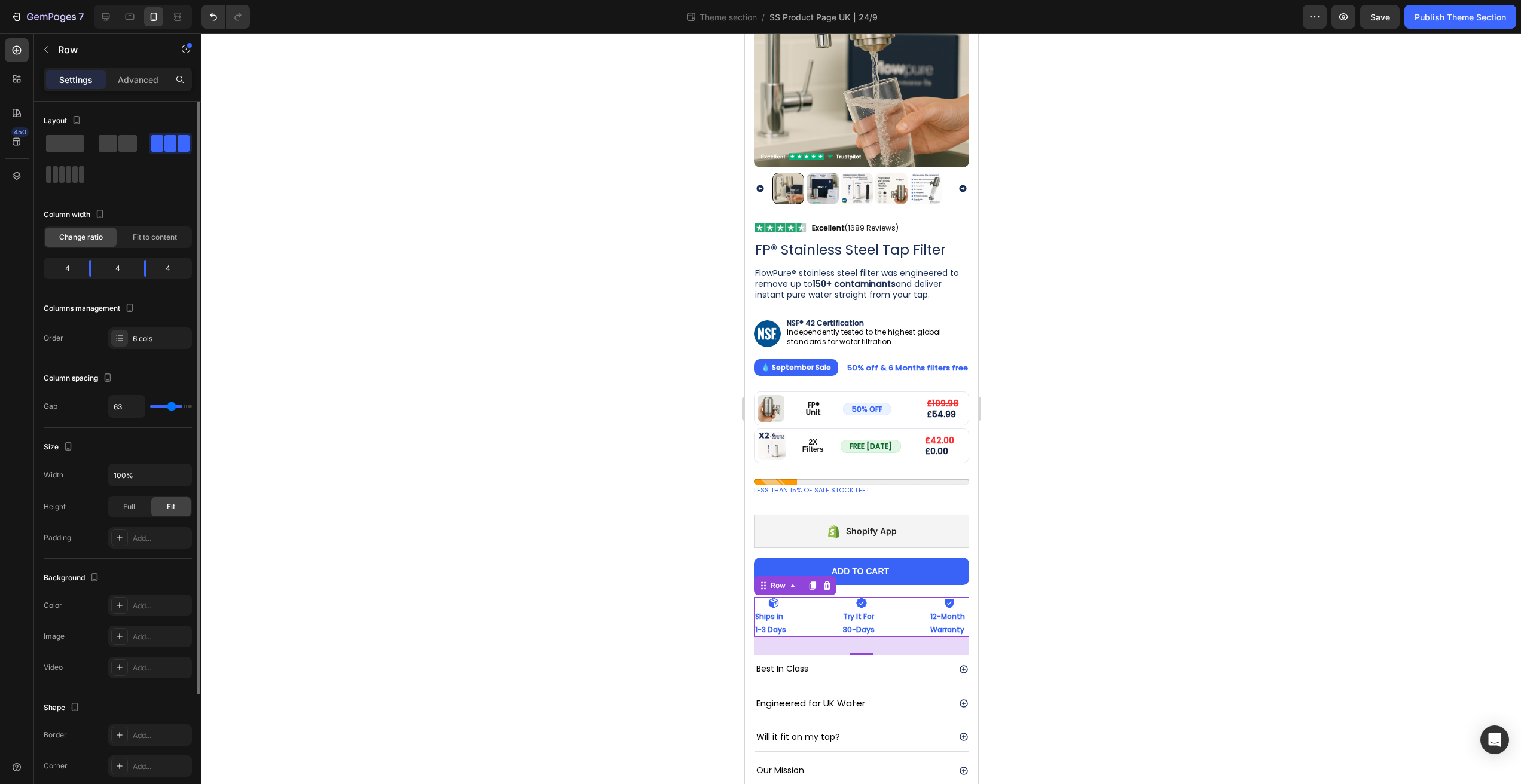
type input "56"
type input "39"
type input "32"
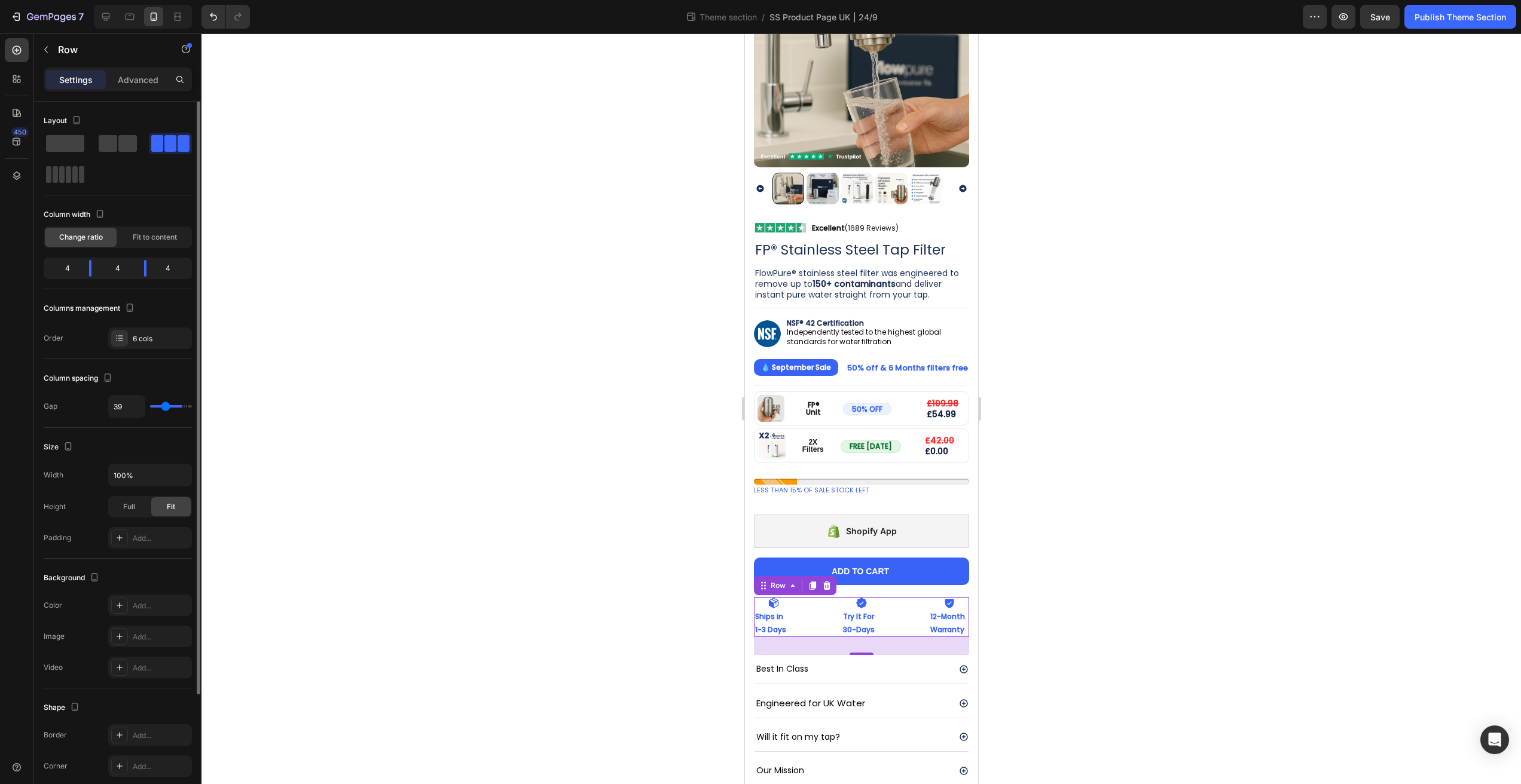
type input "32"
type input "21"
type input "15"
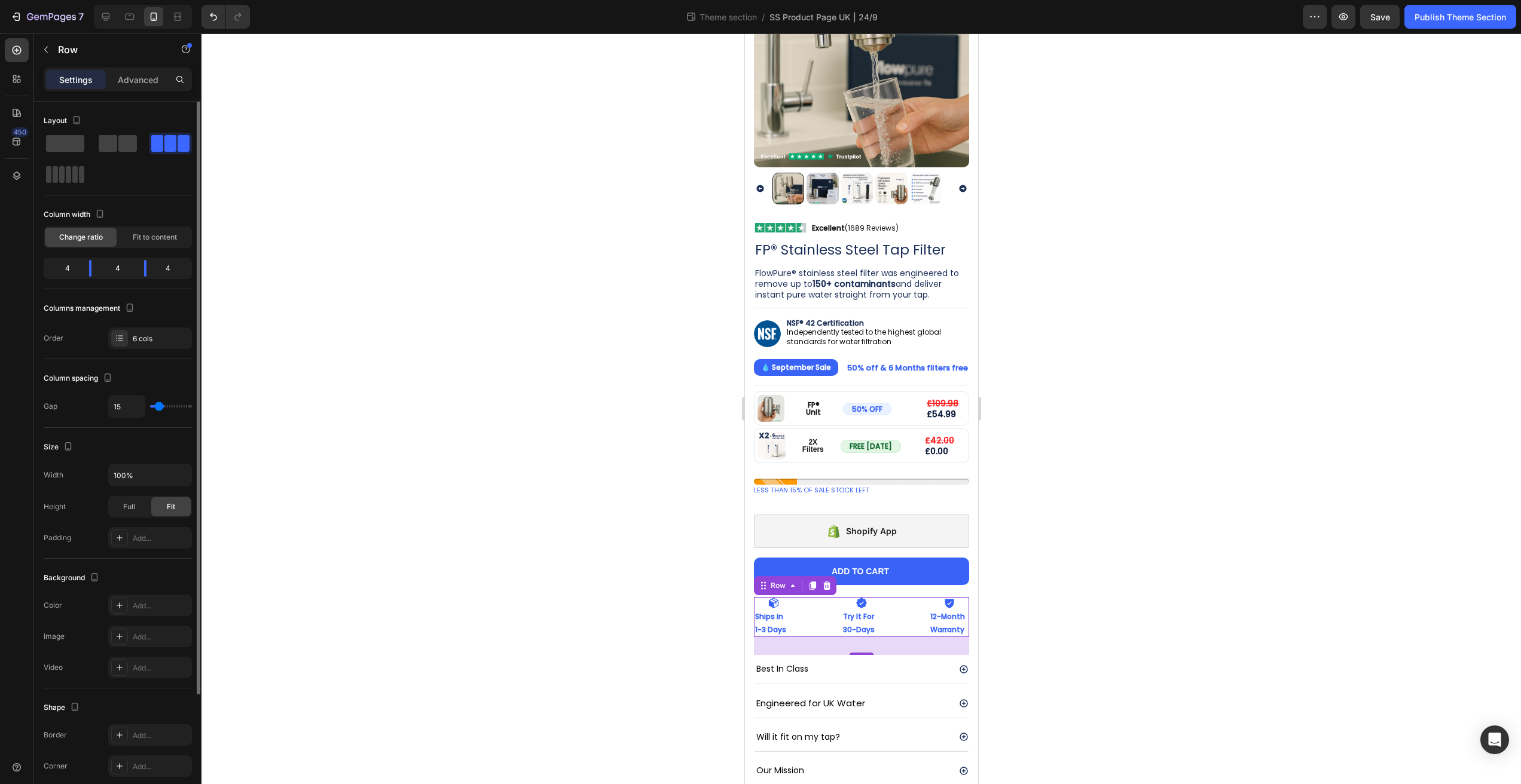
type input "11"
type input "1"
type input "0"
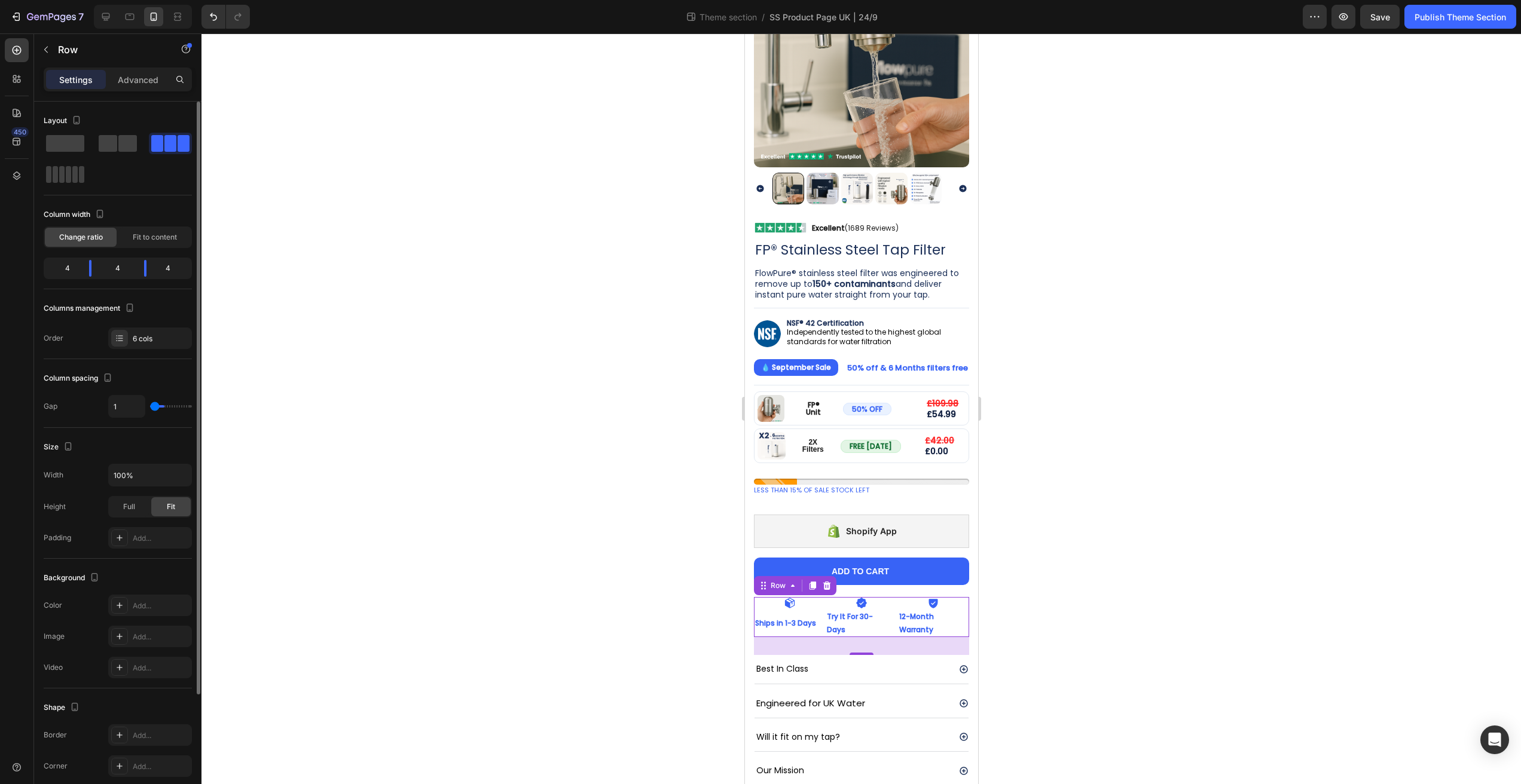
type input "0"
drag, startPoint x: 153, startPoint y: 407, endPoint x: 131, endPoint y: 408, distance: 22.0
click at [150, 408] on input "range" at bounding box center [171, 407] width 42 height 2
click at [142, 87] on div "Advanced" at bounding box center [138, 79] width 60 height 19
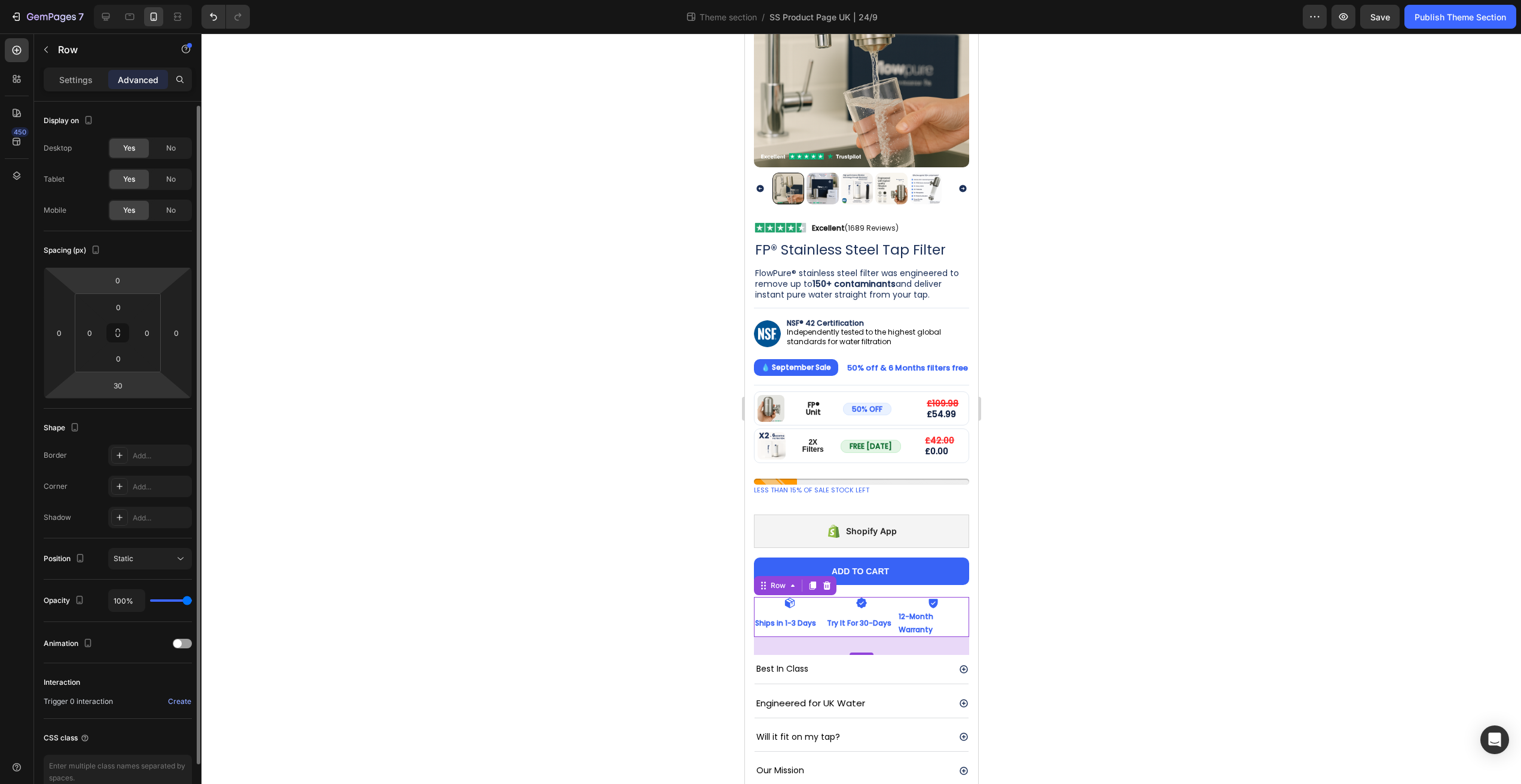
scroll to position [63, 0]
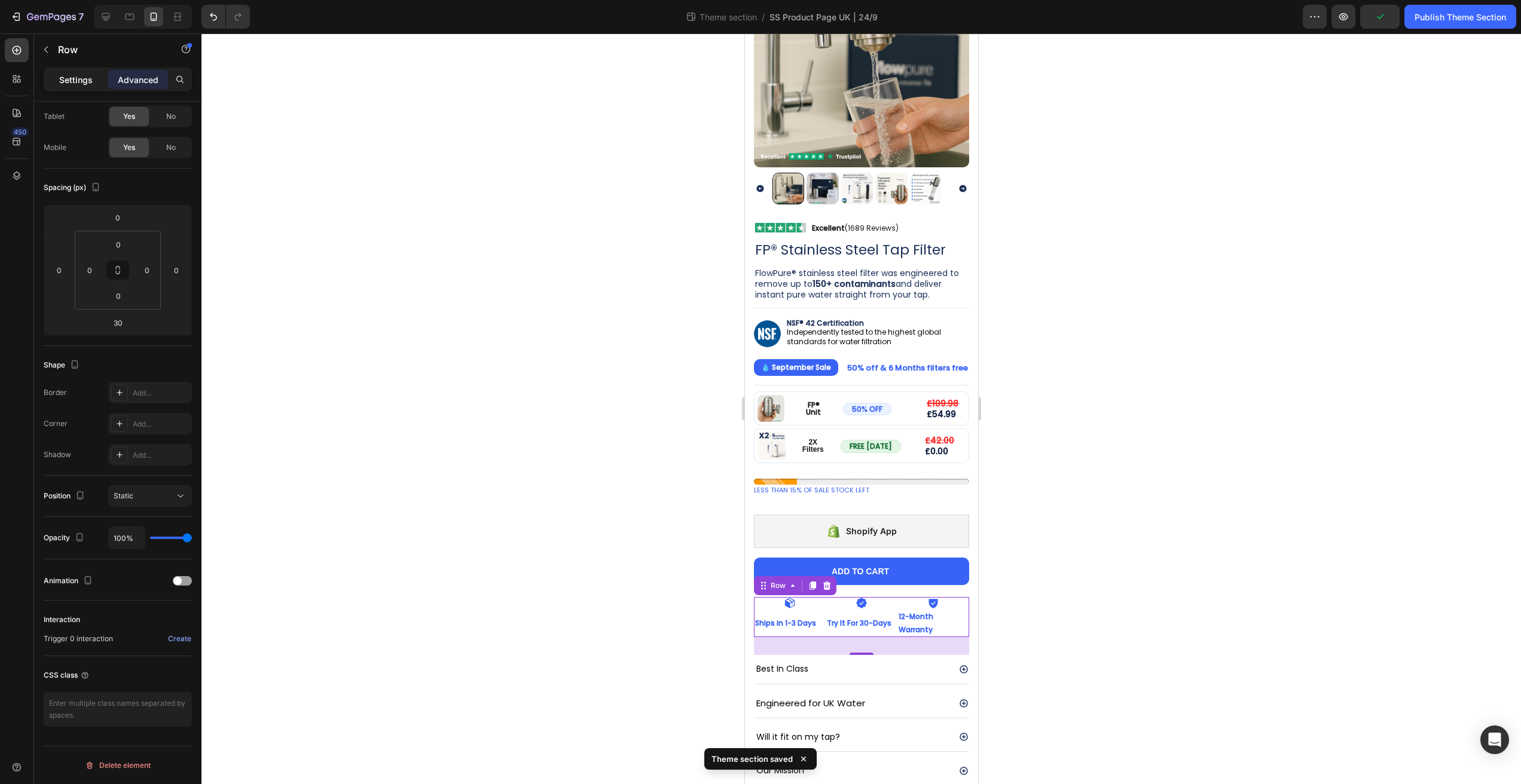
click at [73, 87] on div "Settings" at bounding box center [76, 79] width 60 height 19
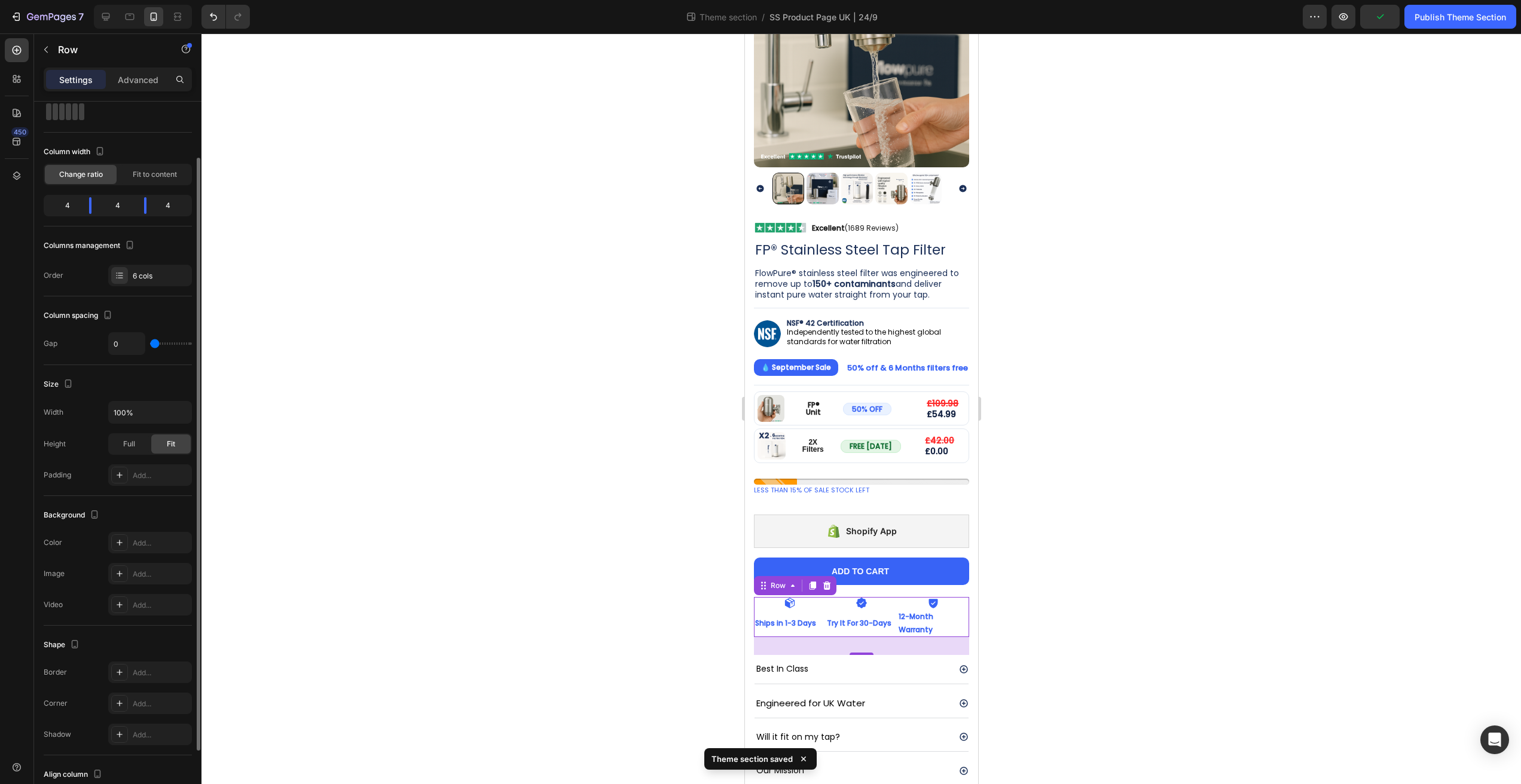
scroll to position [149, 0]
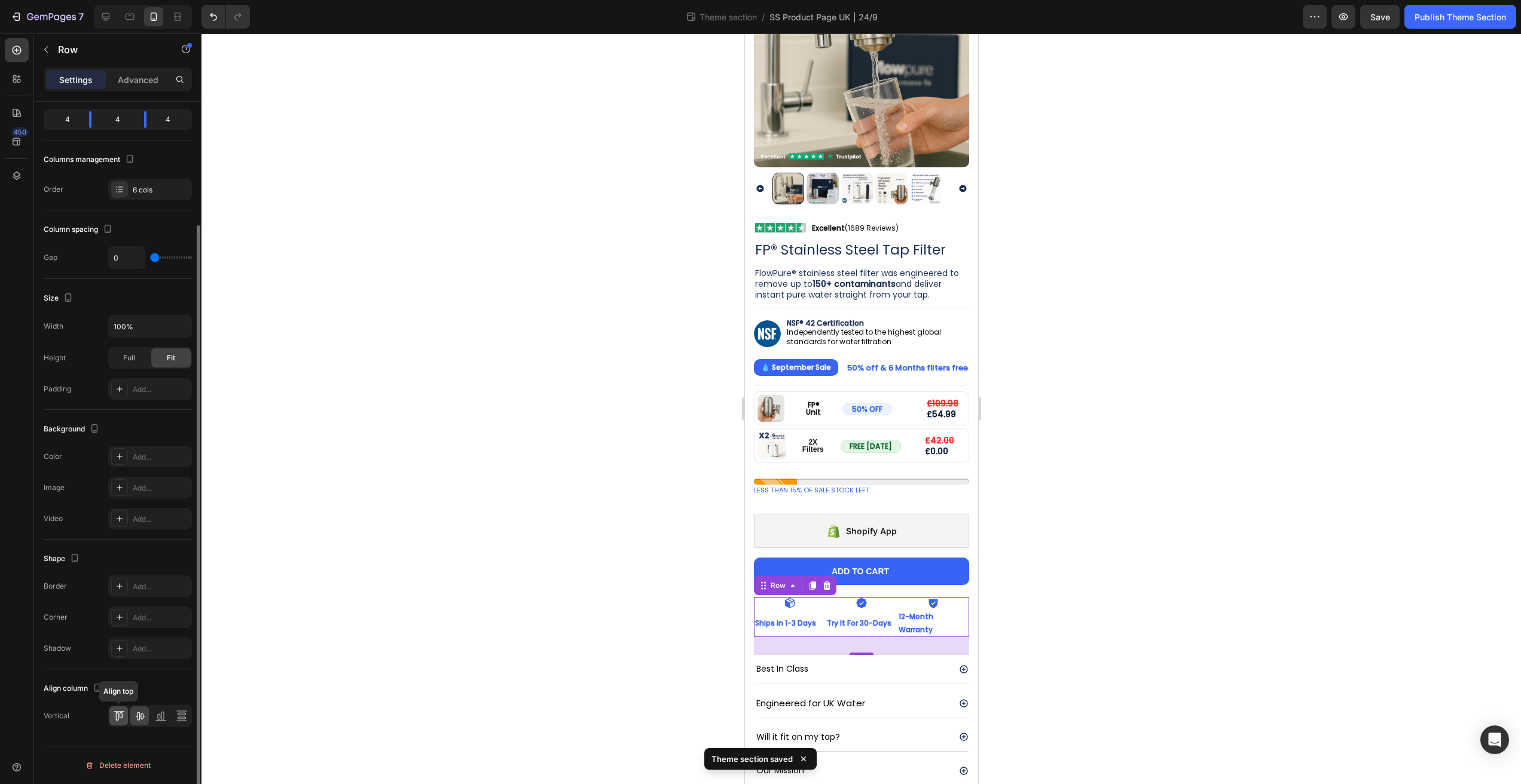
click at [119, 718] on icon at bounding box center [119, 716] width 12 height 12
click at [141, 718] on icon at bounding box center [140, 716] width 12 height 12
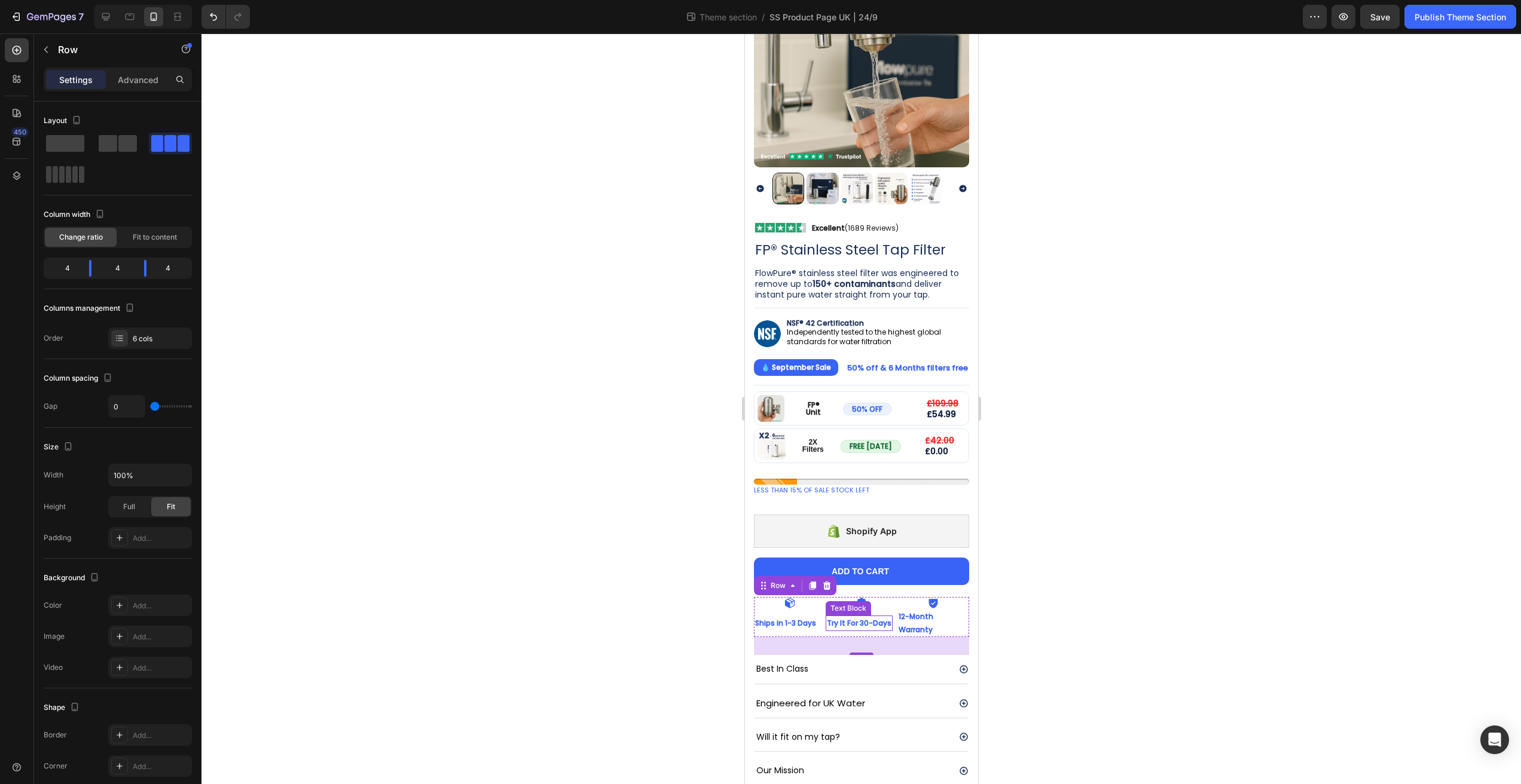
click at [855, 617] on p "Try It For 30-Days" at bounding box center [858, 624] width 64 height 13
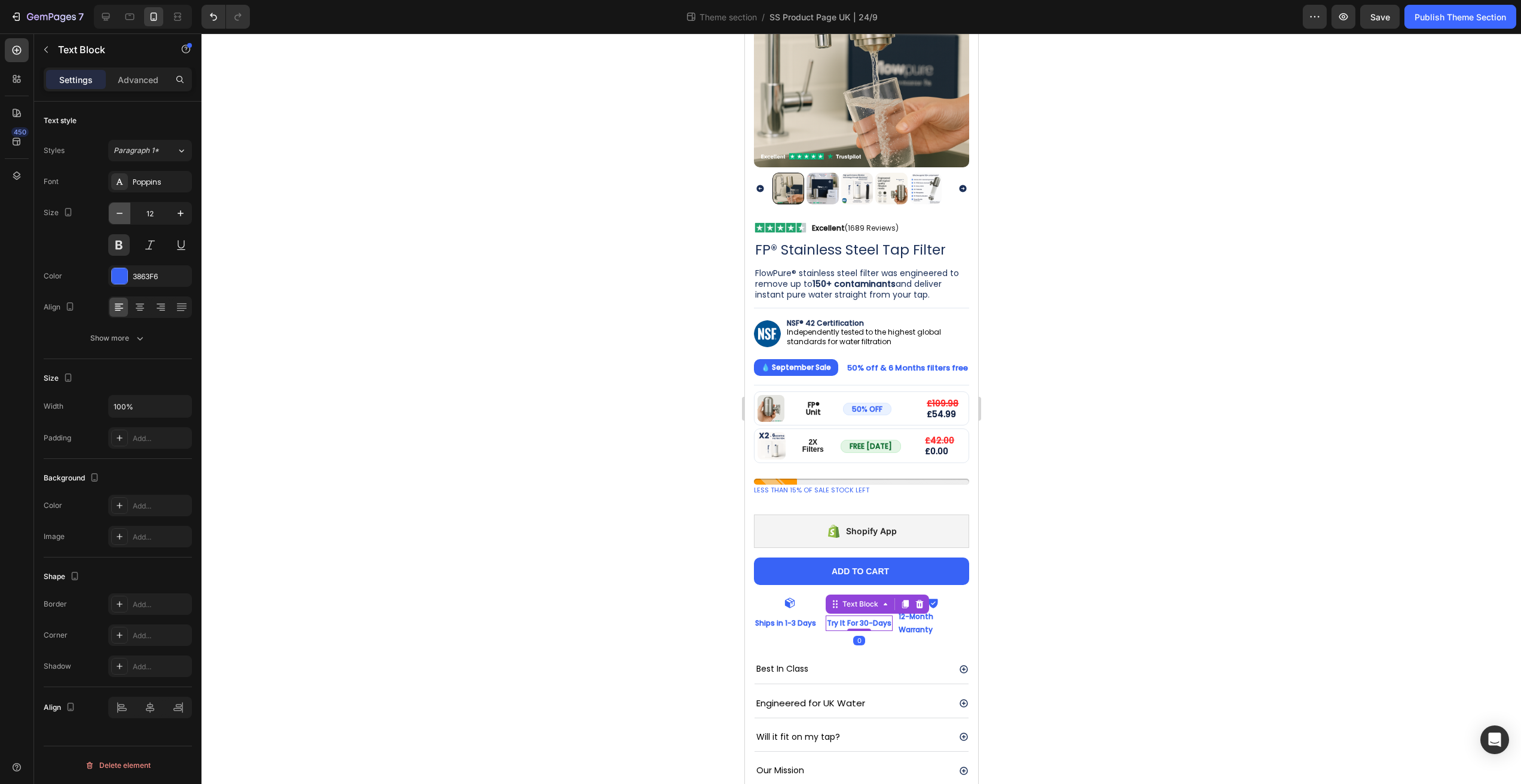
click at [119, 217] on icon "button" at bounding box center [120, 214] width 12 height 12
click at [183, 216] on icon "button" at bounding box center [181, 214] width 12 height 12
type input "11"
click at [800, 617] on p "Ships in 1-3 Days" at bounding box center [787, 624] width 64 height 13
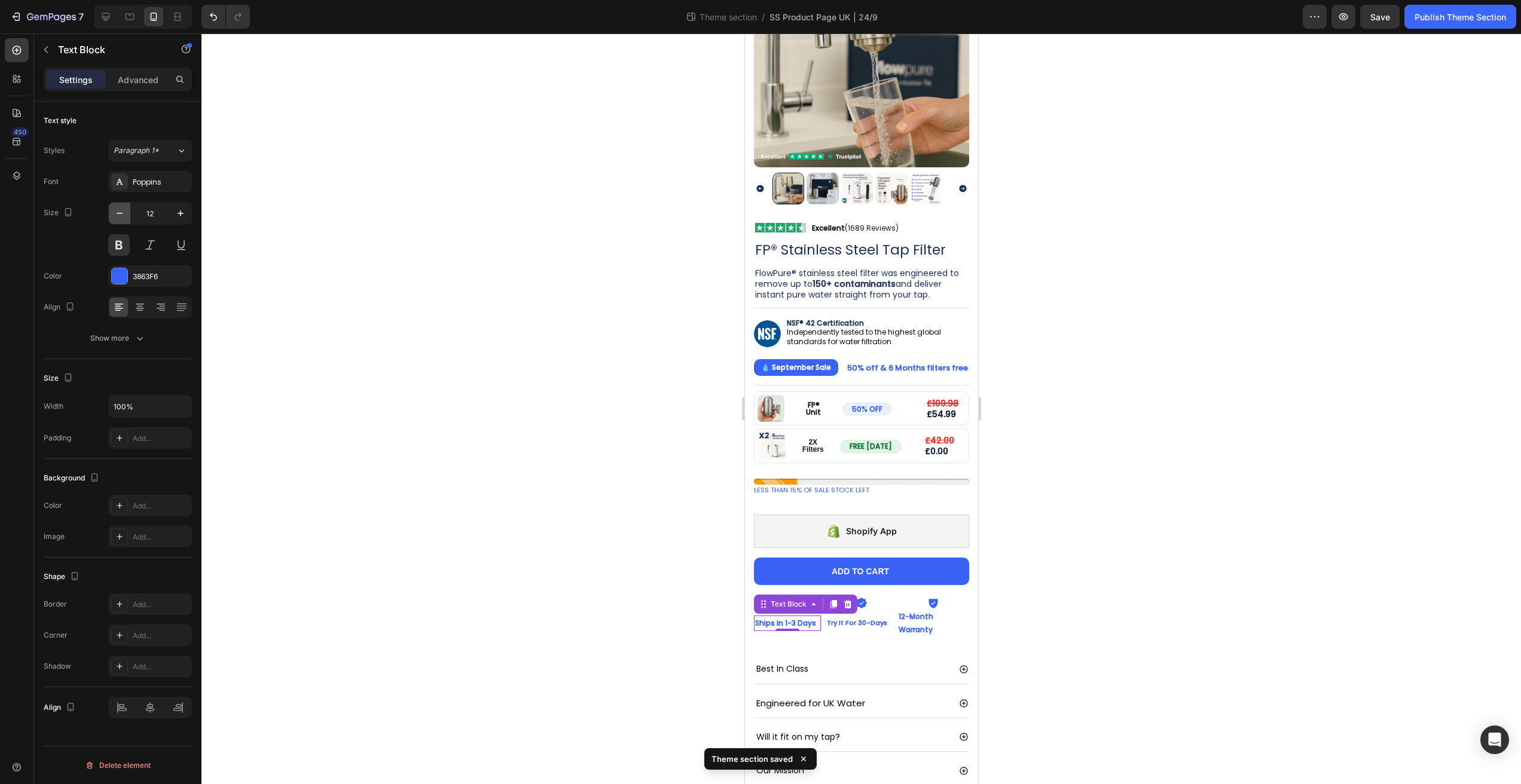
click at [121, 212] on icon "button" at bounding box center [120, 214] width 12 height 12
type input "11"
click at [923, 617] on p "12-Month Warranty" at bounding box center [933, 623] width 69 height 25
click at [117, 210] on icon "button" at bounding box center [120, 214] width 12 height 12
type input "11"
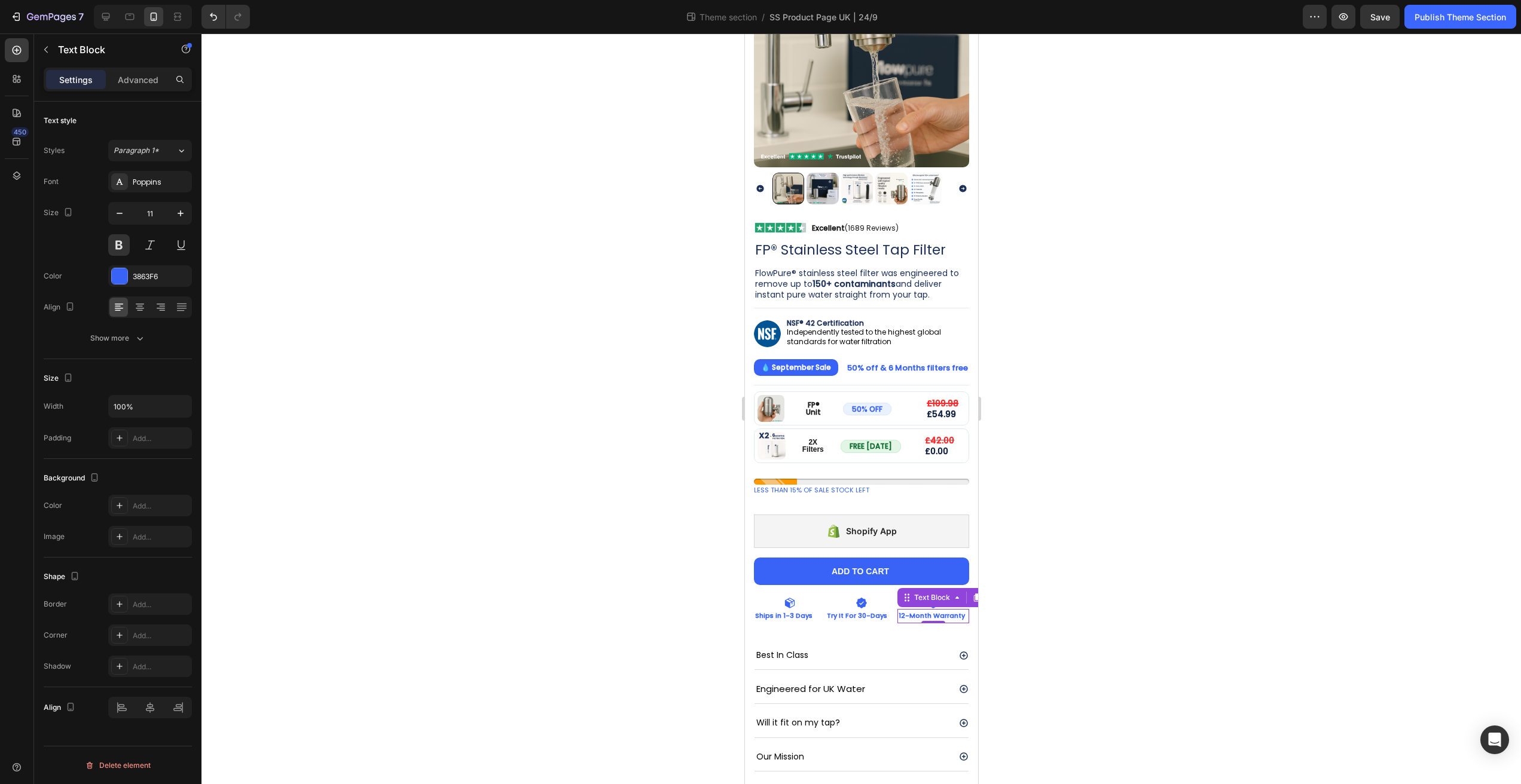
click at [623, 544] on div at bounding box center [861, 408] width 1319 height 751
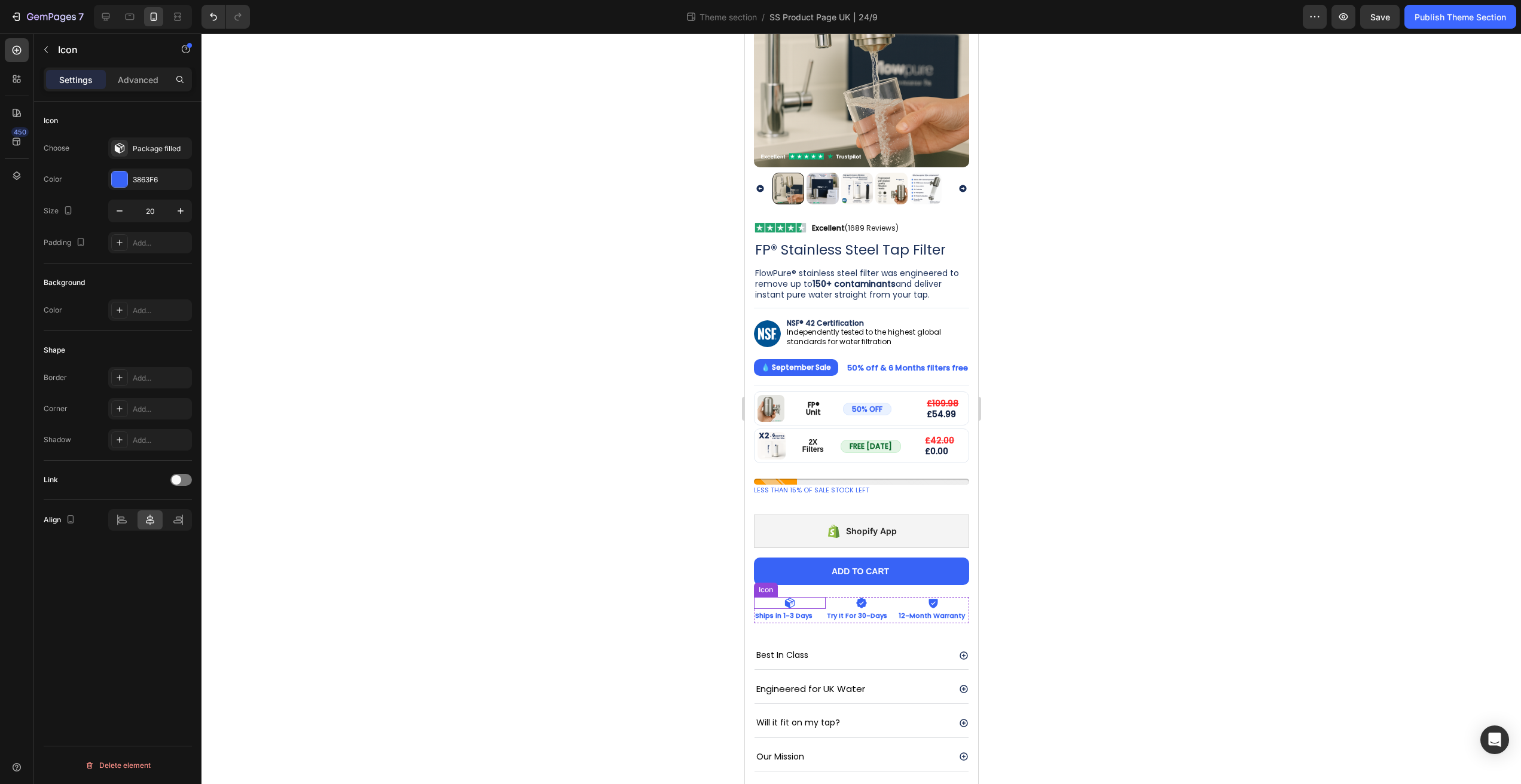
click at [811, 597] on div "Icon" at bounding box center [789, 603] width 72 height 12
click at [828, 597] on div "Icon" at bounding box center [861, 603] width 72 height 12
click at [804, 597] on div "Icon" at bounding box center [789, 603] width 72 height 12
click at [1046, 583] on div at bounding box center [861, 408] width 1319 height 751
click at [794, 597] on div "Icon" at bounding box center [789, 603] width 72 height 12
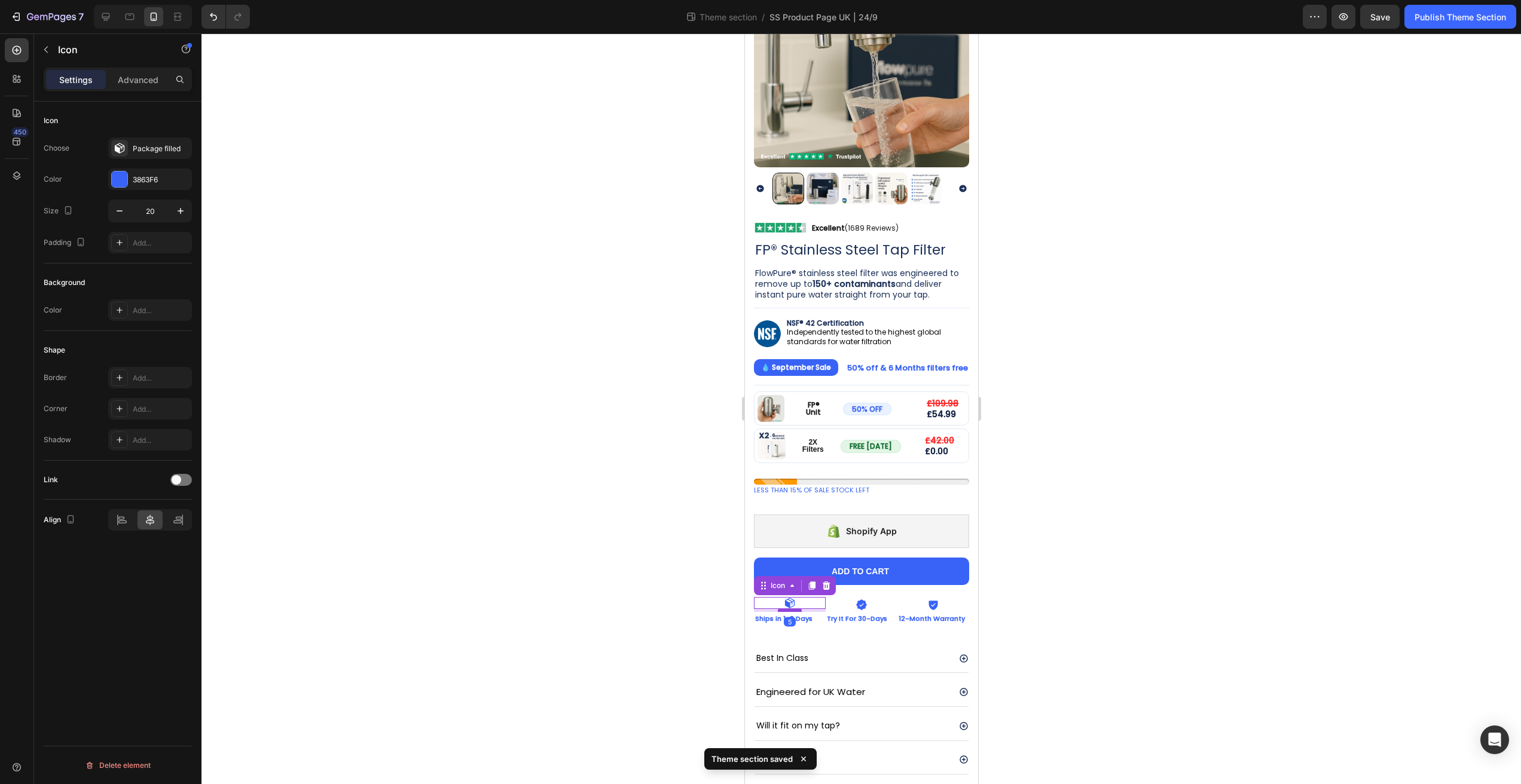
click at [795, 609] on div at bounding box center [789, 610] width 24 height 4
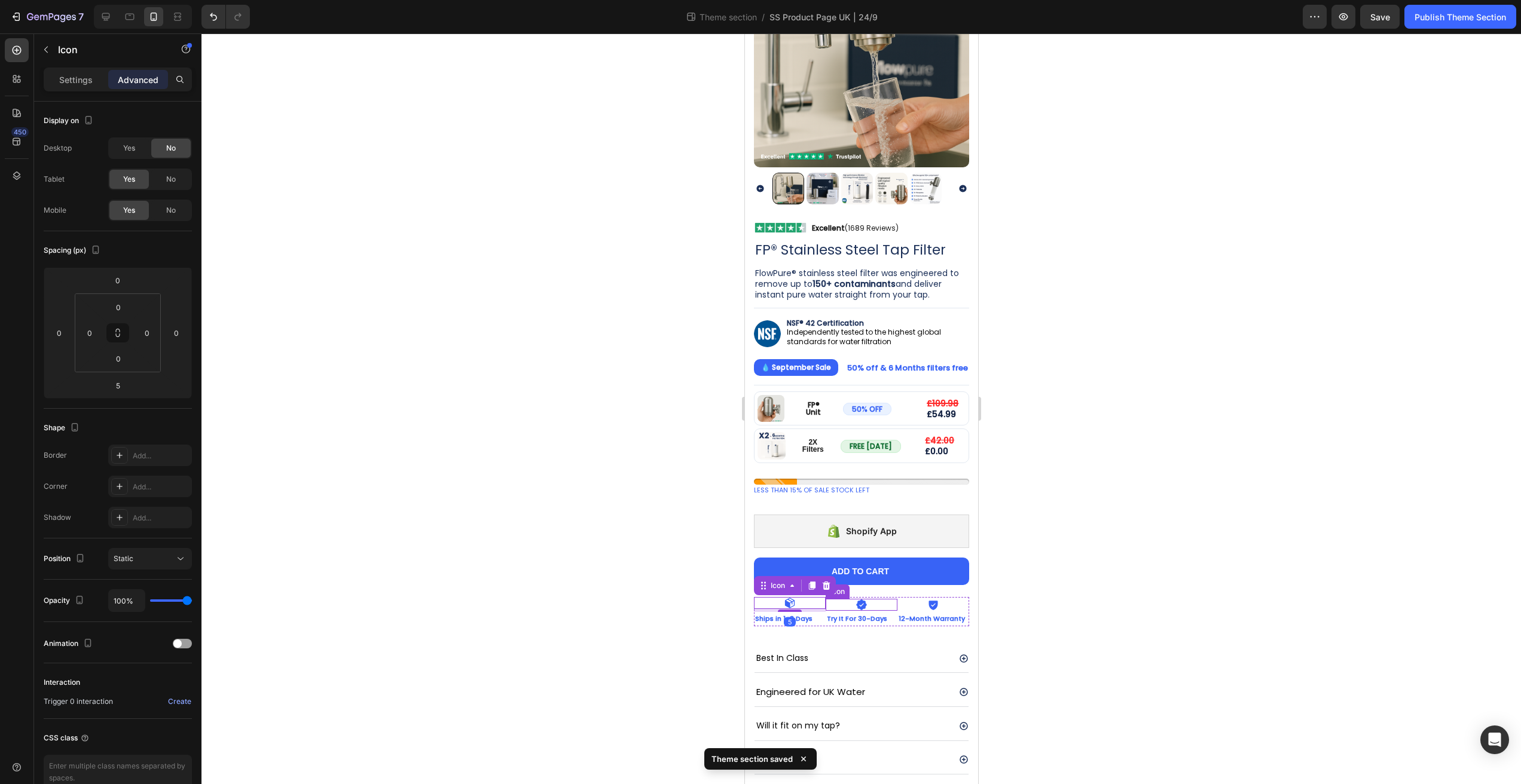
click at [873, 599] on div "Icon" at bounding box center [861, 605] width 72 height 12
click at [862, 601] on div "Icon Icon 5 Icon Ships in 1-3 Days Text Block Try It For 30-Days Text Block 12-…" at bounding box center [861, 612] width 215 height 29
type input "5"
click at [916, 599] on div "Icon" at bounding box center [933, 605] width 72 height 12
click at [926, 609] on div at bounding box center [932, 610] width 24 height 4
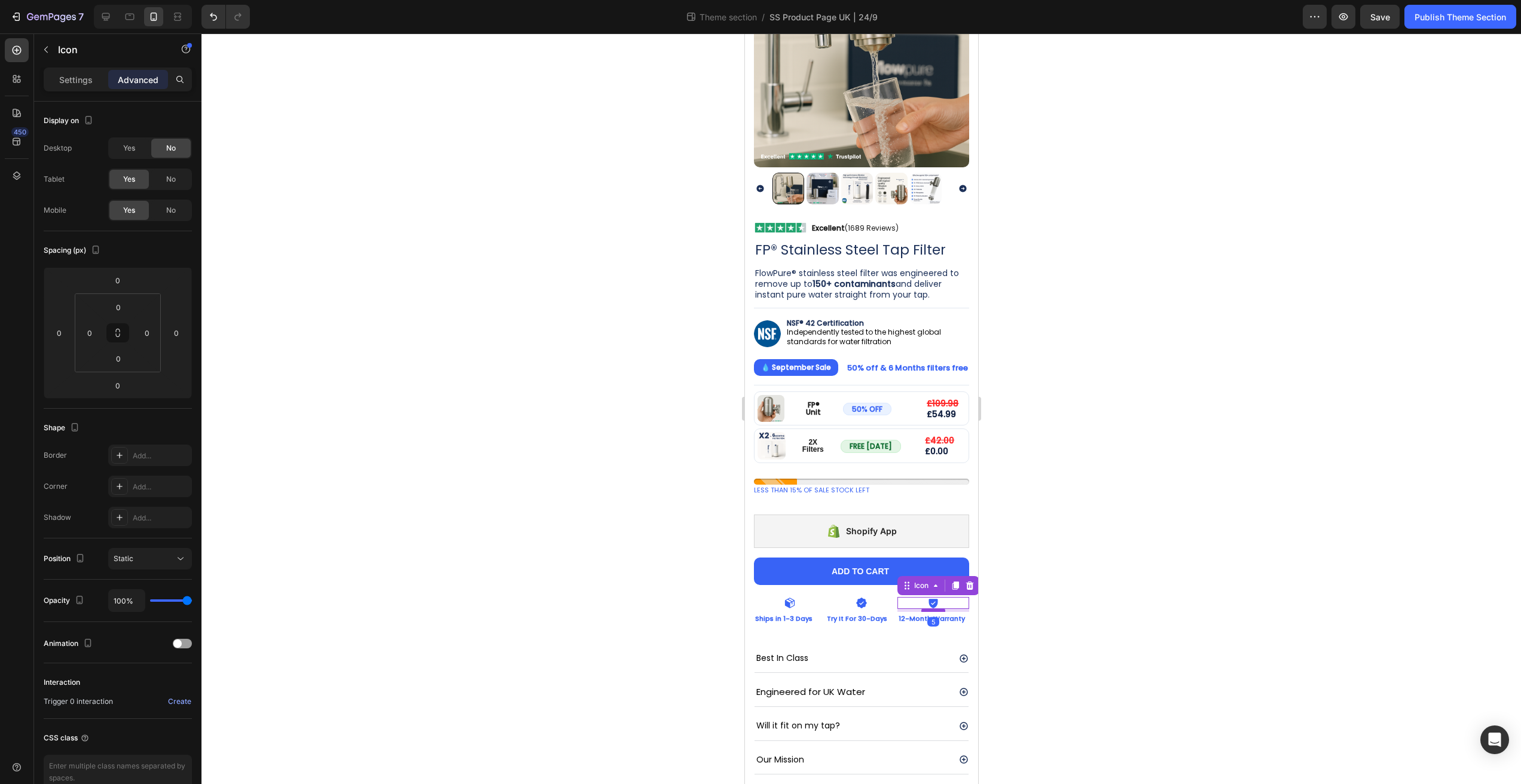
type input "5"
click at [1069, 592] on div at bounding box center [861, 408] width 1319 height 751
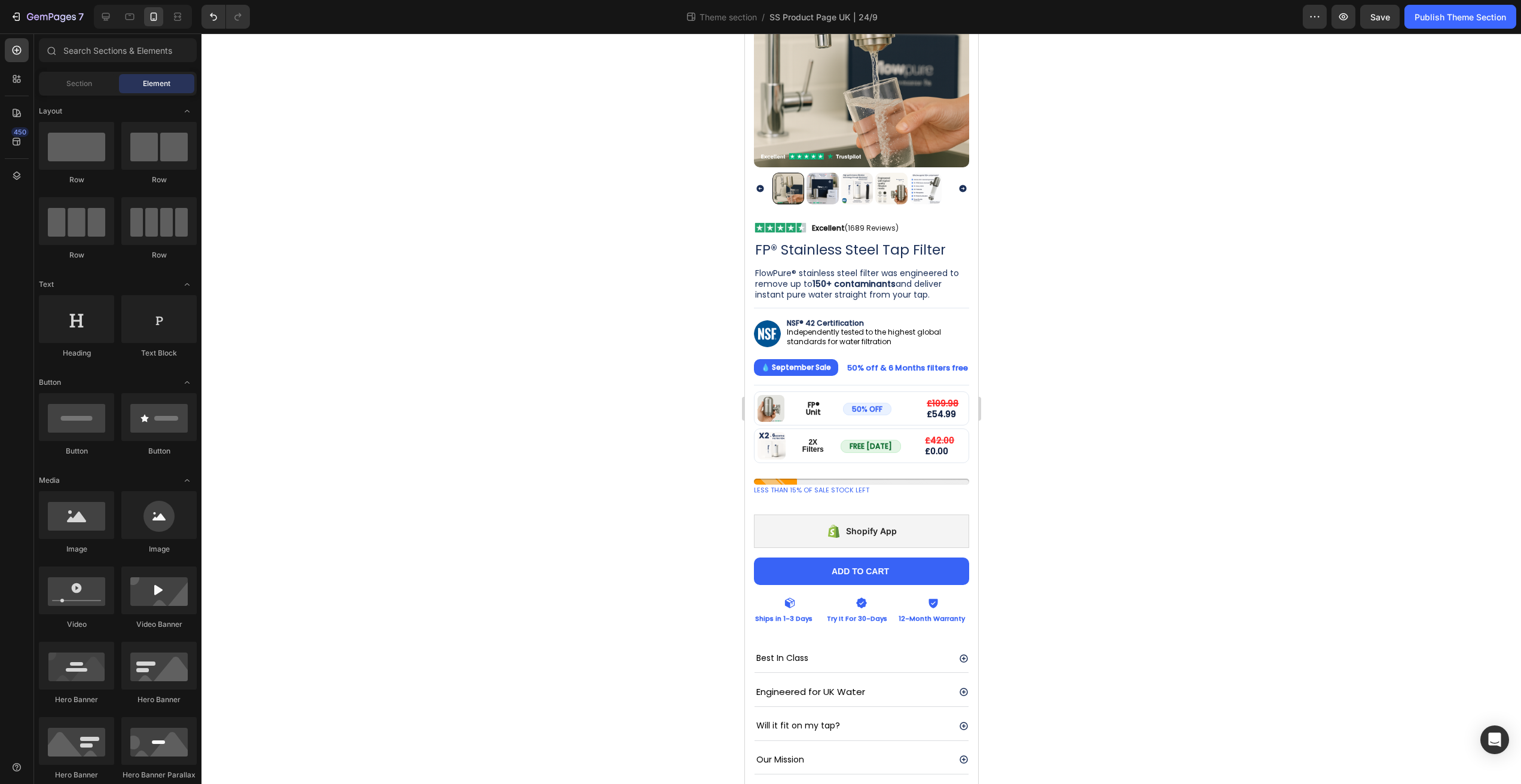
click at [1059, 499] on div at bounding box center [861, 408] width 1319 height 751
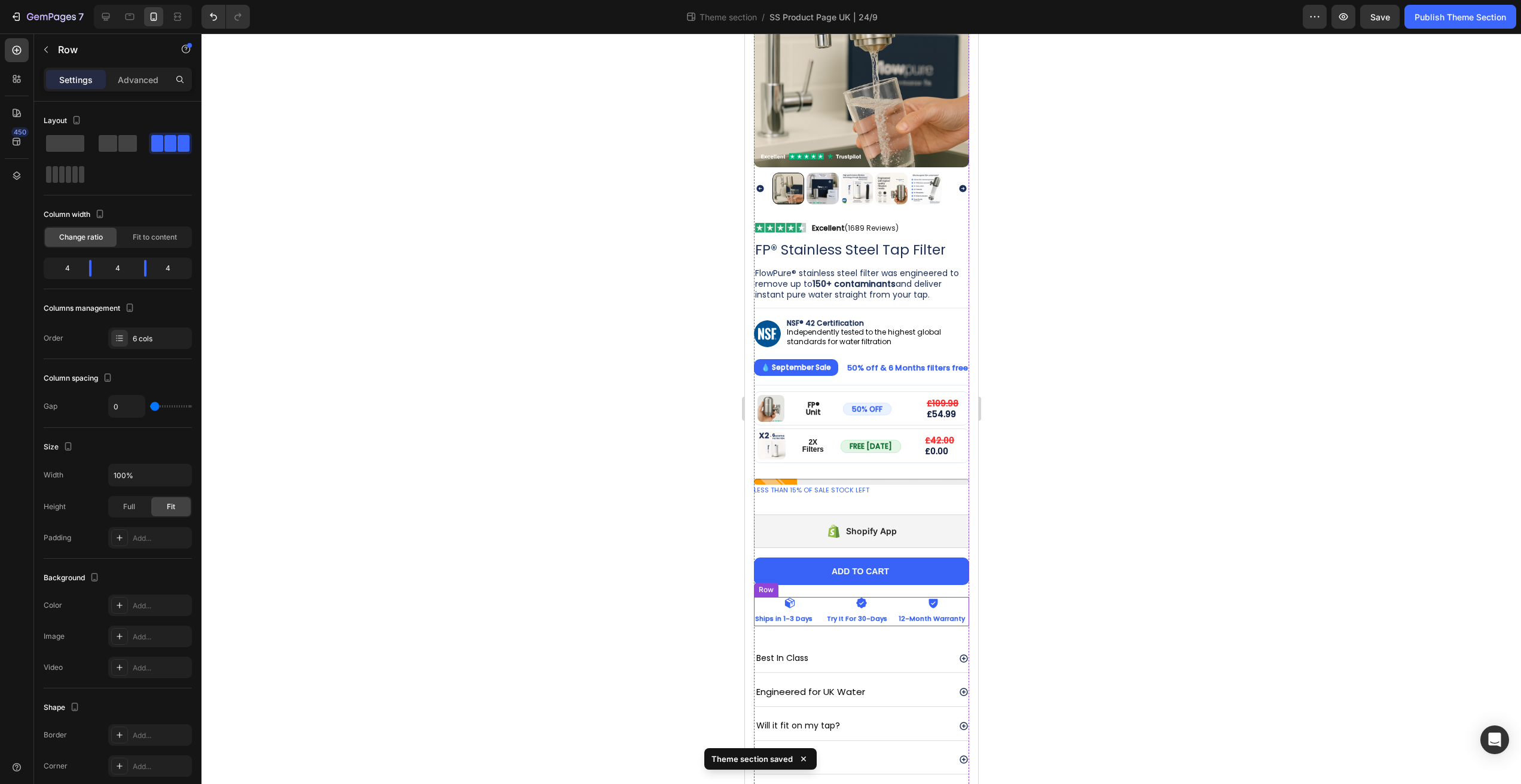
click at [886, 612] on div "Try It For 30-Days Text Block" at bounding box center [861, 620] width 72 height 15
type input "13"
type input "14"
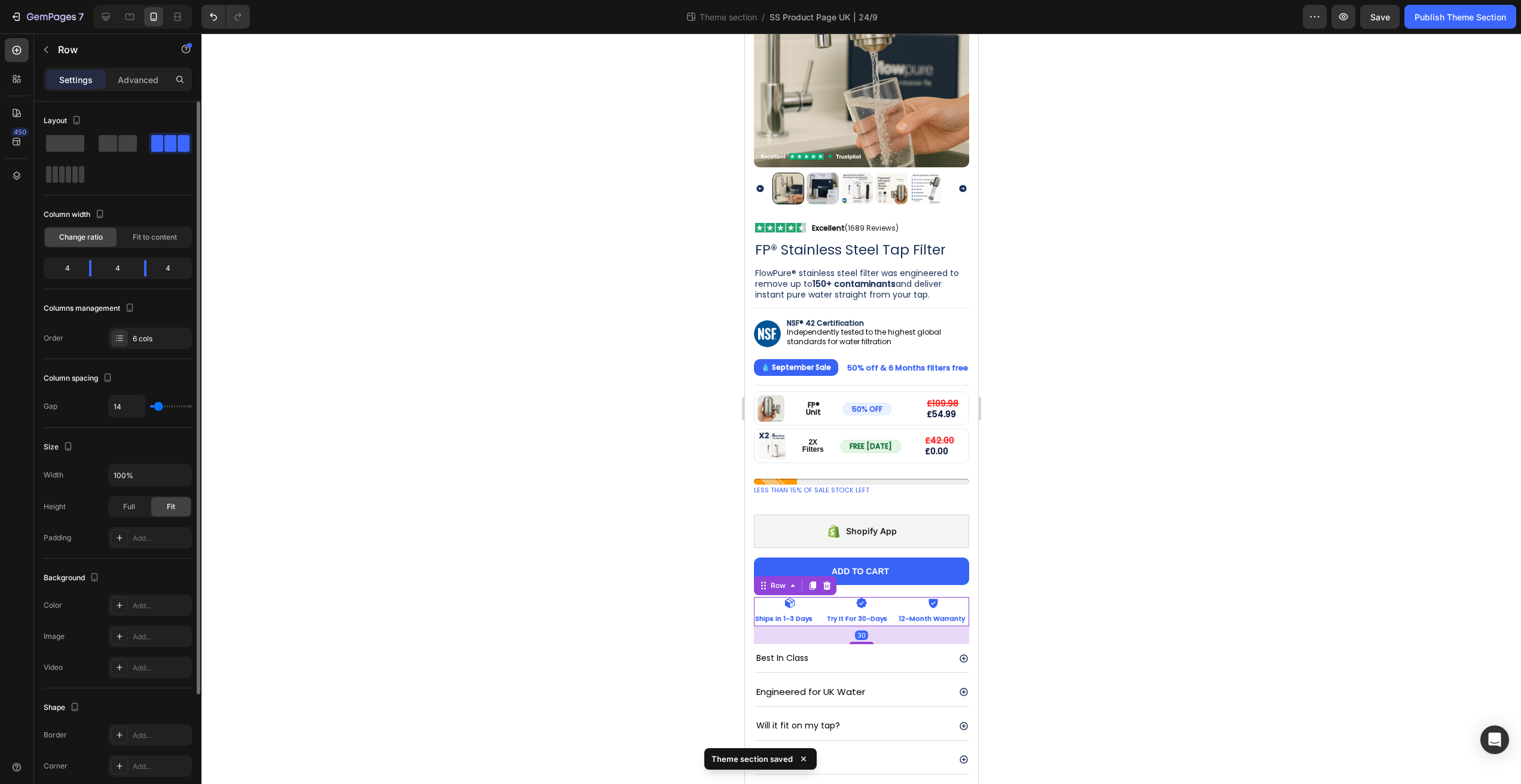
type input "15"
type input "16"
type input "17"
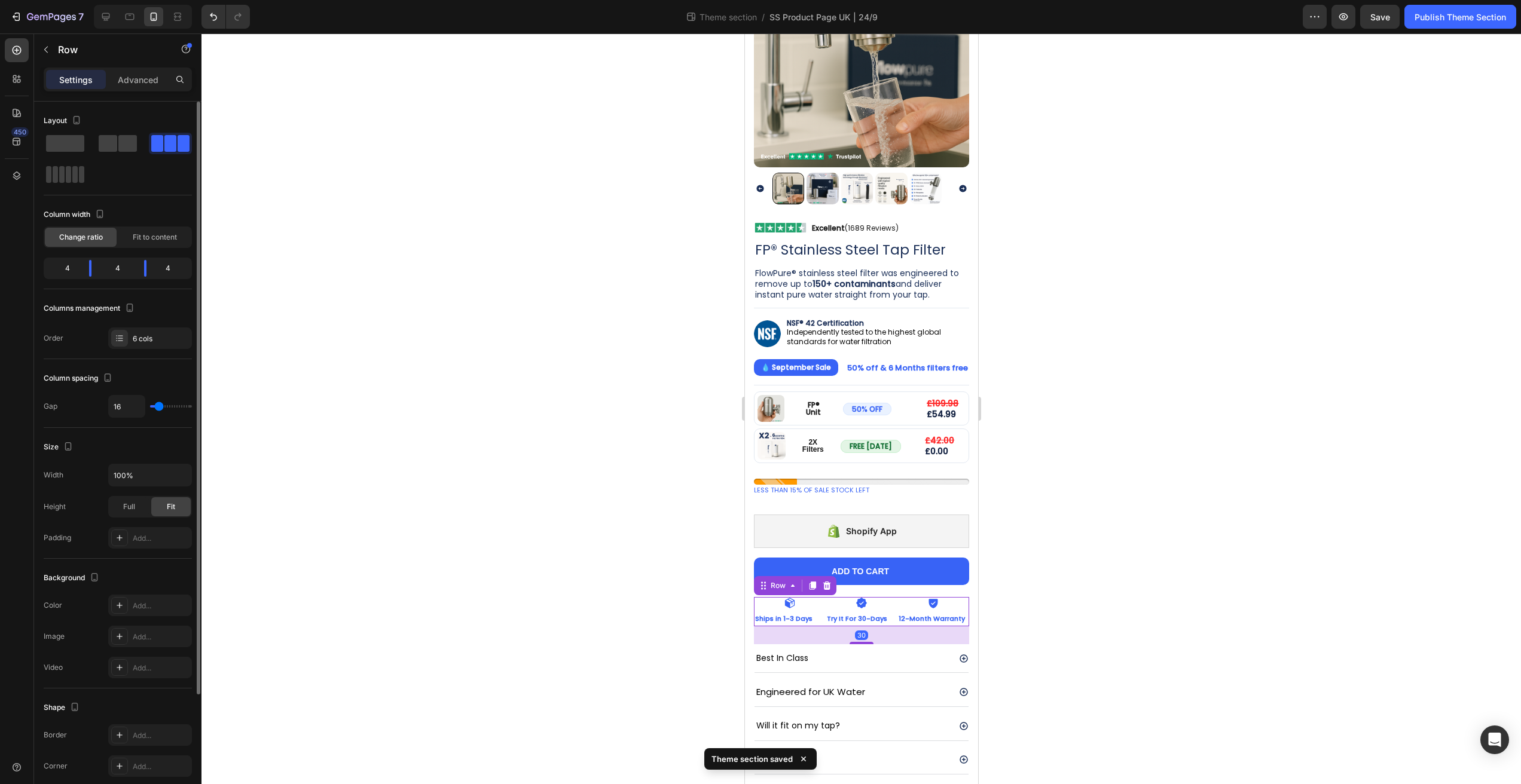
type input "17"
type input "18"
type input "19"
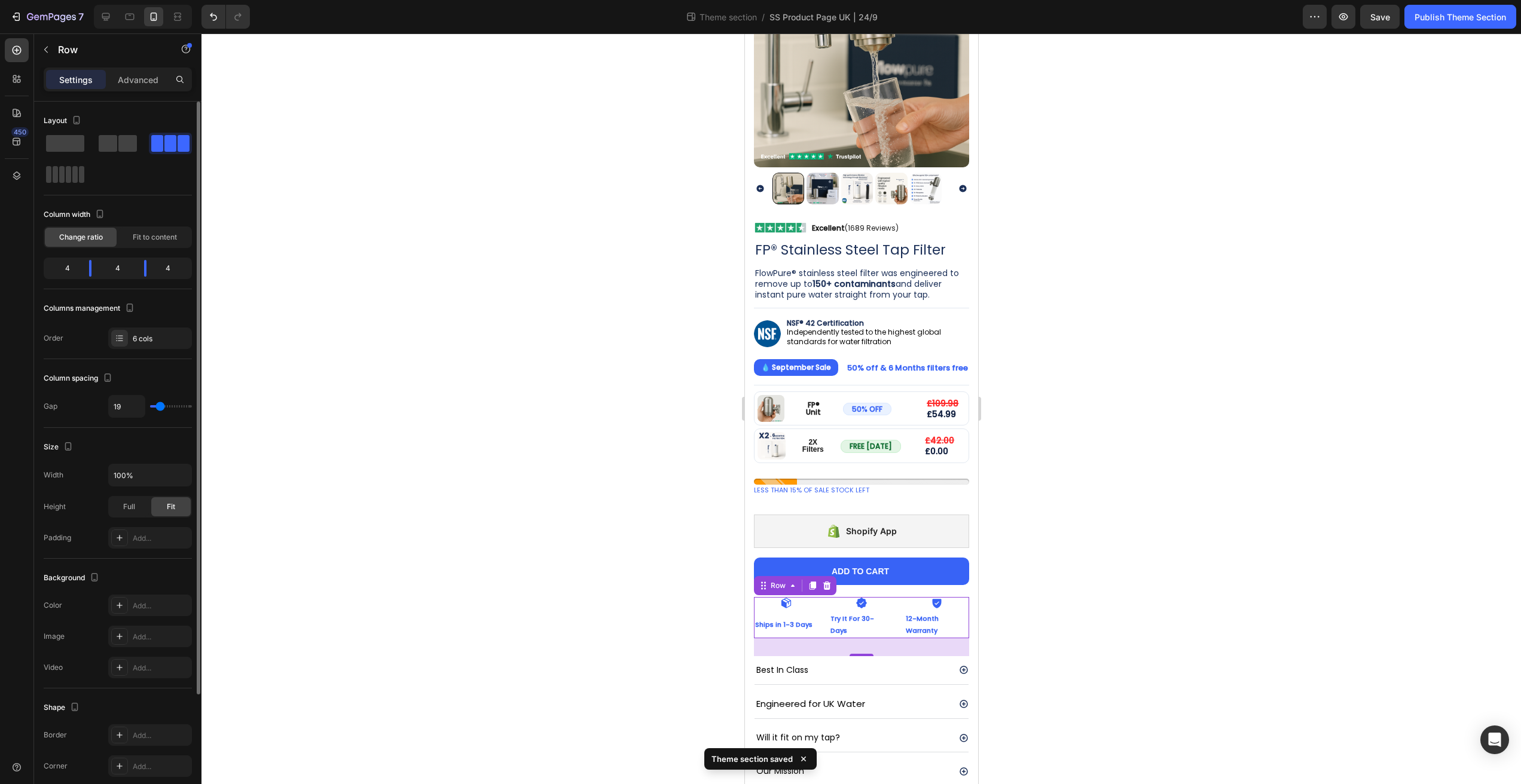
type input "20"
type input "19"
type input "17"
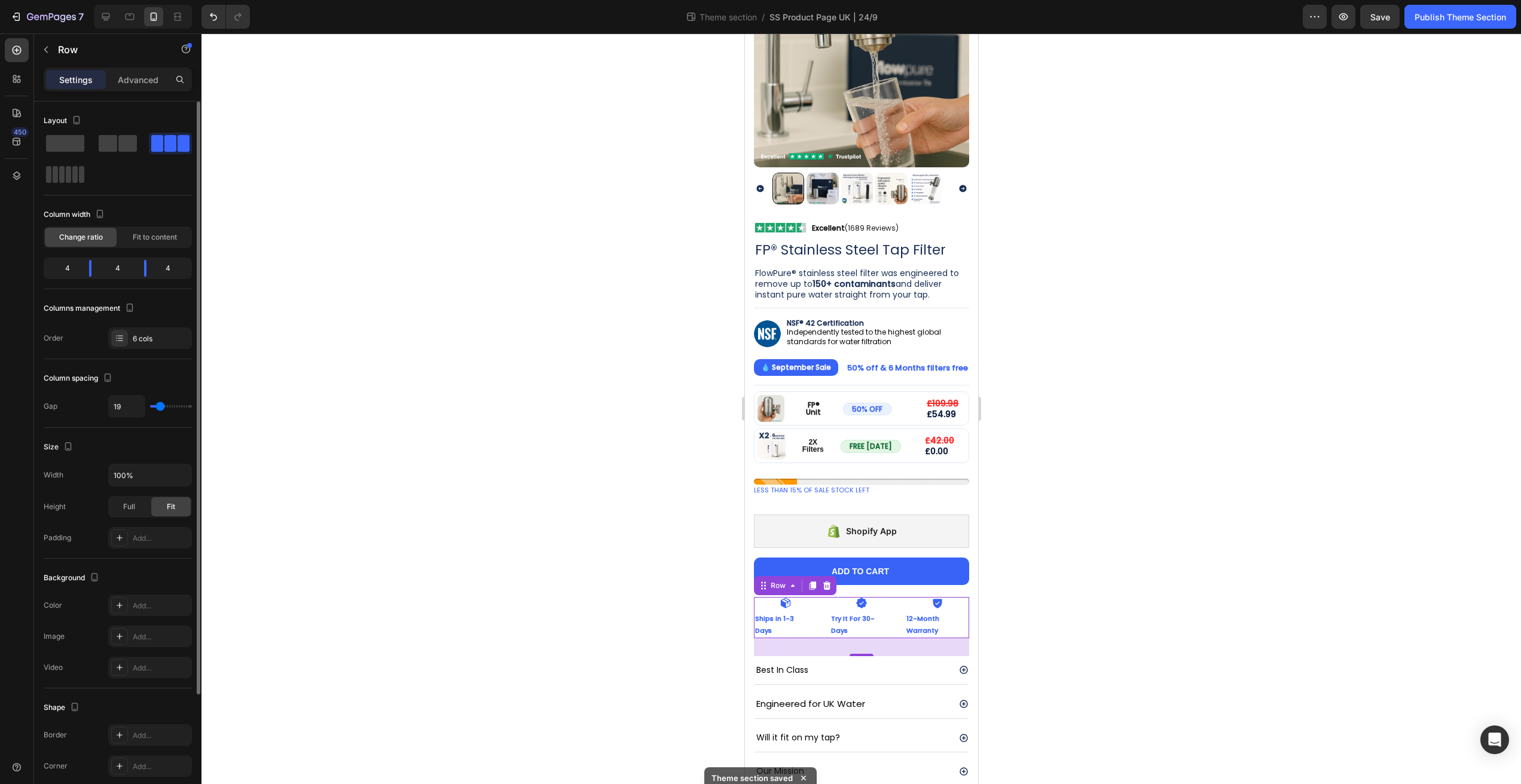
type input "17"
type input "16"
type input "15"
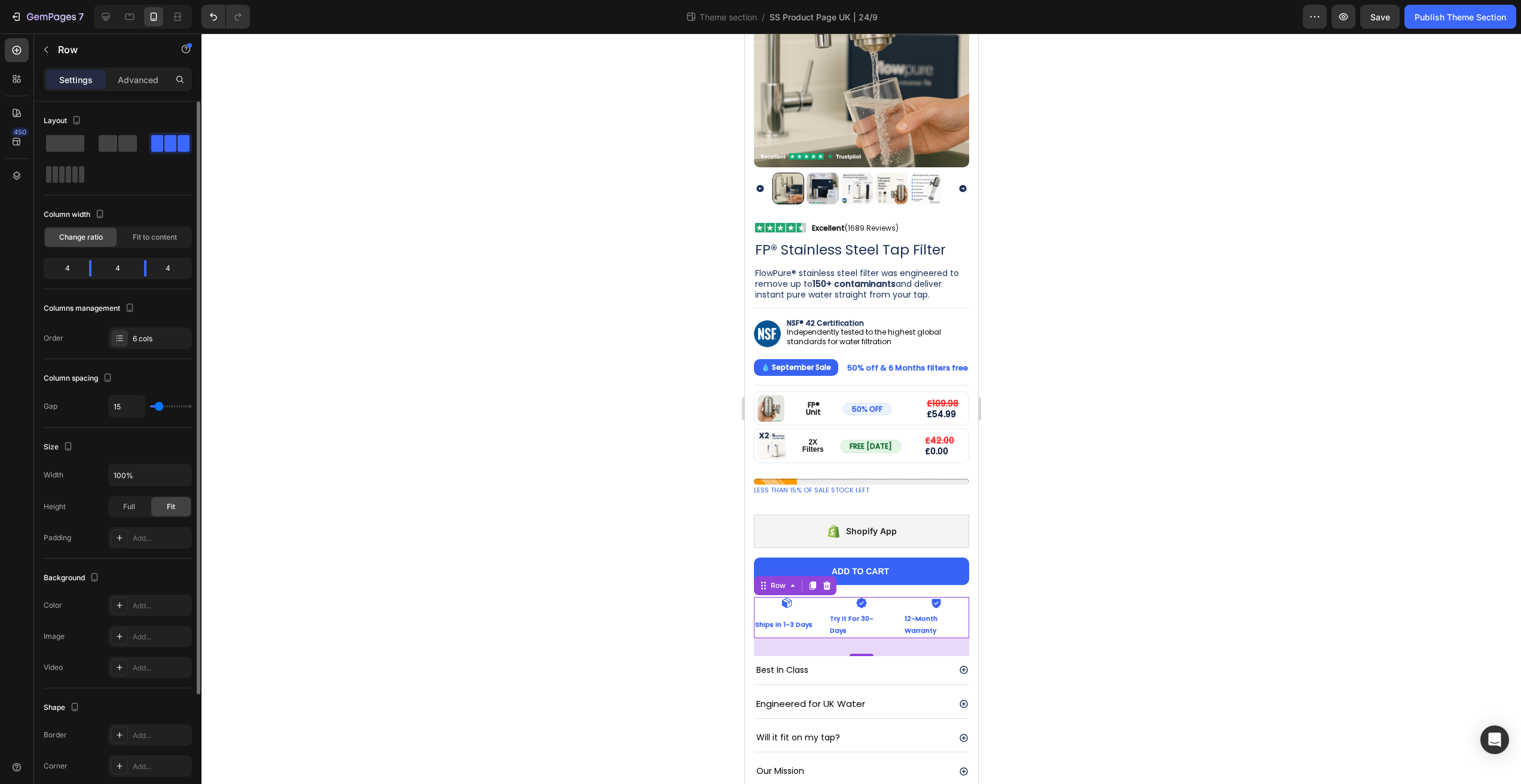
type input "14"
type input "13"
type input "12"
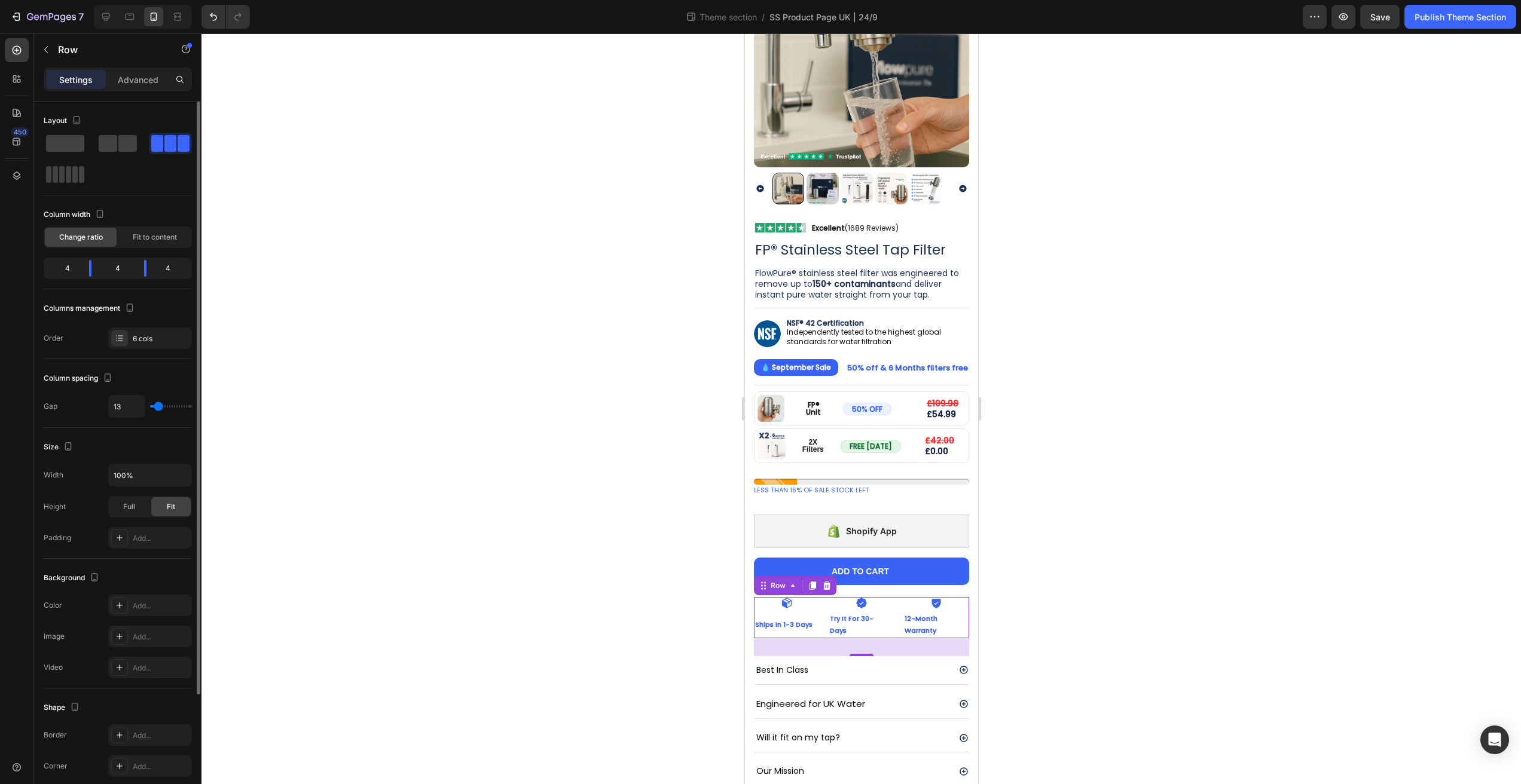
type input "12"
type input "11"
type input "10"
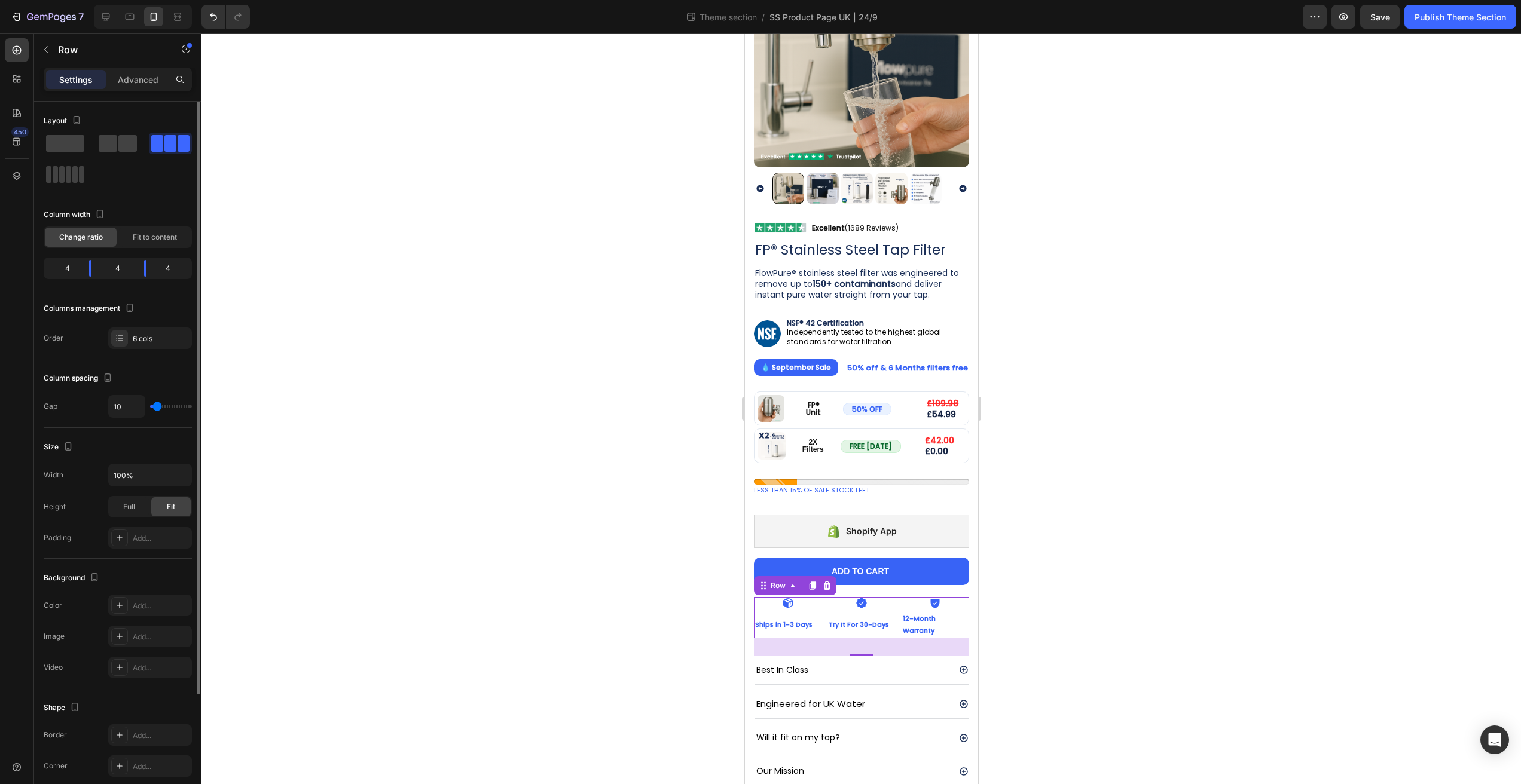
type input "9"
type input "8"
type input "7"
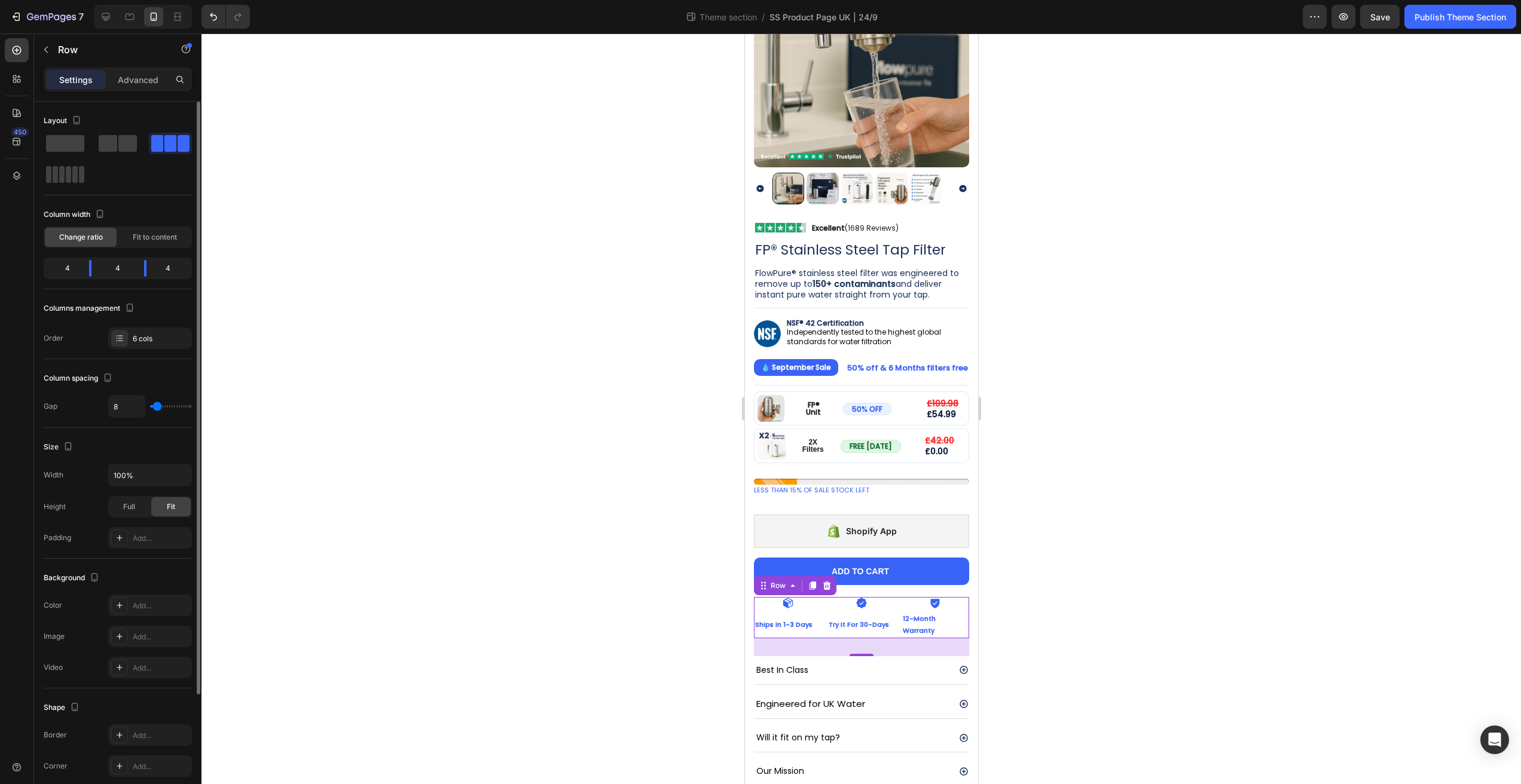
type input "7"
type input "6"
type input "5"
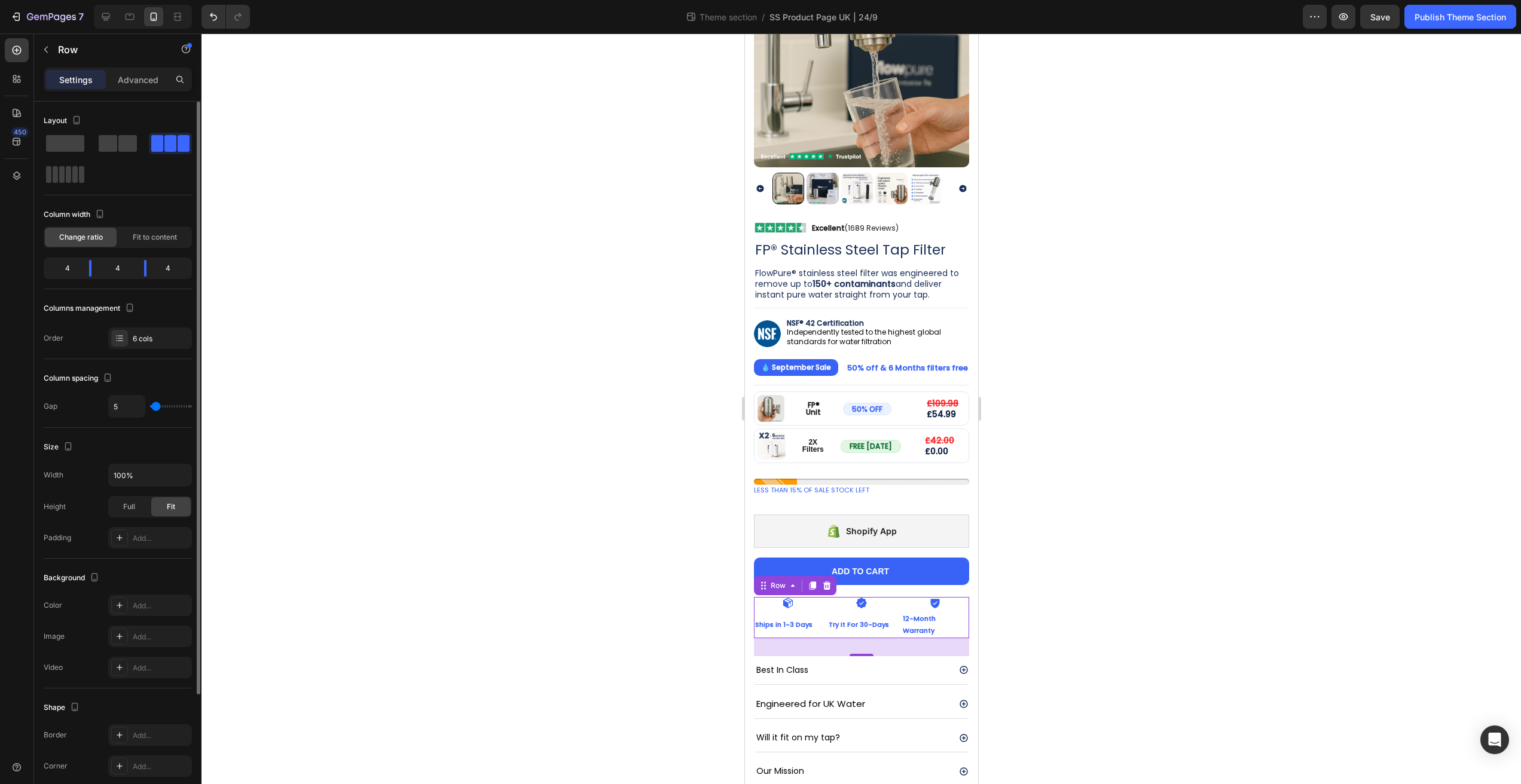
type input "0"
drag, startPoint x: 157, startPoint y: 404, endPoint x: 142, endPoint y: 402, distance: 15.1
click at [150, 405] on input "range" at bounding box center [171, 407] width 42 height 2
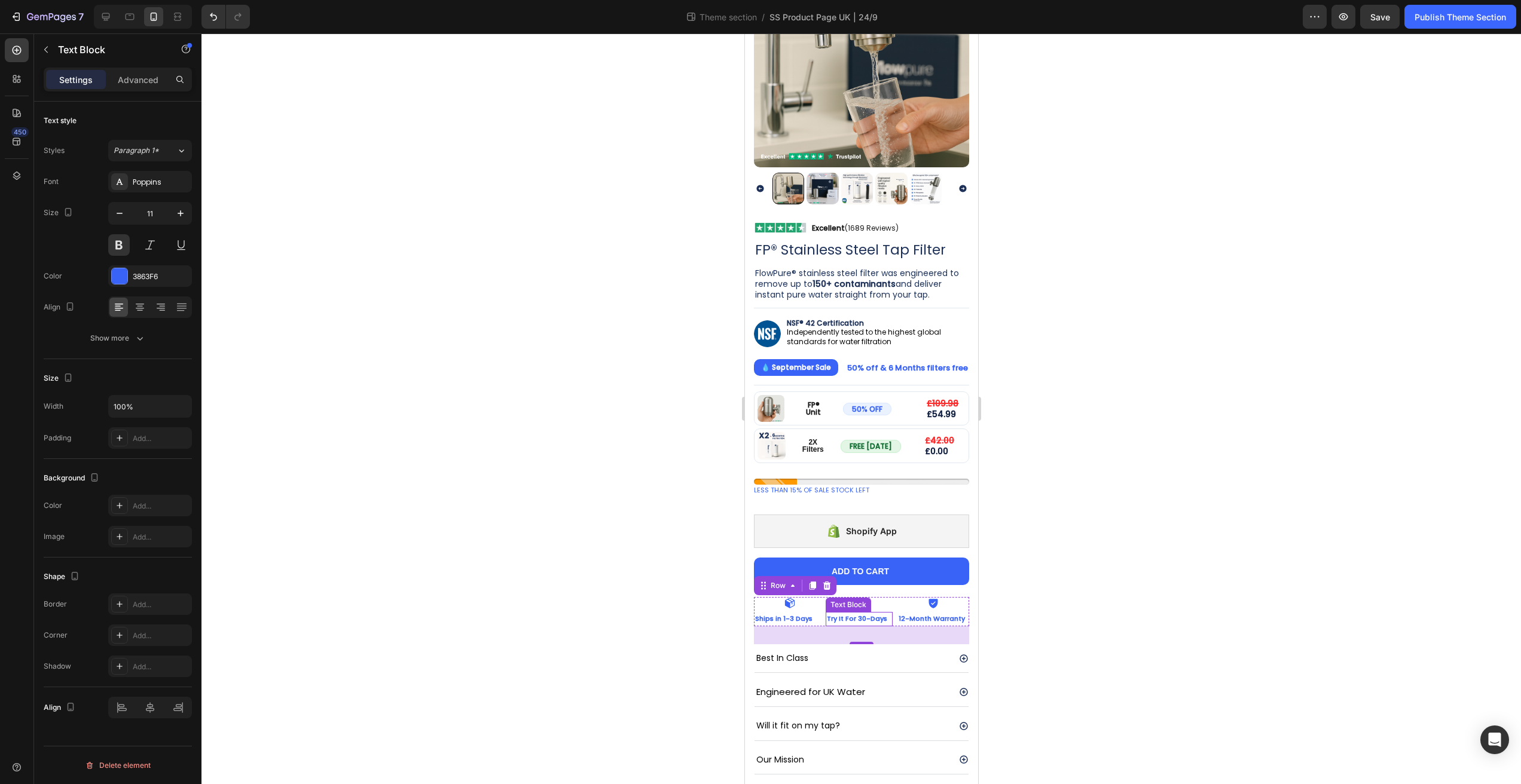
click at [836, 613] on p "Try It For 30-Days" at bounding box center [858, 620] width 64 height 12
click at [1202, 570] on div at bounding box center [861, 408] width 1319 height 751
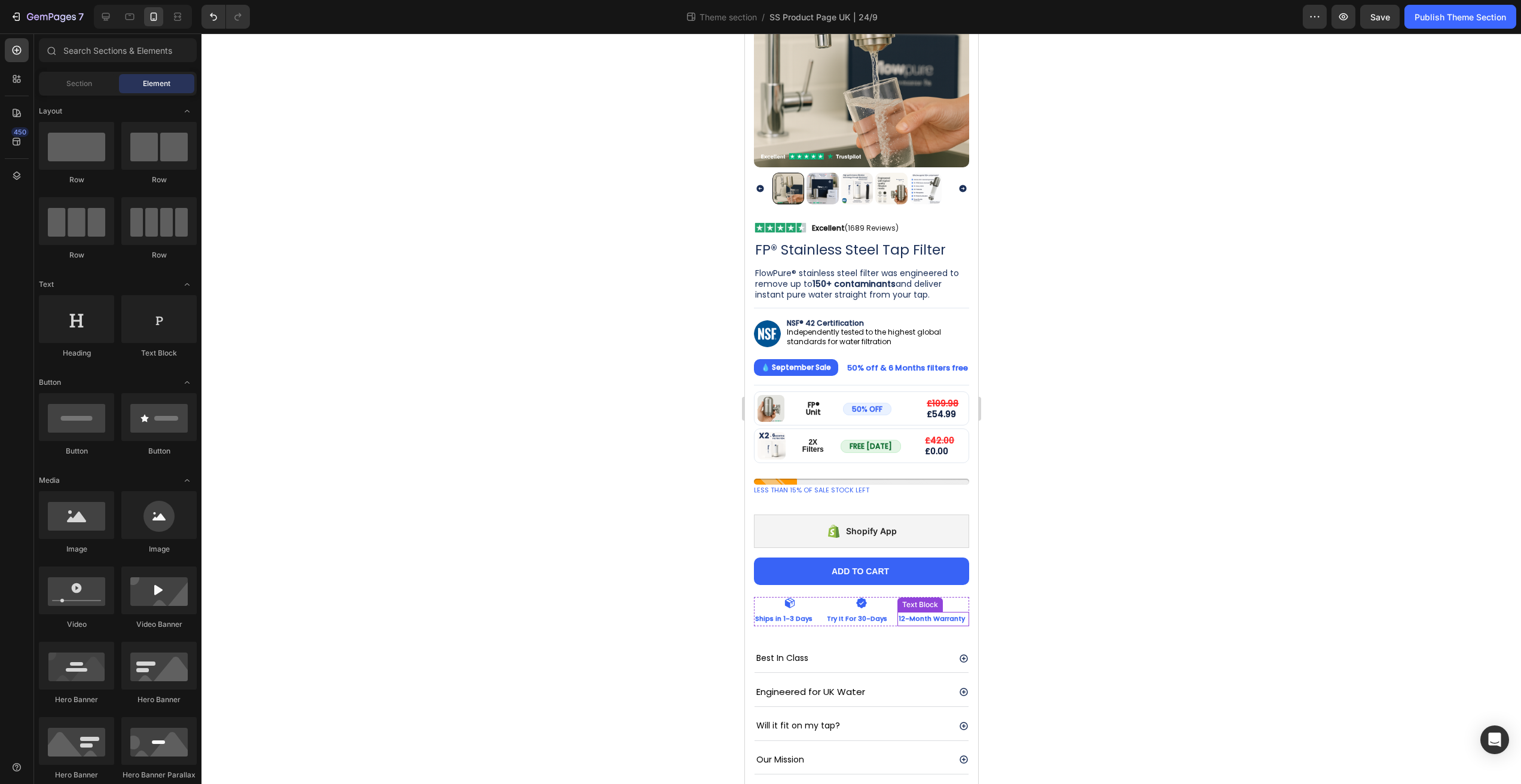
click at [919, 613] on p "12-Month Warranty" at bounding box center [933, 620] width 69 height 12
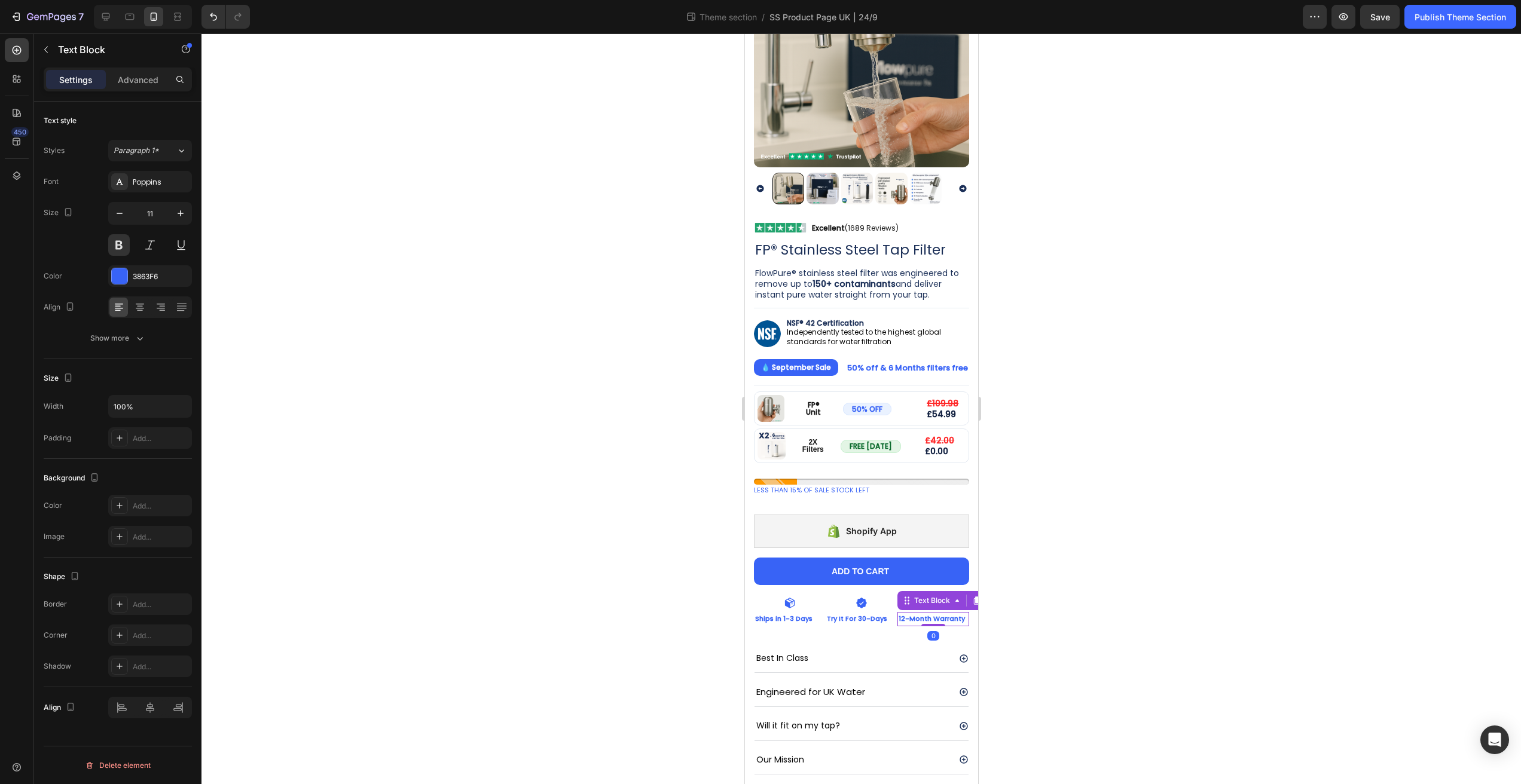
click at [916, 613] on p "12-Month Warranty" at bounding box center [933, 620] width 69 height 12
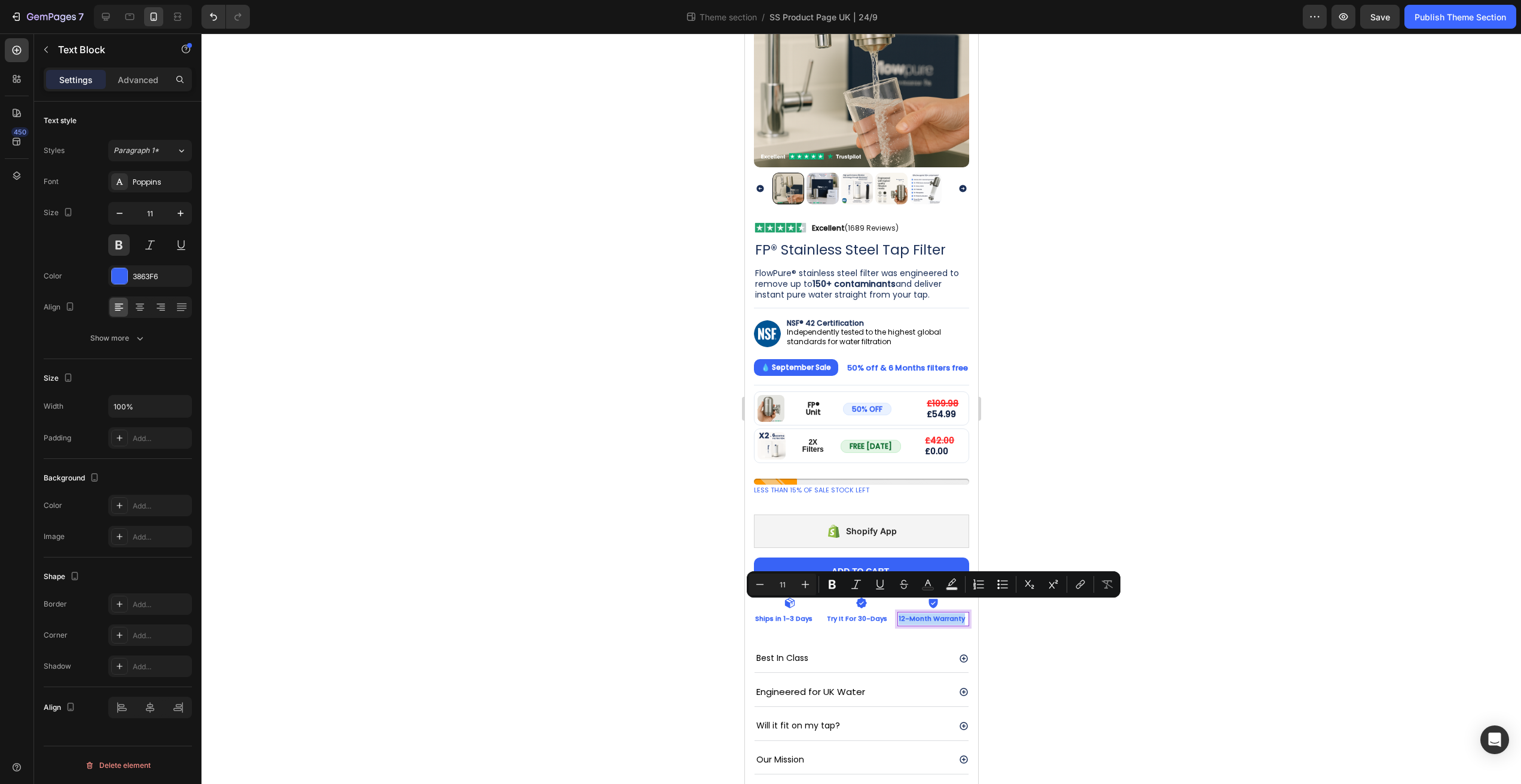
click at [1118, 578] on div "Minus 11 Plus Bold Italic Underline Strikethrough Text Color Text Background Co…" at bounding box center [933, 584] width 374 height 26
click at [1242, 509] on div at bounding box center [861, 408] width 1319 height 751
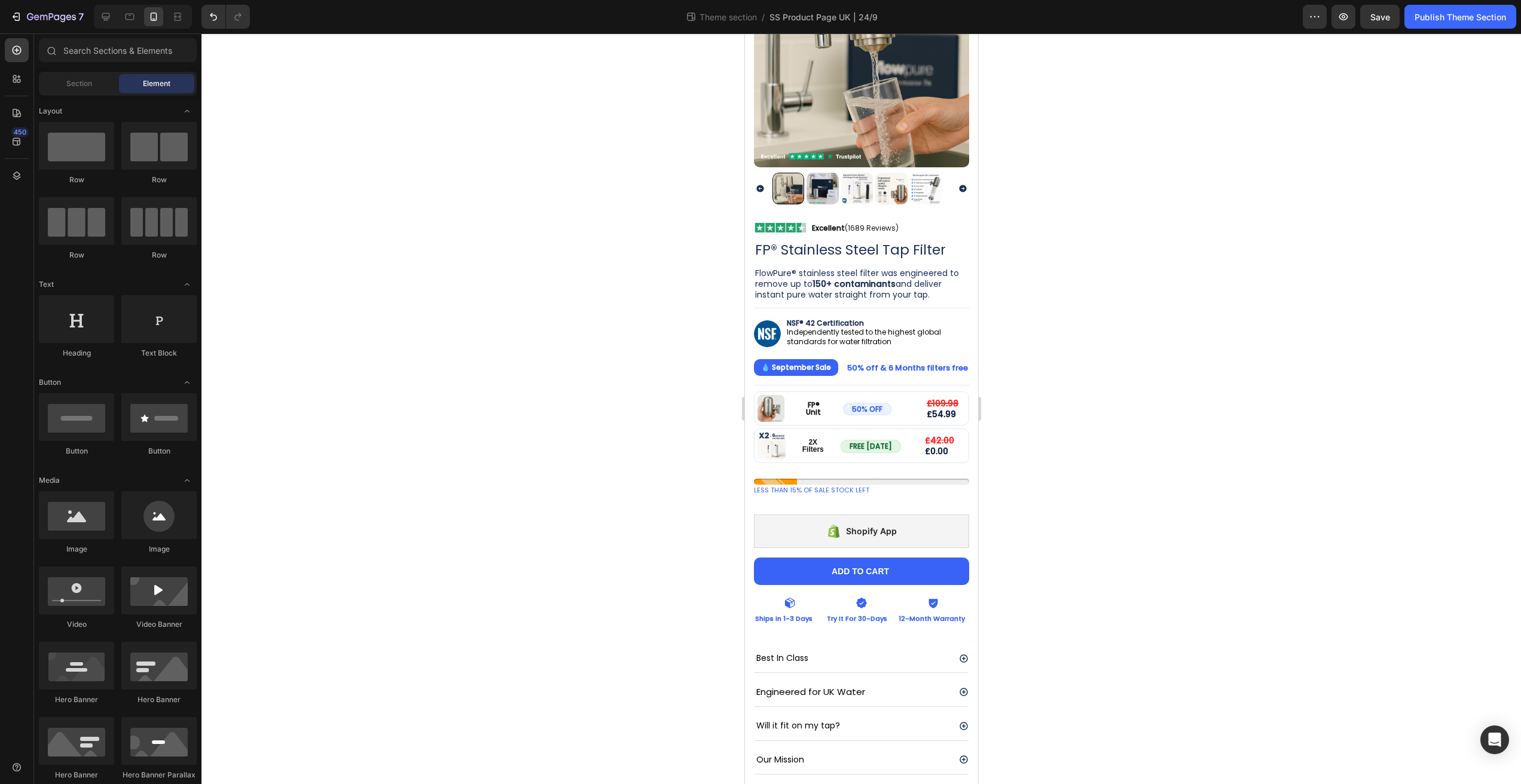
click at [1057, 569] on div at bounding box center [861, 408] width 1319 height 751
click at [1386, 29] on div "7 Theme section / SS Product Page UK | 24/9 Preview Save Publish Theme Section" at bounding box center [760, 17] width 1521 height 34
click at [1390, 21] on button "Save" at bounding box center [1380, 16] width 39 height 24
click at [1454, 14] on div "Publish Theme Section" at bounding box center [1460, 17] width 92 height 13
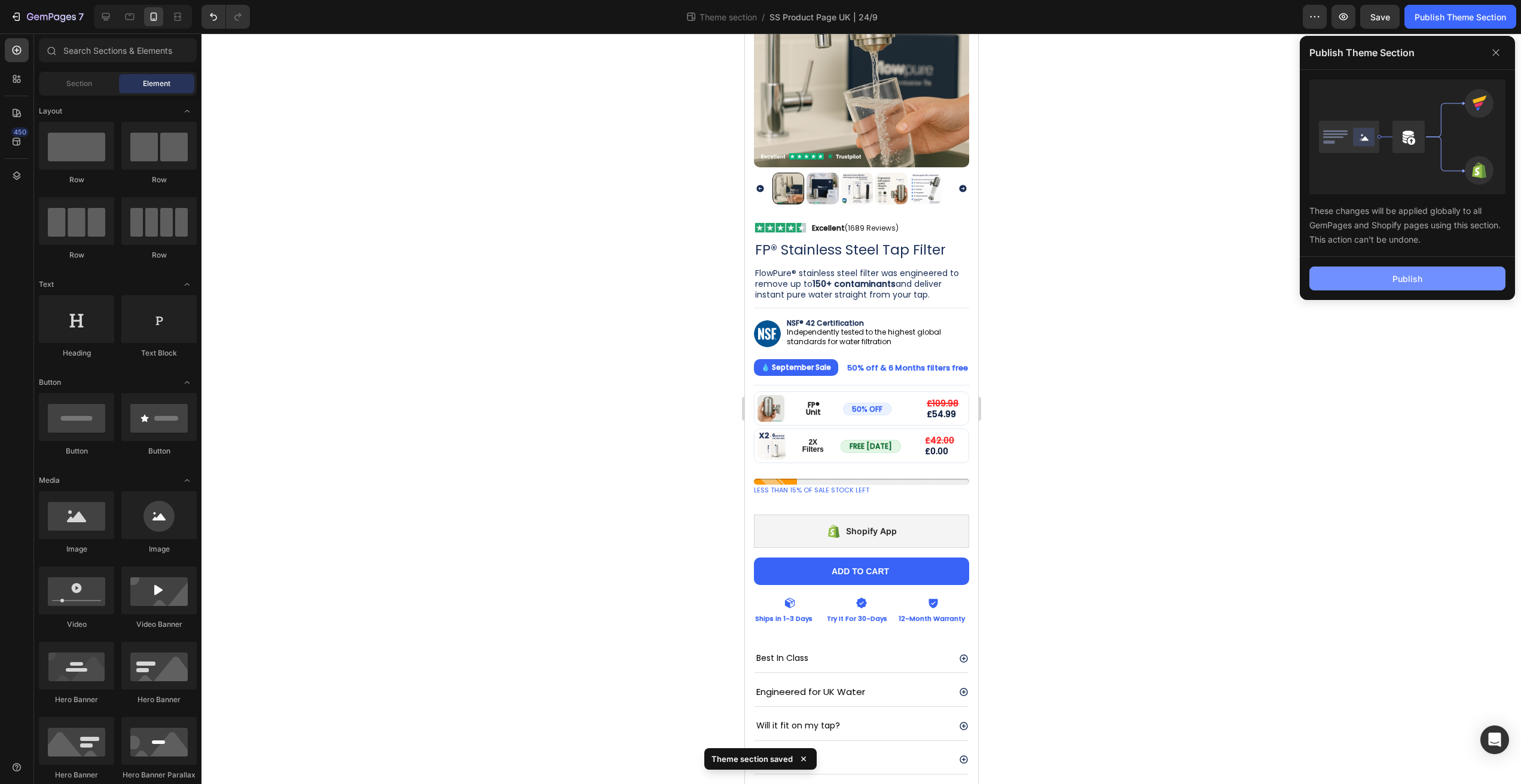
click at [1370, 282] on button "Publish" at bounding box center [1407, 278] width 196 height 24
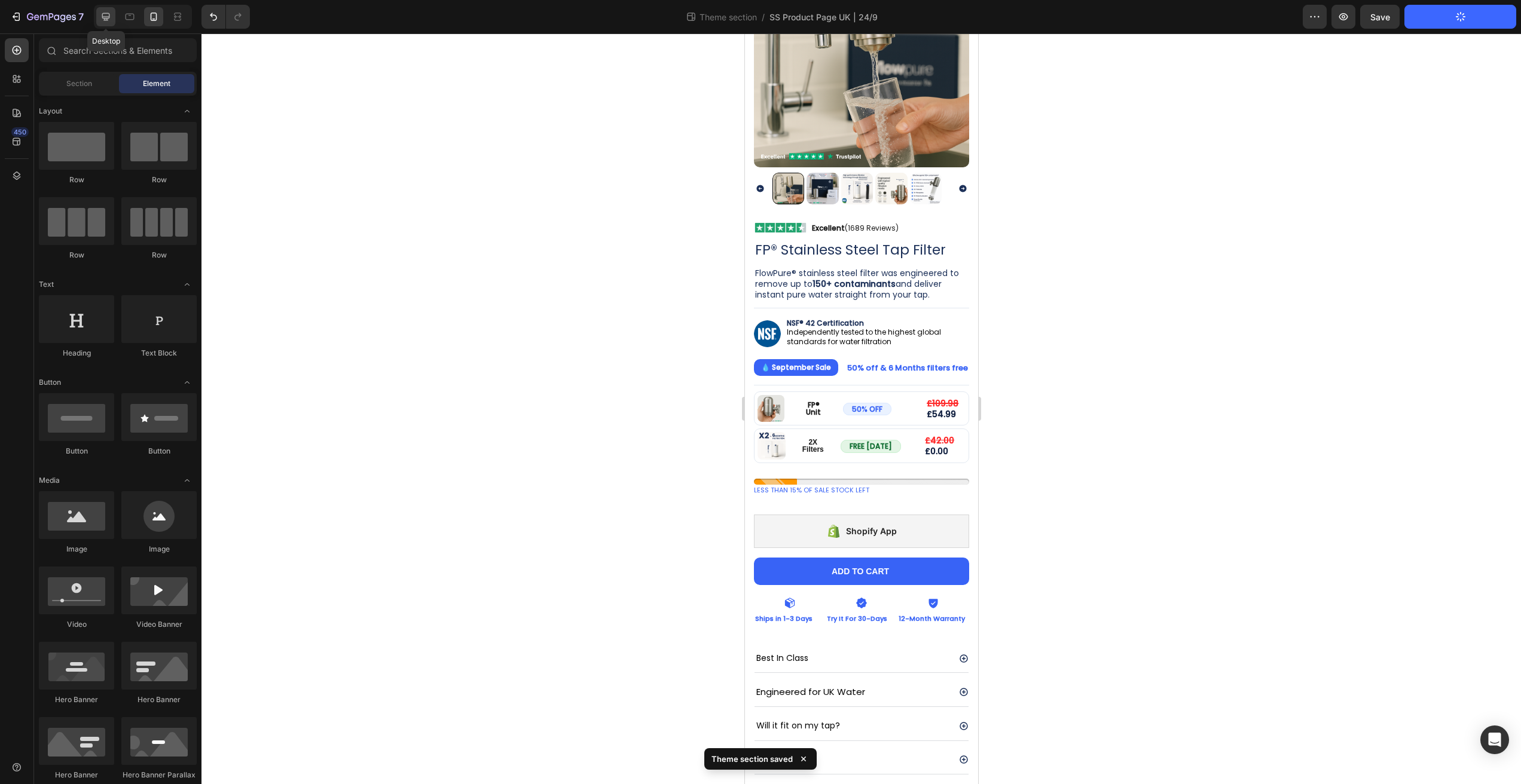
click at [114, 21] on div at bounding box center [106, 17] width 19 height 19
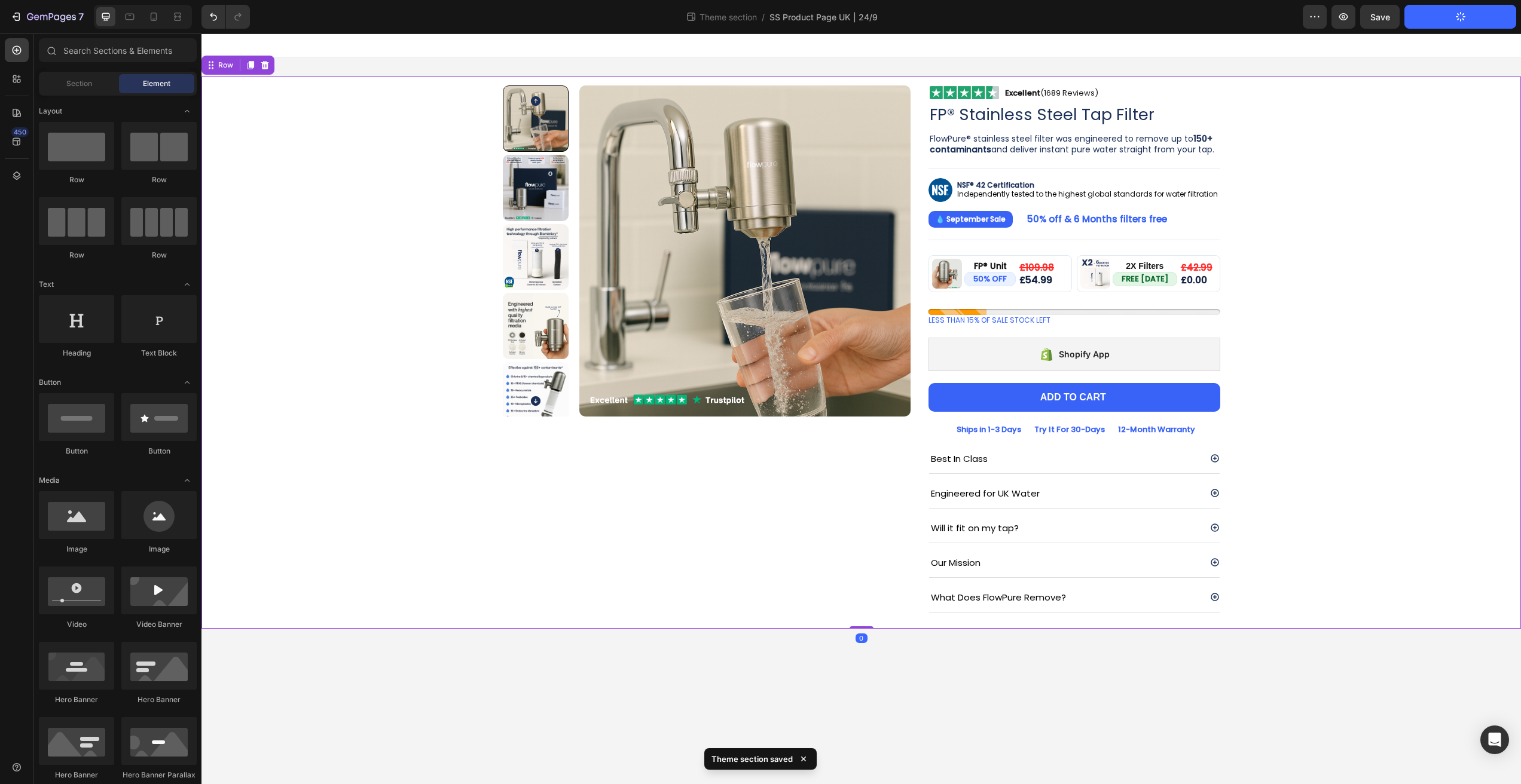
drag, startPoint x: 1359, startPoint y: 411, endPoint x: 1355, endPoint y: 402, distance: 9.8
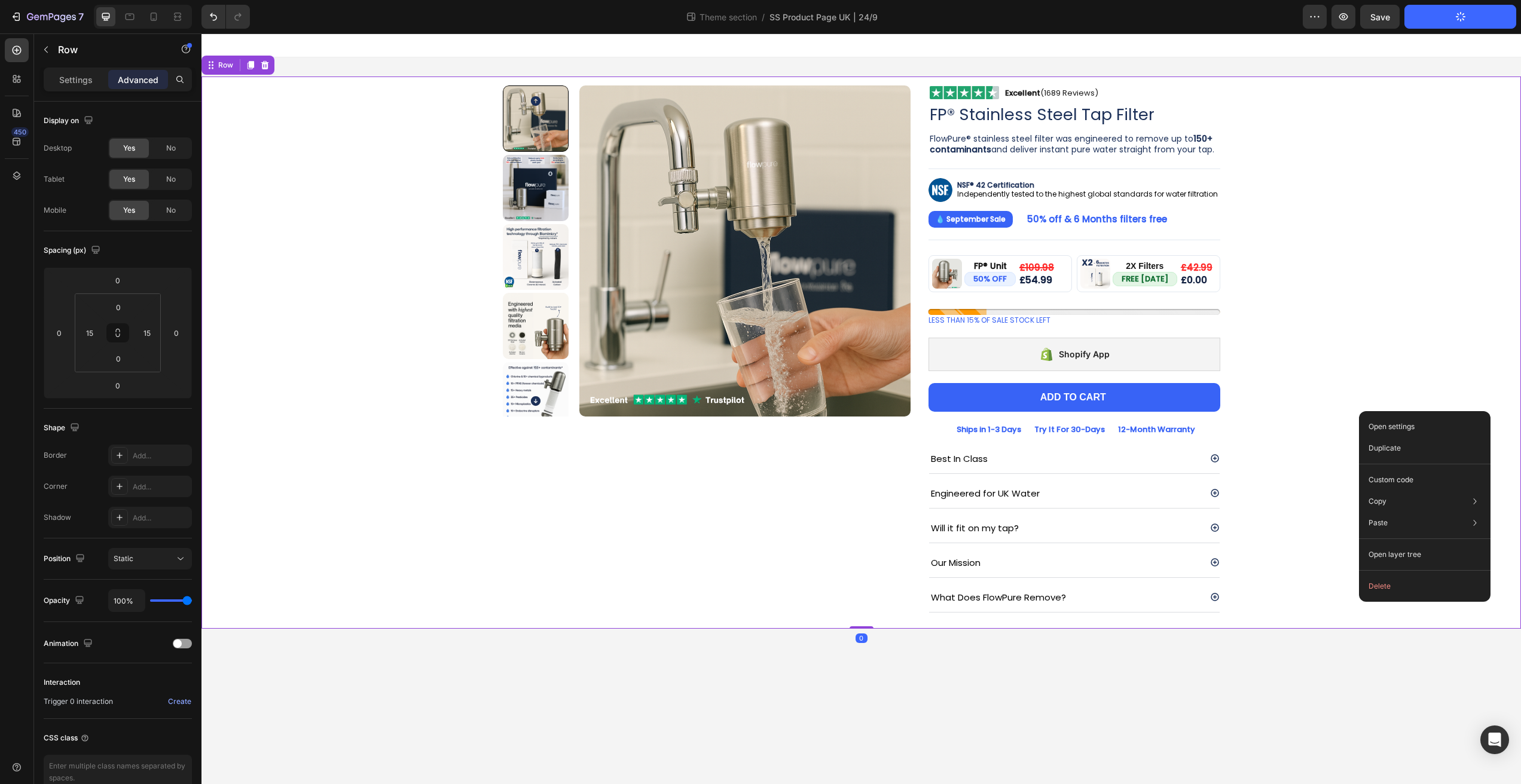
click at [1345, 367] on div "Product Images Image Excellent (1689 Reviews) Heading Row Row FP® Stainless Ste…" at bounding box center [861, 353] width 1301 height 552
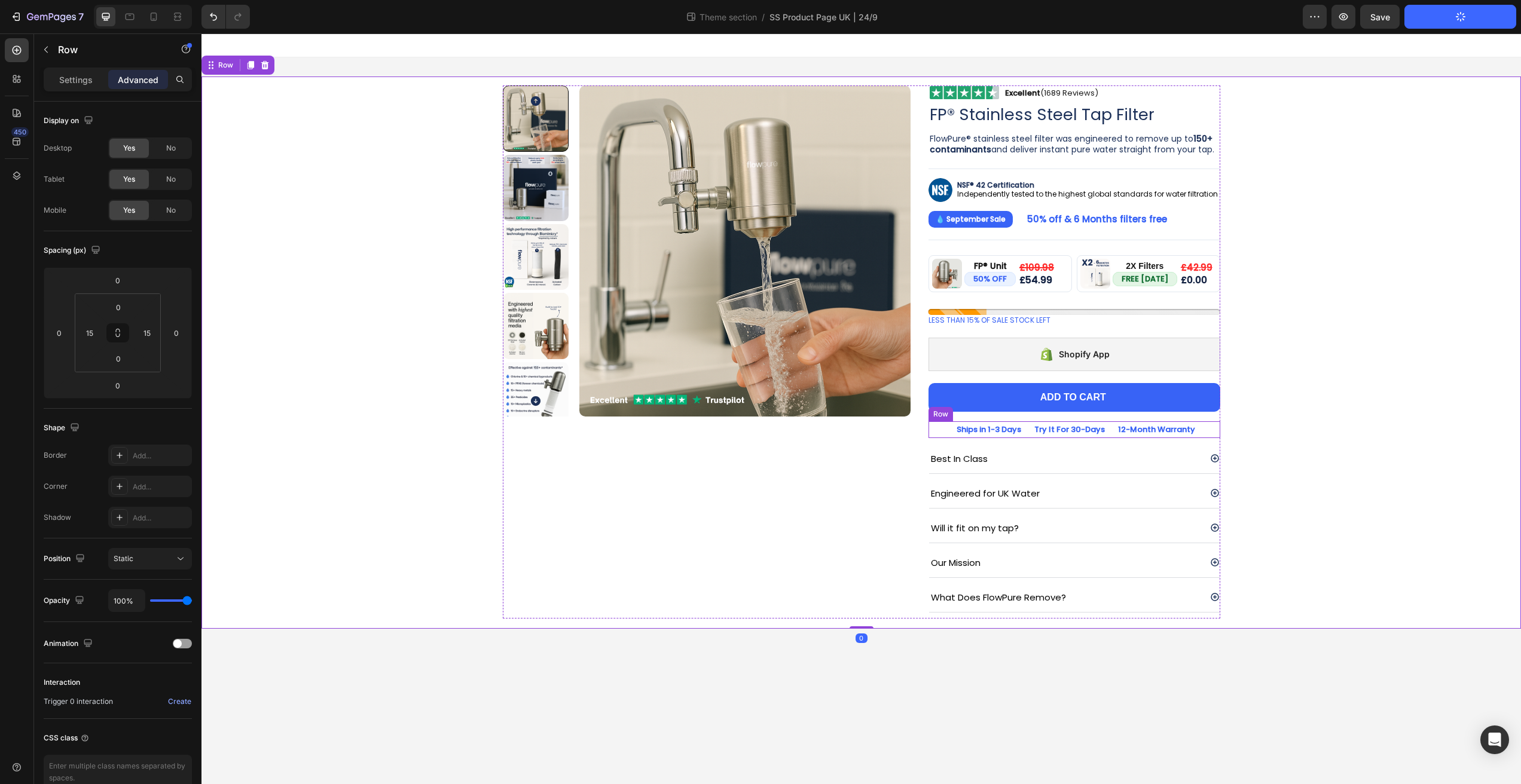
click at [1207, 430] on div "Icon Icon Icon Ships in 1-3 Days Text Block Try It For 30-Days Text Block 12-Mo…" at bounding box center [1074, 429] width 292 height 16
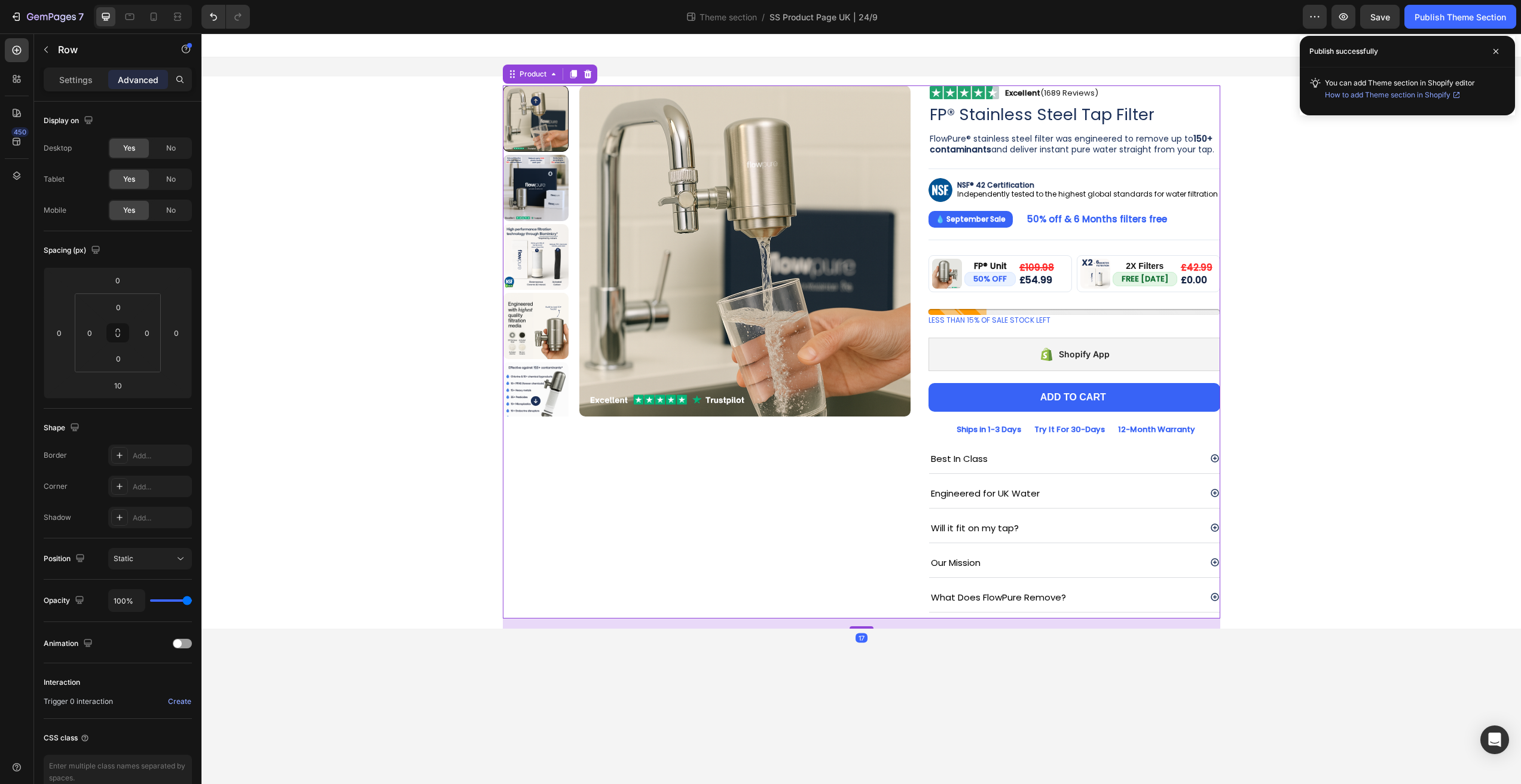
click at [691, 455] on div "Product Images" at bounding box center [706, 352] width 408 height 533
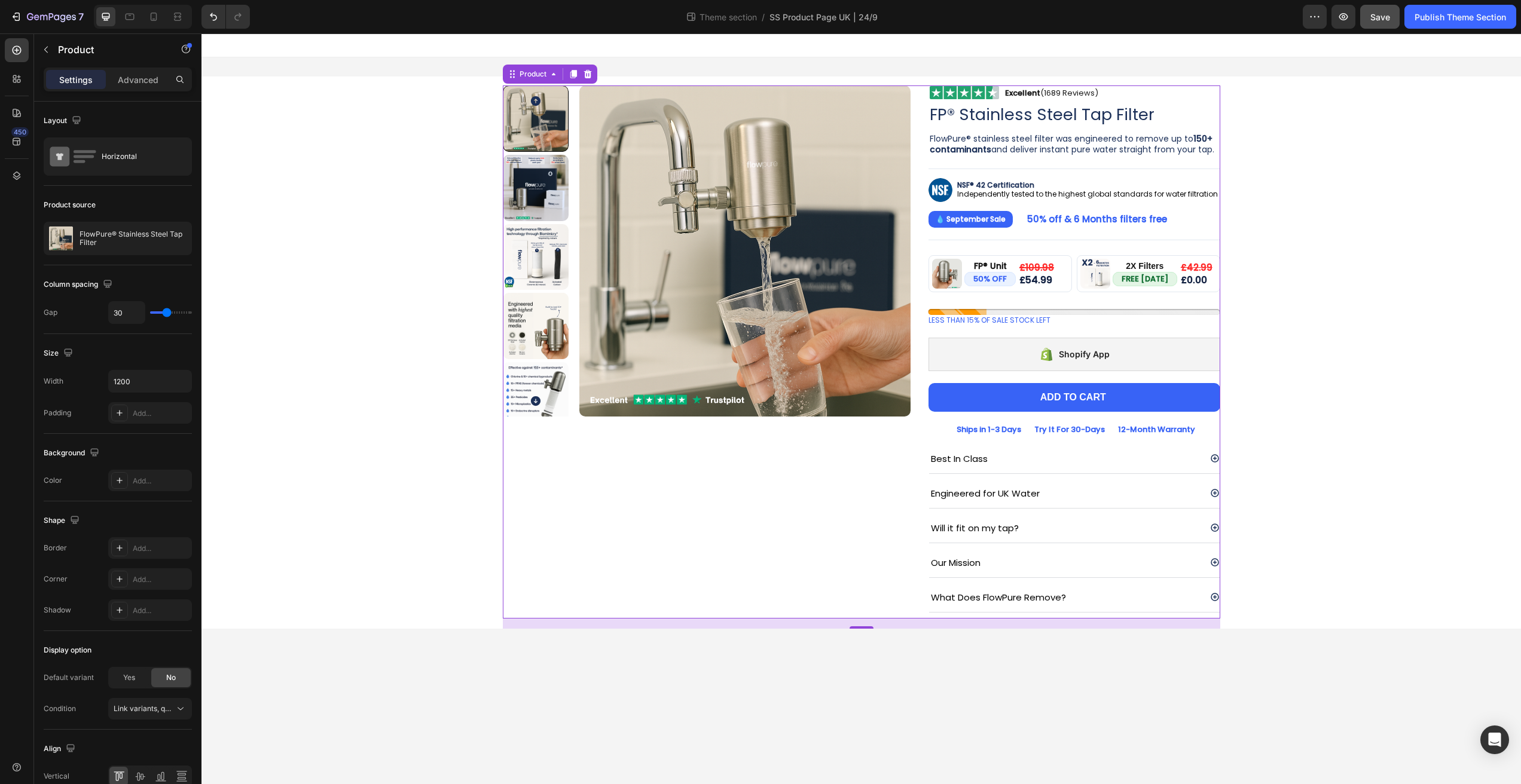
click at [1377, 23] on button "Save" at bounding box center [1380, 16] width 39 height 24
click at [1419, 15] on div "Publish Theme Section" at bounding box center [1460, 17] width 92 height 13
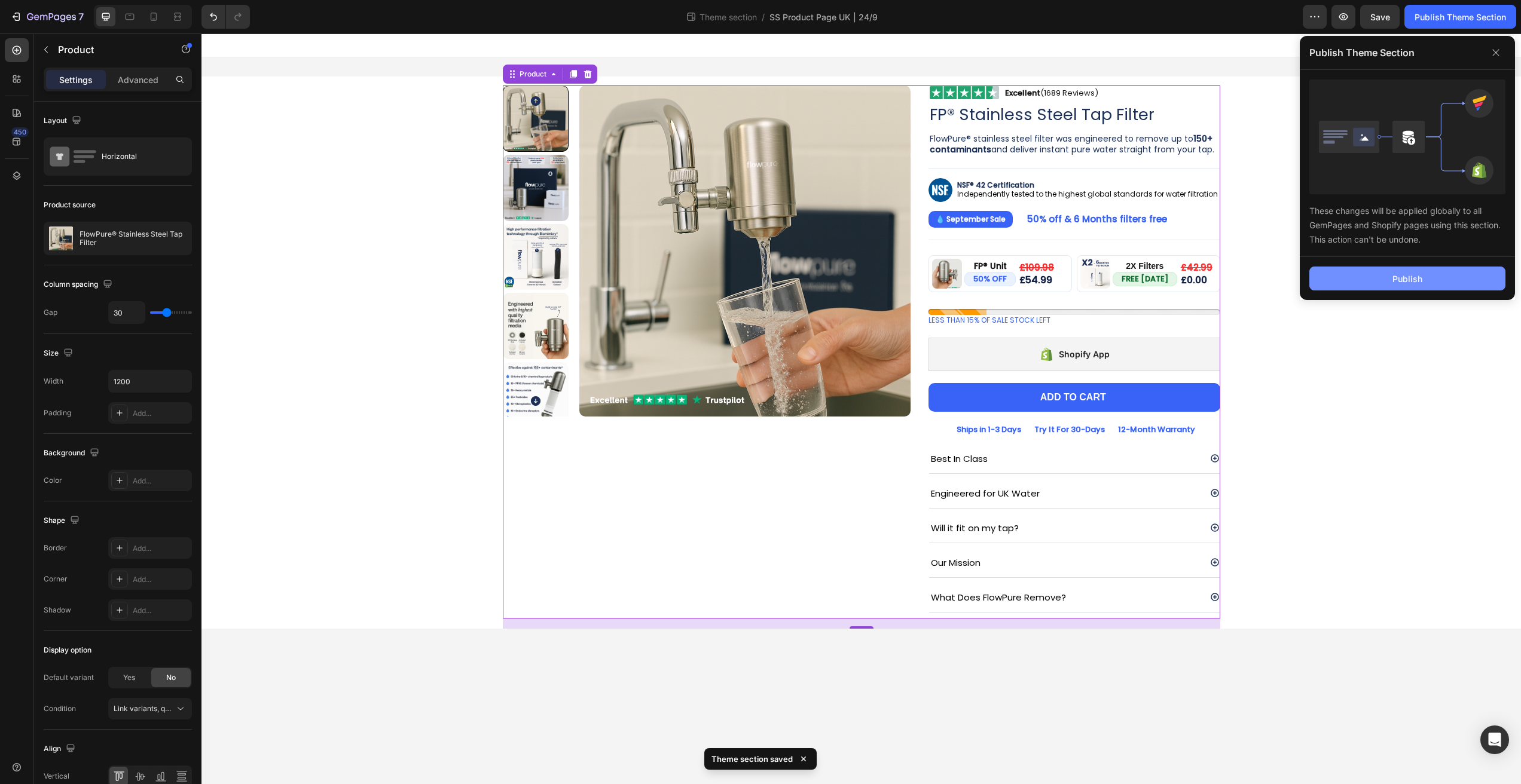
click at [1409, 283] on div "Publish" at bounding box center [1407, 279] width 30 height 13
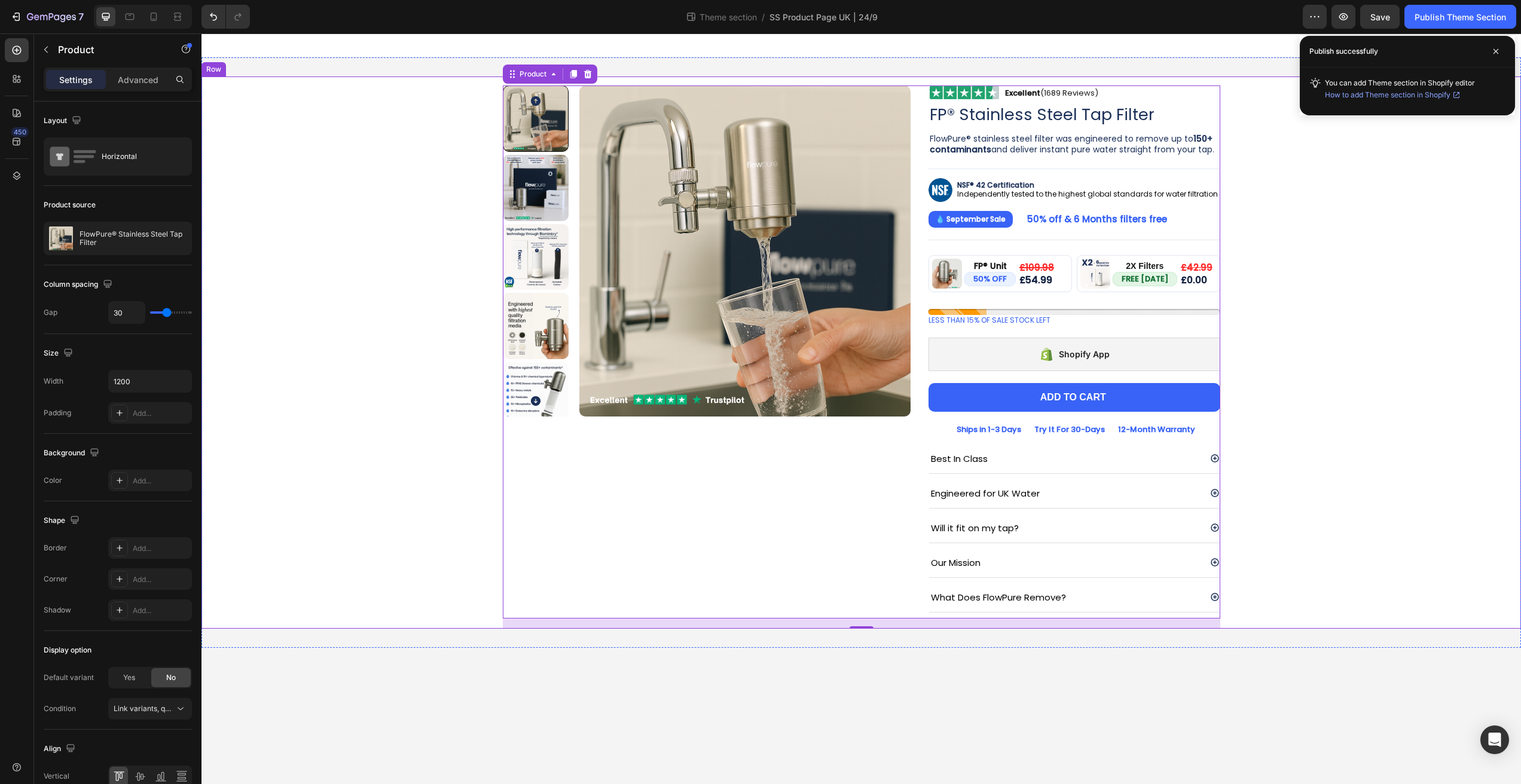
click at [1359, 166] on div "Product Images Image Excellent (1689 Reviews) Heading Row Row FP® Stainless Ste…" at bounding box center [861, 353] width 1301 height 552
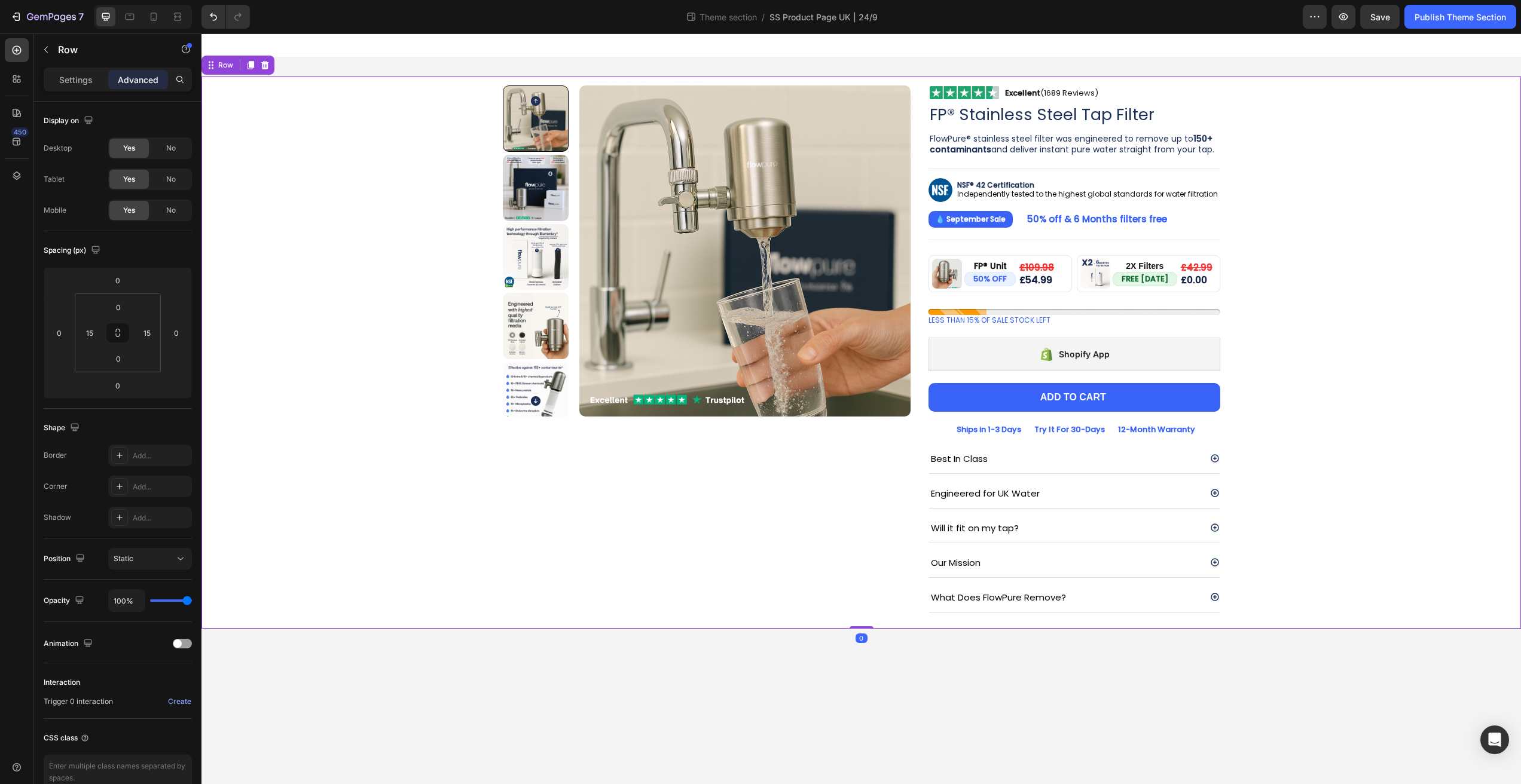
click at [1437, 119] on div "Product Images Image Excellent (1689 Reviews) Heading Row Row FP® Stainless Ste…" at bounding box center [861, 353] width 1301 height 552
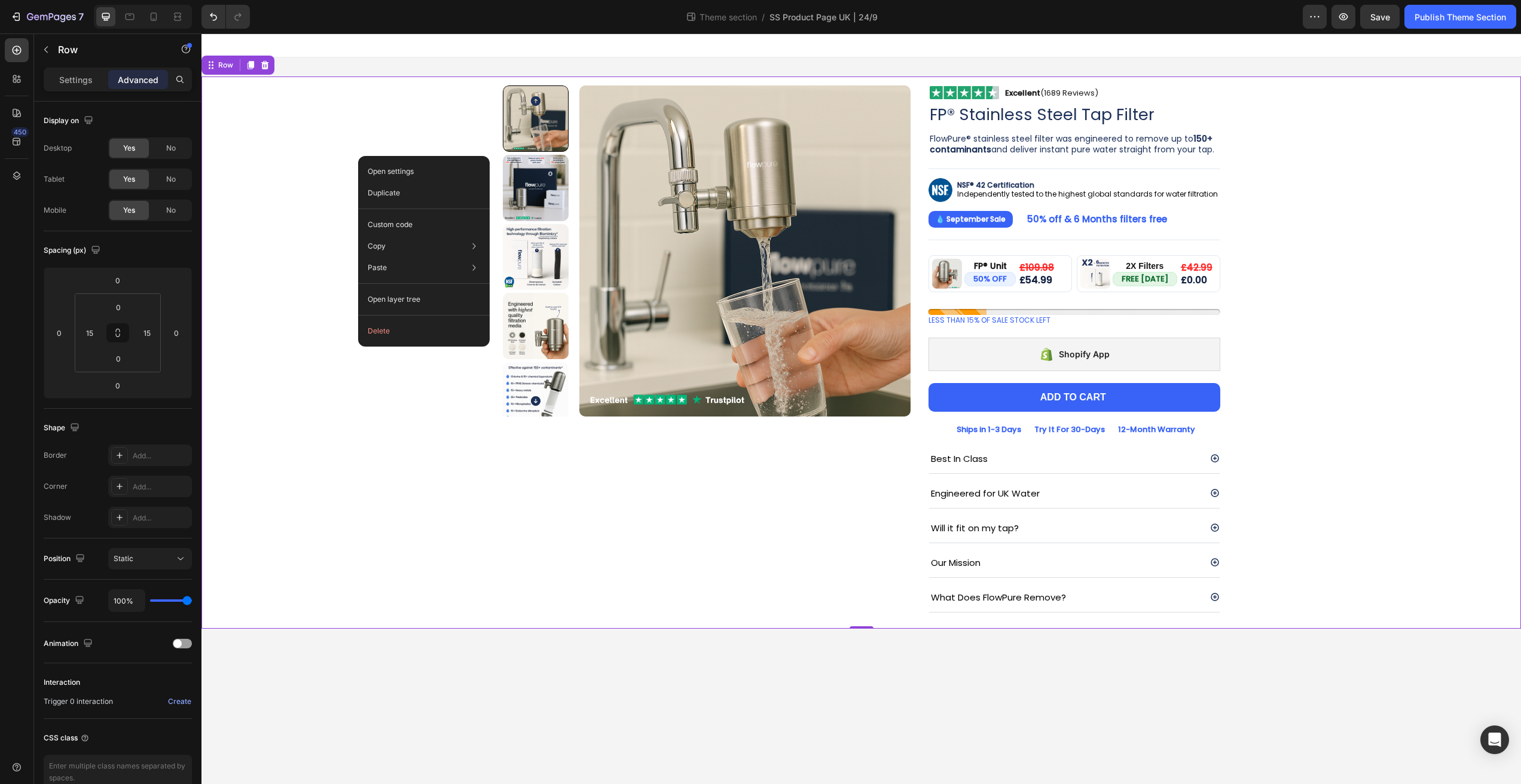
click at [313, 141] on div "Product Images Image Excellent (1689 Reviews) Heading Row Row FP® Stainless Ste…" at bounding box center [861, 353] width 1301 height 552
